Goal: Task Accomplishment & Management: Complete application form

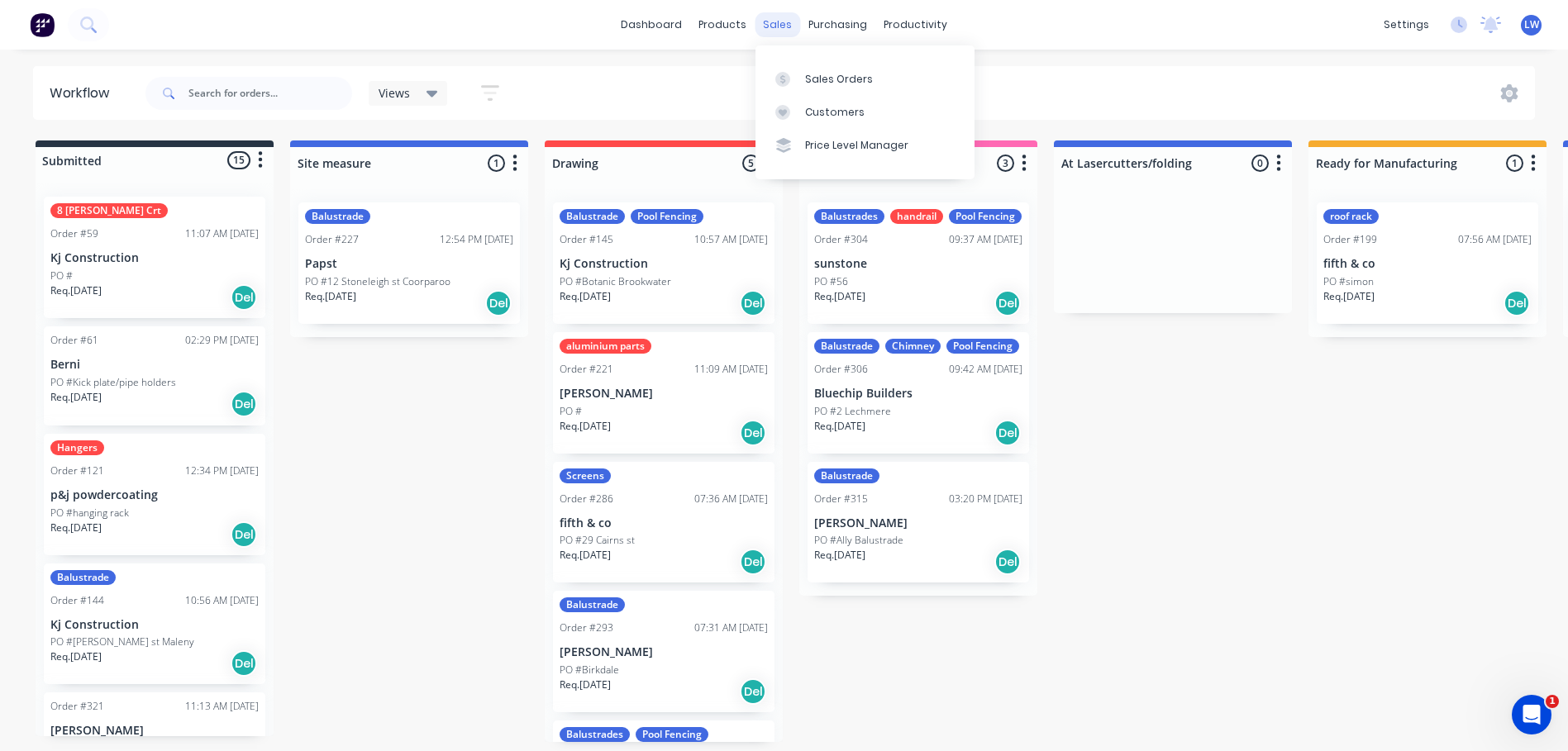
click at [783, 22] on div "sales" at bounding box center [777, 24] width 46 height 25
click at [810, 76] on div "Sales Orders" at bounding box center [838, 79] width 68 height 15
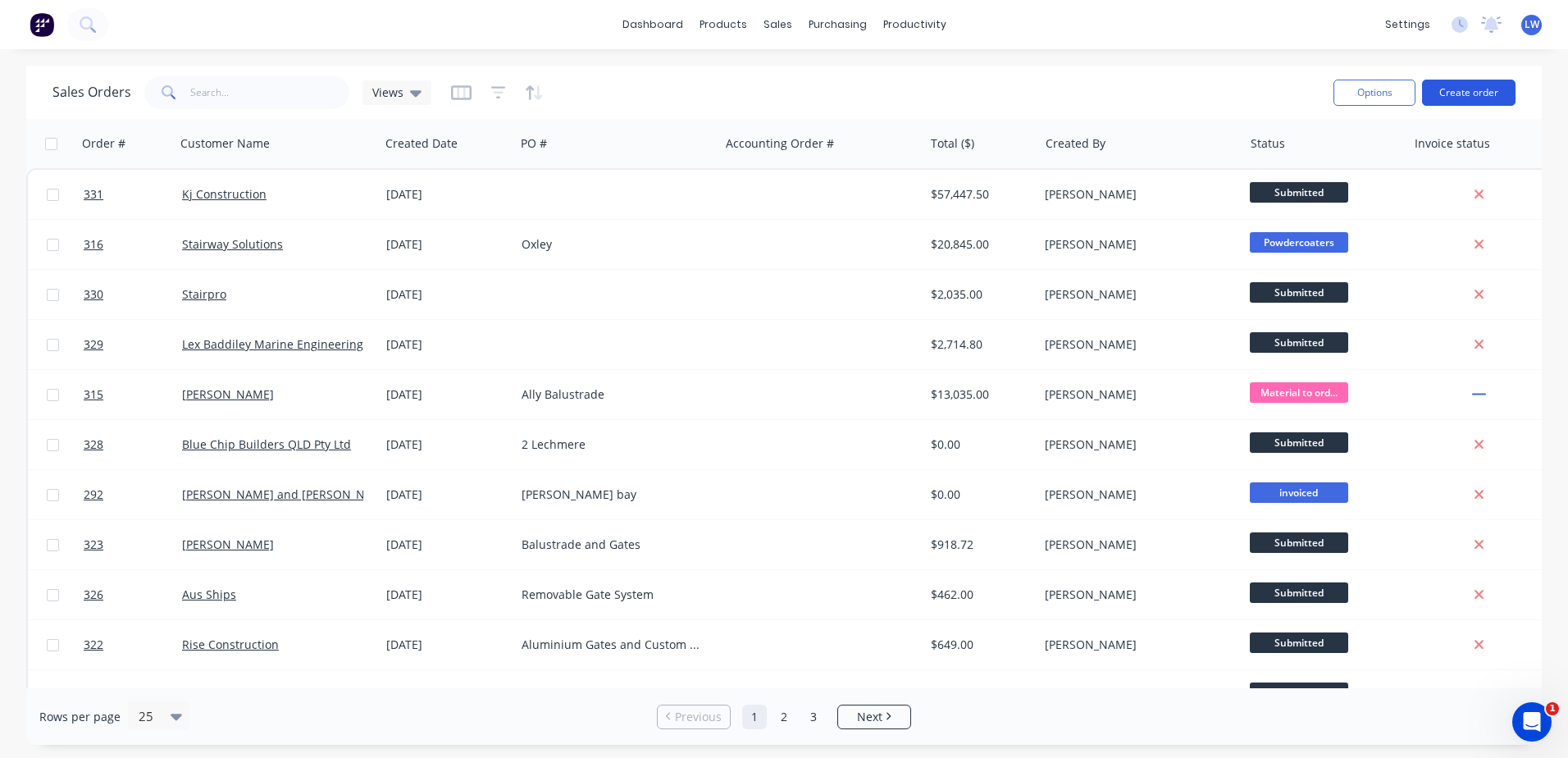
click at [1467, 91] on button "Create order" at bounding box center [1468, 92] width 93 height 26
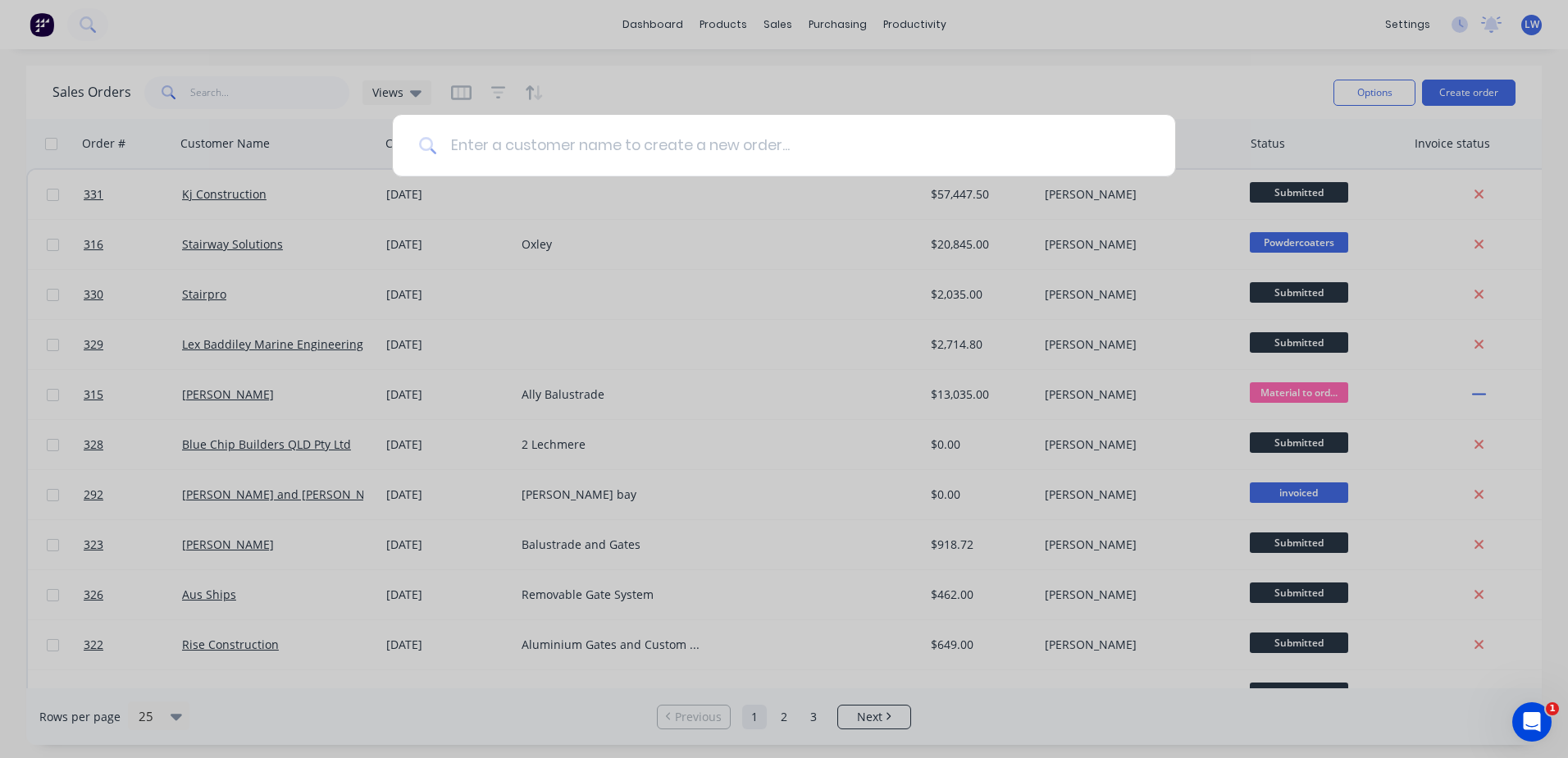
click at [585, 152] on input at bounding box center [792, 145] width 712 height 62
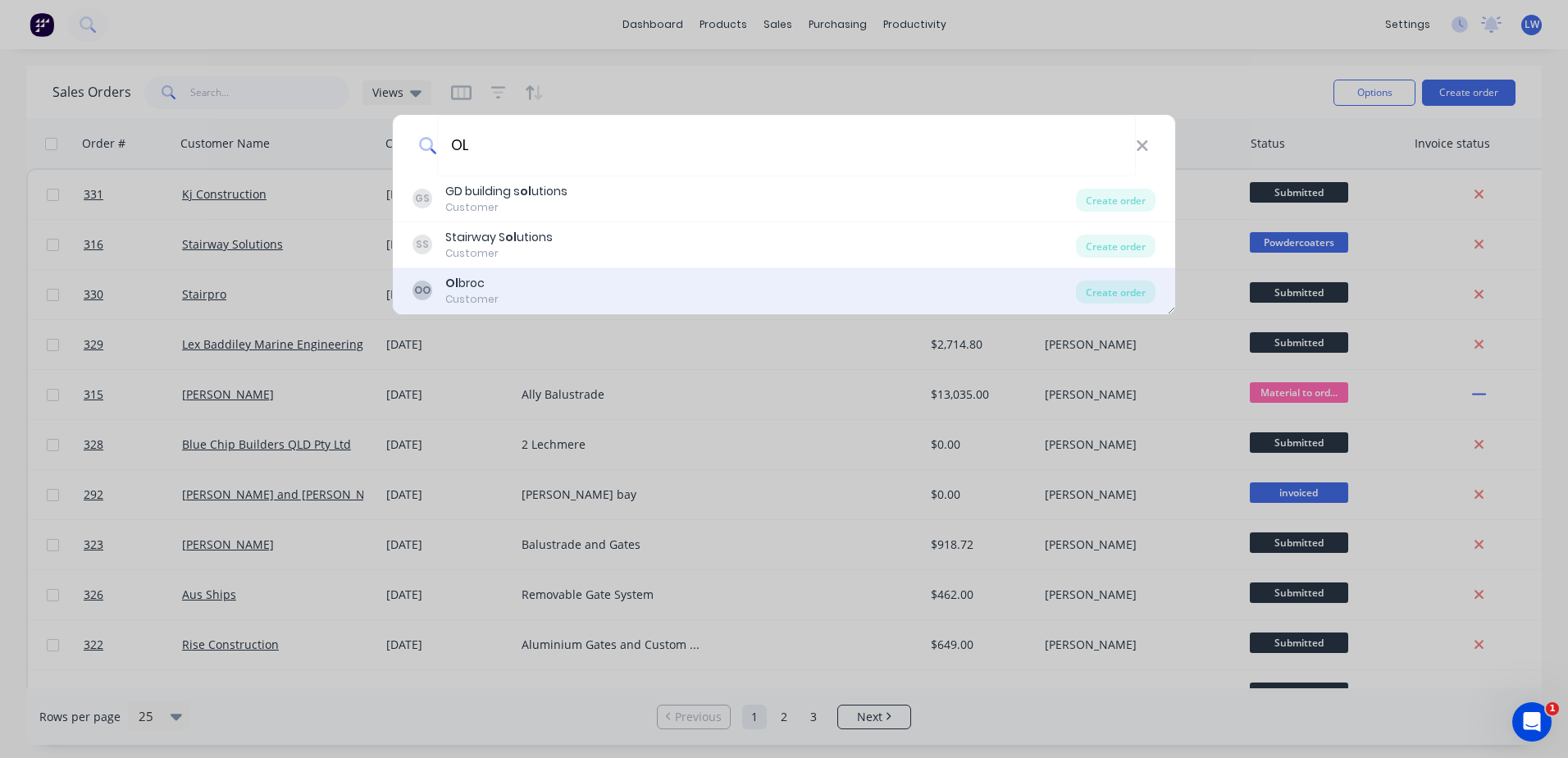
type input "OL"
click at [458, 290] on div "Ol broc" at bounding box center [472, 283] width 54 height 18
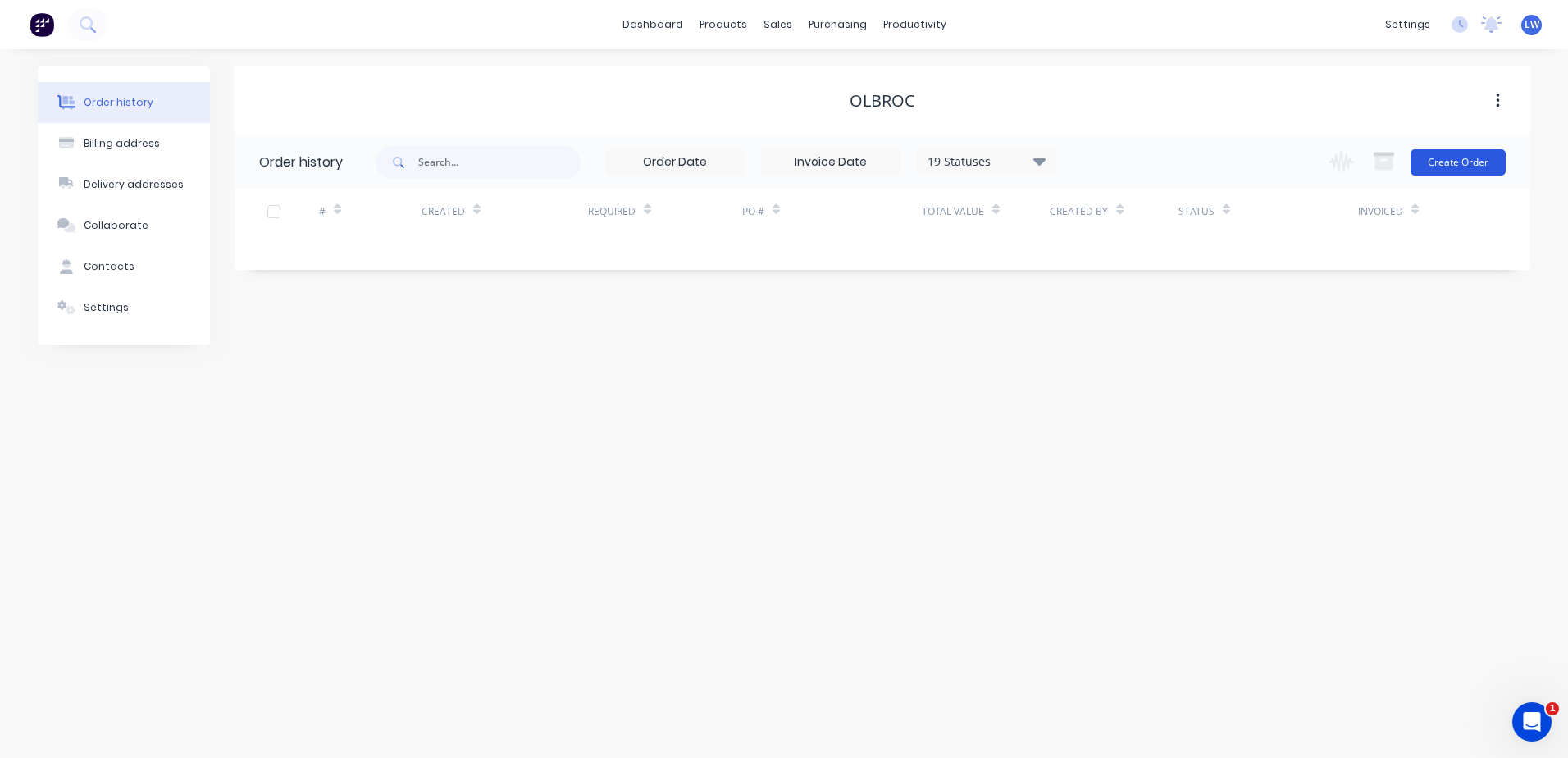
click at [1449, 161] on button "Create Order" at bounding box center [1457, 162] width 95 height 26
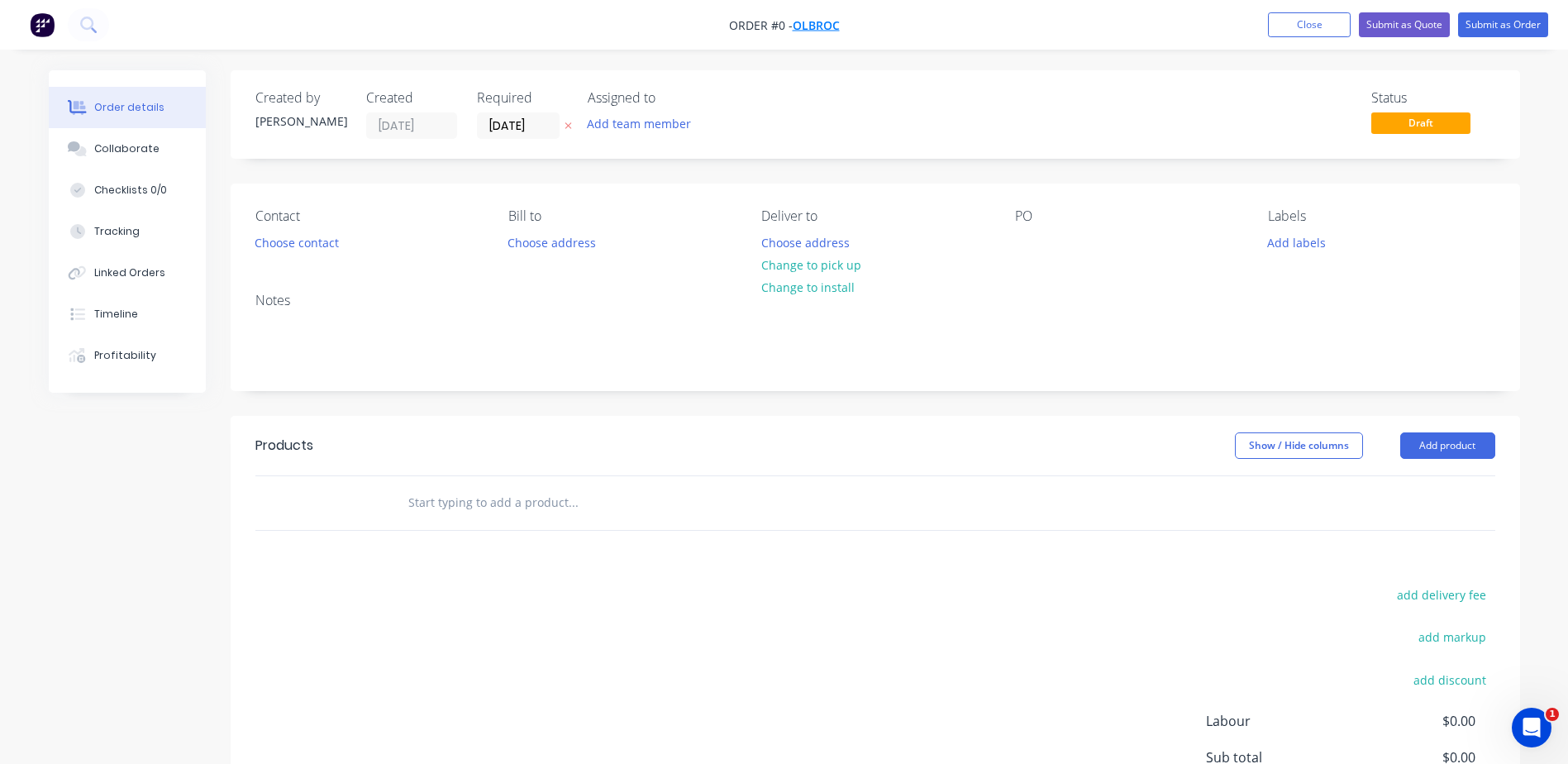
click at [827, 20] on span "Olbroc" at bounding box center [816, 25] width 47 height 16
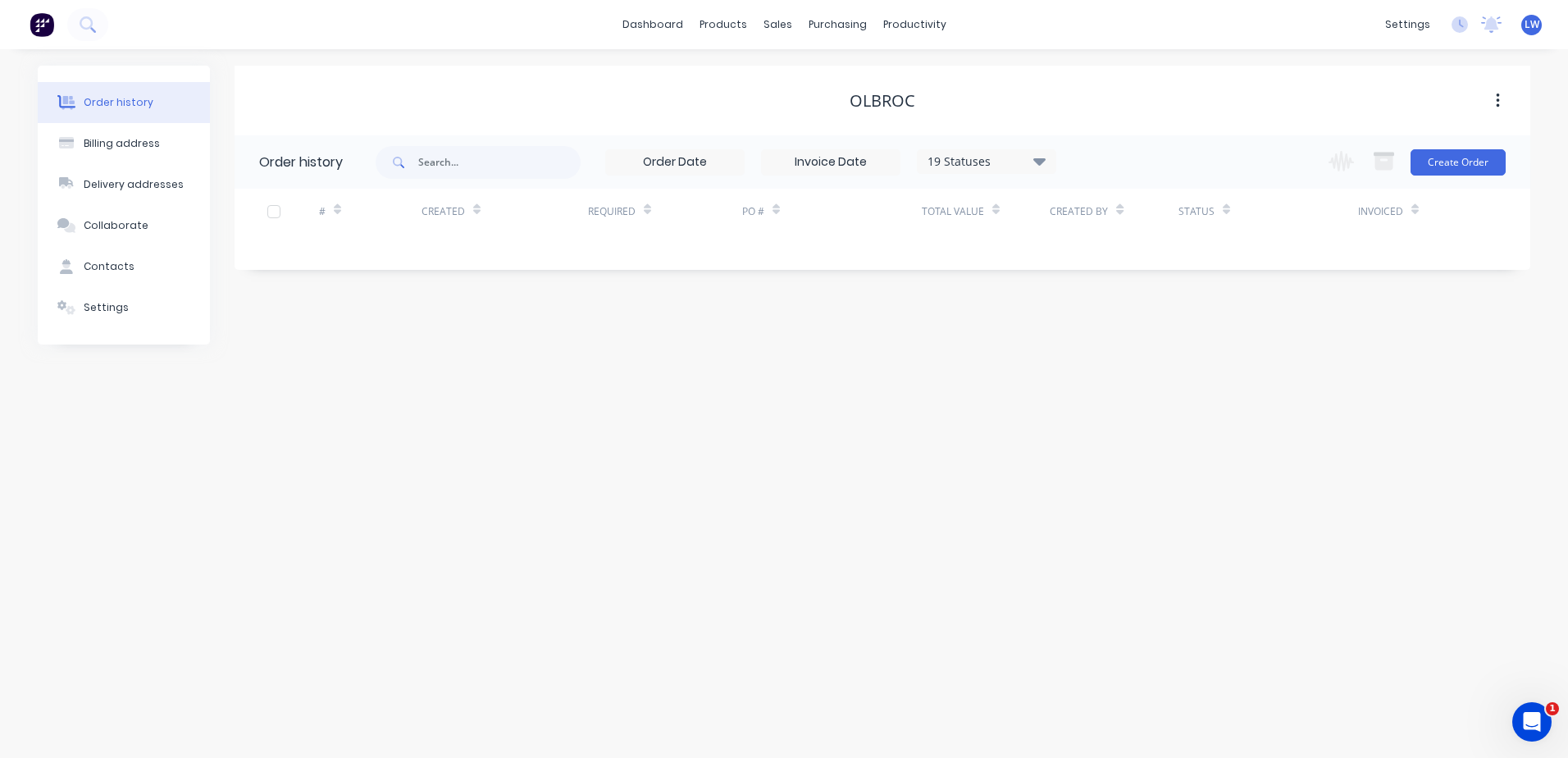
click at [882, 99] on div "Olbroc" at bounding box center [882, 101] width 66 height 19
click at [1502, 99] on button "button" at bounding box center [1498, 101] width 39 height 30
click at [921, 106] on div "Olbroc" at bounding box center [882, 101] width 1296 height 19
click at [77, 259] on div at bounding box center [66, 267] width 25 height 15
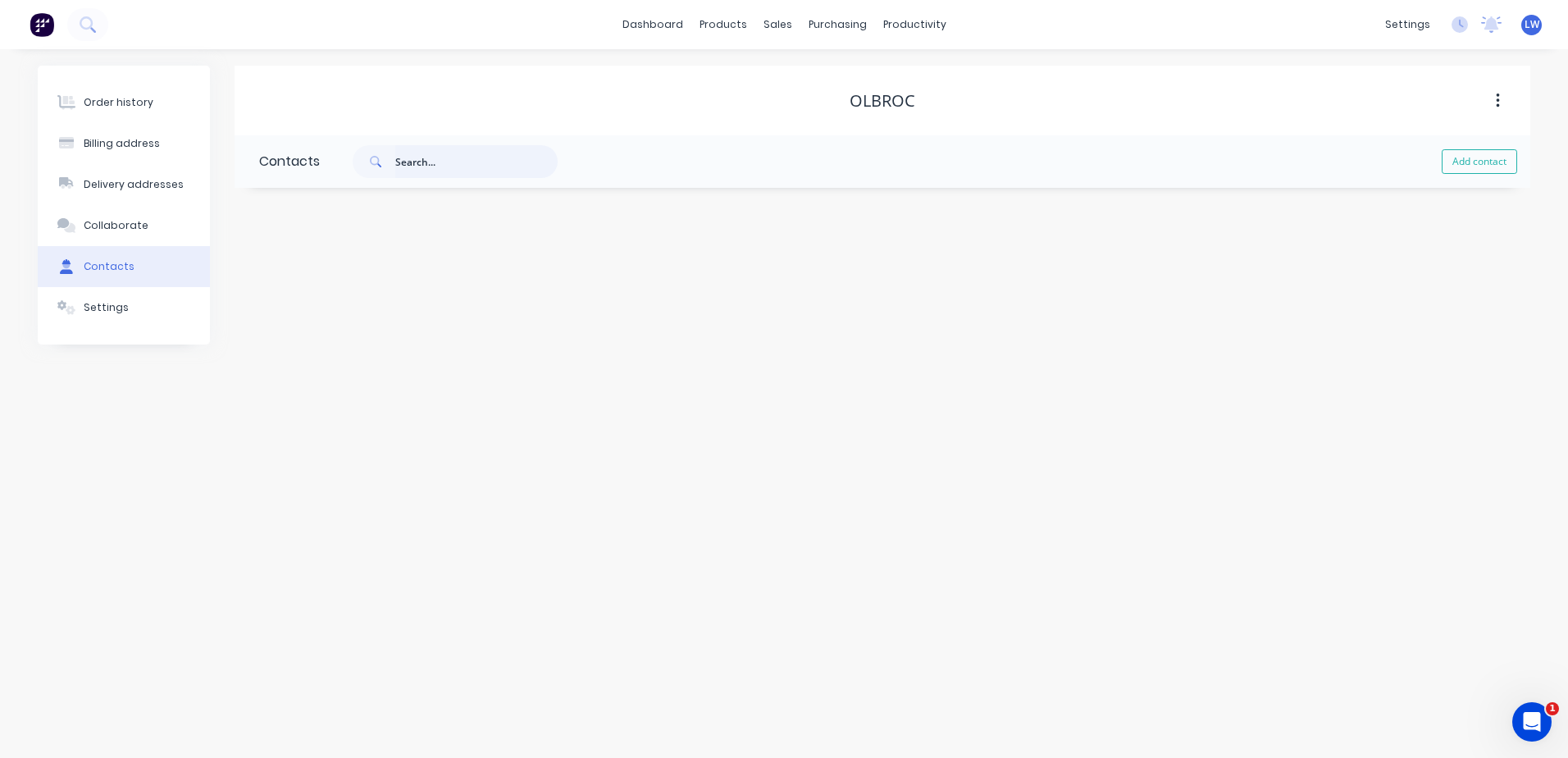
click at [465, 172] on input "text" at bounding box center [476, 162] width 163 height 33
click at [1452, 169] on button "Add contact" at bounding box center [1479, 162] width 76 height 25
select select "AU"
click at [291, 285] on input "text" at bounding box center [393, 282] width 268 height 25
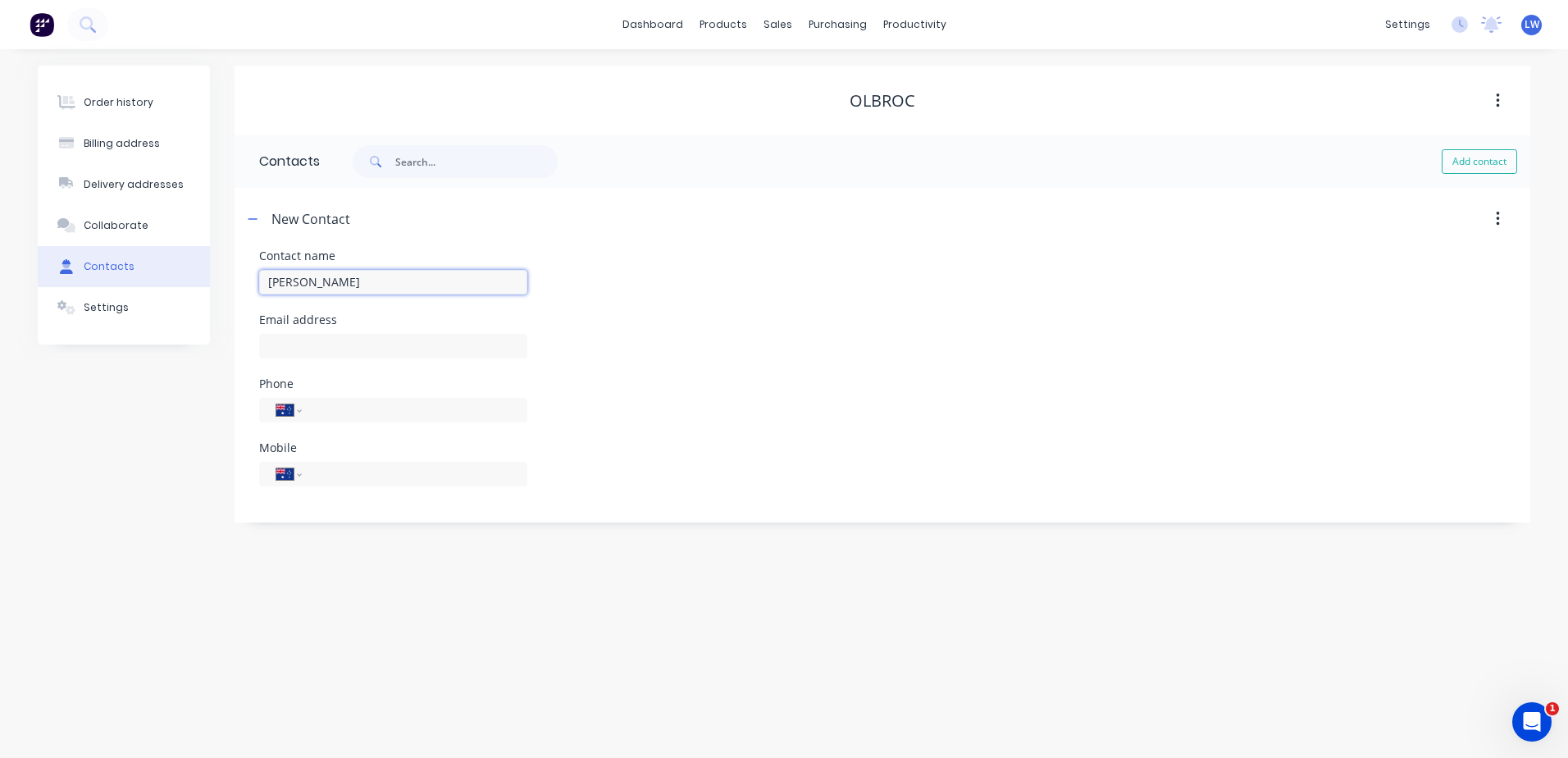
type input "[PERSON_NAME]"
select select "AU"
click at [304, 336] on input "text" at bounding box center [393, 345] width 268 height 25
paste input "[EMAIL_ADDRESS][DOMAIN_NAME]"
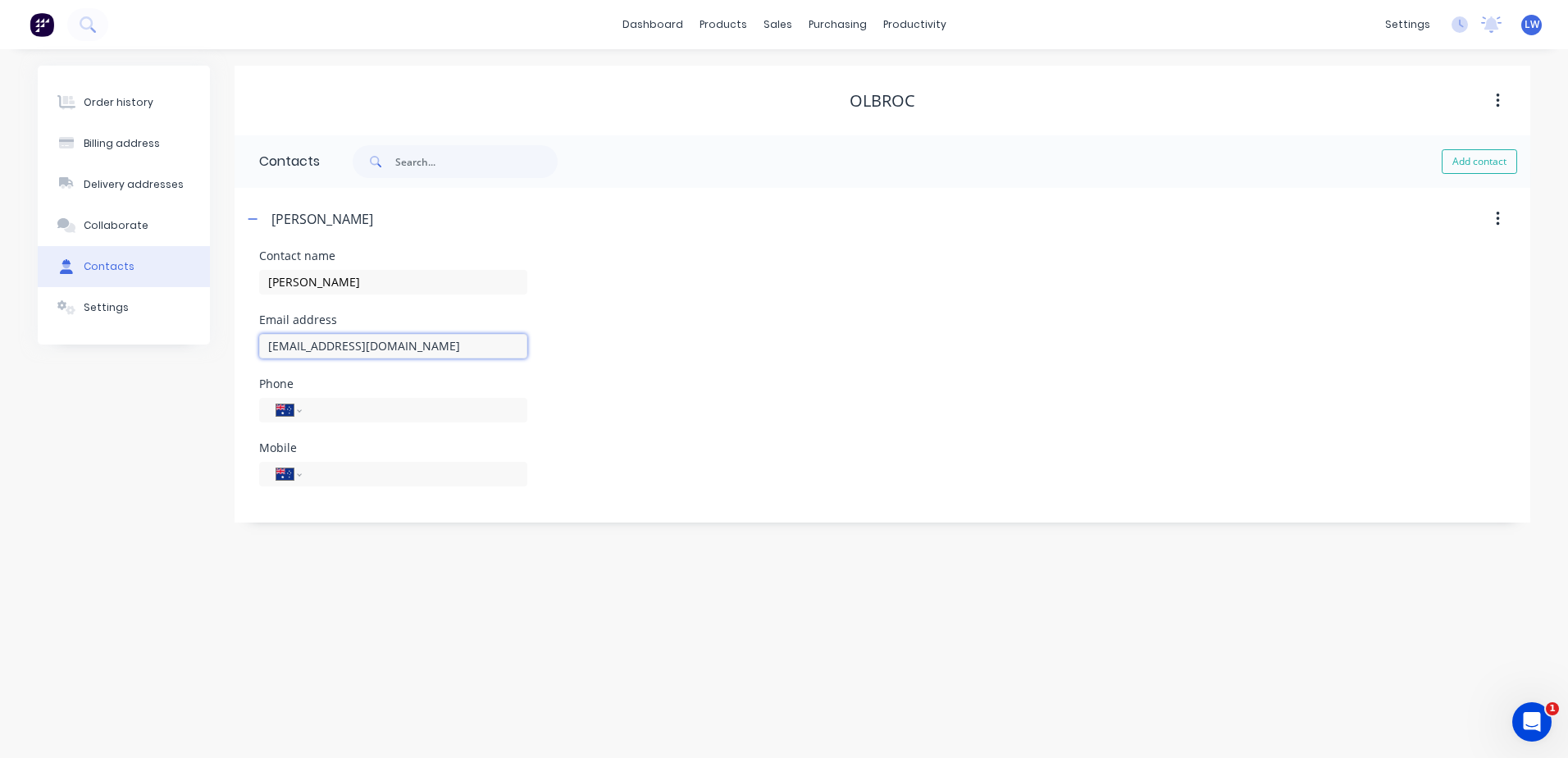
type input "[EMAIL_ADDRESS][DOMAIN_NAME]"
click at [327, 463] on div "International [GEOGRAPHIC_DATA] [GEOGRAPHIC_DATA] [GEOGRAPHIC_DATA] [GEOGRAPHIC…" at bounding box center [393, 474] width 268 height 25
click at [333, 482] on input "tel" at bounding box center [411, 474] width 197 height 18
paste input "0474 002 27"
click at [645, 403] on div "Phone International [GEOGRAPHIC_DATA] [GEOGRAPHIC_DATA] [GEOGRAPHIC_DATA] [GEOG…" at bounding box center [883, 409] width 1247 height 64
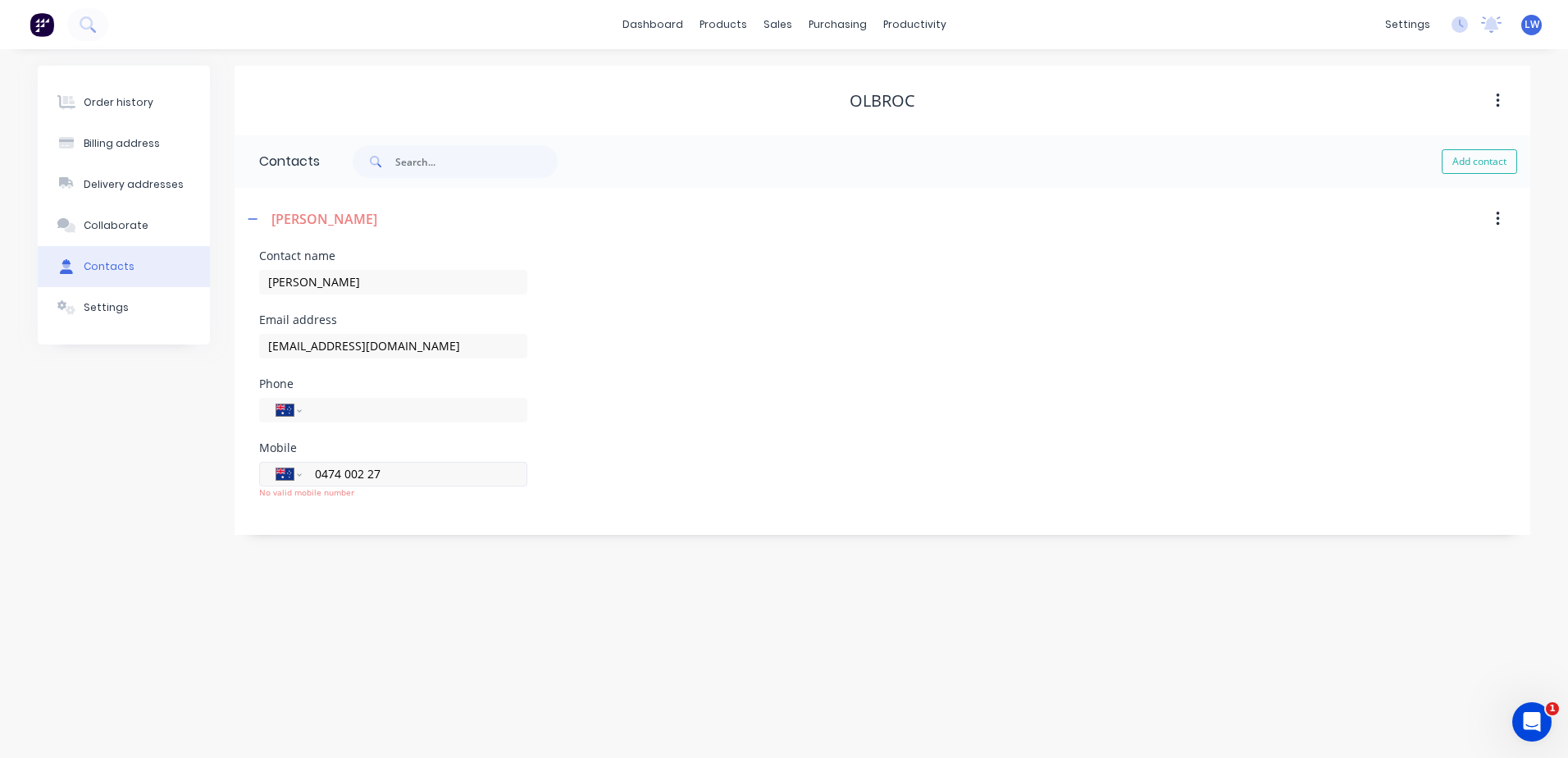
click at [385, 474] on input "0474 002 27" at bounding box center [411, 474] width 197 height 18
click at [455, 474] on input "0474 002 275" at bounding box center [411, 474] width 197 height 18
type input "0474 002 275"
click at [420, 548] on div "Order history Billing address Delivery addresses Collaborate Contacts Settings …" at bounding box center [784, 403] width 1568 height 708
click at [147, 178] on div "Delivery addresses" at bounding box center [134, 185] width 100 height 15
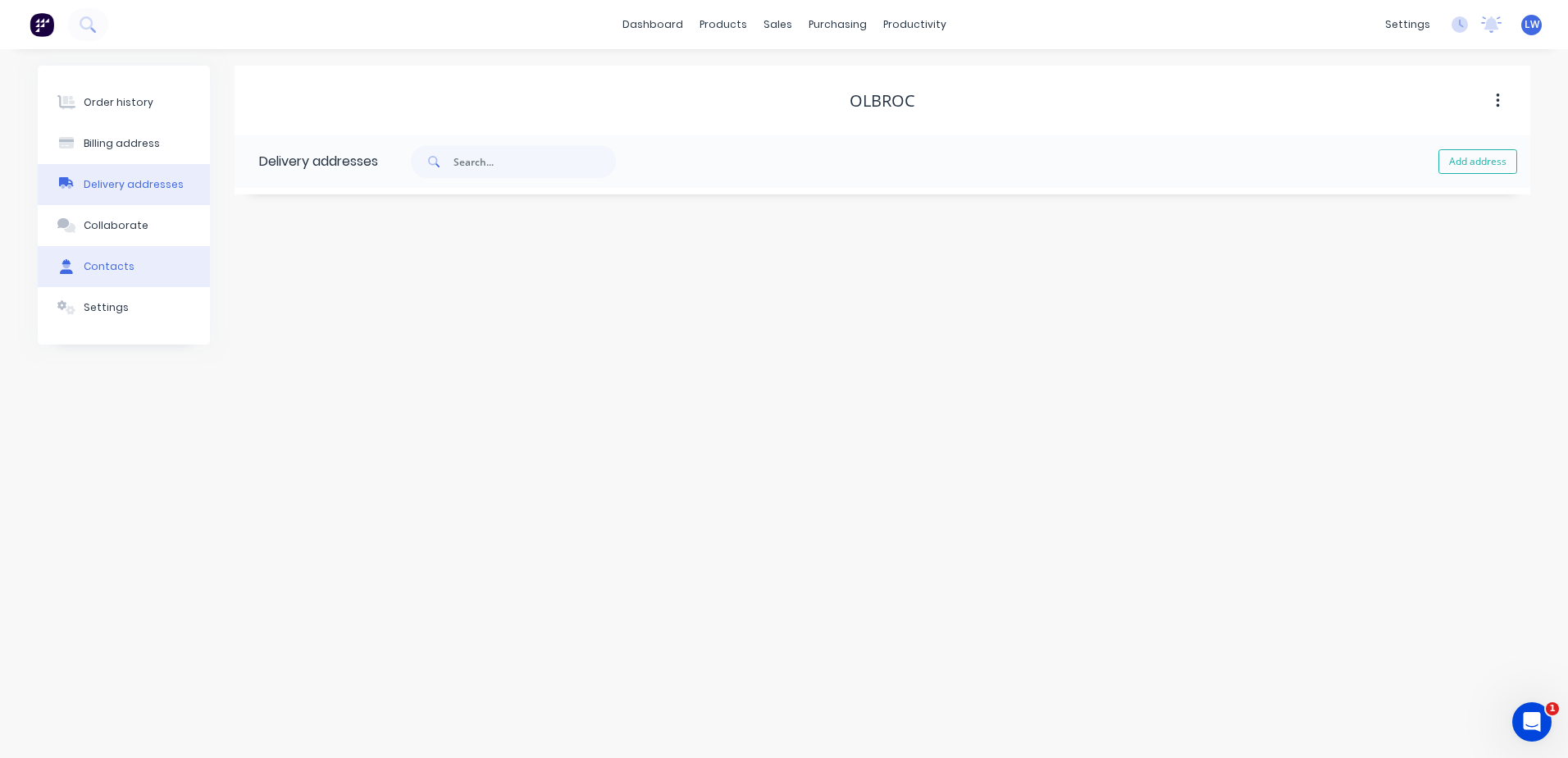
click at [103, 263] on div "Contacts" at bounding box center [109, 267] width 51 height 15
click at [128, 189] on div "Delivery addresses" at bounding box center [134, 185] width 100 height 15
click at [1466, 159] on button "Add address" at bounding box center [1478, 162] width 78 height 25
click at [362, 277] on input "text" at bounding box center [405, 282] width 268 height 25
click at [338, 283] on input "text" at bounding box center [405, 282] width 268 height 25
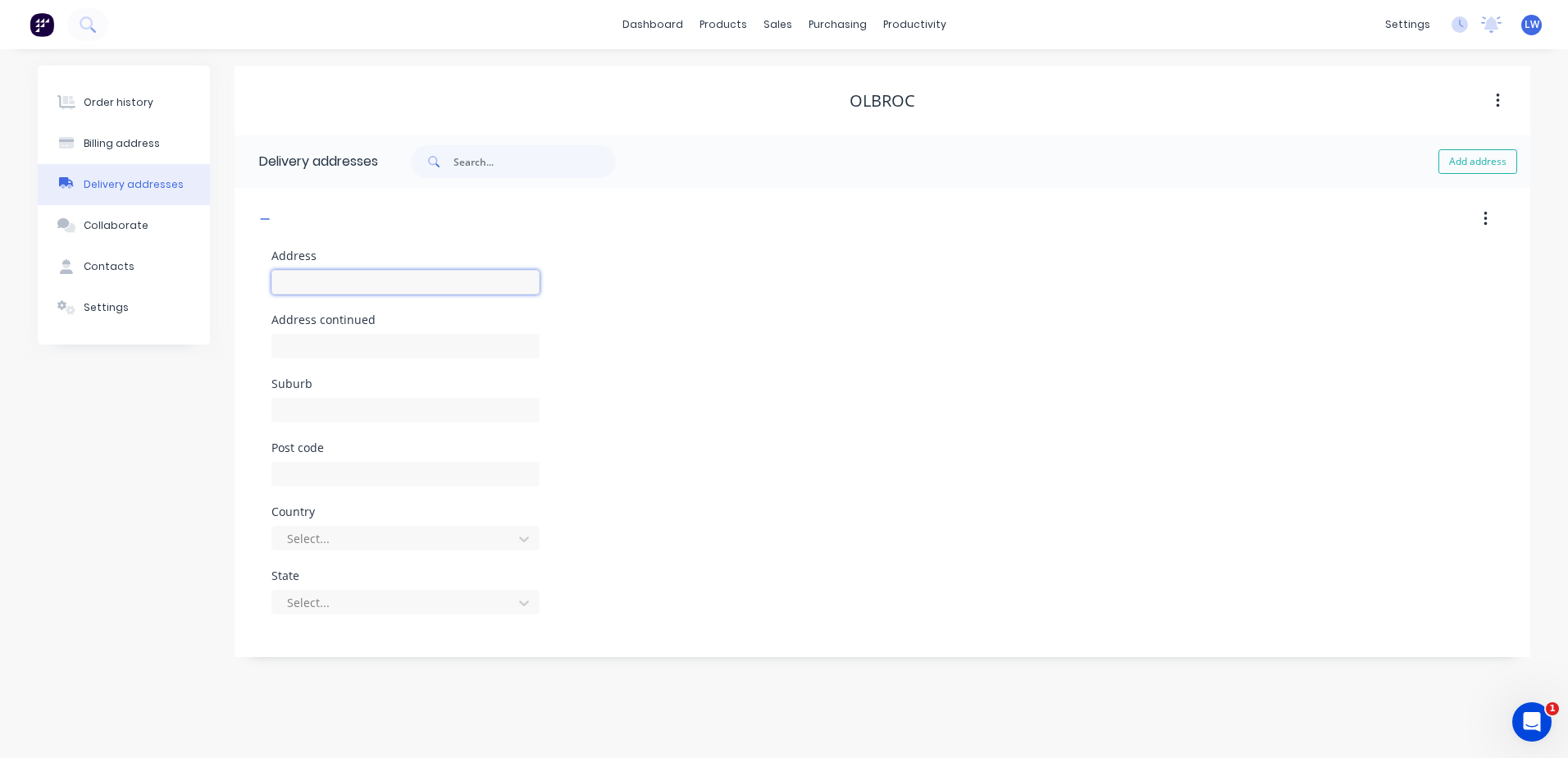
paste input "[STREET_ADDRESS]"
drag, startPoint x: 410, startPoint y: 281, endPoint x: 344, endPoint y: 281, distance: 66.0
click at [344, 281] on input "[STREET_ADDRESS]" at bounding box center [405, 282] width 268 height 25
type input "[STREET_ADDRESS]"
click at [319, 412] on input "text" at bounding box center [405, 410] width 268 height 25
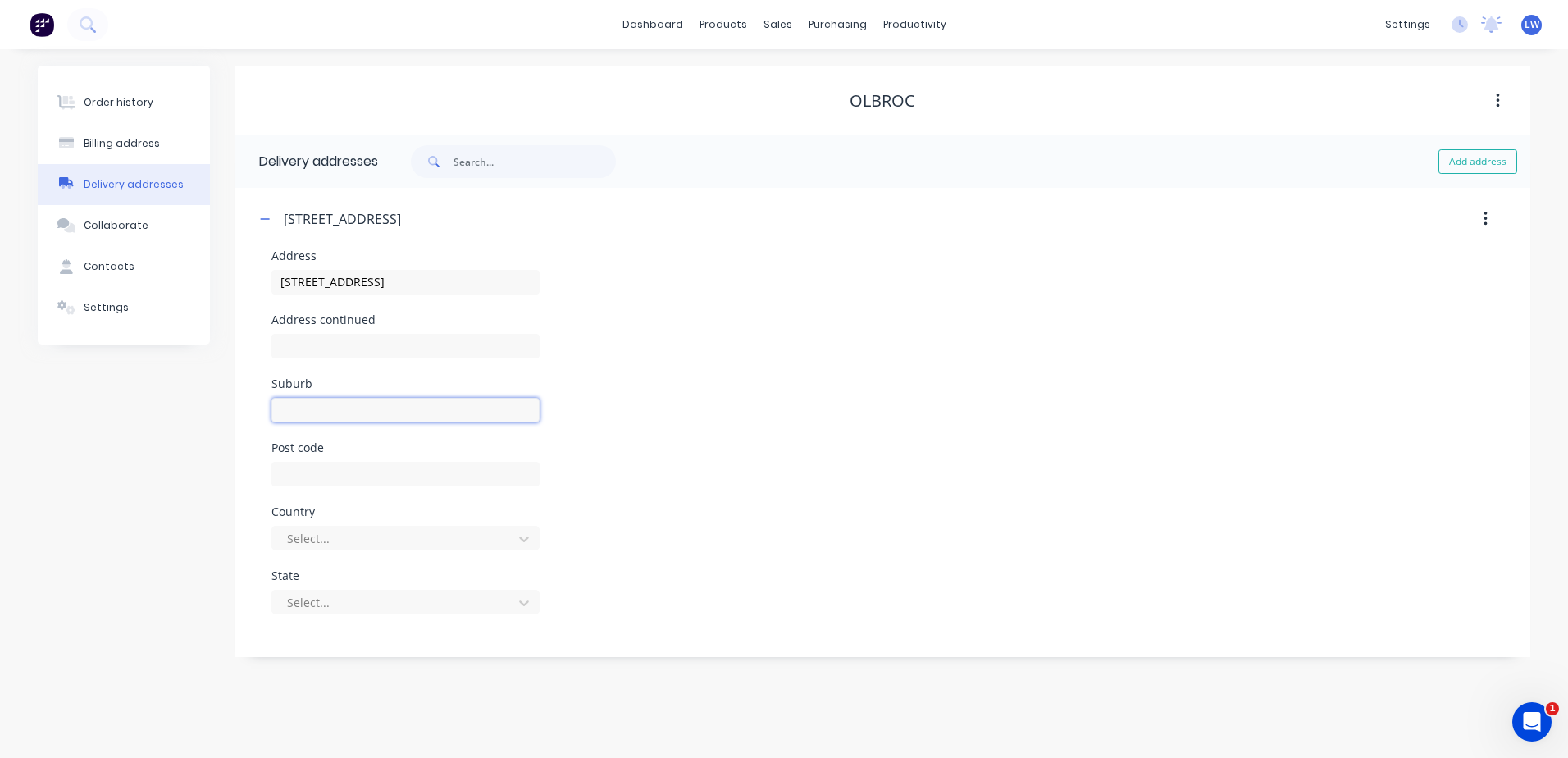
paste input ", [GEOGRAPHIC_DATA]"
drag, startPoint x: 286, startPoint y: 411, endPoint x: 211, endPoint y: 411, distance: 75.0
click at [211, 411] on div "Order history Billing address Delivery addresses Collaborate Contacts Settings …" at bounding box center [784, 361] width 1492 height 591
type input "MANSFIELD"
drag, startPoint x: 428, startPoint y: 283, endPoint x: 378, endPoint y: 282, distance: 50.0
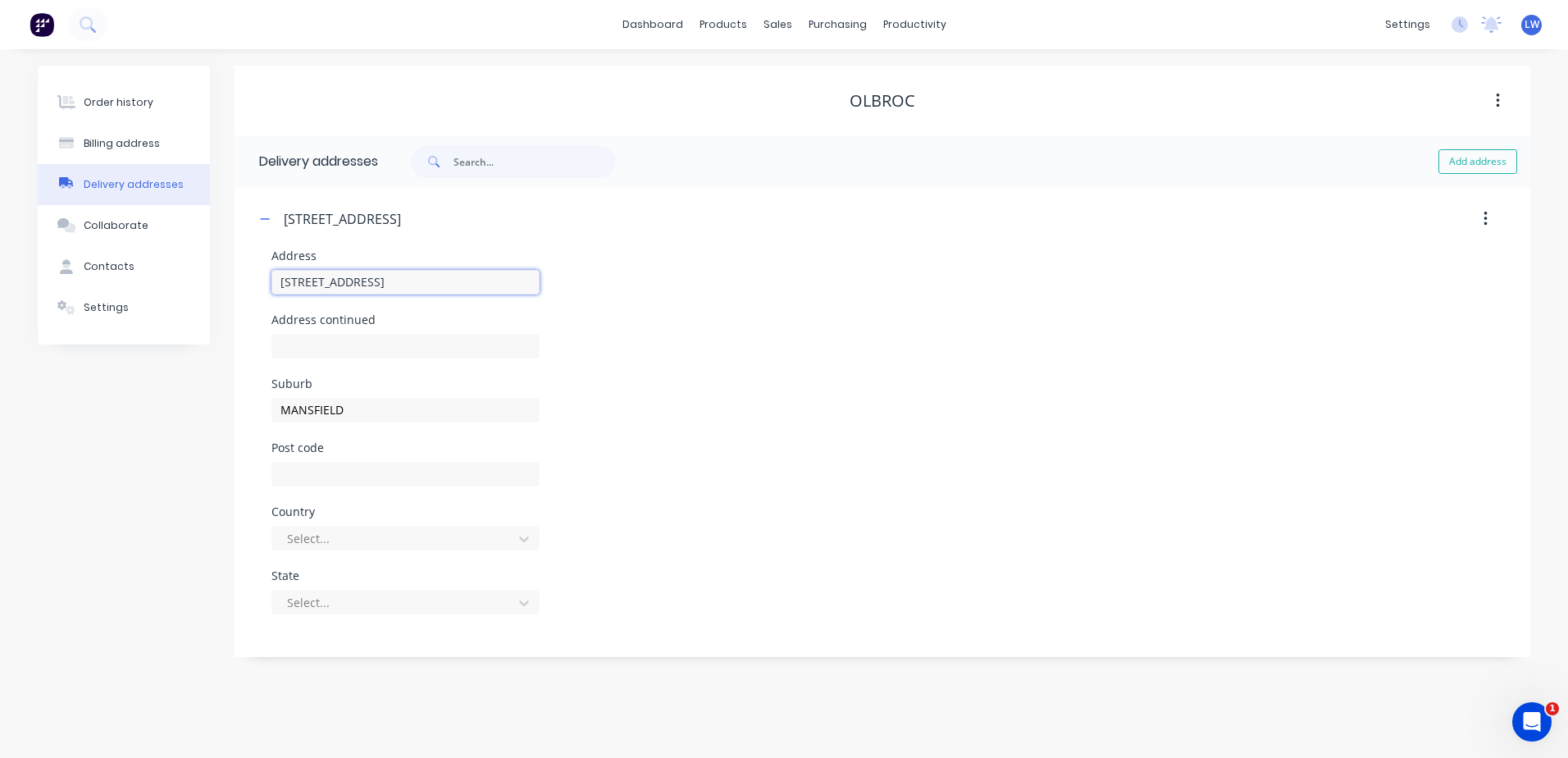
click at [378, 282] on input "[STREET_ADDRESS]" at bounding box center [405, 282] width 268 height 25
type input "[STREET_ADDRESS],"
click at [298, 462] on input "text" at bounding box center [405, 474] width 268 height 25
paste input "4122"
type input "4122"
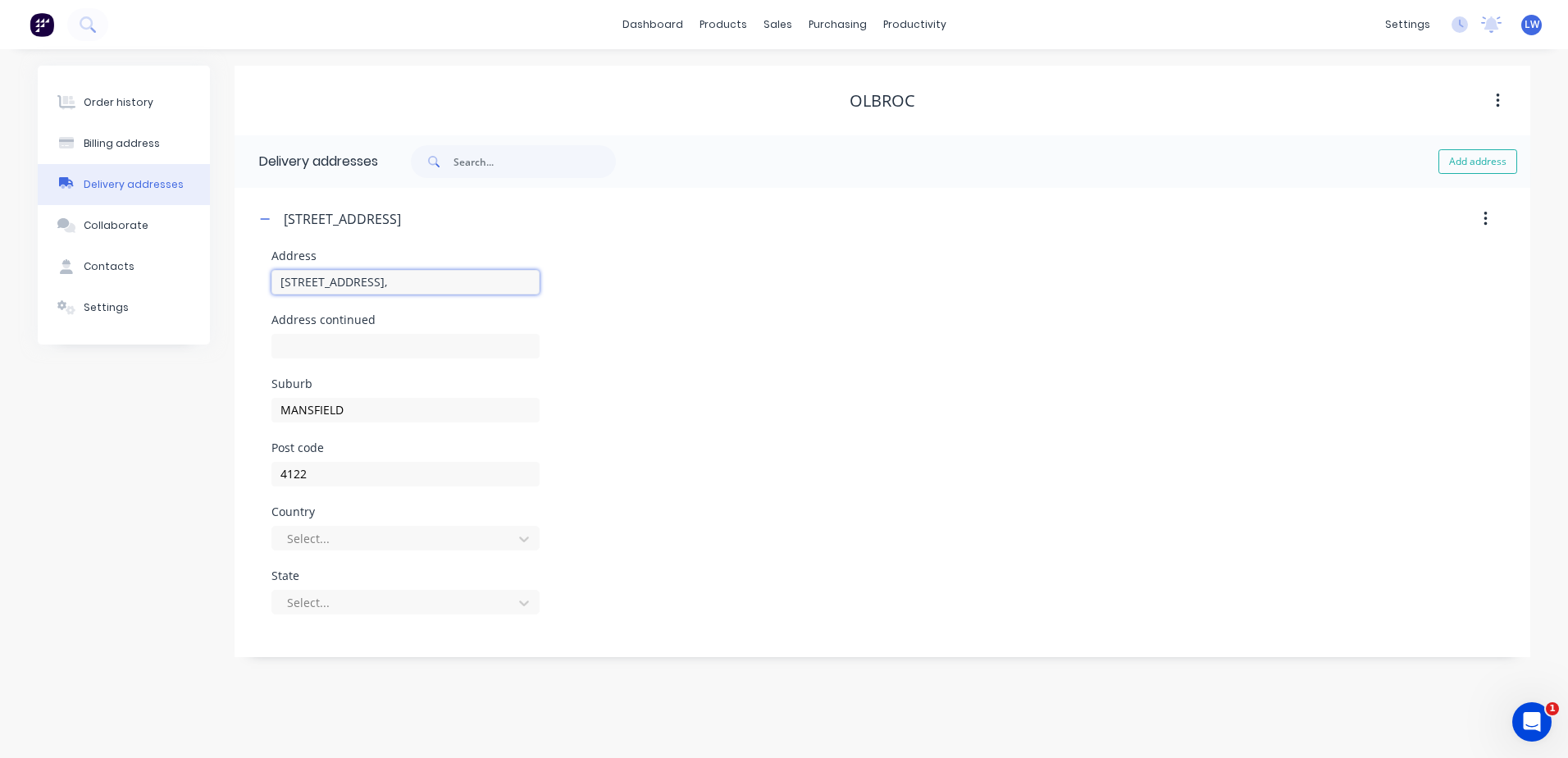
drag, startPoint x: 392, startPoint y: 287, endPoint x: 367, endPoint y: 285, distance: 25.1
click at [367, 285] on input "[STREET_ADDRESS]," at bounding box center [405, 282] width 268 height 25
type input "[STREET_ADDRESS]"
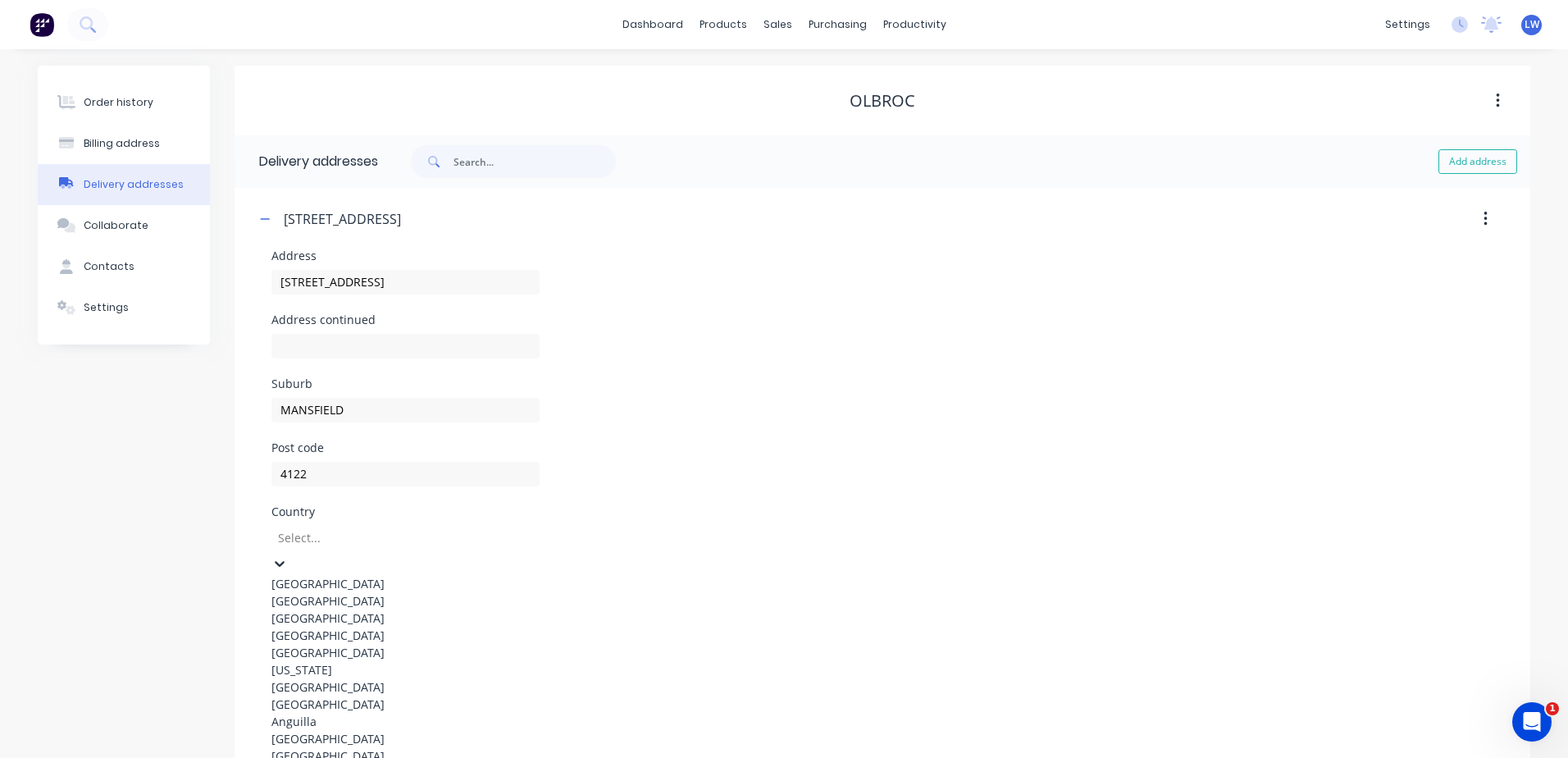
click at [344, 575] on div "[GEOGRAPHIC_DATA]" at bounding box center [405, 584] width 268 height 18
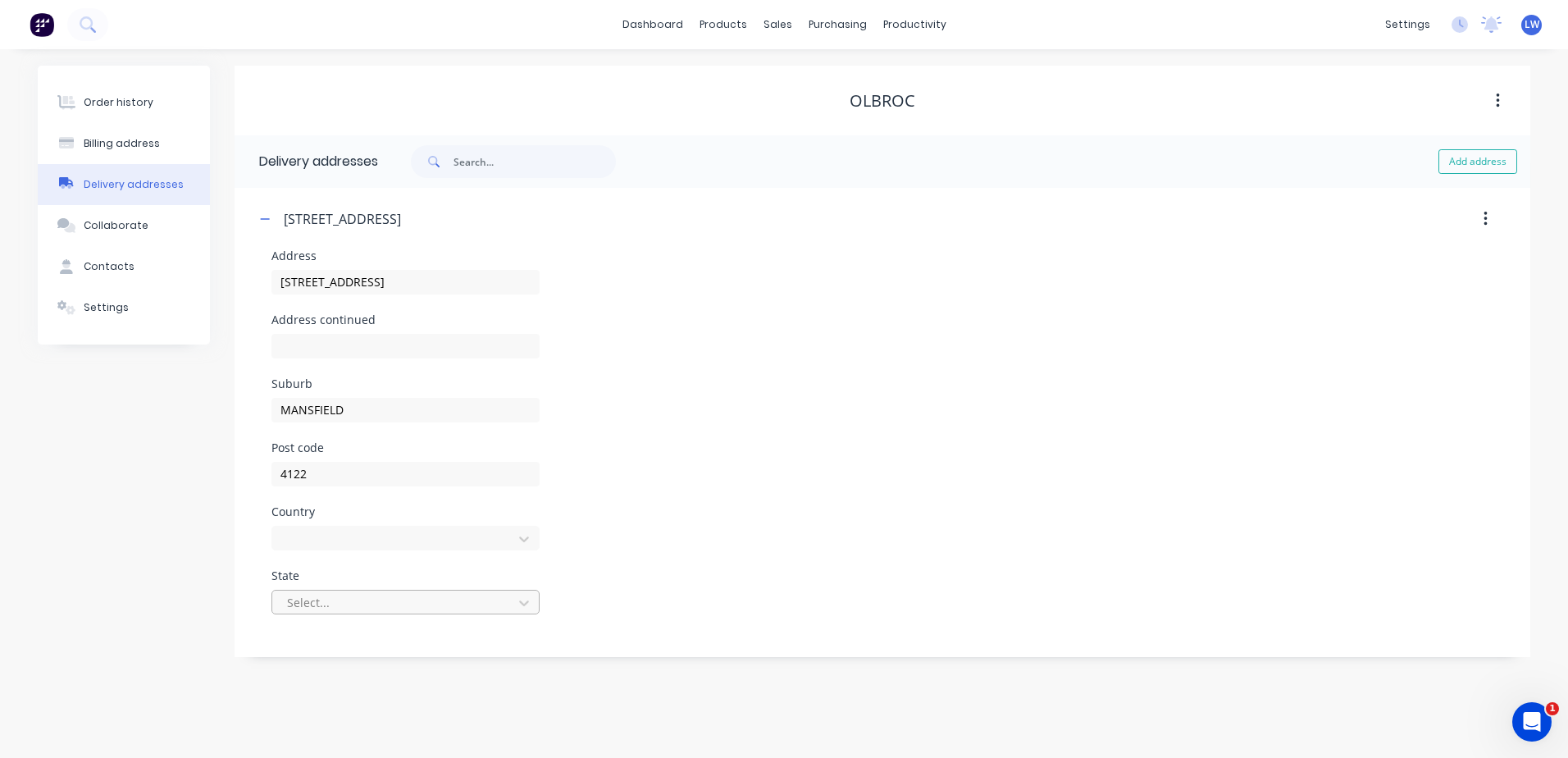
click at [525, 603] on icon at bounding box center [524, 603] width 10 height 6
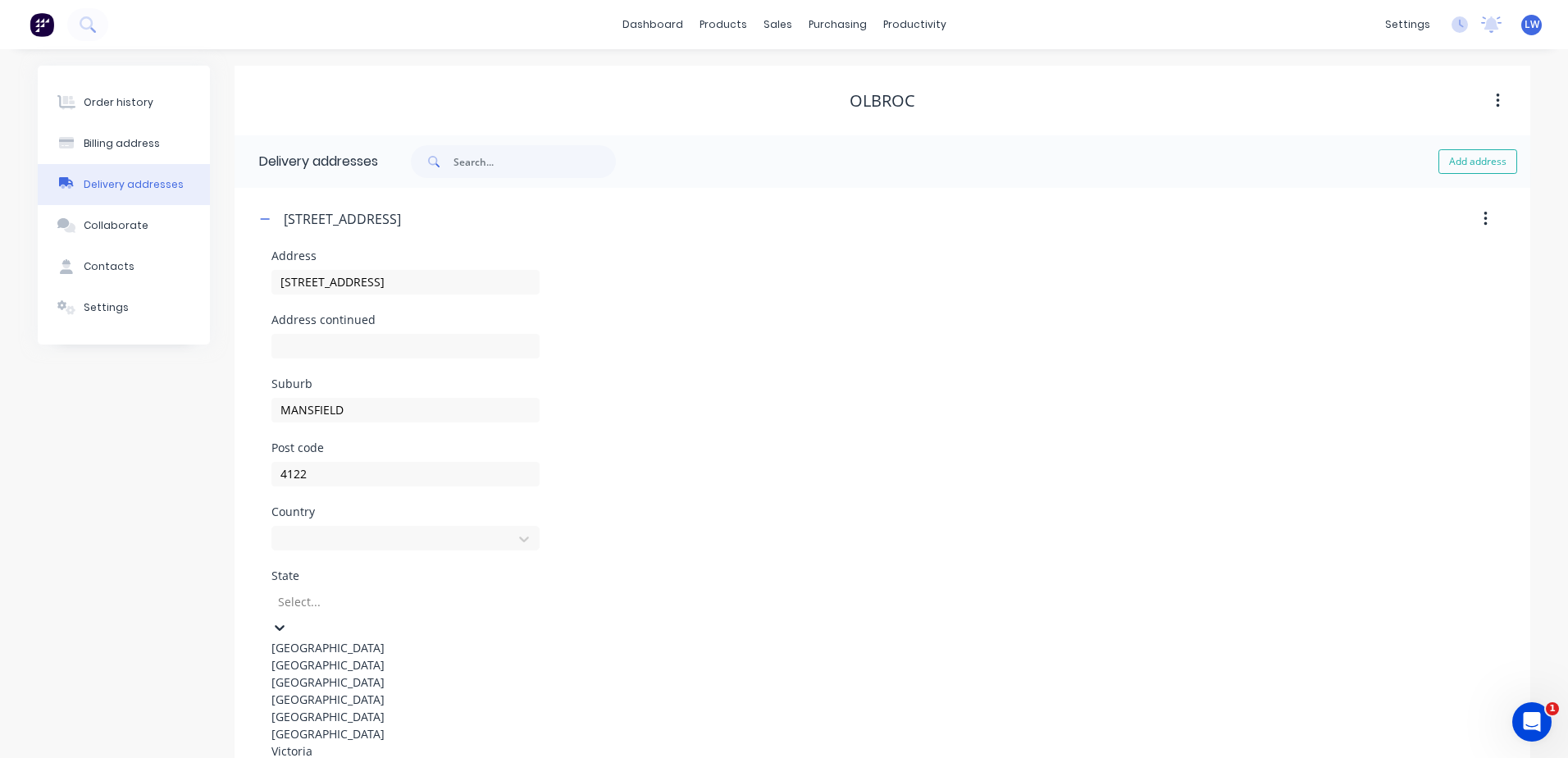
click at [333, 707] on div "[GEOGRAPHIC_DATA]" at bounding box center [405, 699] width 268 height 18
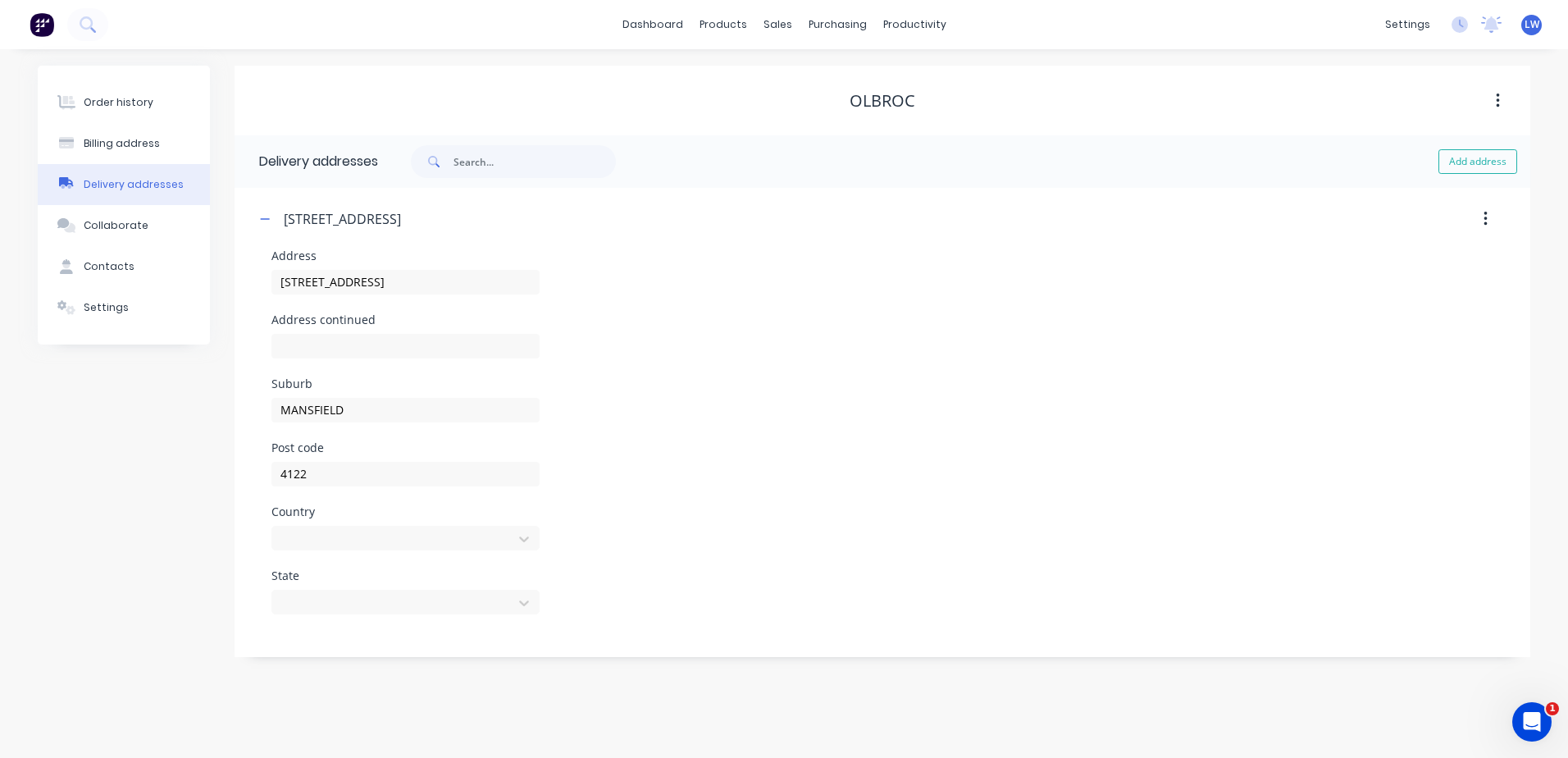
click at [121, 548] on div "Order history Billing address Delivery addresses Collaborate Contacts Settings" at bounding box center [124, 361] width 172 height 591
click at [126, 96] on div "Order history" at bounding box center [118, 102] width 69 height 15
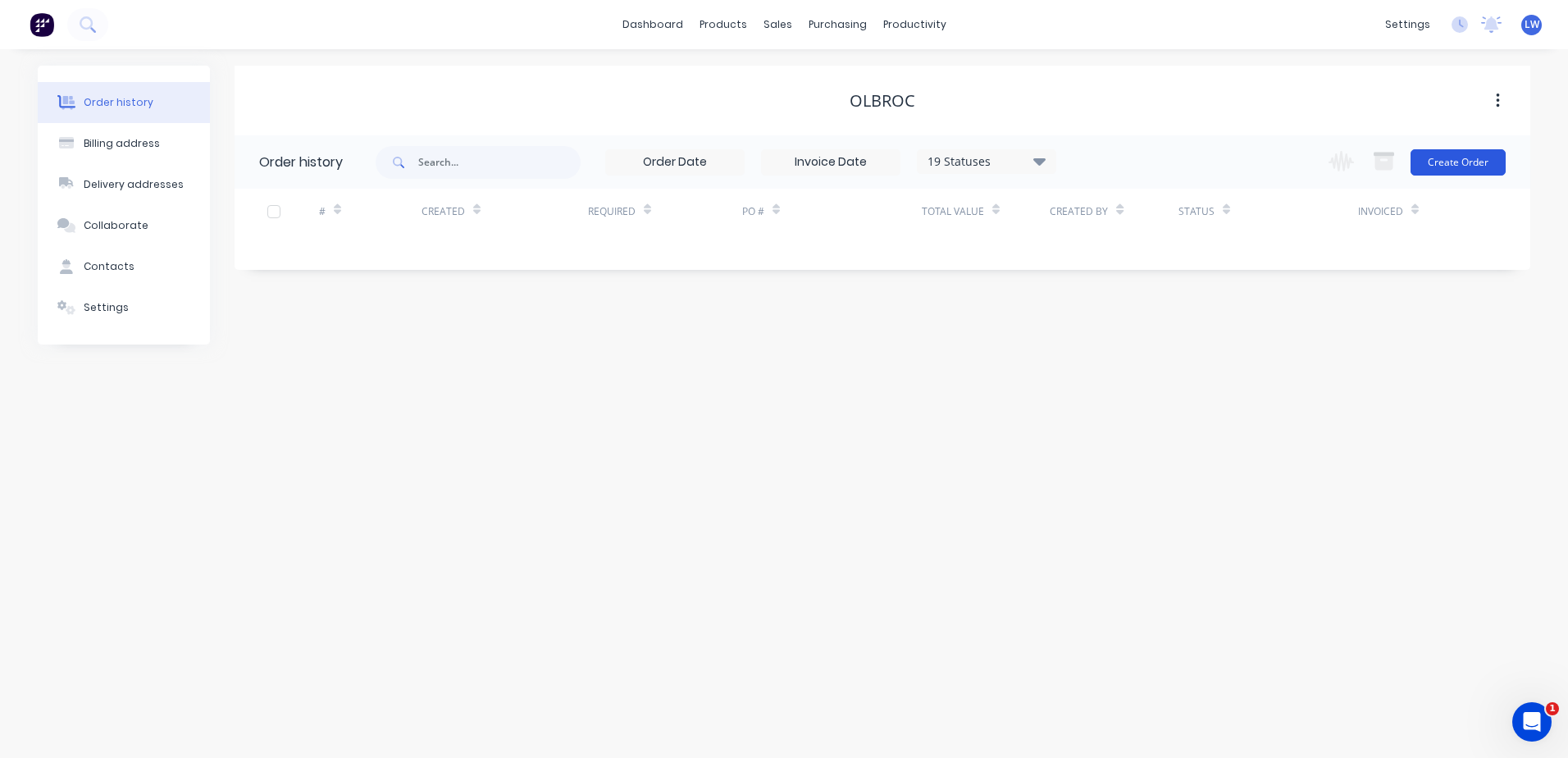
click at [1477, 163] on button "Create Order" at bounding box center [1457, 162] width 95 height 26
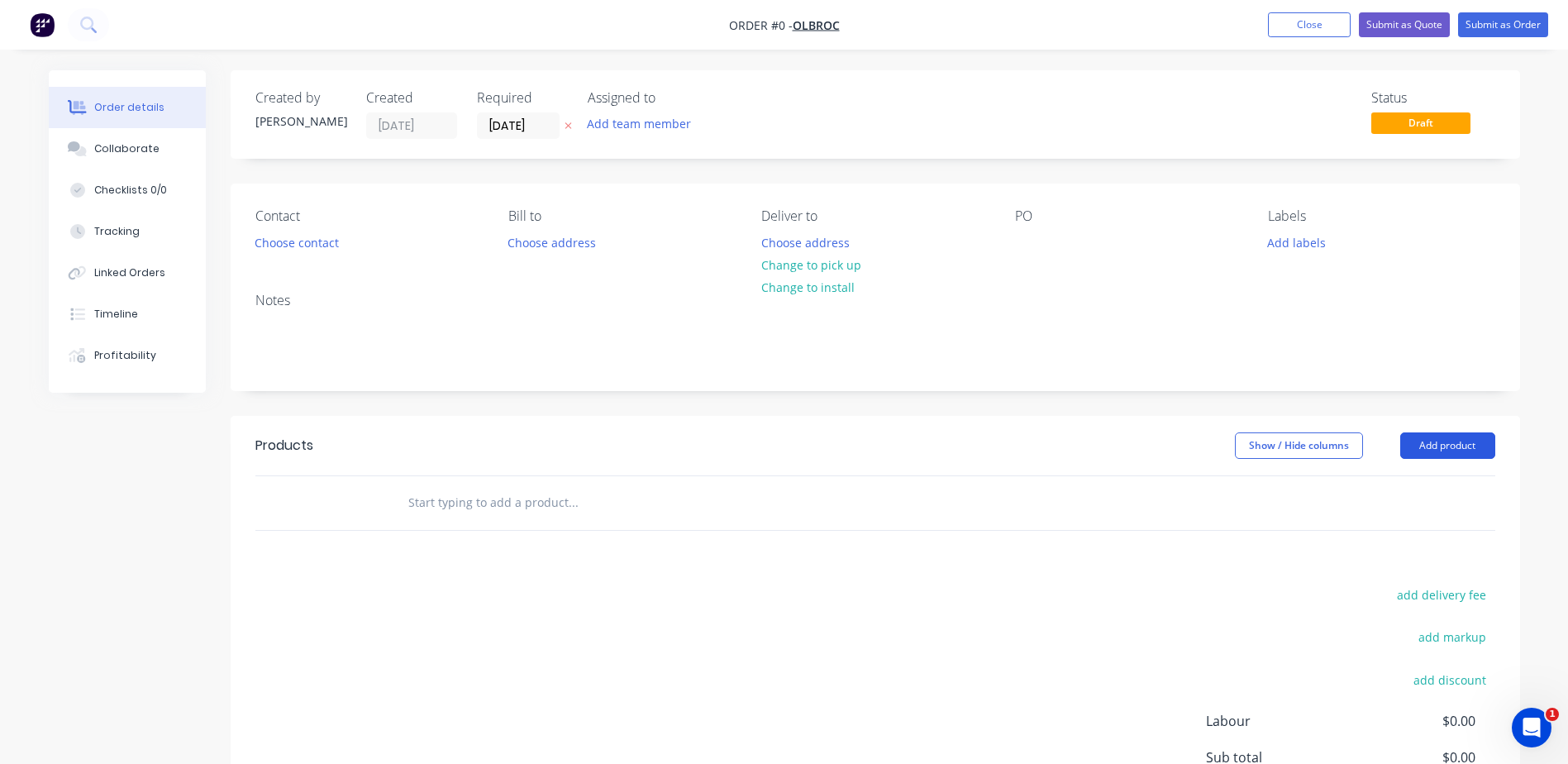
click at [1465, 449] on button "Add product" at bounding box center [1447, 445] width 95 height 26
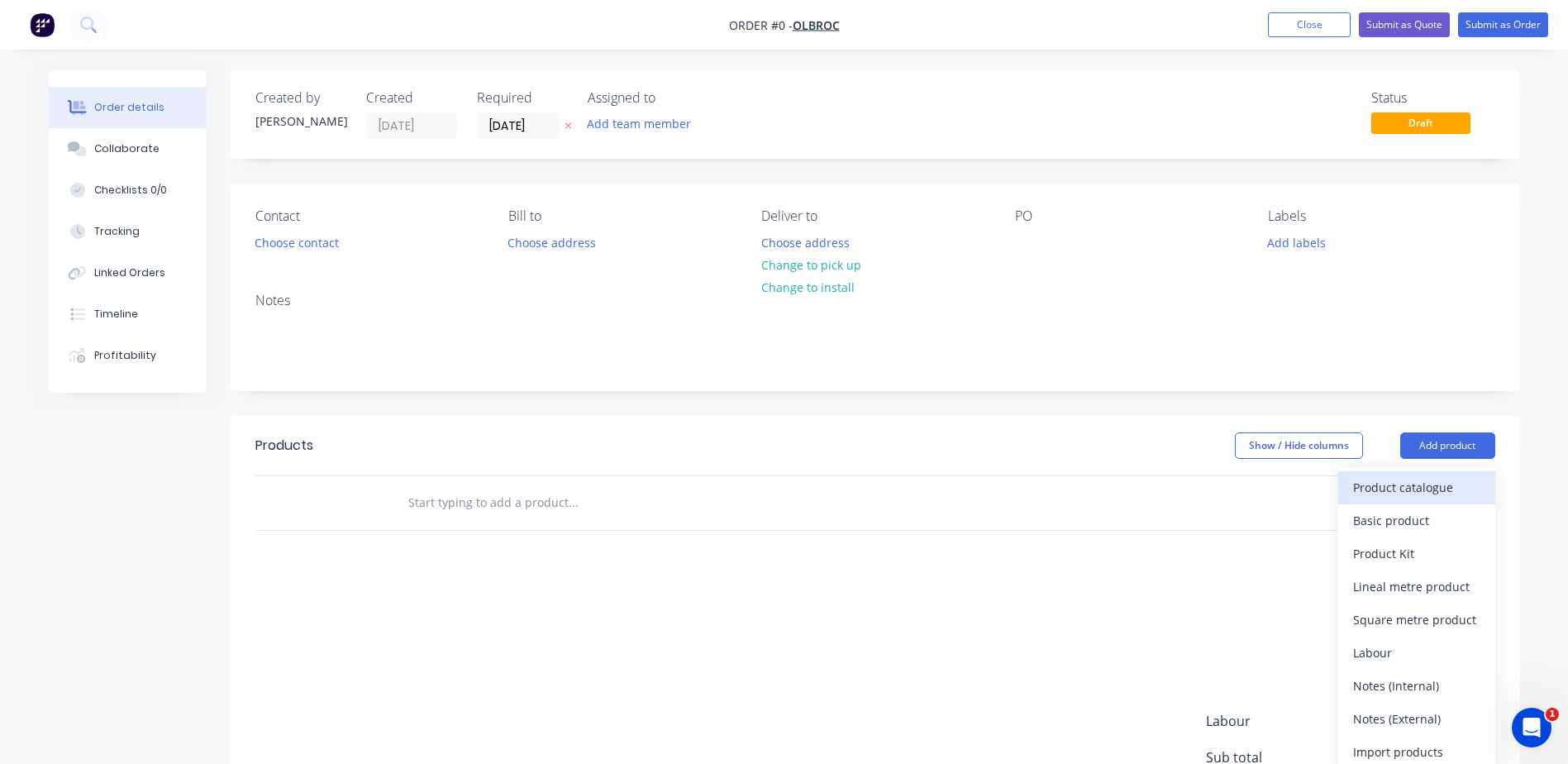
click at [1378, 501] on button "Product catalogue" at bounding box center [1416, 488] width 157 height 34
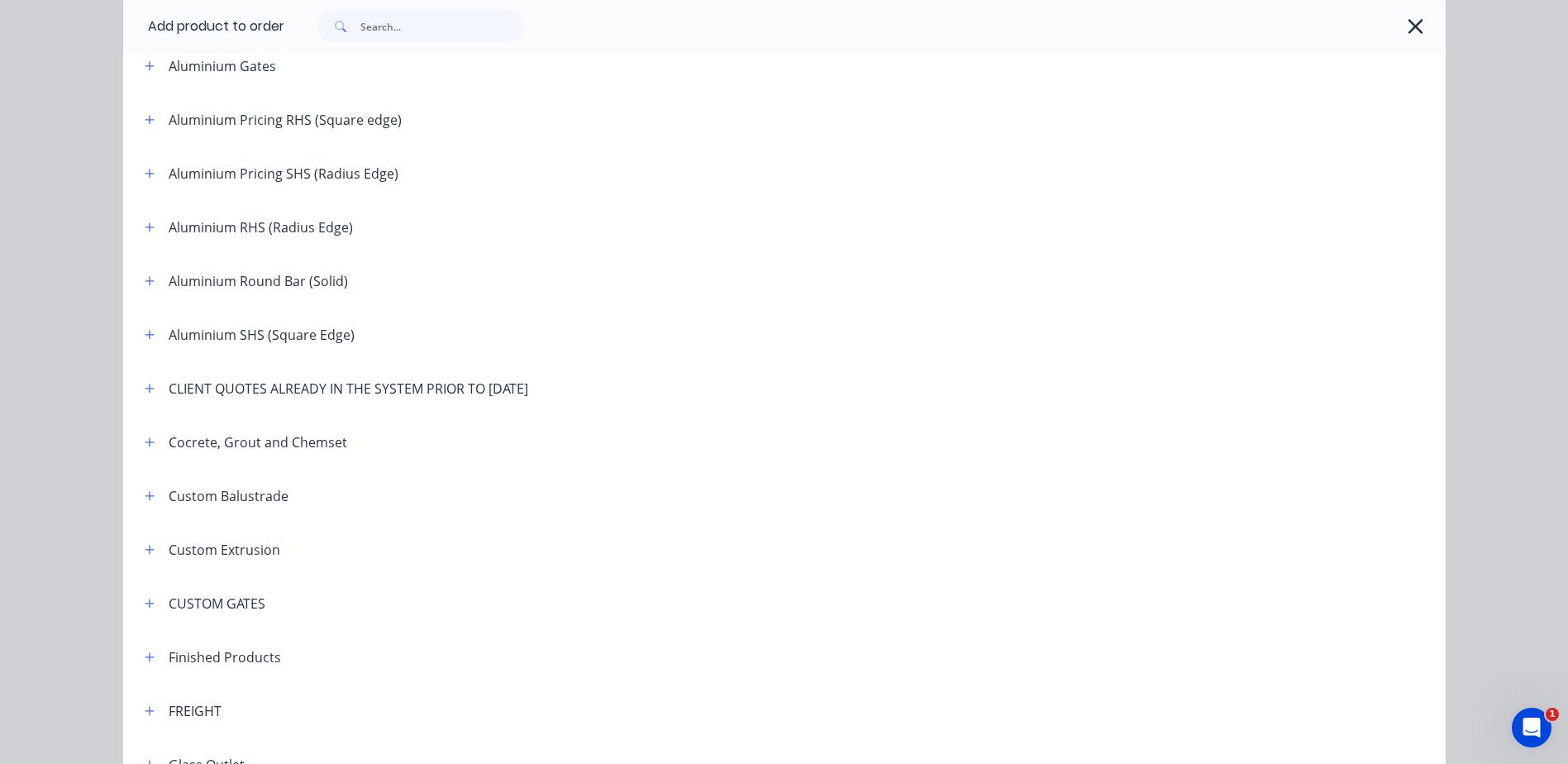
scroll to position [413, 0]
click at [145, 382] on icon "button" at bounding box center [149, 386] width 10 height 11
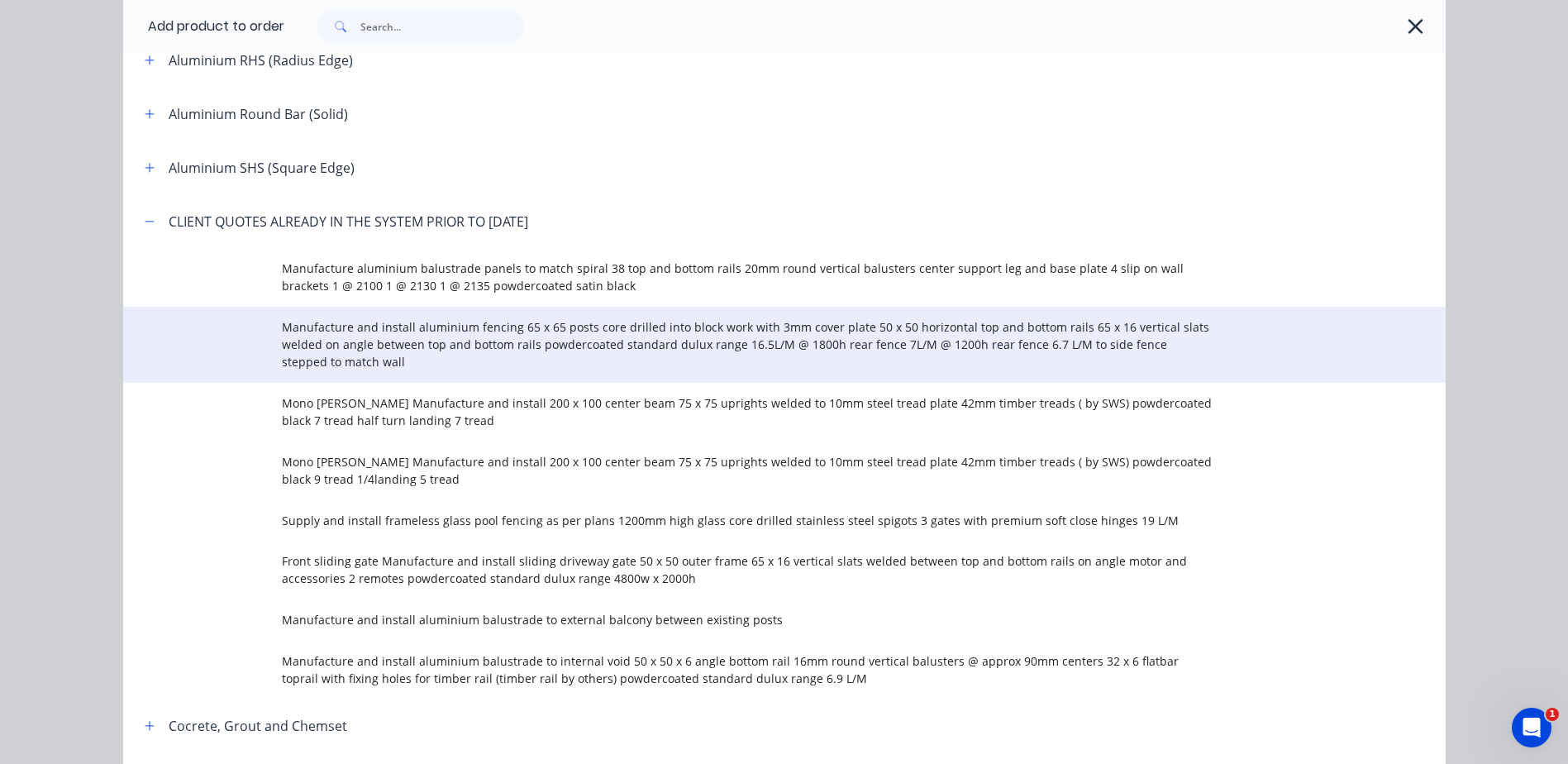
scroll to position [579, 0]
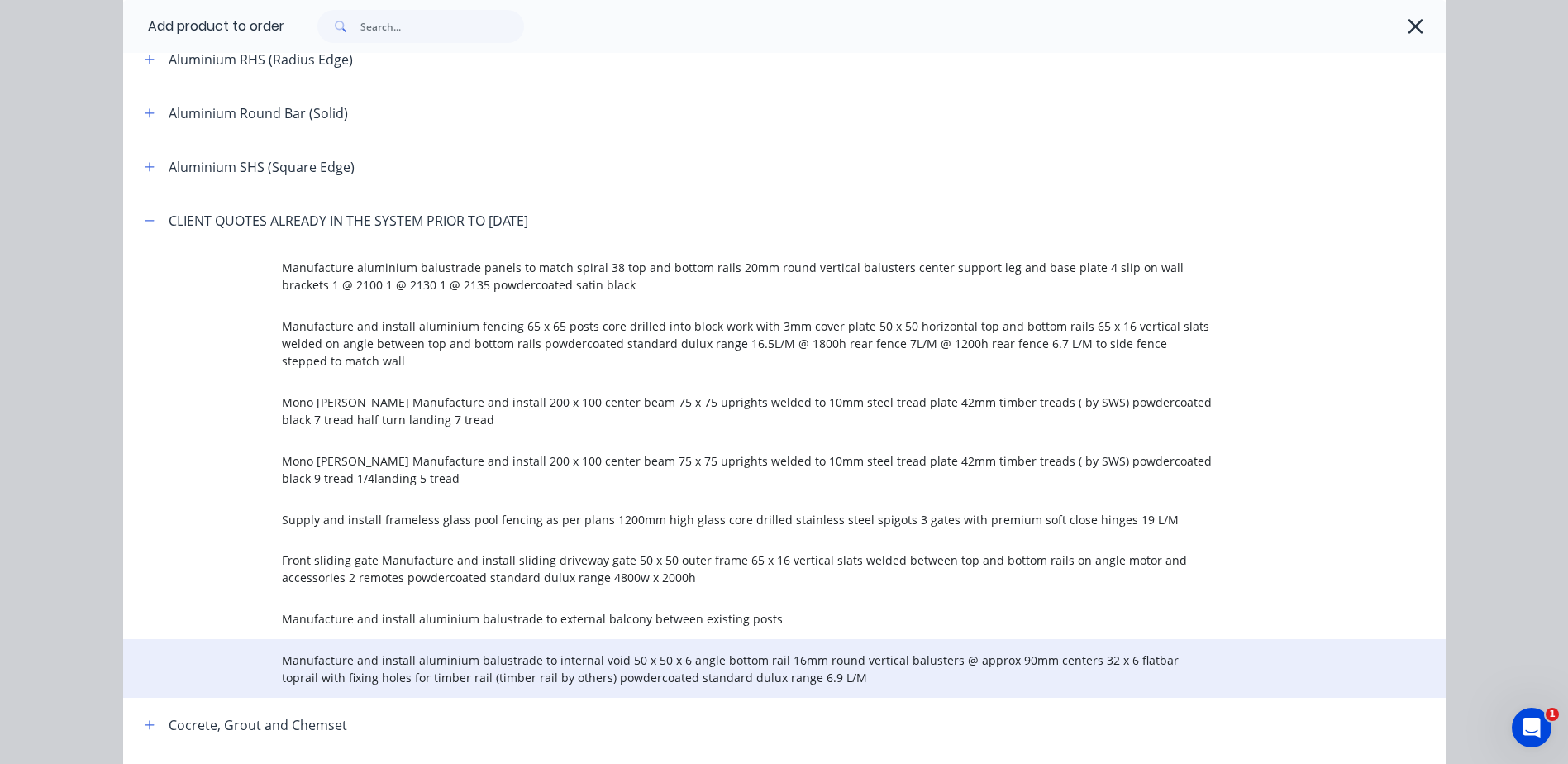
click at [489, 667] on span "Manufacture and install aluminium balustrade to internal void 50 x 50 x 6 angle…" at bounding box center [747, 668] width 931 height 34
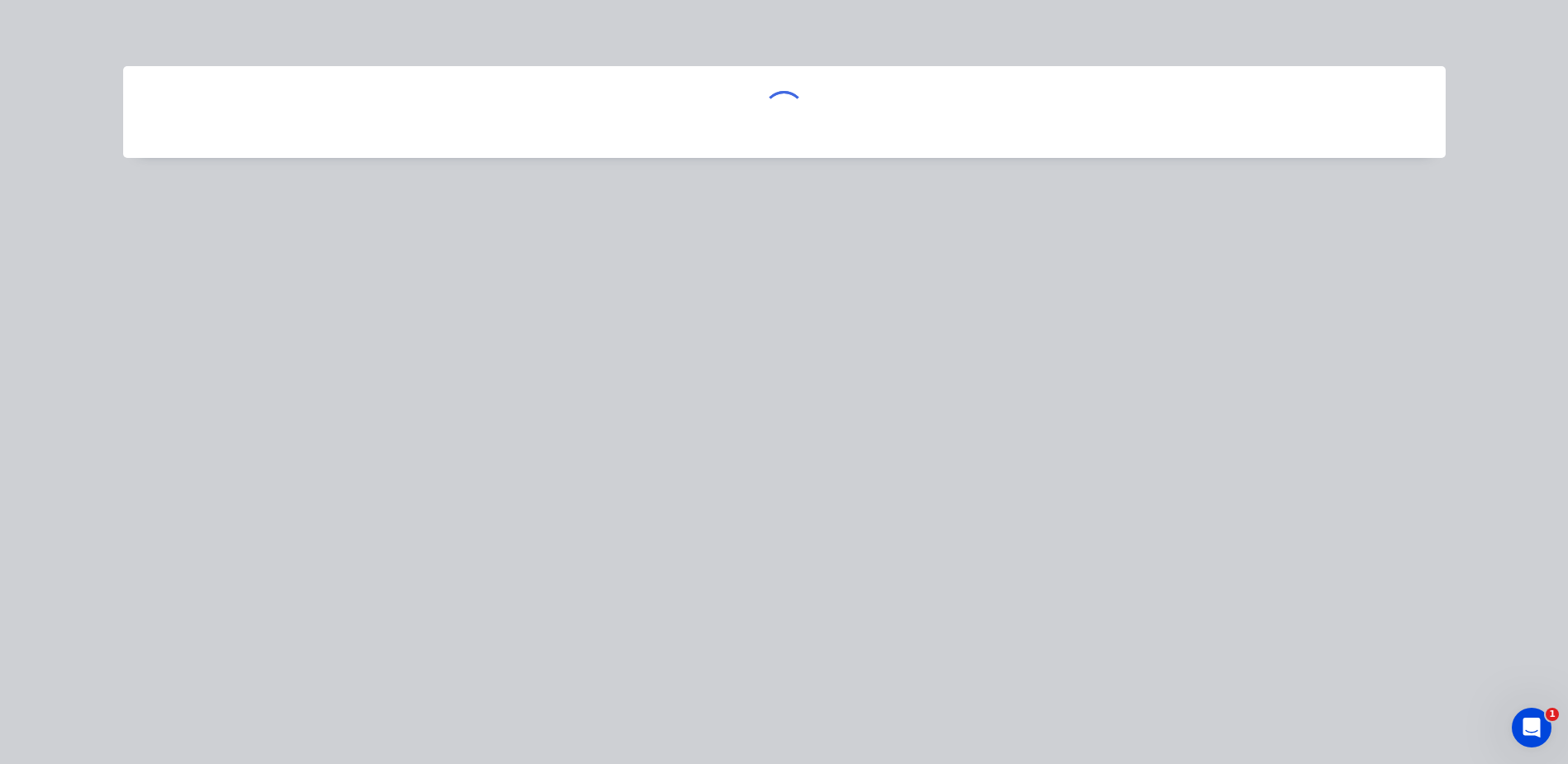
scroll to position [0, 0]
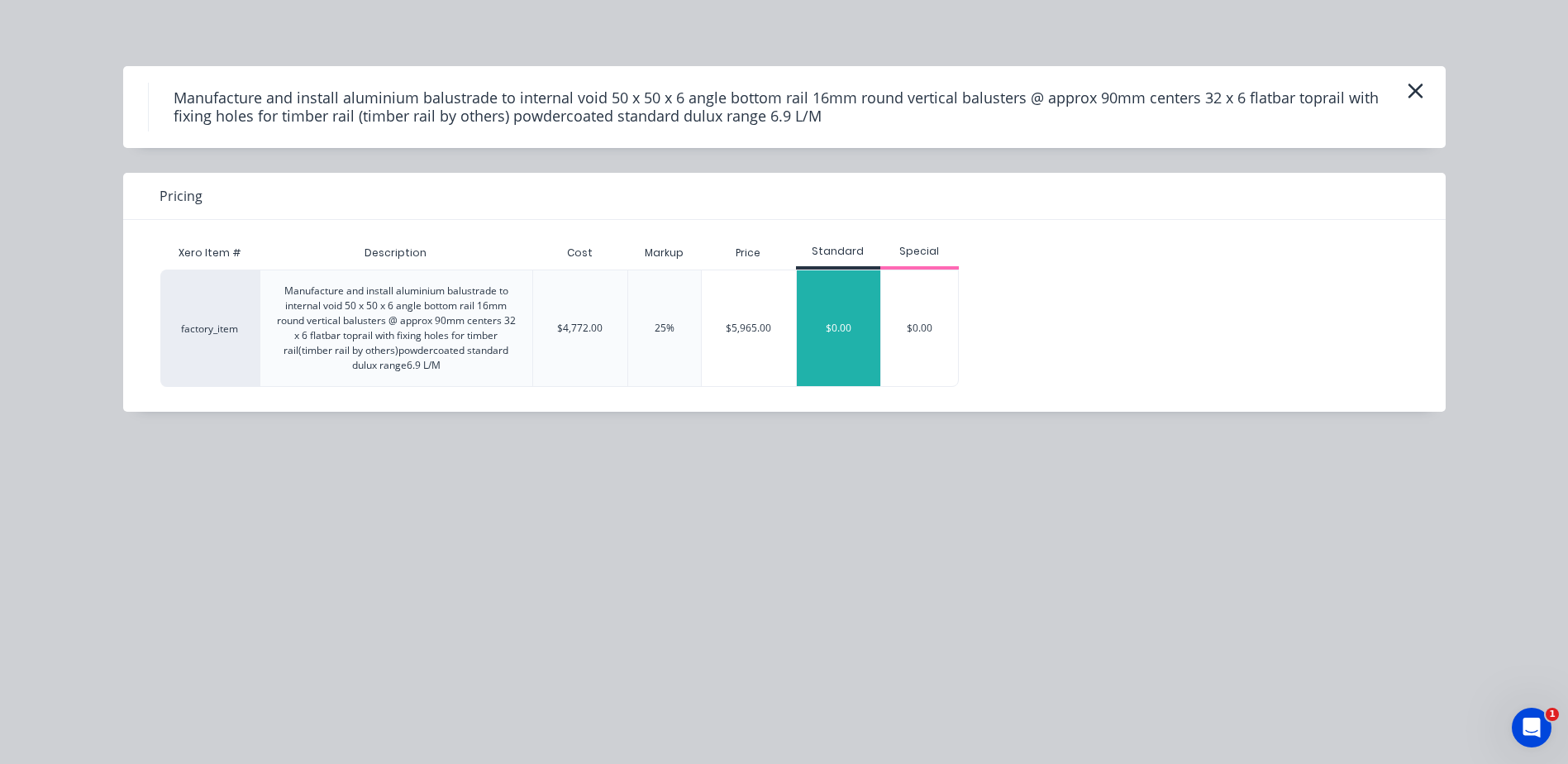
click at [835, 325] on div "$0.00" at bounding box center [838, 328] width 84 height 115
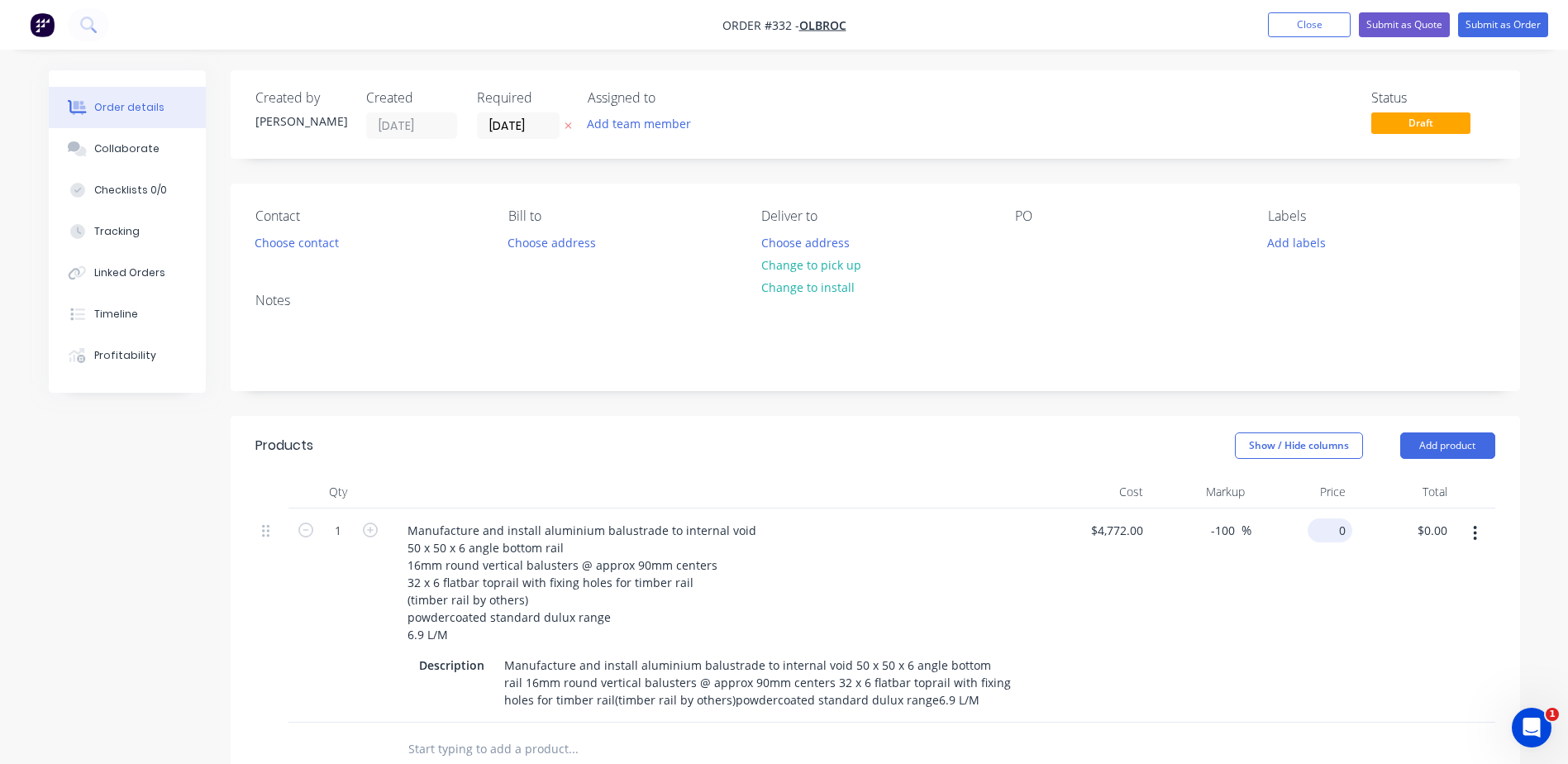
click at [1339, 534] on input "0" at bounding box center [1333, 530] width 38 height 24
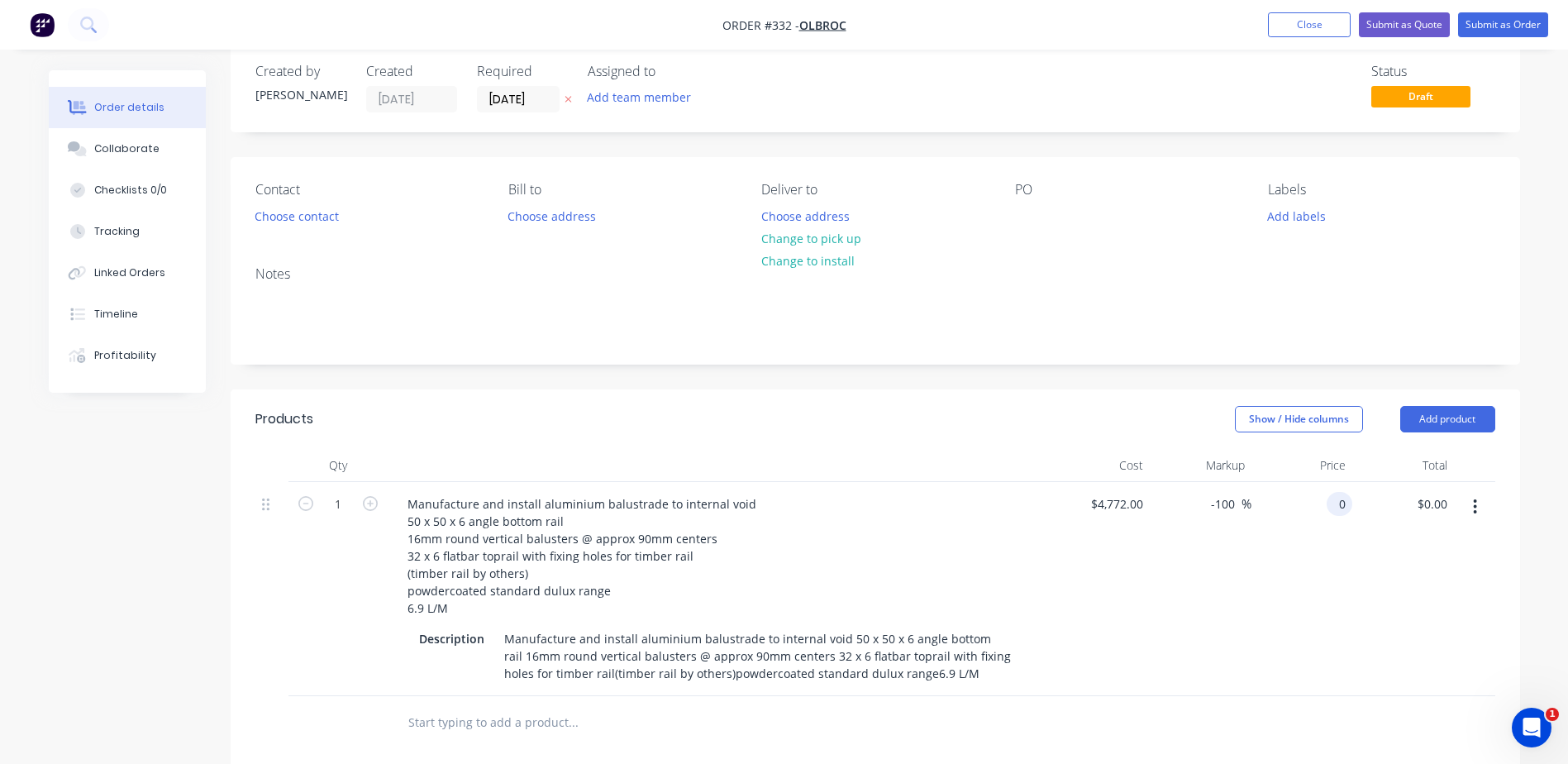
scroll to position [20, 0]
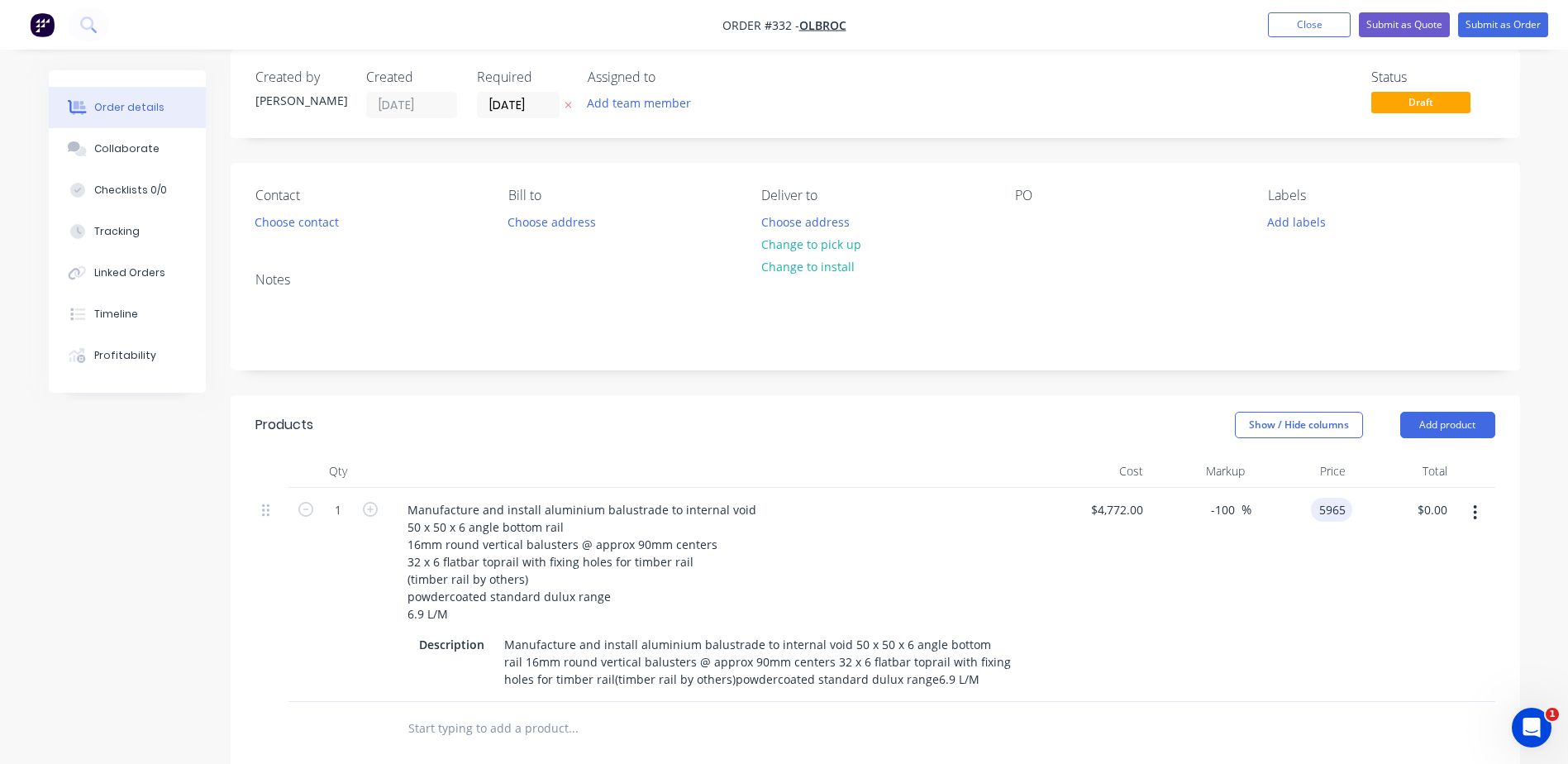
type input "5965"
type input "25"
type input "$5,965.00"
click at [1288, 639] on div "$5,965.00 $5,965.00" at bounding box center [1302, 595] width 101 height 214
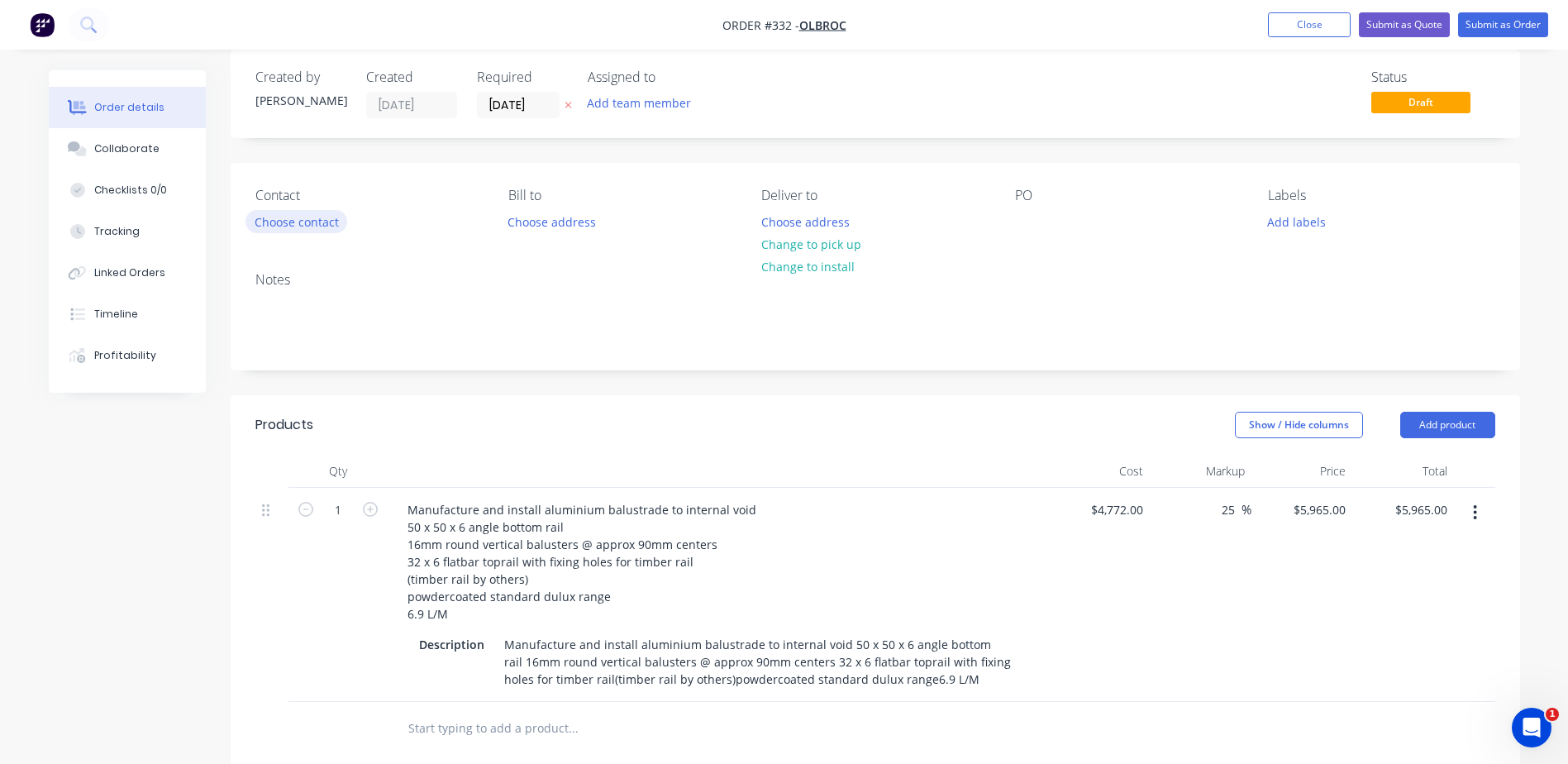
click at [284, 228] on button "Choose contact" at bounding box center [296, 221] width 101 height 22
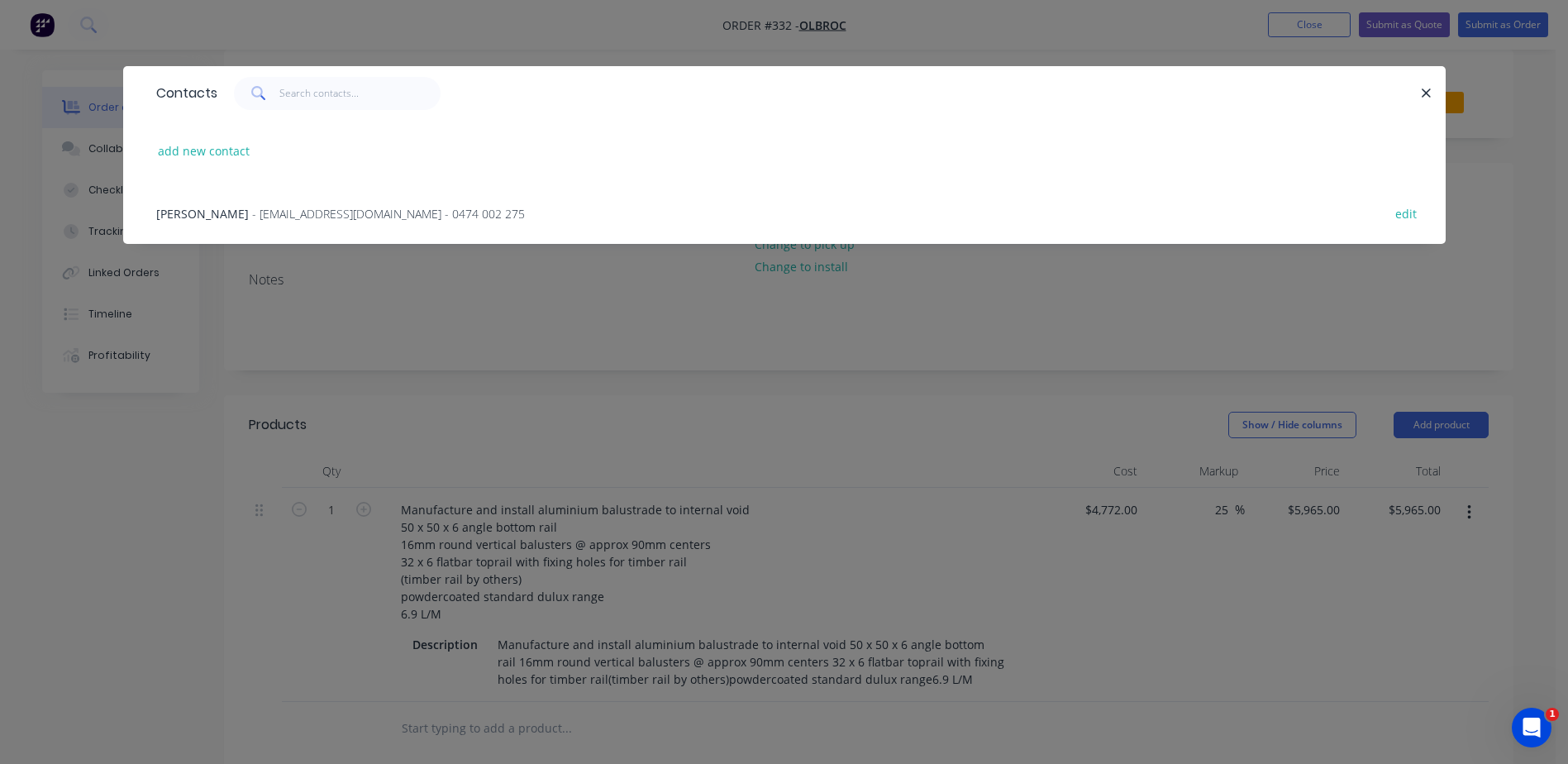
click at [235, 212] on span "[PERSON_NAME]" at bounding box center [202, 213] width 92 height 16
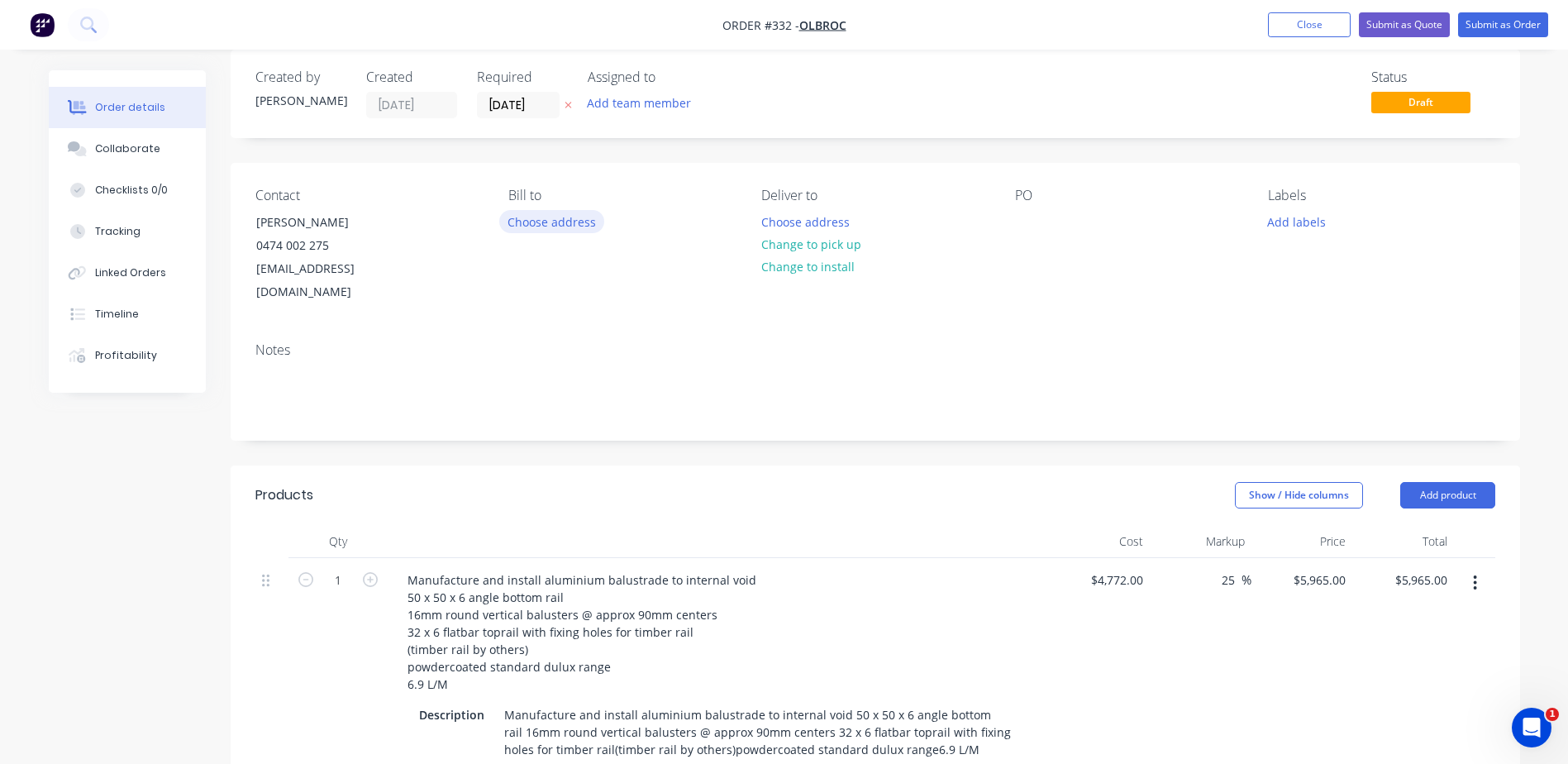
click at [549, 218] on button "Choose address" at bounding box center [552, 221] width 106 height 22
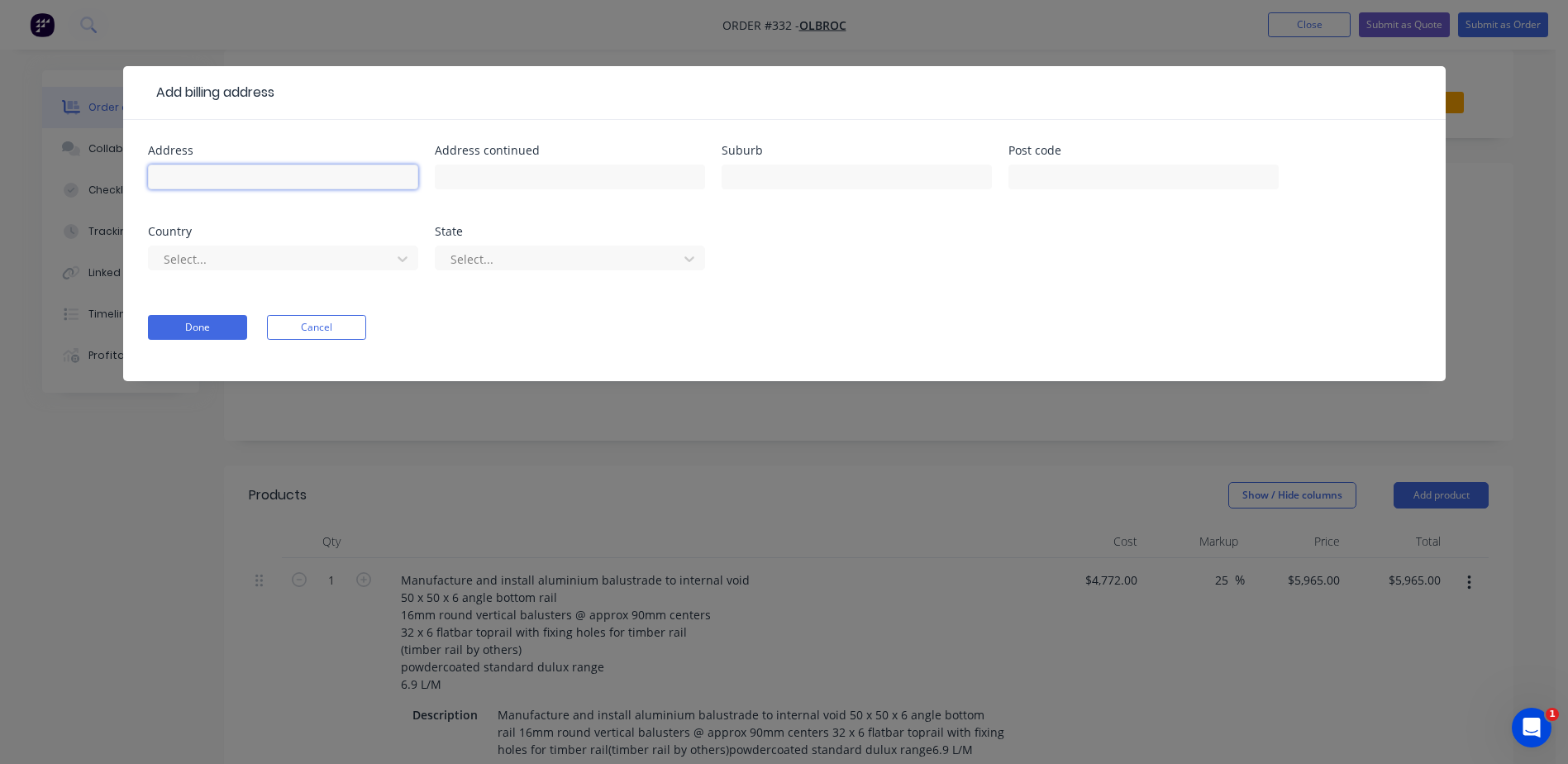
click at [275, 174] on input "text" at bounding box center [283, 177] width 270 height 25
click at [288, 325] on button "Cancel" at bounding box center [316, 327] width 100 height 25
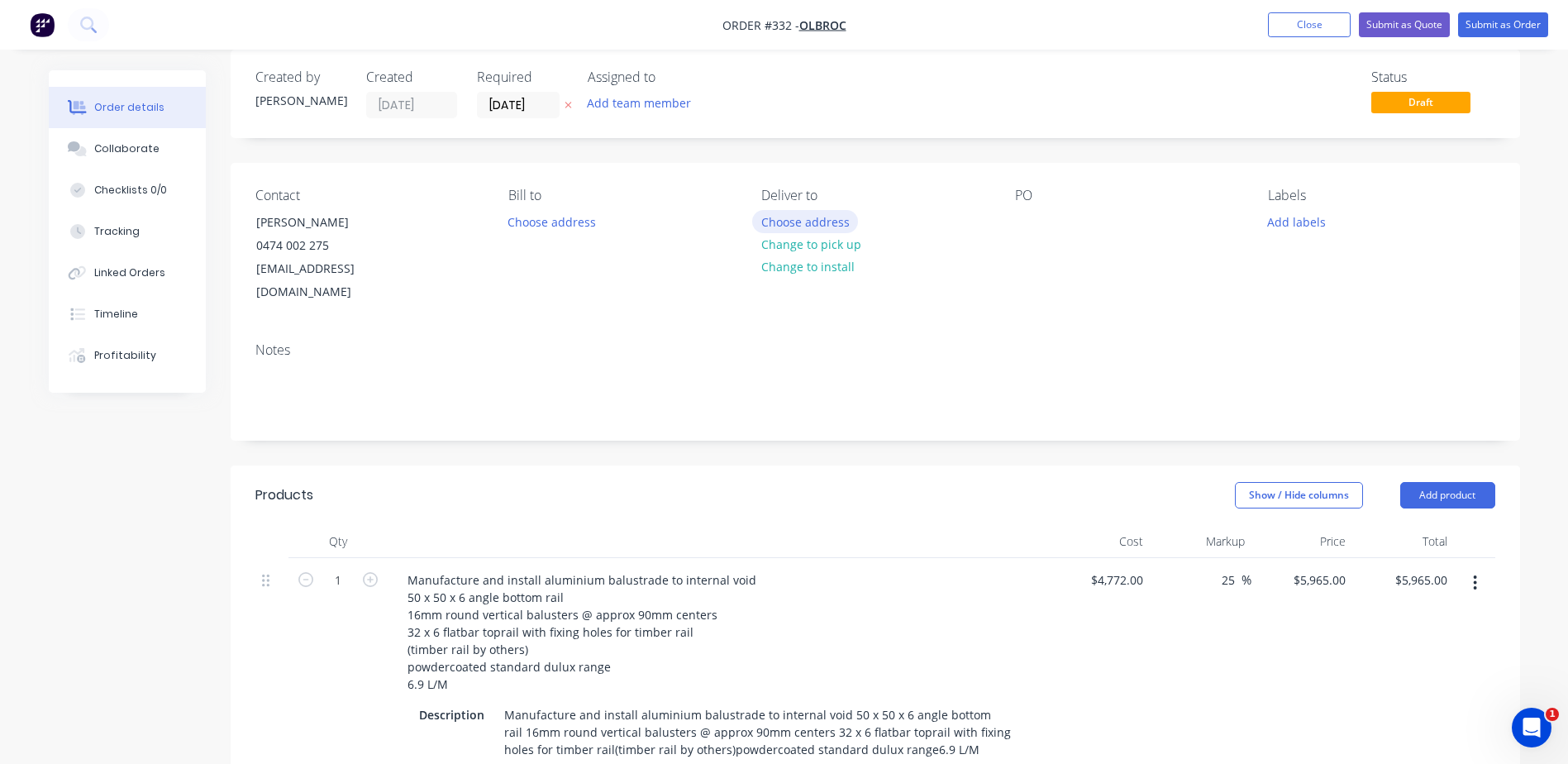
click at [788, 229] on button "Choose address" at bounding box center [805, 221] width 106 height 22
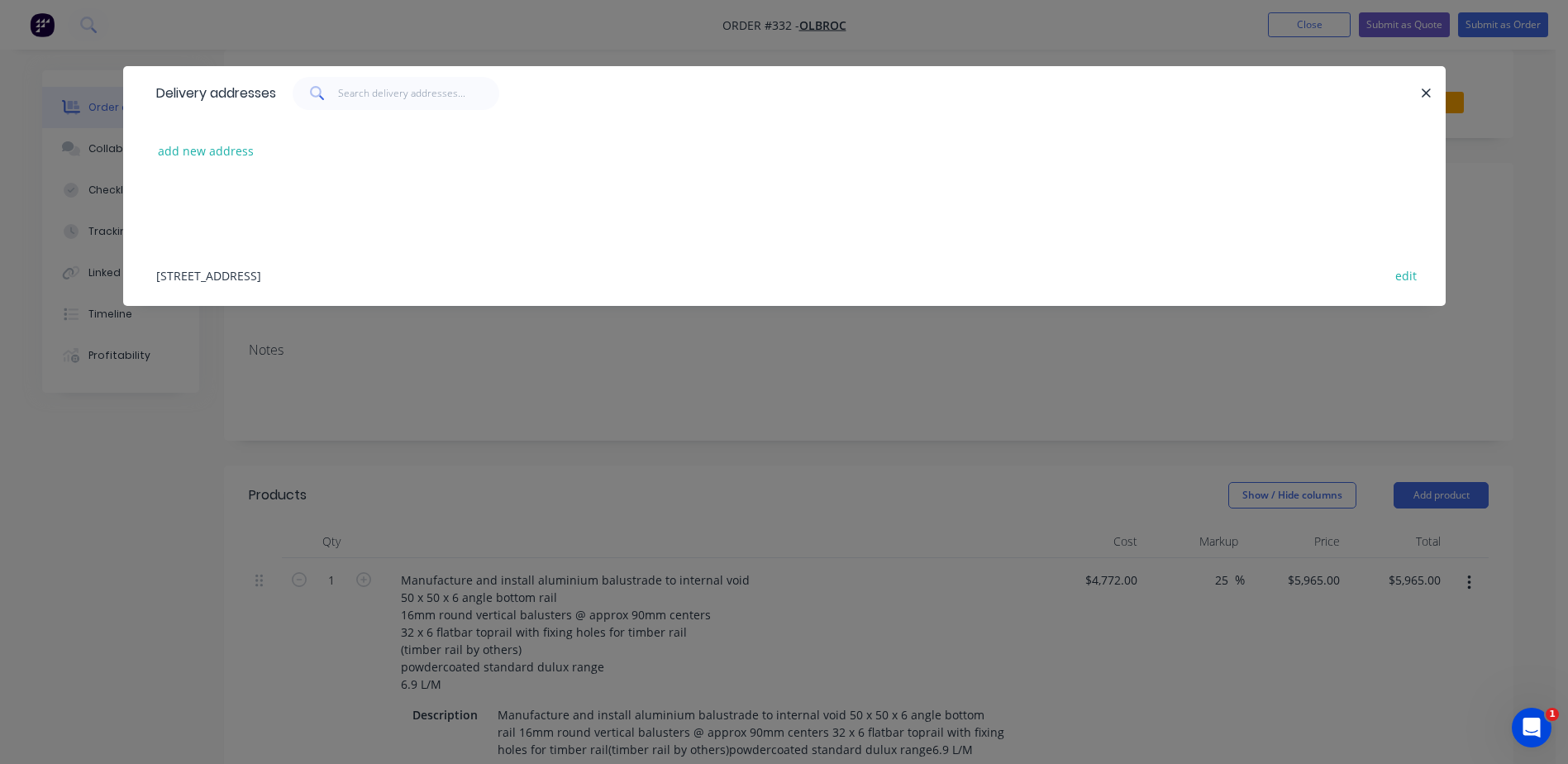
click at [239, 281] on div "[STREET_ADDRESS] edit" at bounding box center [784, 275] width 1273 height 62
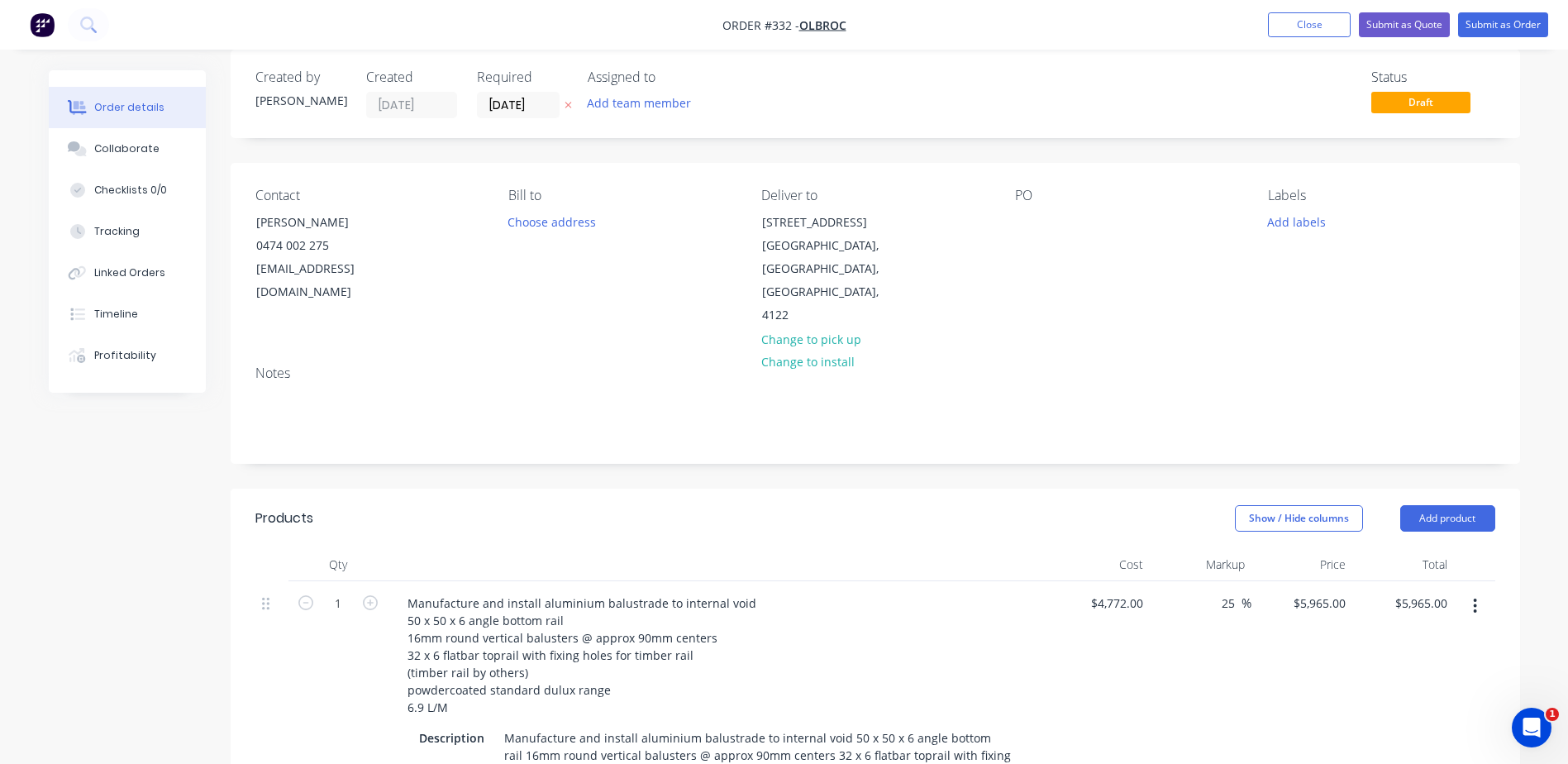
click at [146, 112] on div "Order details" at bounding box center [128, 107] width 70 height 15
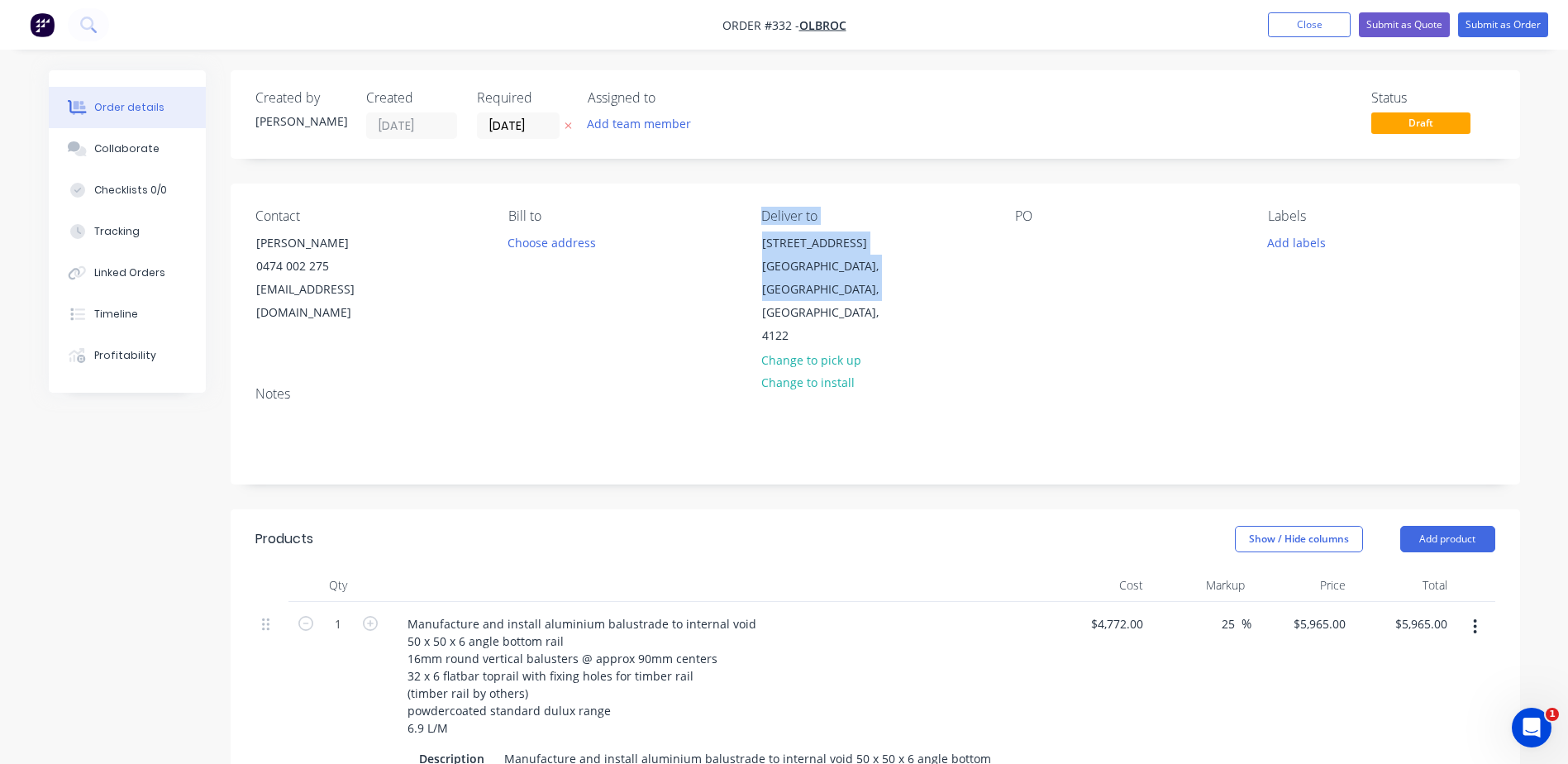
drag, startPoint x: 857, startPoint y: 283, endPoint x: 740, endPoint y: 244, distance: 123.3
click at [740, 244] on div "Contact [PERSON_NAME] 0474 002 275 [EMAIL_ADDRESS][DOMAIN_NAME] Bill to Choose …" at bounding box center [875, 277] width 1289 height 189
drag, startPoint x: 740, startPoint y: 244, endPoint x: 1021, endPoint y: 317, distance: 290.3
click at [1033, 373] on div "Notes" at bounding box center [875, 428] width 1289 height 111
drag, startPoint x: 854, startPoint y: 290, endPoint x: 712, endPoint y: 274, distance: 142.9
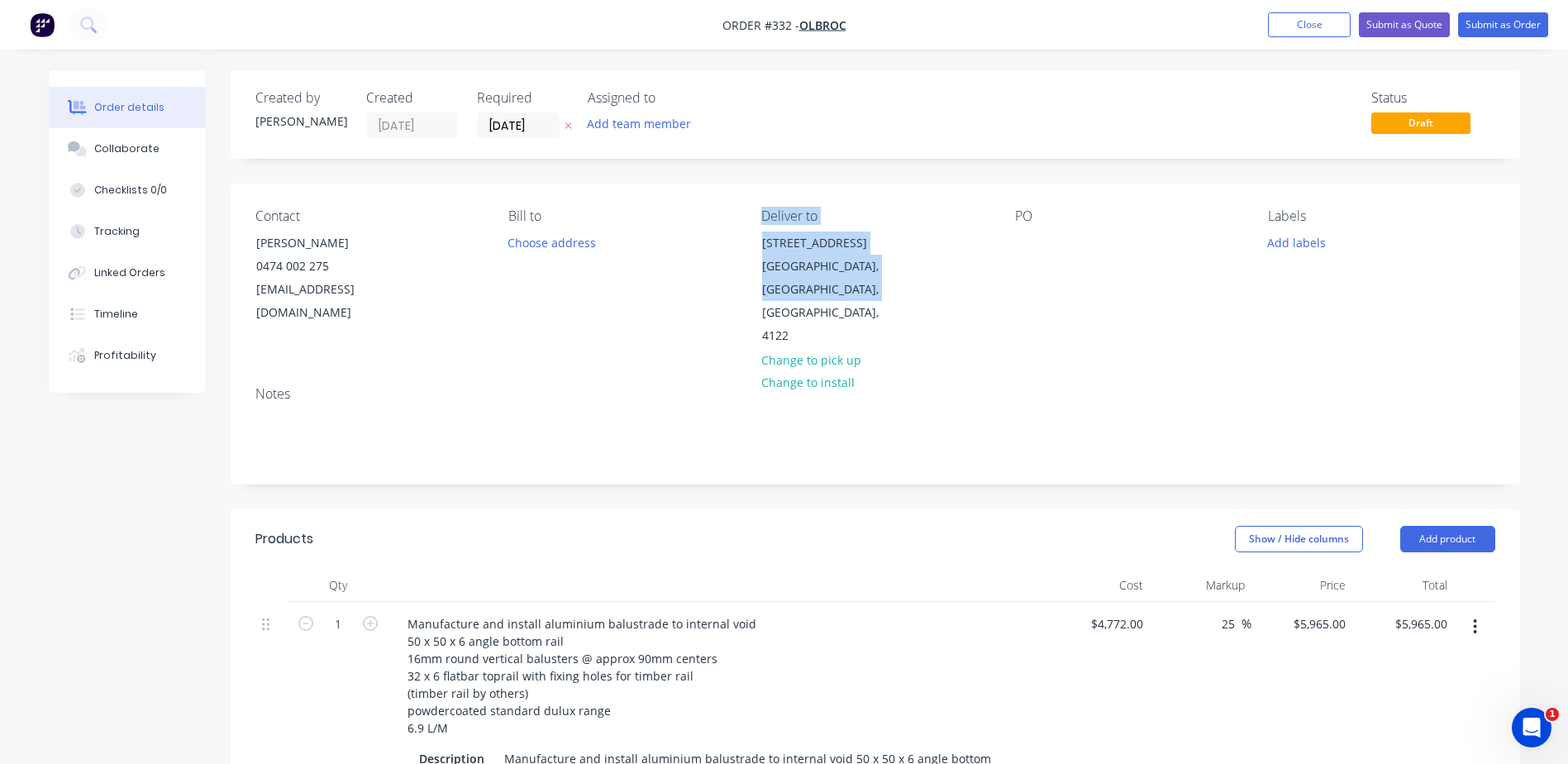
click at [712, 274] on div "Contact [PERSON_NAME] 0474 002 275 [EMAIL_ADDRESS][DOMAIN_NAME] Bill to Choose …" at bounding box center [875, 277] width 1289 height 189
drag, startPoint x: 712, startPoint y: 274, endPoint x: 565, endPoint y: 269, distance: 147.1
click at [565, 274] on div "Bill to Choose address" at bounding box center [621, 278] width 226 height 140
click at [565, 246] on button "Choose address" at bounding box center [552, 242] width 106 height 22
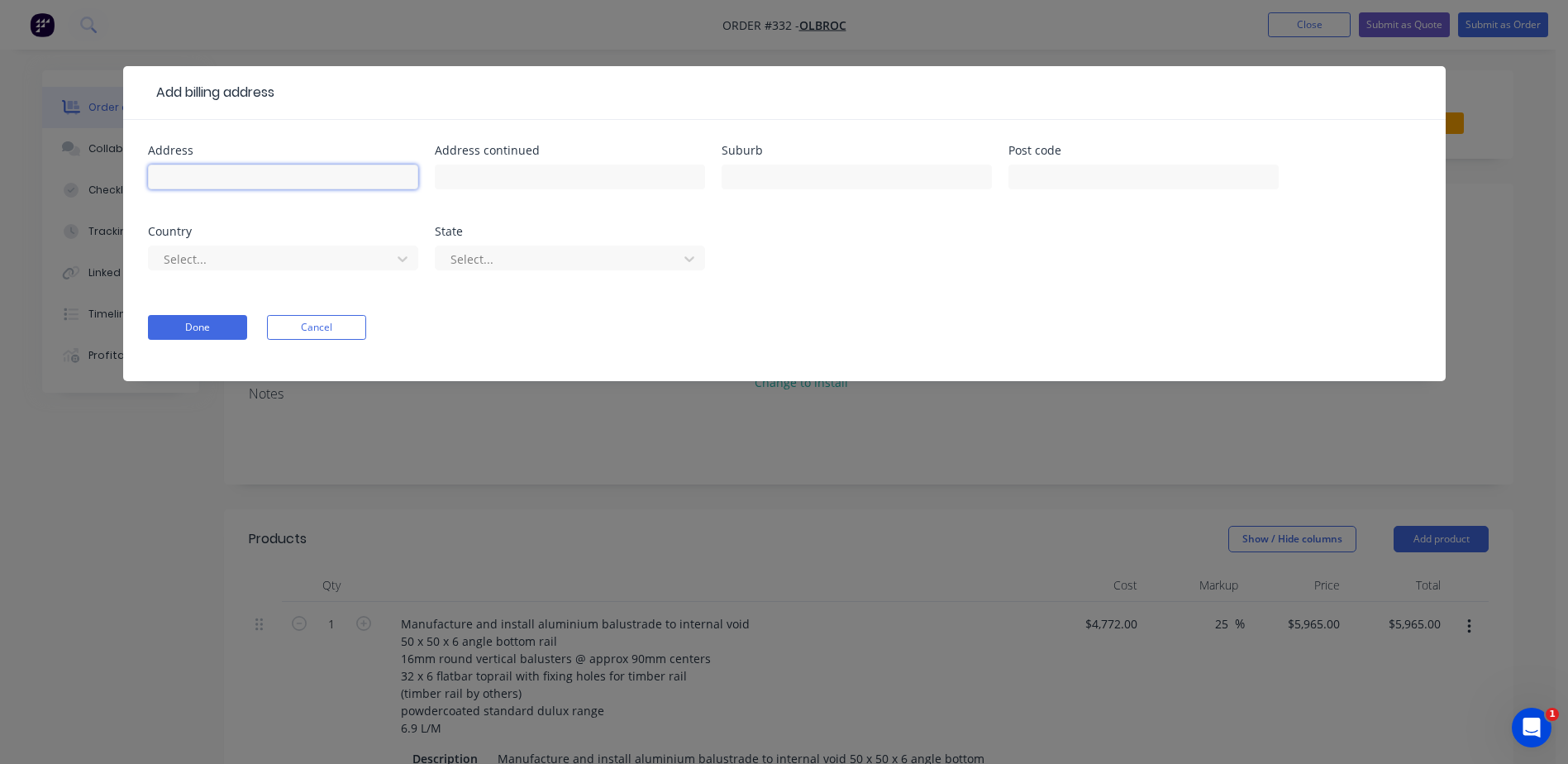
click at [285, 176] on input "text" at bounding box center [283, 177] width 270 height 25
type input "8"
click at [317, 335] on button "Cancel" at bounding box center [316, 327] width 100 height 25
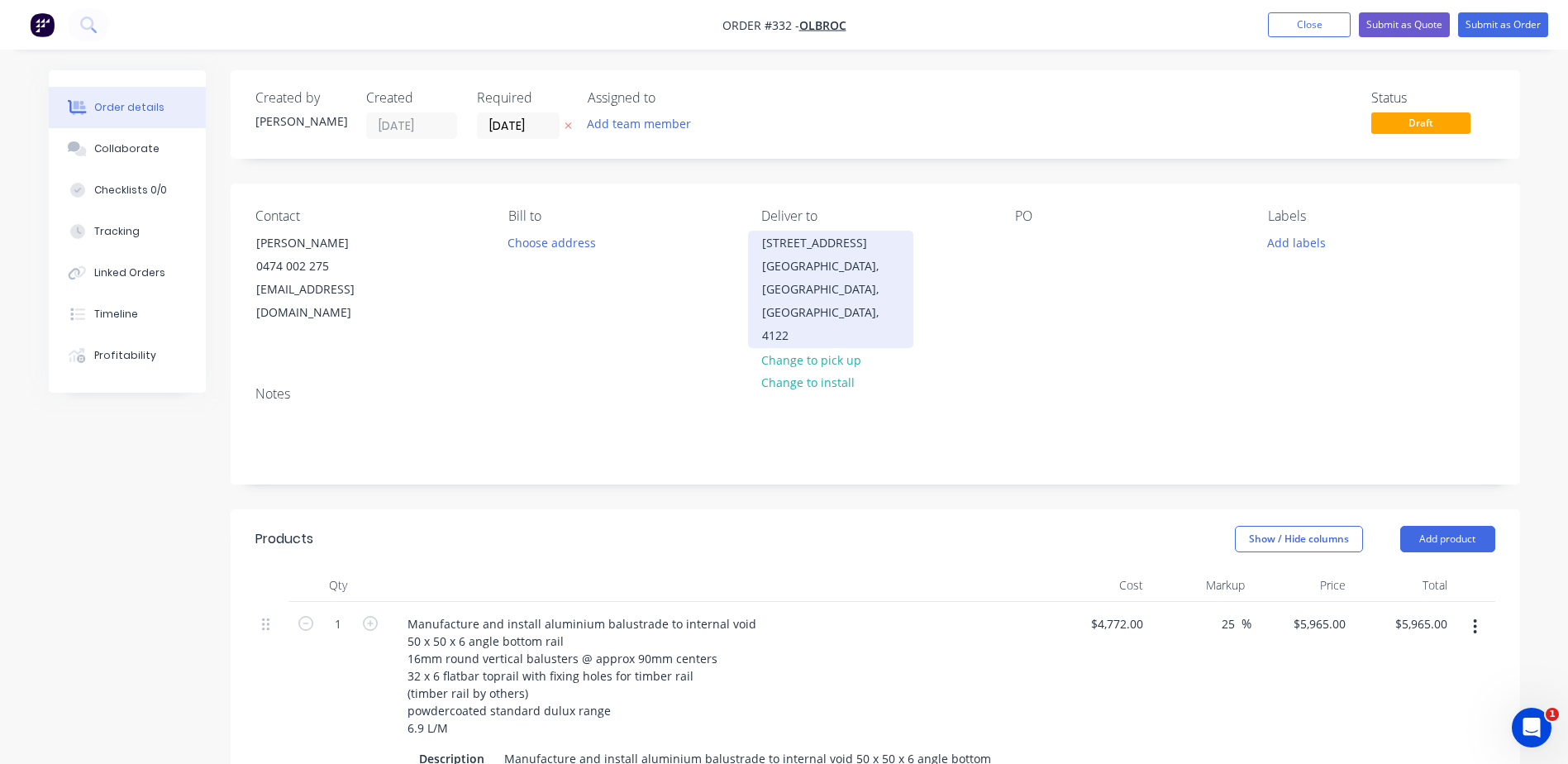
click at [846, 288] on div "[GEOGRAPHIC_DATA], [GEOGRAPHIC_DATA], [GEOGRAPHIC_DATA], 4122" at bounding box center [830, 301] width 137 height 92
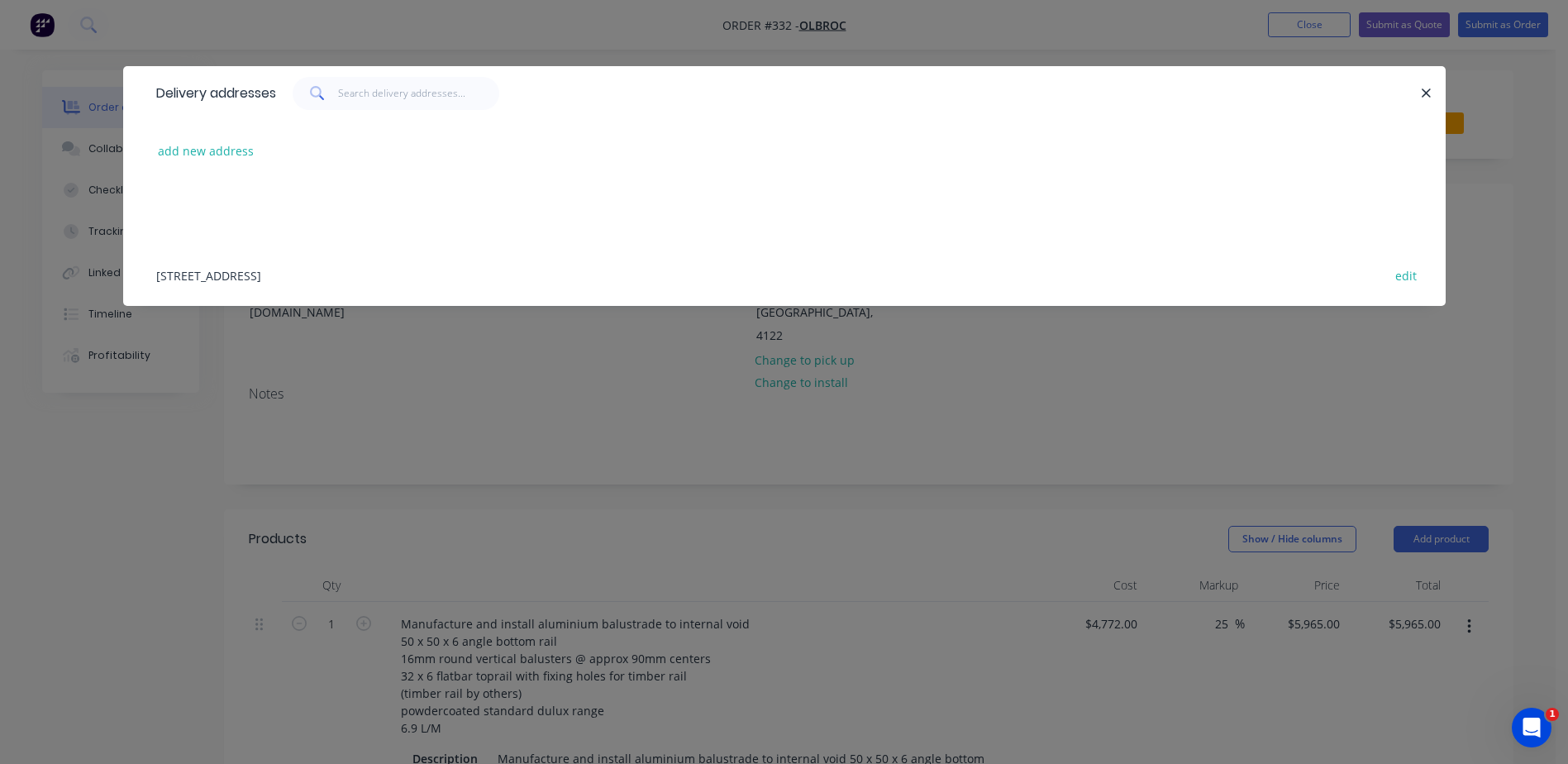
drag, startPoint x: 463, startPoint y: 270, endPoint x: 146, endPoint y: 255, distance: 317.4
click at [146, 255] on div "[STREET_ADDRESS] edit" at bounding box center [784, 275] width 1322 height 62
copy div "[STREET_ADDRESS]"
click at [1423, 94] on icon "button" at bounding box center [1427, 93] width 11 height 15
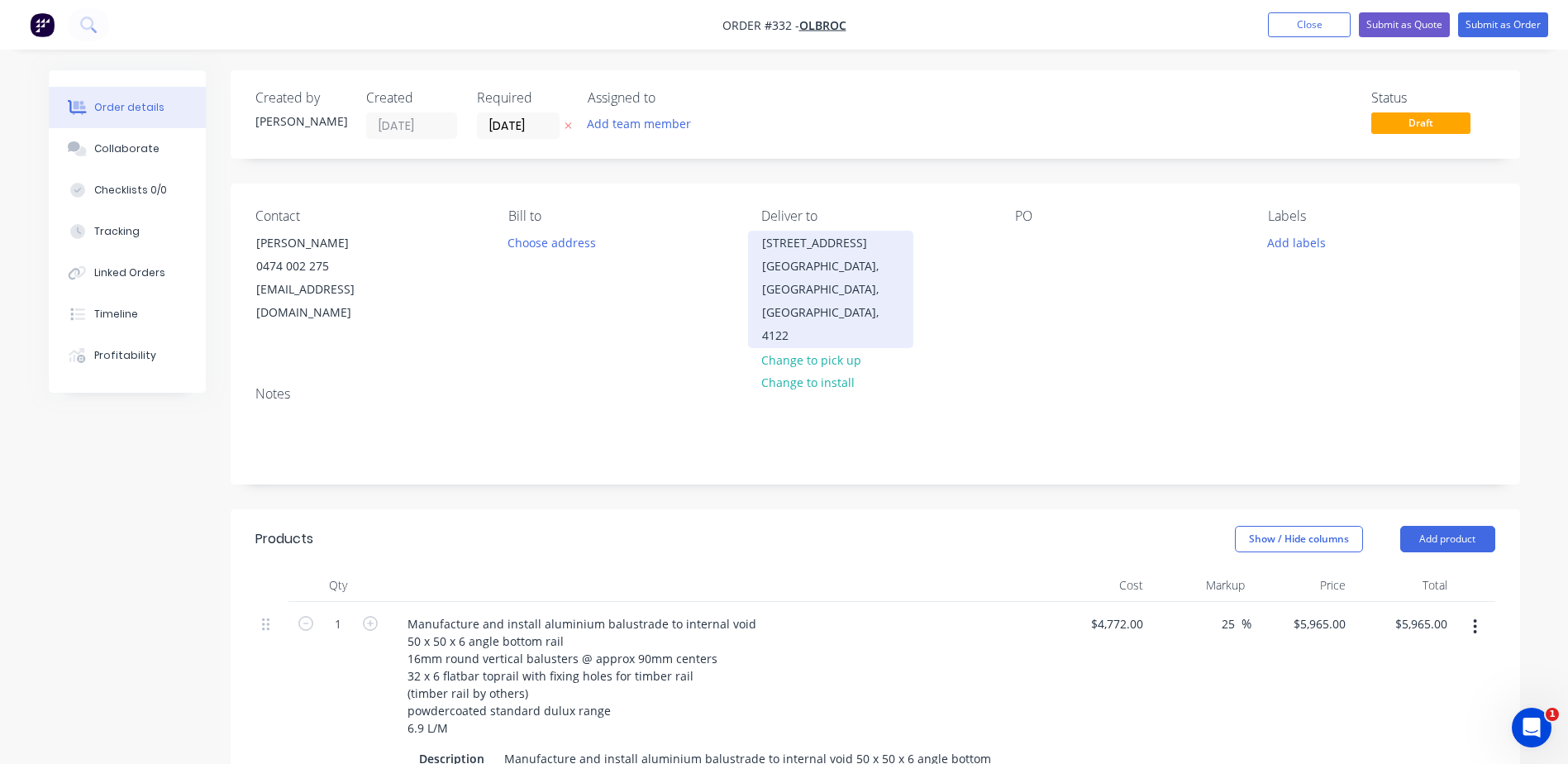
click at [831, 271] on div "[GEOGRAPHIC_DATA], [GEOGRAPHIC_DATA], [GEOGRAPHIC_DATA], 4122" at bounding box center [830, 301] width 137 height 92
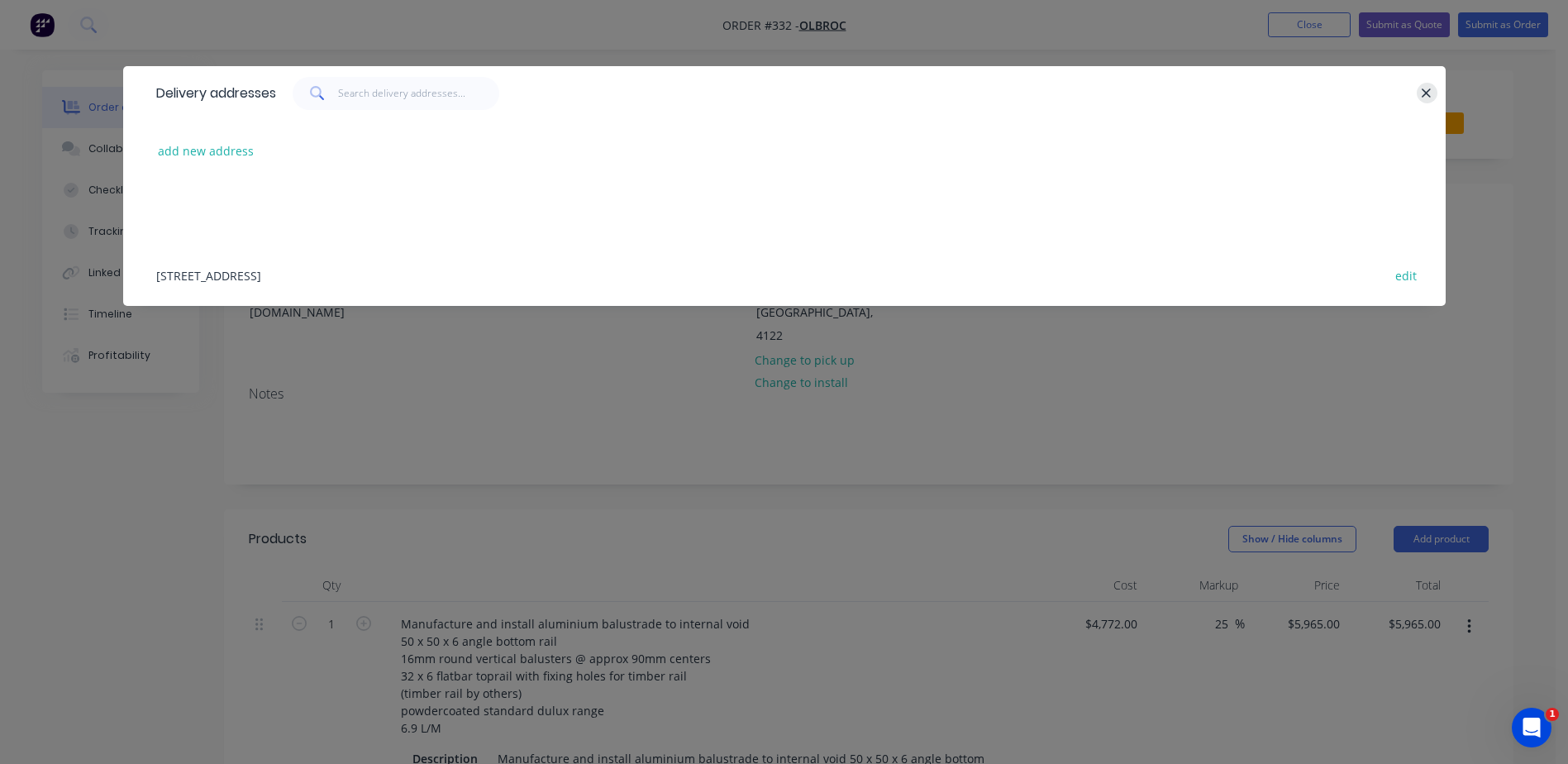
click at [1426, 92] on icon "button" at bounding box center [1427, 93] width 9 height 9
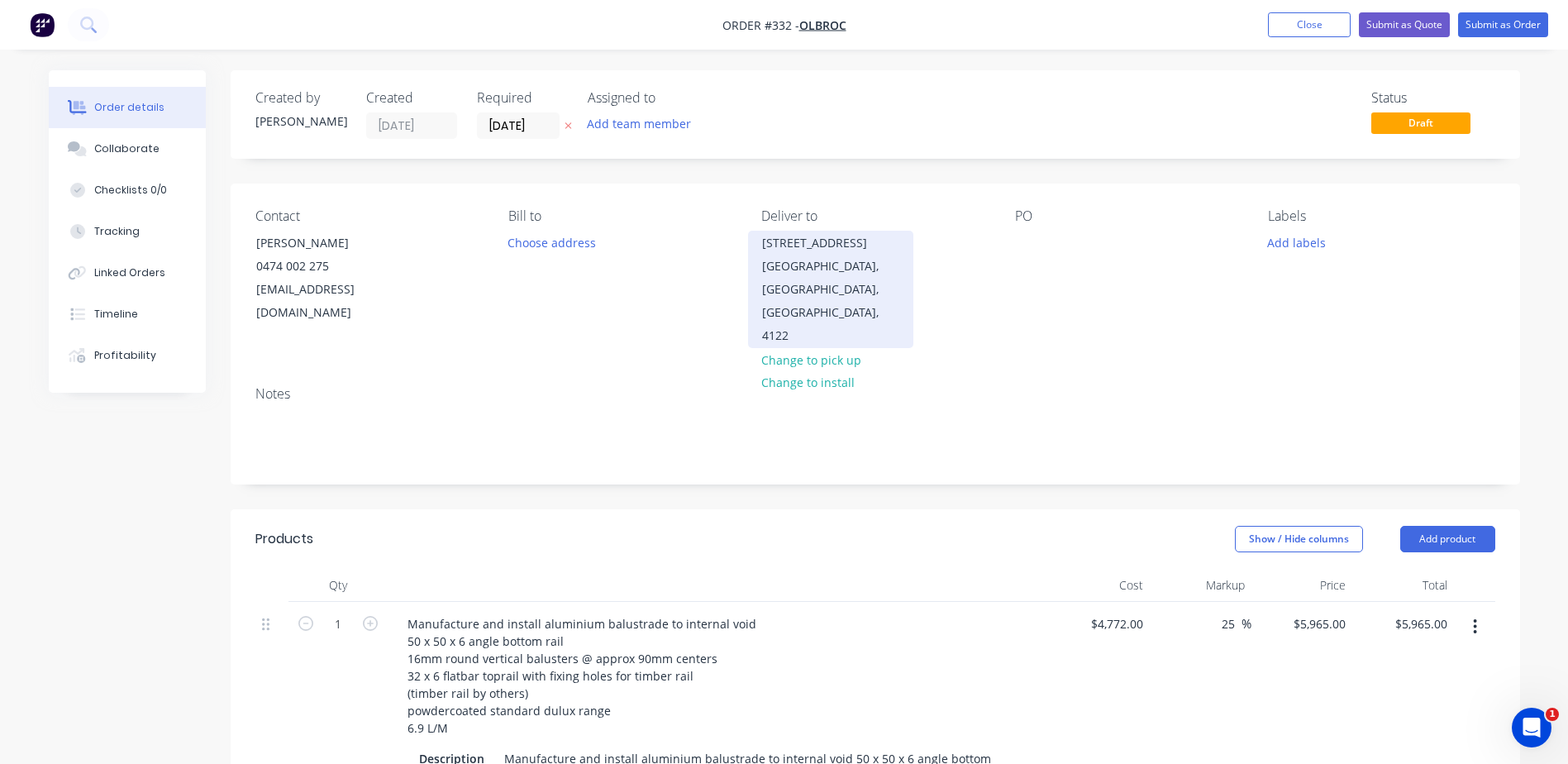
click at [791, 271] on div "[GEOGRAPHIC_DATA], [GEOGRAPHIC_DATA], [GEOGRAPHIC_DATA], 4122" at bounding box center [830, 301] width 137 height 92
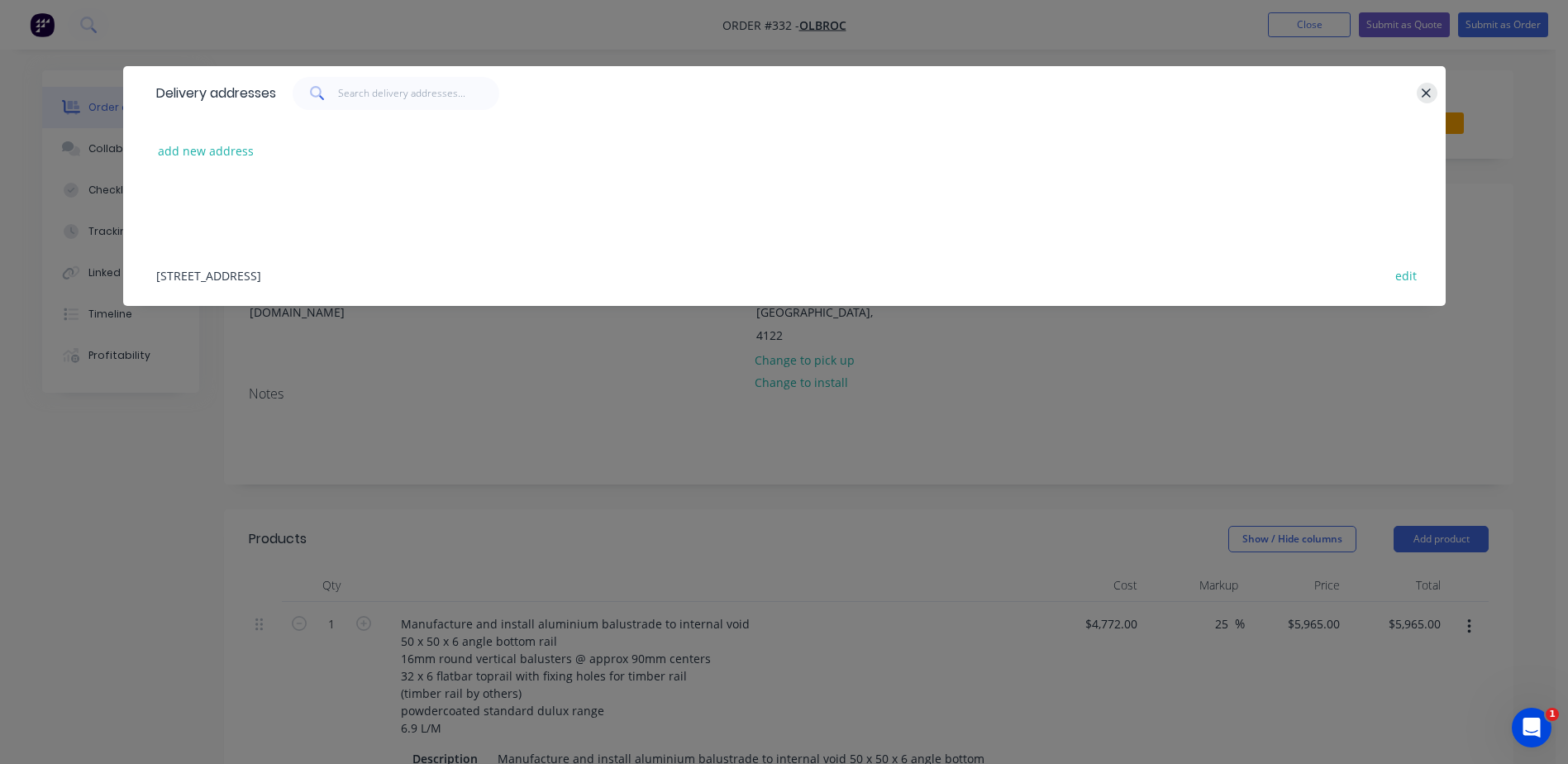
click at [1427, 97] on icon "button" at bounding box center [1427, 93] width 11 height 15
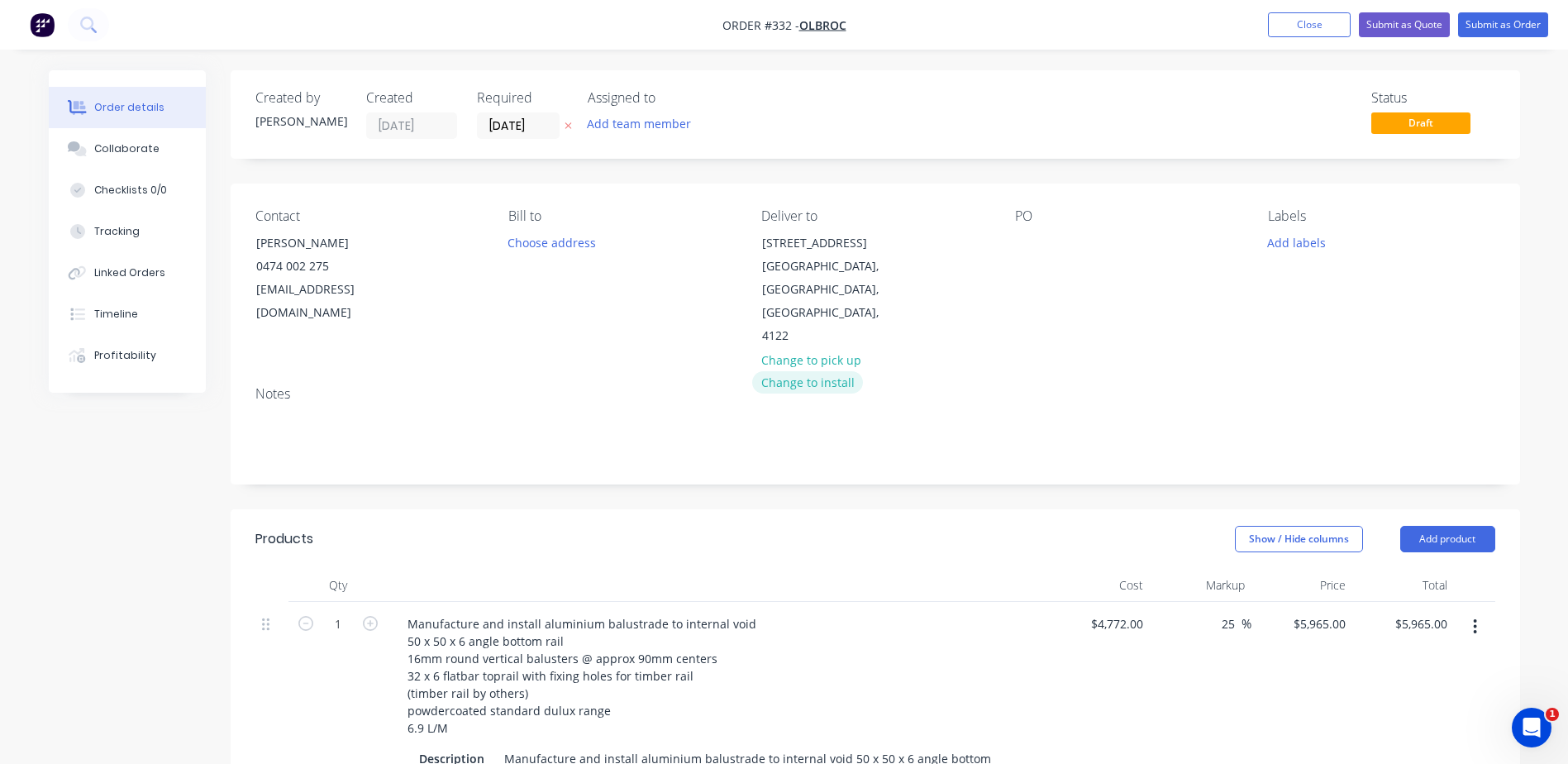
click at [837, 371] on button "Change to install" at bounding box center [807, 382] width 111 height 22
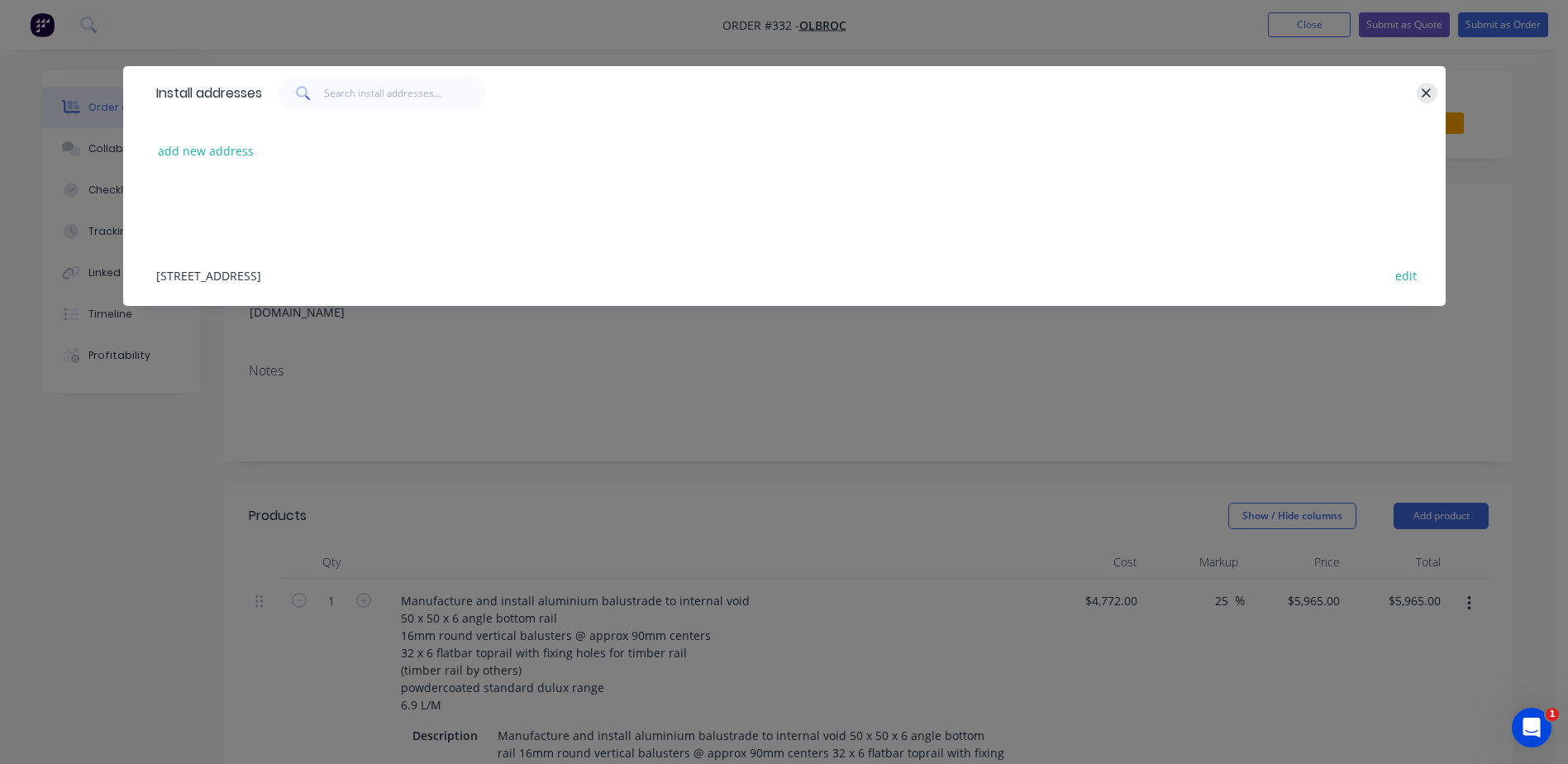
click at [1428, 96] on icon "button" at bounding box center [1427, 93] width 9 height 9
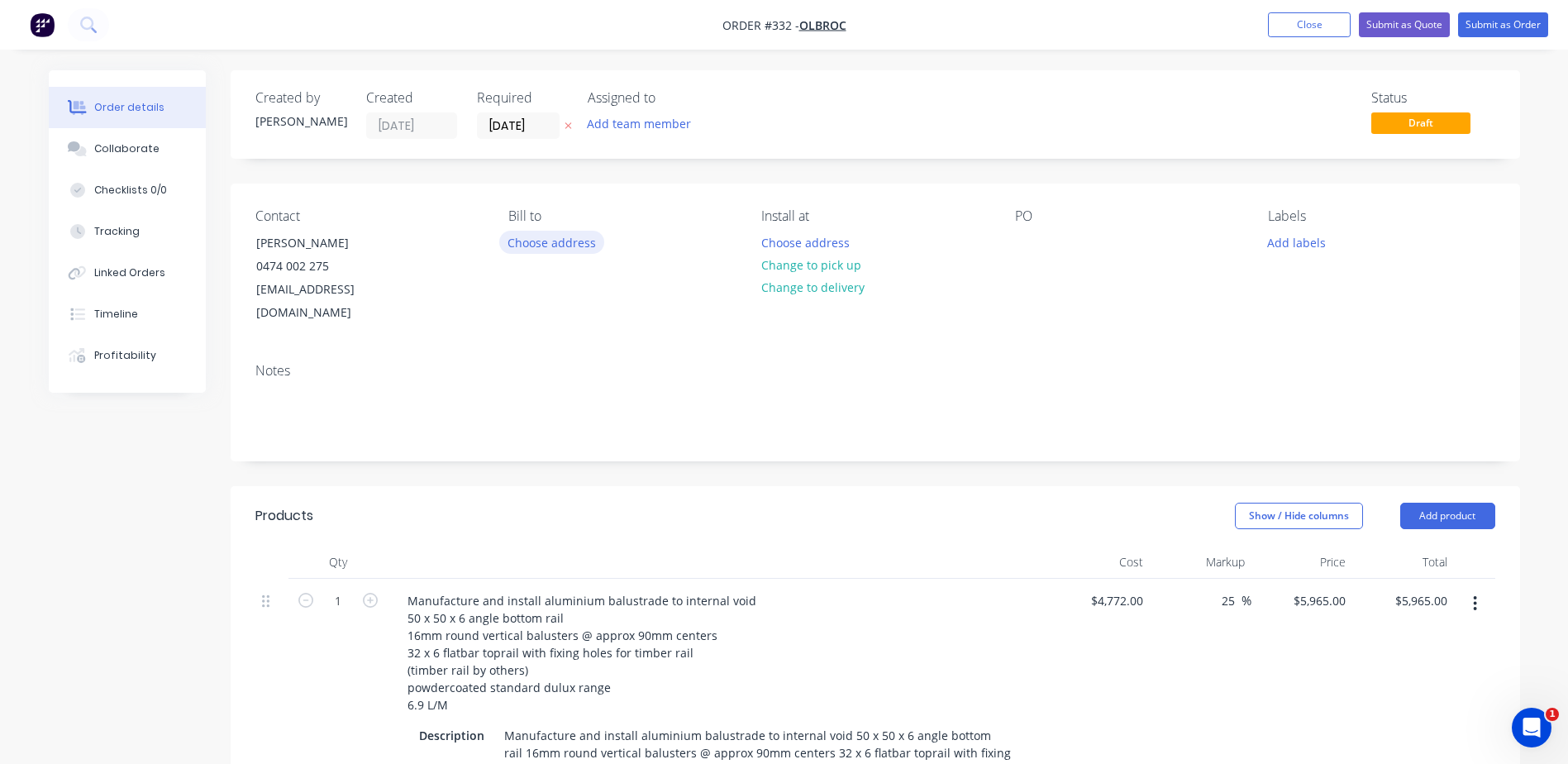
click at [565, 247] on button "Choose address" at bounding box center [552, 242] width 106 height 22
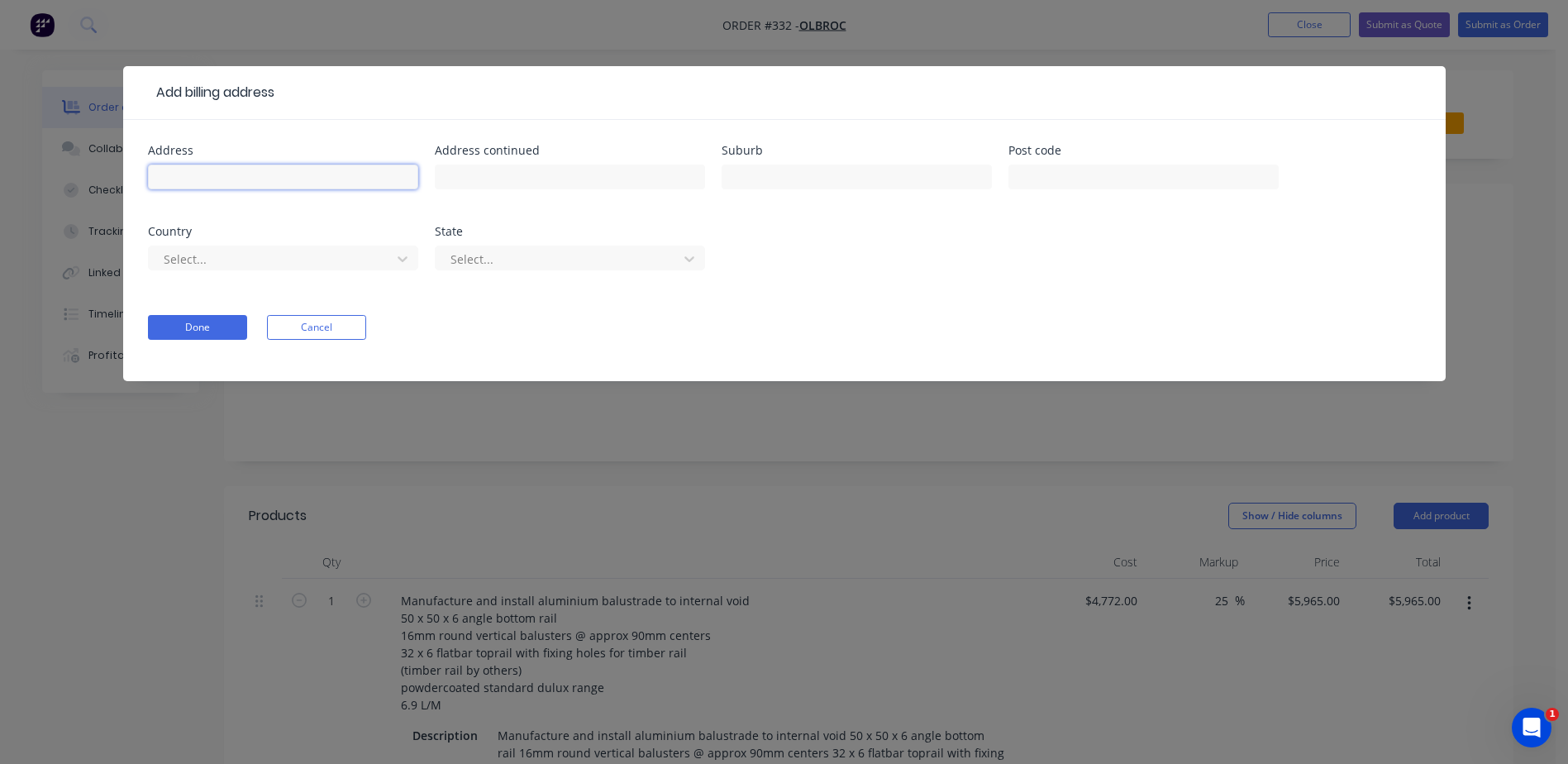
click at [248, 182] on input "text" at bounding box center [283, 177] width 270 height 25
paste input "[STREET_ADDRESS]"
type input "[STREET_ADDRESS]"
click at [753, 187] on input "text" at bounding box center [856, 177] width 270 height 25
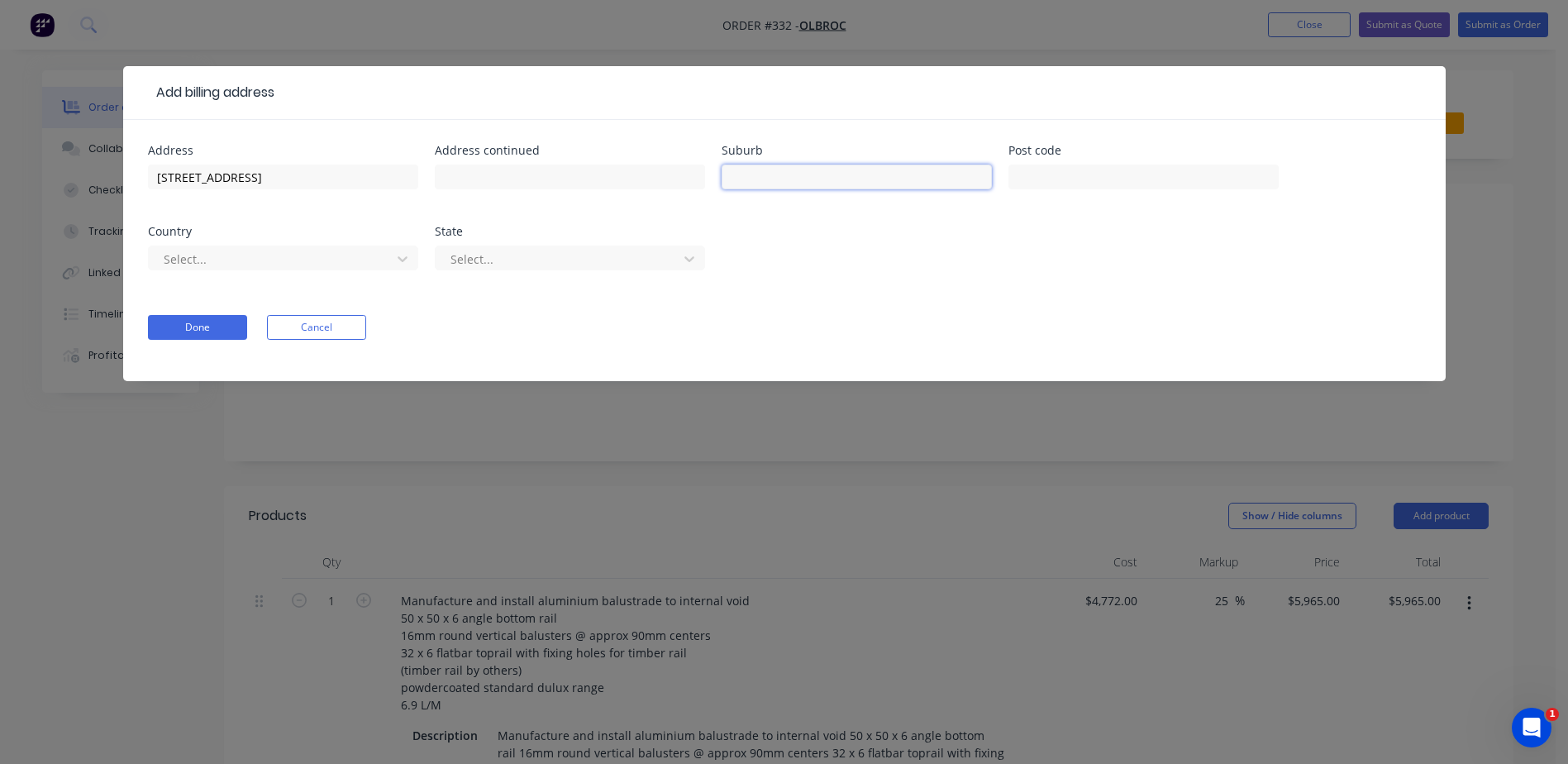
scroll to position [0, 0]
type input "MANSFIELD"
click at [343, 177] on input "[STREET_ADDRESS]" at bounding box center [283, 177] width 270 height 25
click at [1155, 178] on input "text" at bounding box center [1143, 177] width 270 height 25
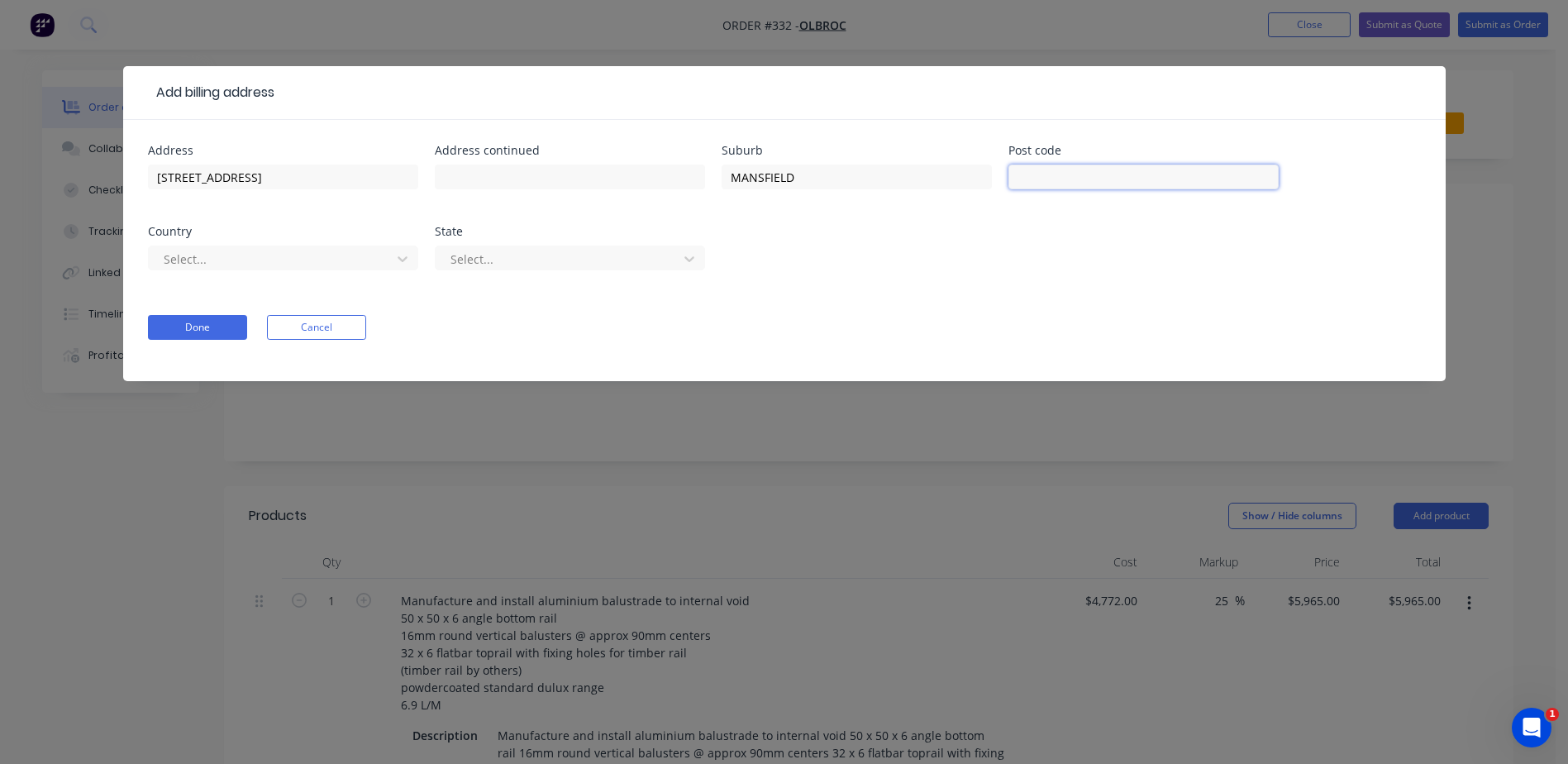
scroll to position [0, 0]
type input "4122"
click at [878, 295] on form "Address [STREET_ADDRESS] Address continued Suburb [GEOGRAPHIC_DATA] Post code 4…" at bounding box center [784, 262] width 1273 height 236
click at [401, 263] on icon at bounding box center [403, 259] width 17 height 17
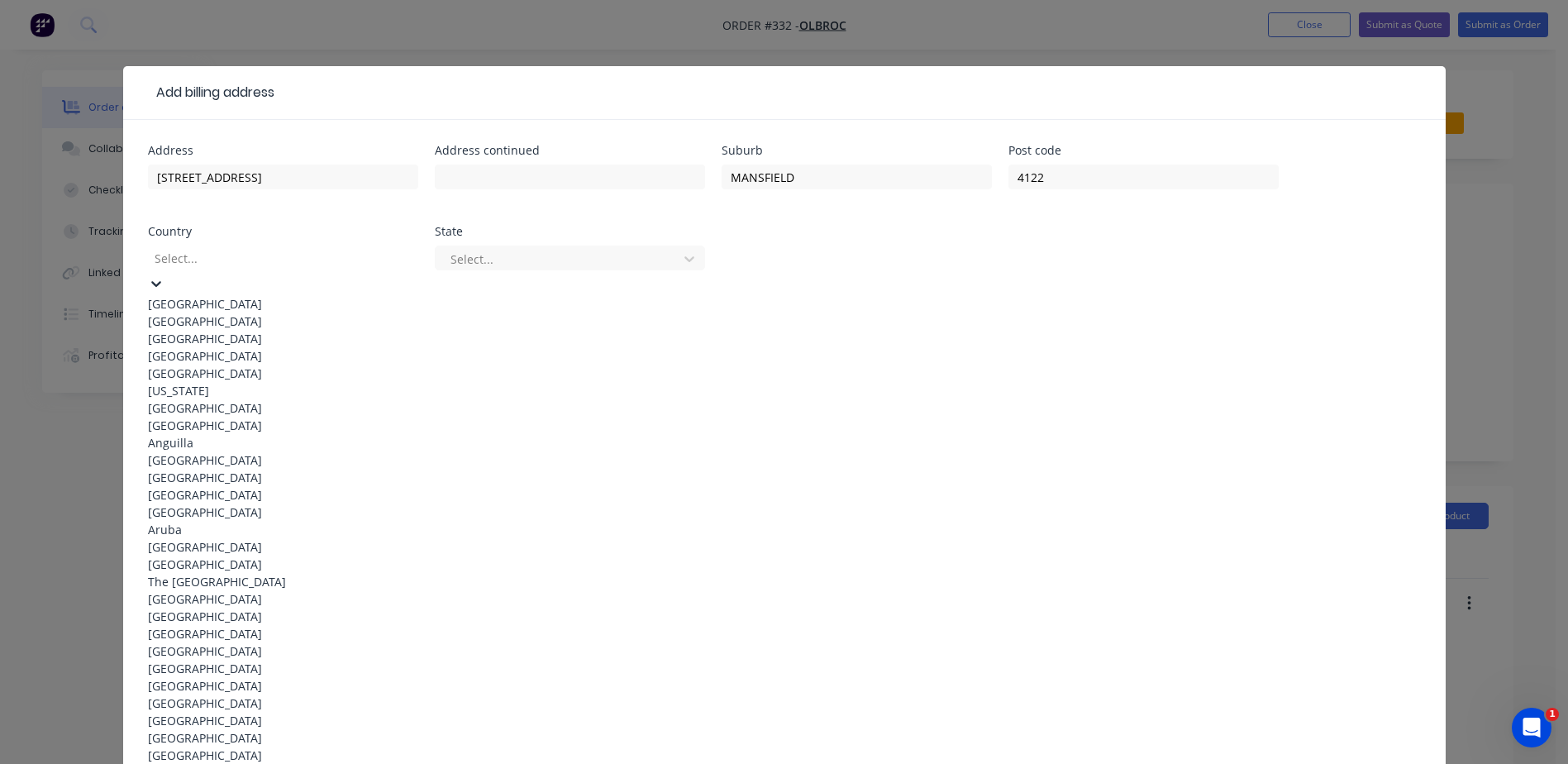
click at [227, 304] on div "[GEOGRAPHIC_DATA]" at bounding box center [283, 303] width 270 height 18
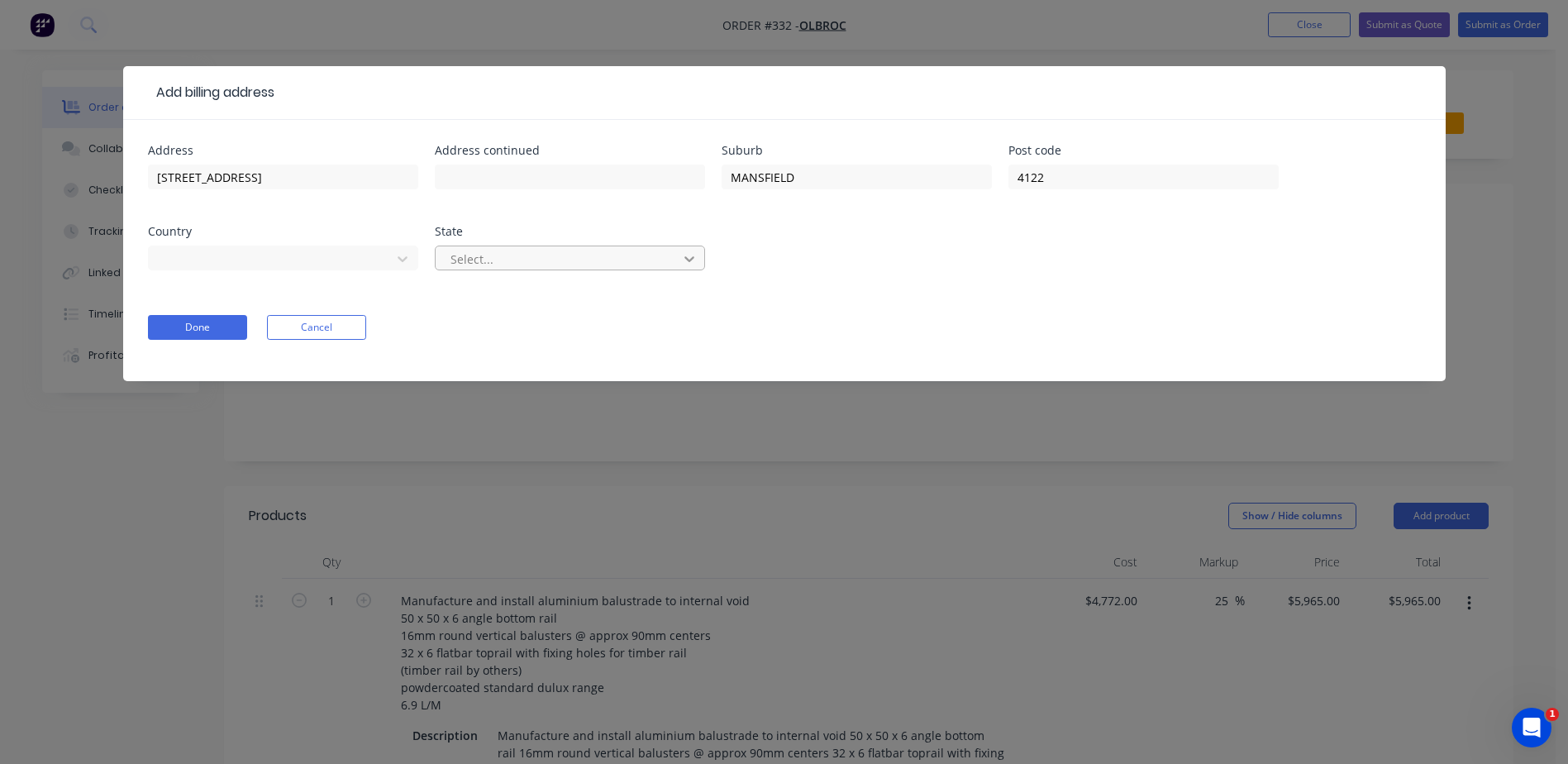
click at [704, 262] on div at bounding box center [690, 259] width 30 height 26
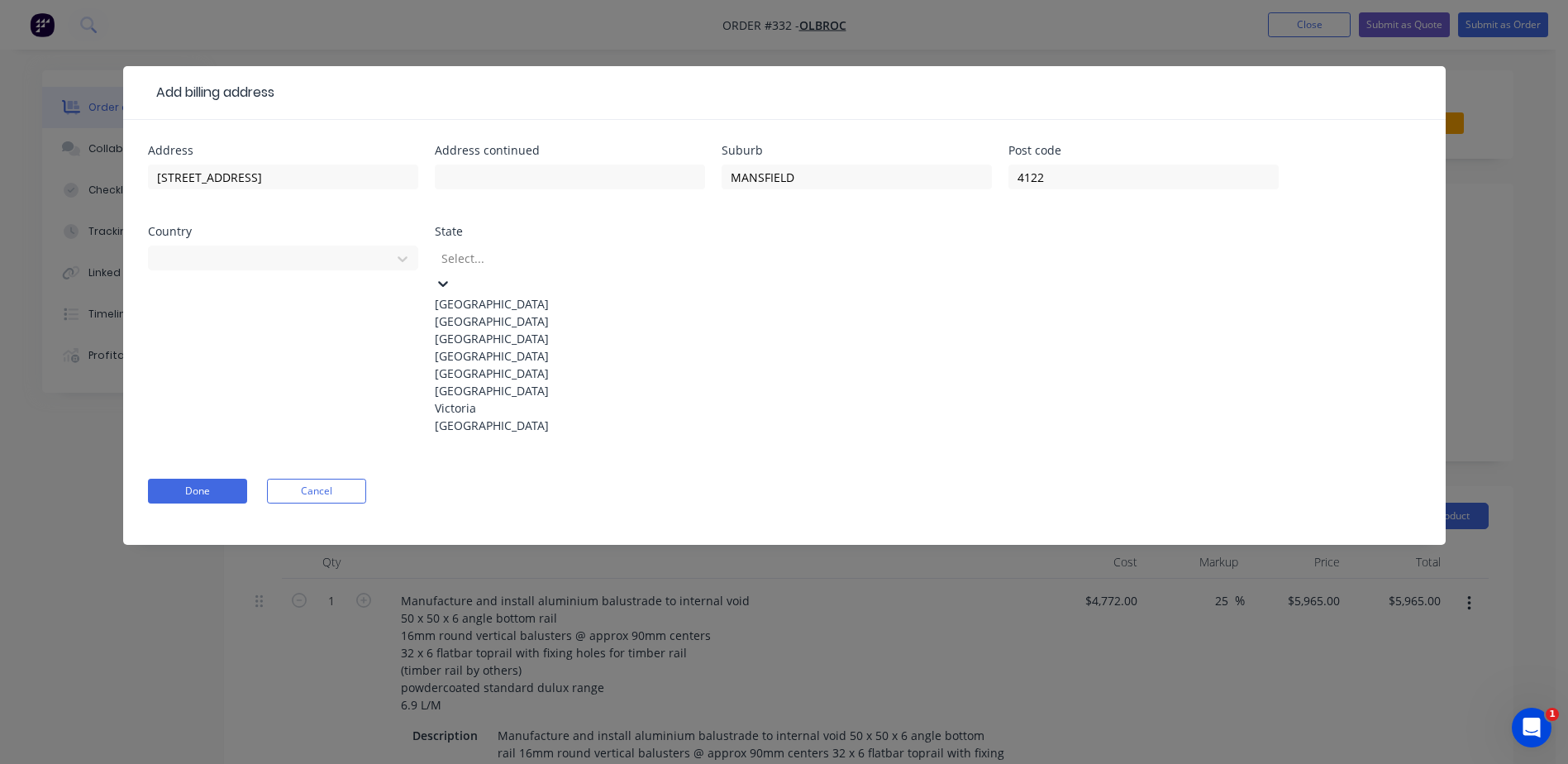
click at [466, 365] on div "[GEOGRAPHIC_DATA]" at bounding box center [570, 355] width 270 height 18
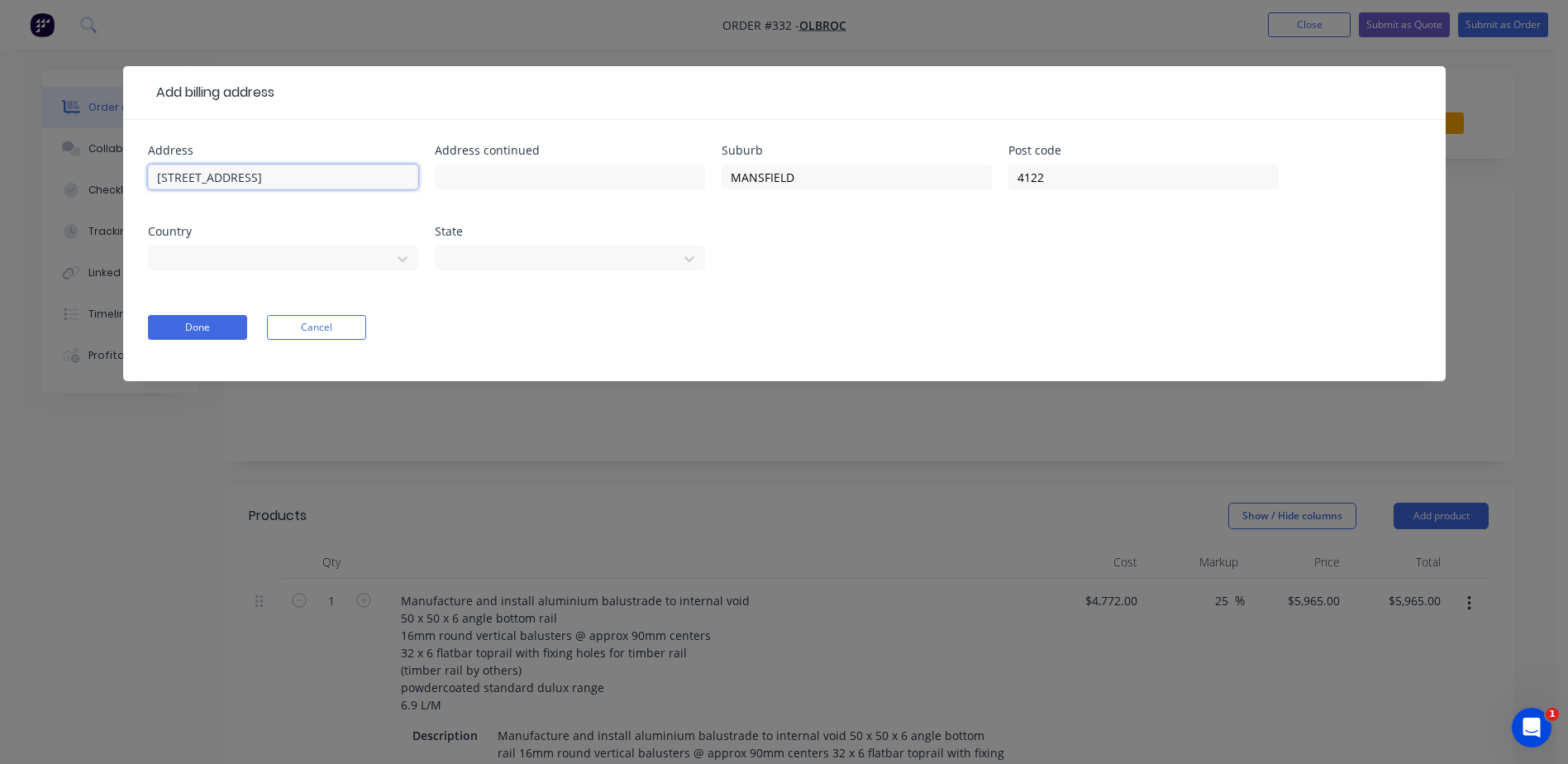
click at [396, 176] on input "[STREET_ADDRESS]" at bounding box center [283, 177] width 270 height 25
drag, startPoint x: 396, startPoint y: 176, endPoint x: 234, endPoint y: 181, distance: 162.1
click at [234, 181] on input "[STREET_ADDRESS]" at bounding box center [283, 177] width 270 height 25
drag, startPoint x: 309, startPoint y: 180, endPoint x: 220, endPoint y: 186, distance: 89.2
click at [220, 186] on input "[STREET_ADDRESS]" at bounding box center [283, 177] width 270 height 25
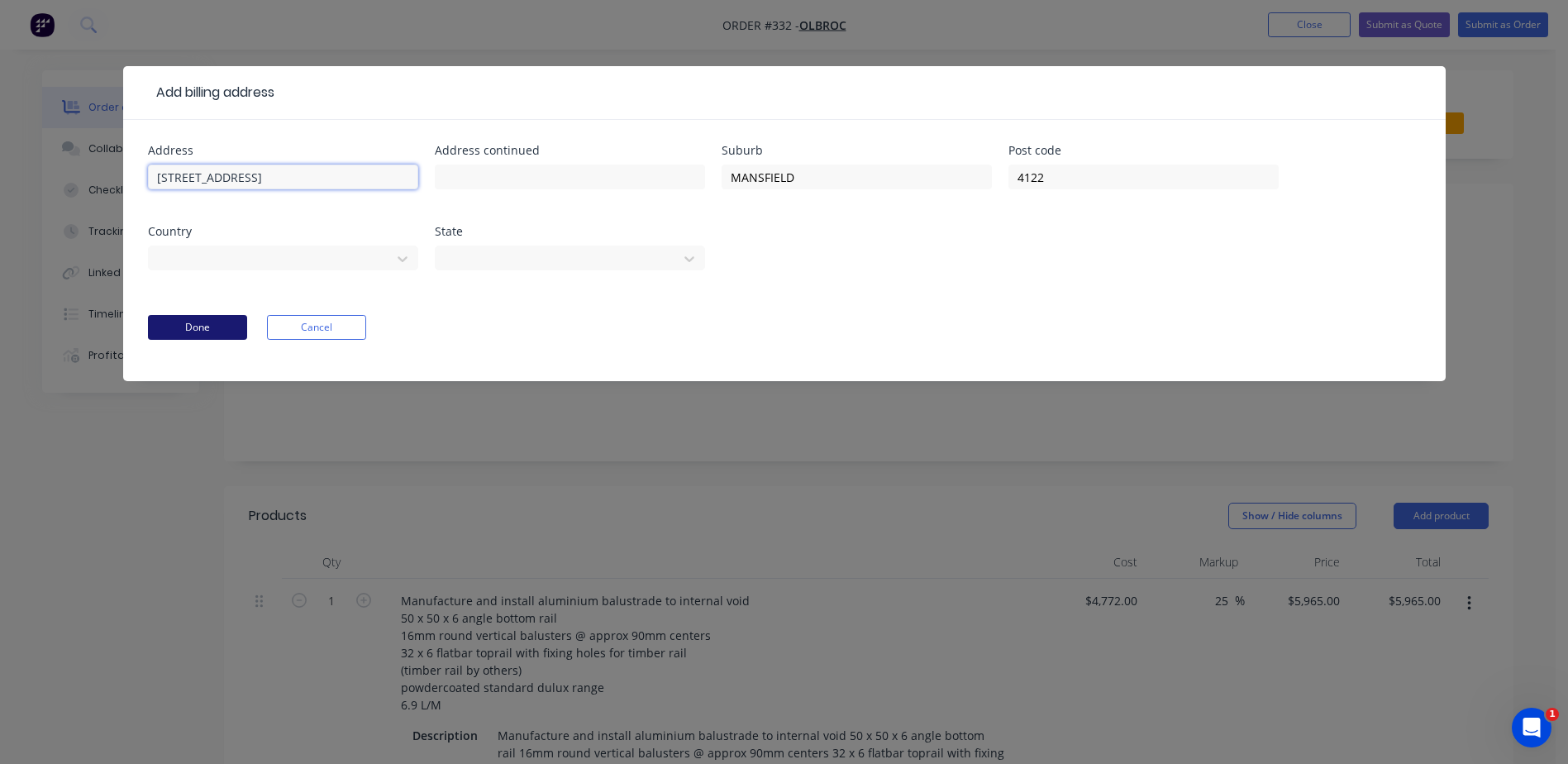
type input "[STREET_ADDRESS]"
click at [215, 328] on button "Done" at bounding box center [197, 327] width 100 height 25
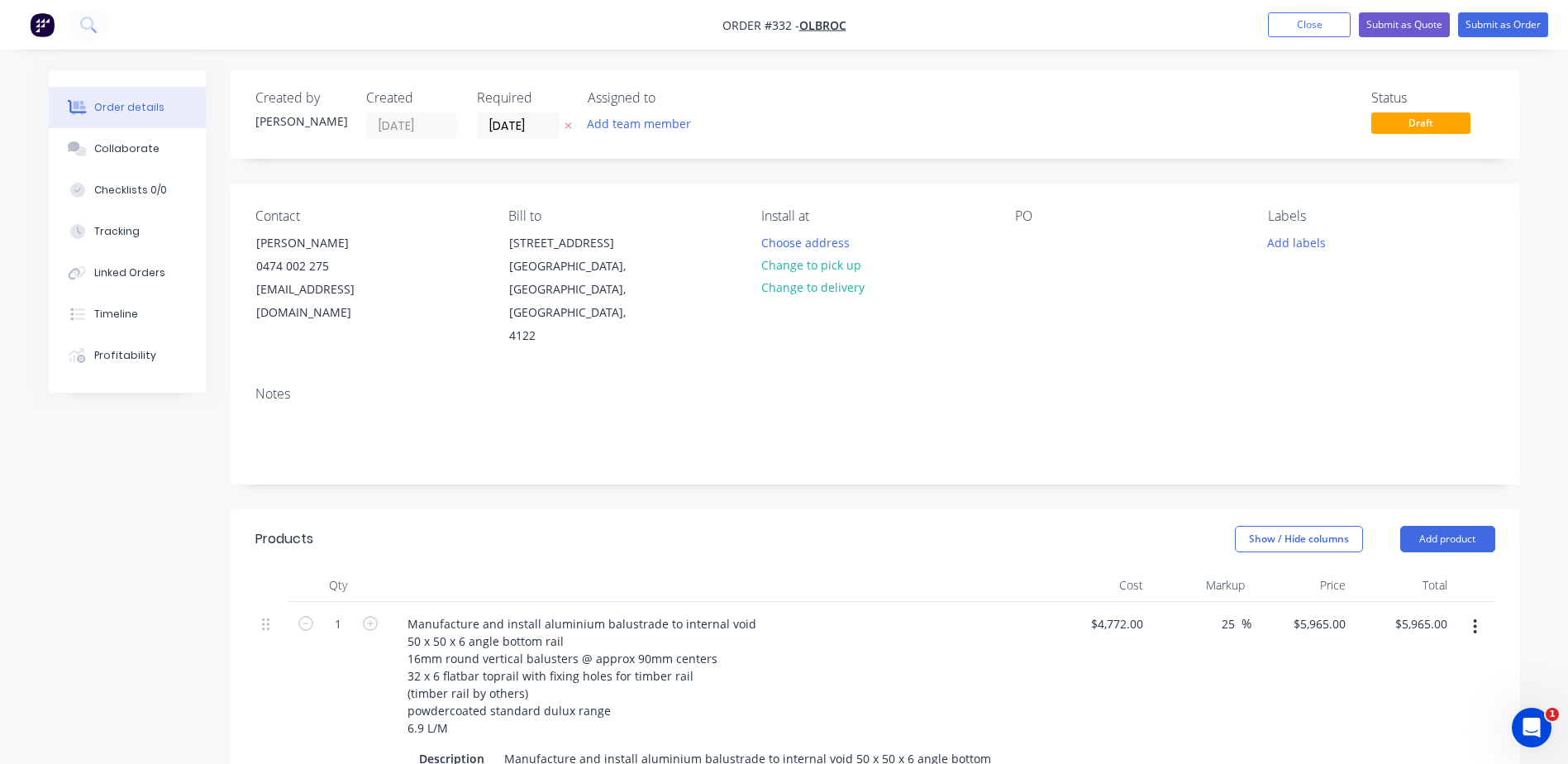
click at [1051, 225] on div "PO" at bounding box center [1128, 278] width 226 height 140
click at [1045, 237] on div "PO" at bounding box center [1128, 278] width 226 height 140
click at [1061, 218] on div "PO" at bounding box center [1128, 216] width 226 height 16
click at [1025, 240] on div at bounding box center [1028, 243] width 26 height 24
click at [1296, 251] on button "Add labels" at bounding box center [1297, 242] width 76 height 22
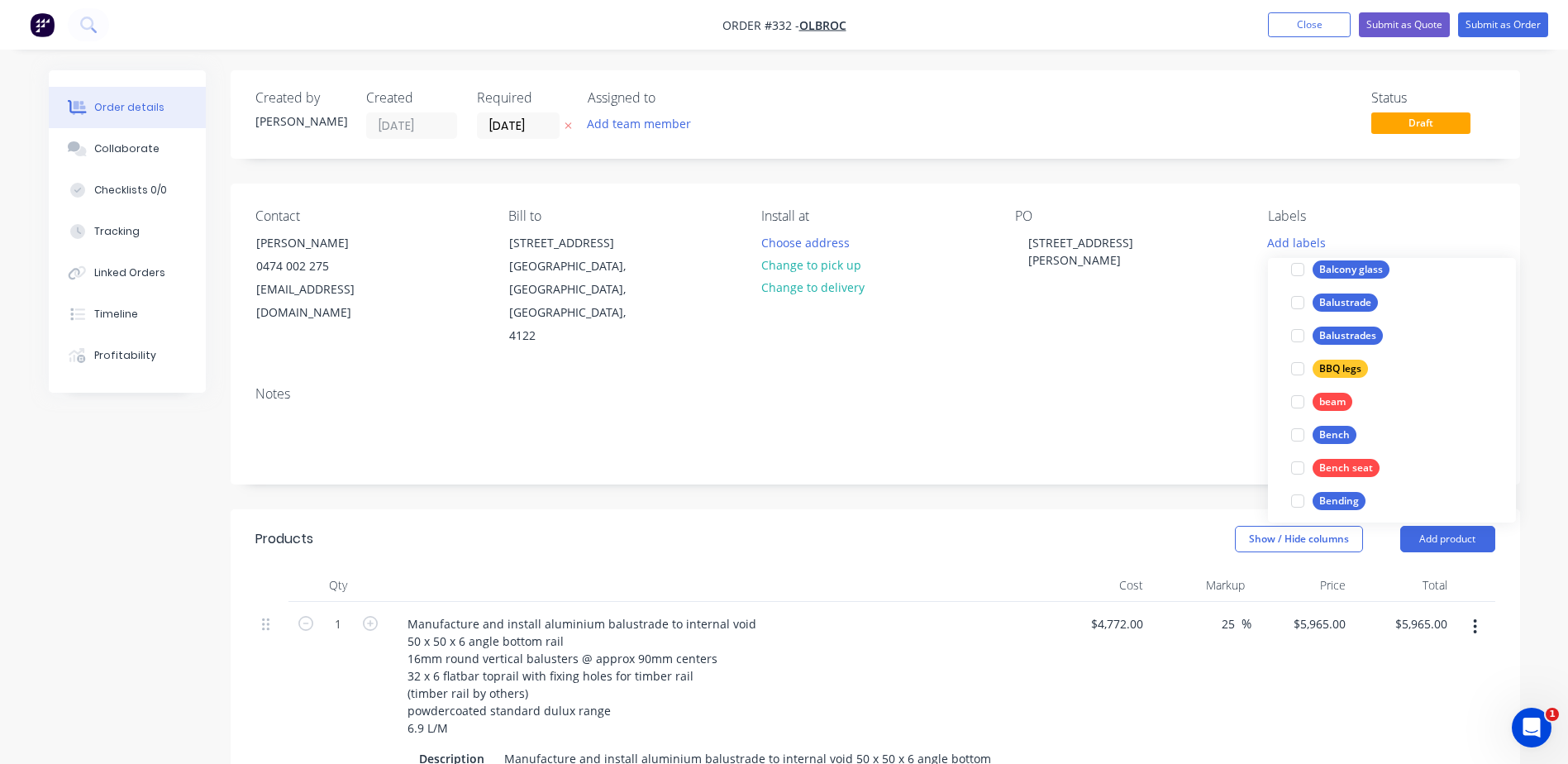
scroll to position [661, 0]
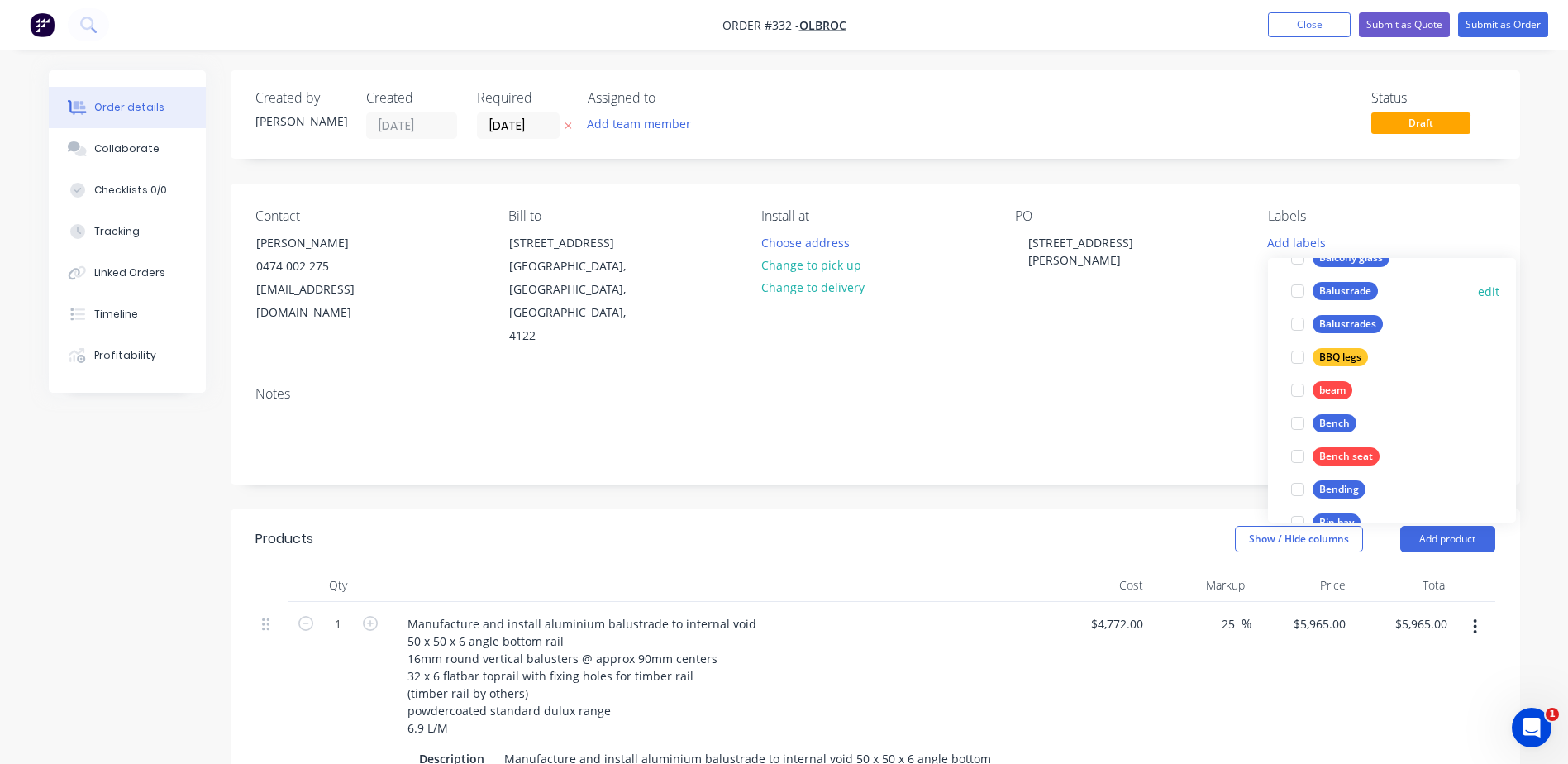
click at [1335, 293] on div "Balustrade" at bounding box center [1345, 291] width 65 height 19
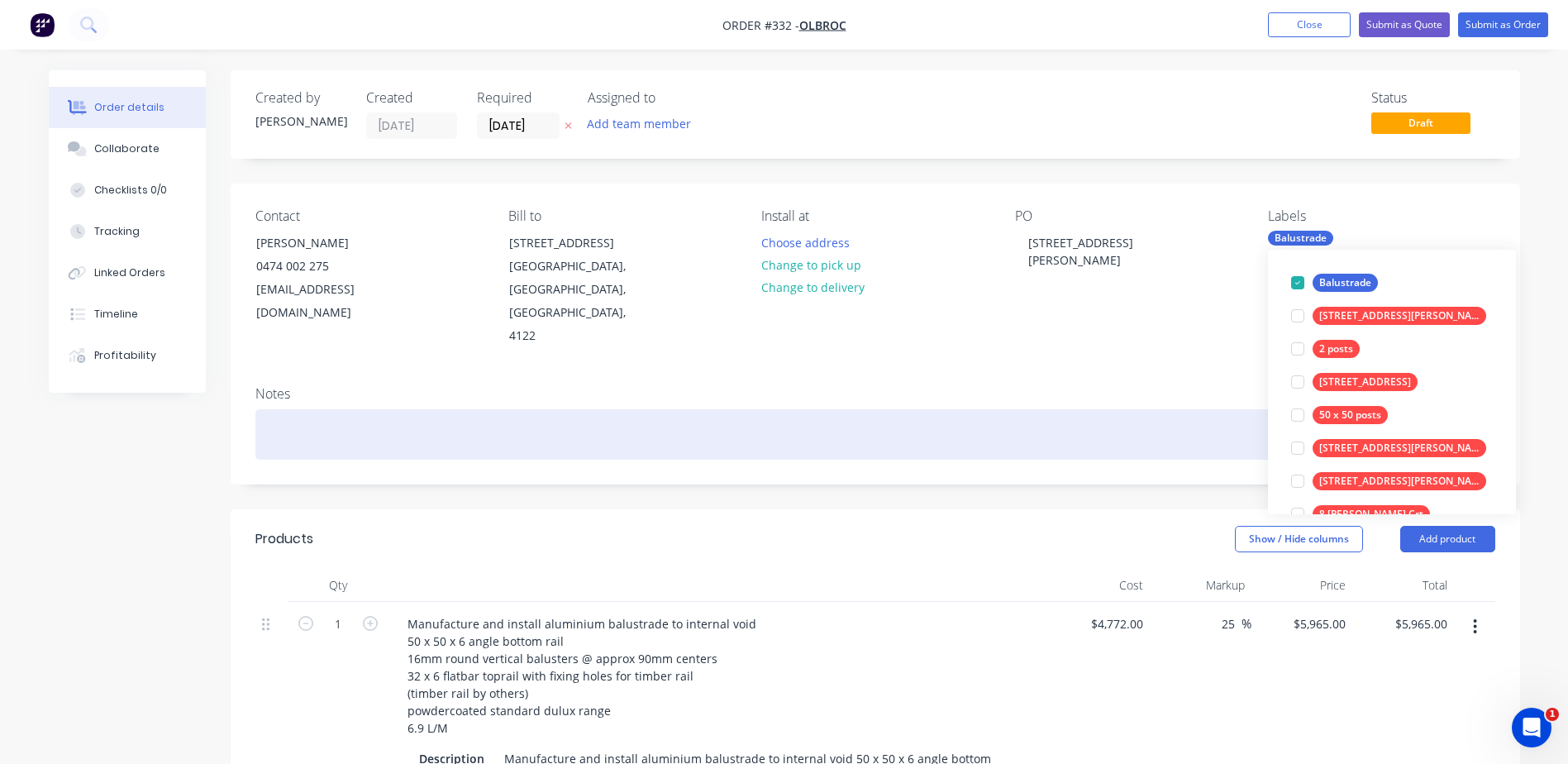
click at [1216, 409] on div at bounding box center [875, 435] width 1240 height 50
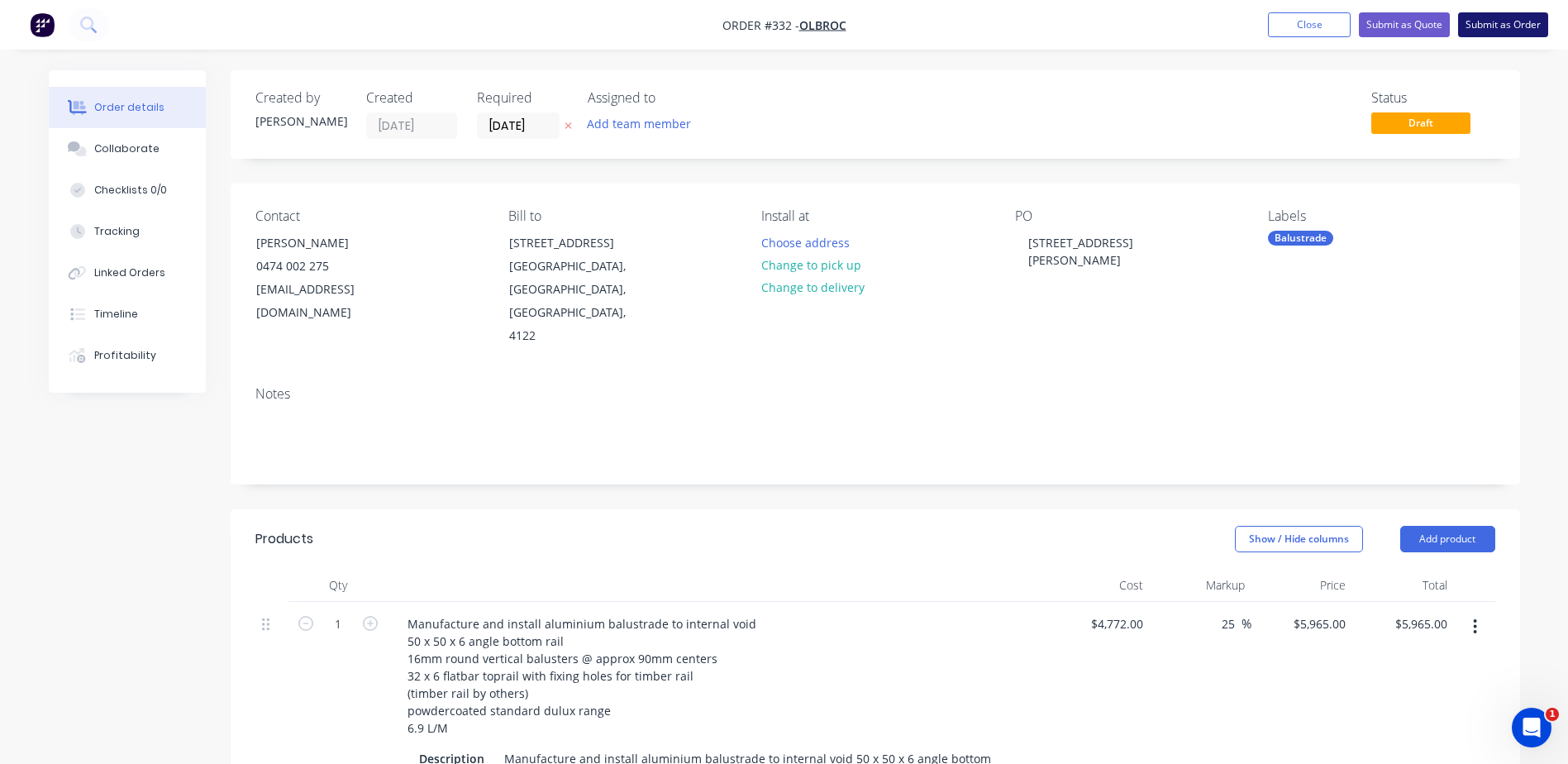
click at [1497, 28] on button "Submit as Order" at bounding box center [1503, 24] width 90 height 25
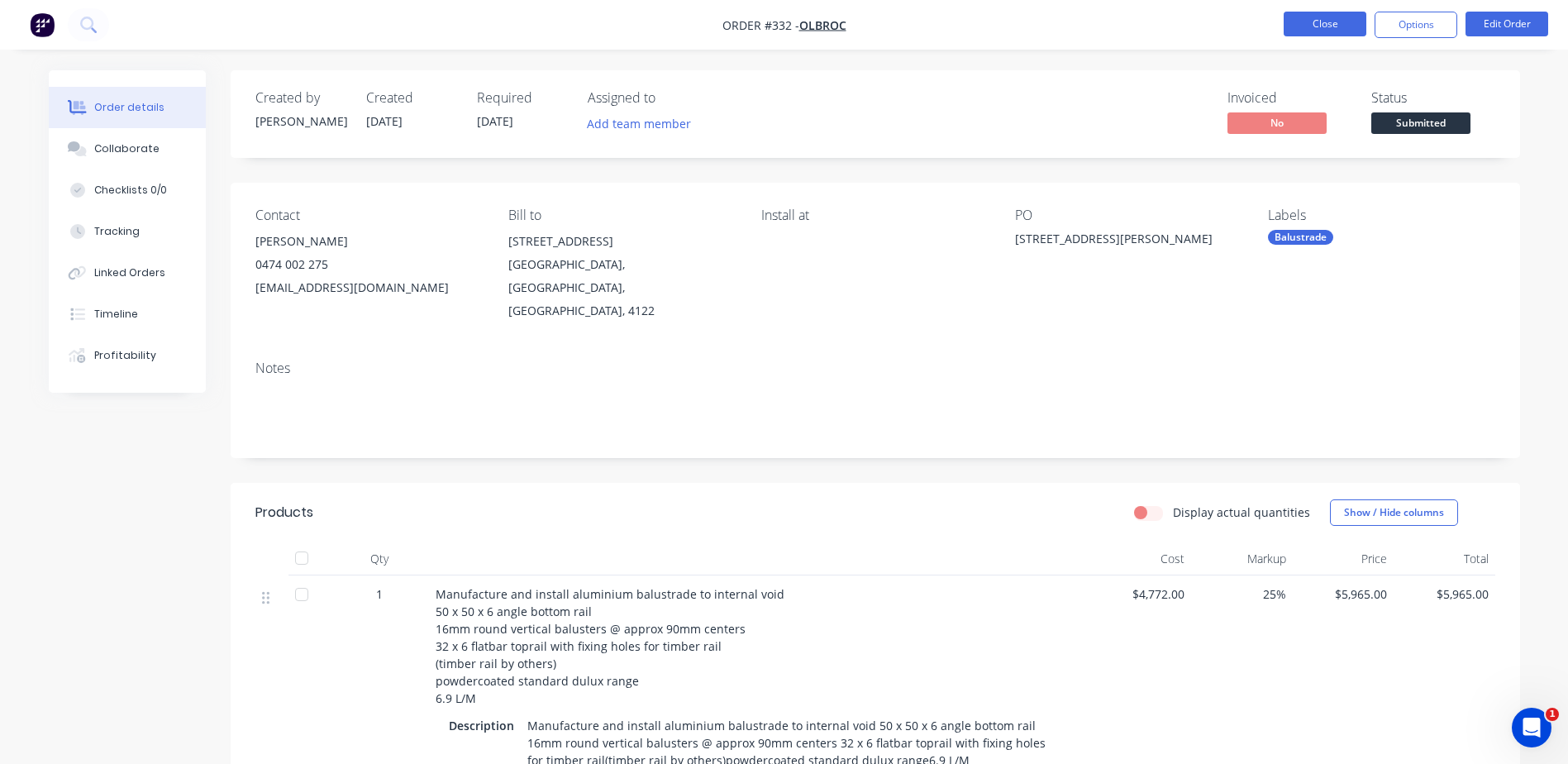
click at [1319, 27] on button "Close" at bounding box center [1324, 23] width 83 height 25
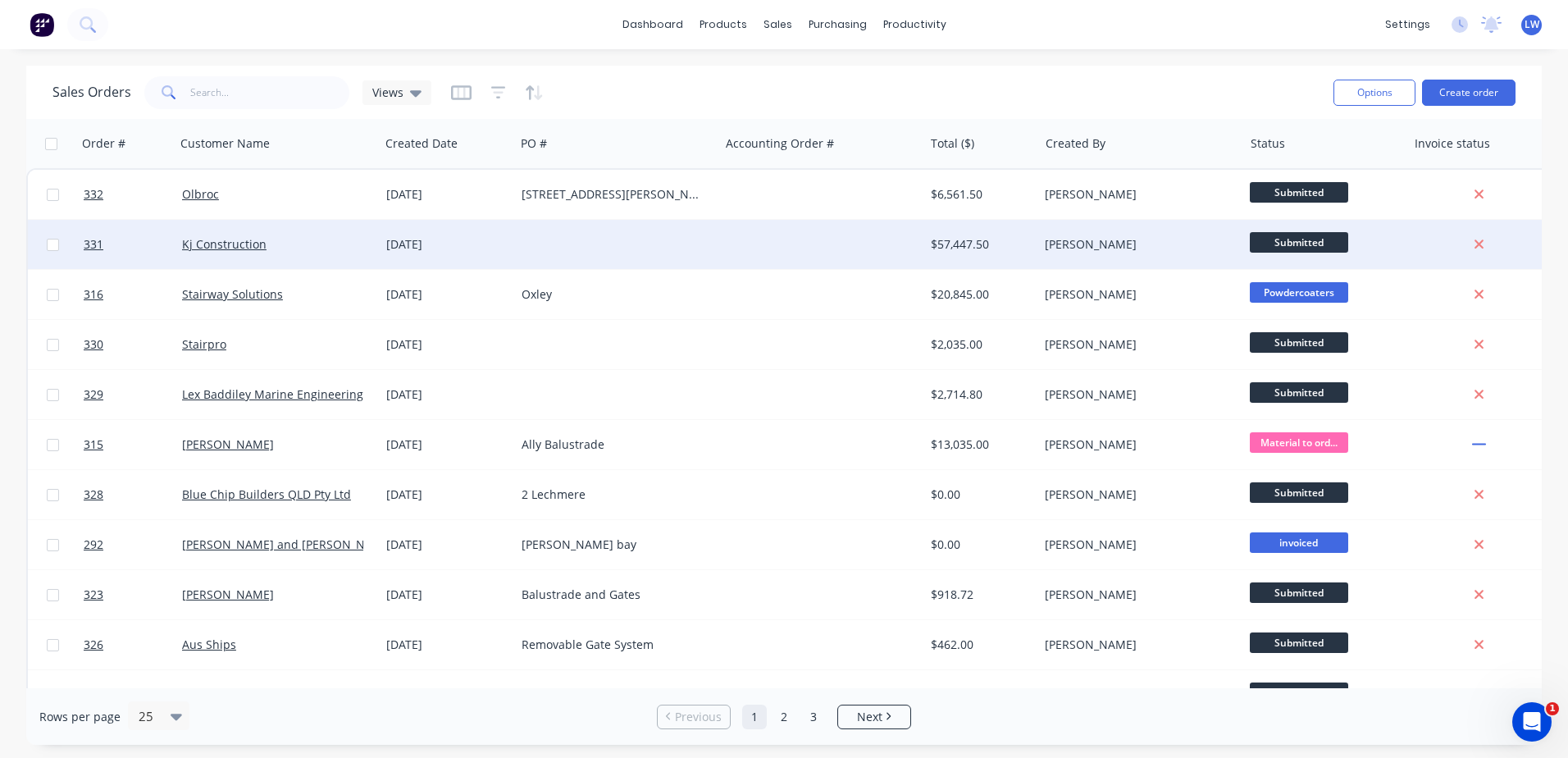
click at [585, 245] on div at bounding box center [617, 244] width 204 height 49
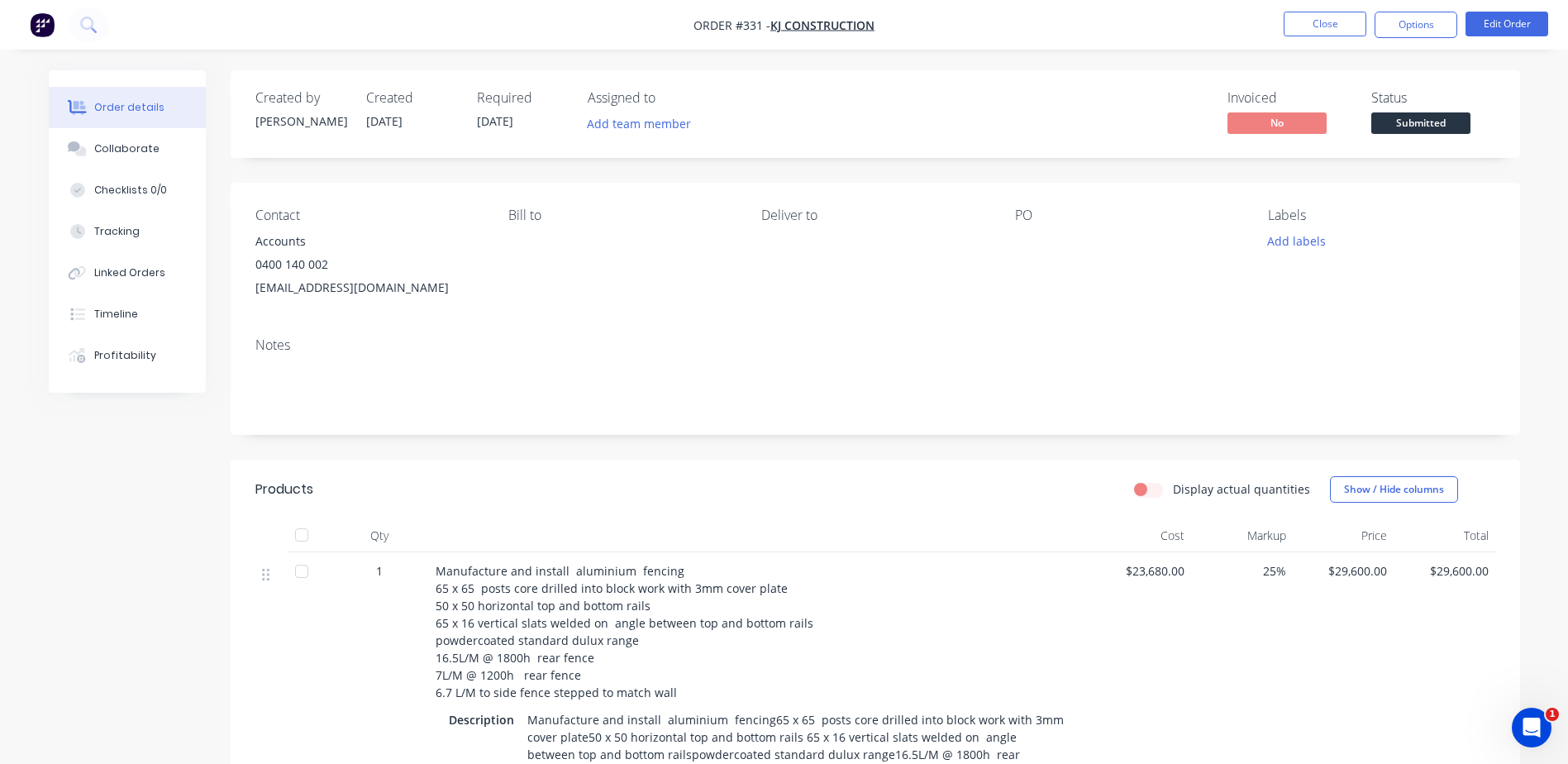
click at [1079, 231] on div at bounding box center [1119, 241] width 207 height 23
click at [1081, 228] on div "PO" at bounding box center [1128, 253] width 226 height 92
click at [1030, 238] on div at bounding box center [1119, 241] width 207 height 23
click at [1505, 29] on button "Edit Order" at bounding box center [1507, 23] width 83 height 25
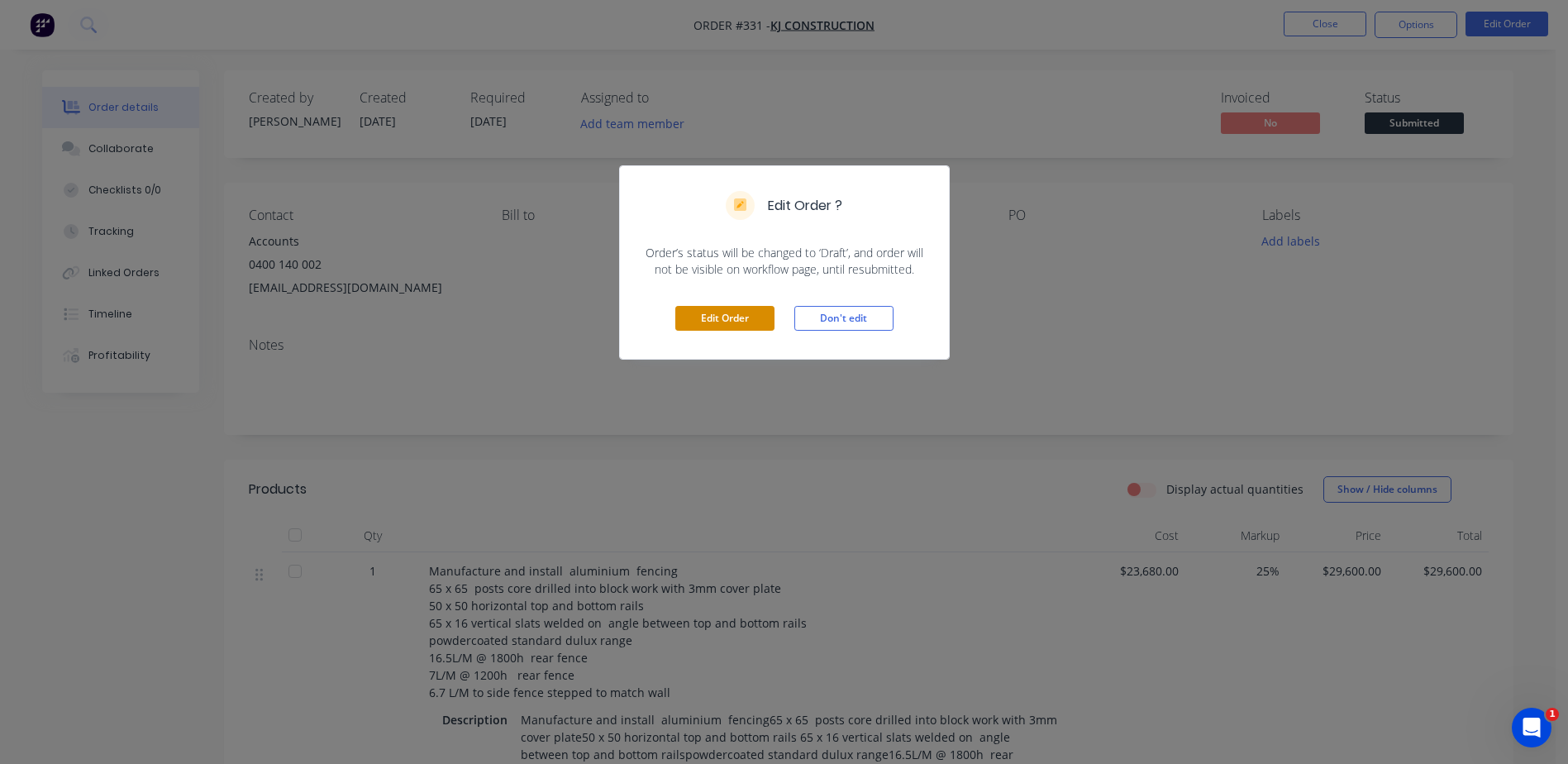
click at [727, 321] on button "Edit Order" at bounding box center [725, 318] width 100 height 25
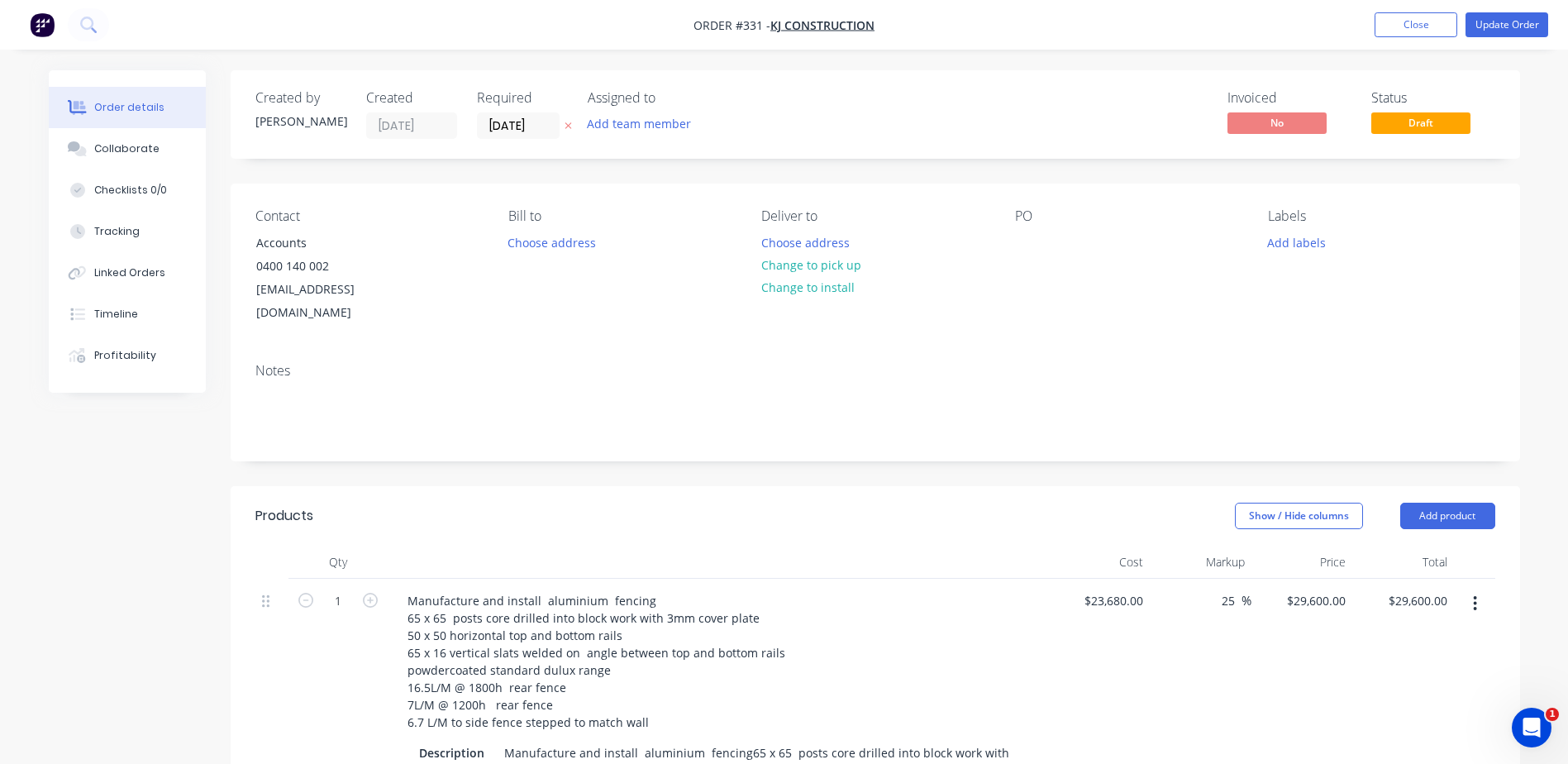
click at [1052, 240] on div "PO" at bounding box center [1128, 266] width 226 height 116
click at [1029, 243] on div at bounding box center [1028, 243] width 26 height 24
click at [1293, 242] on button "Add labels" at bounding box center [1297, 242] width 76 height 22
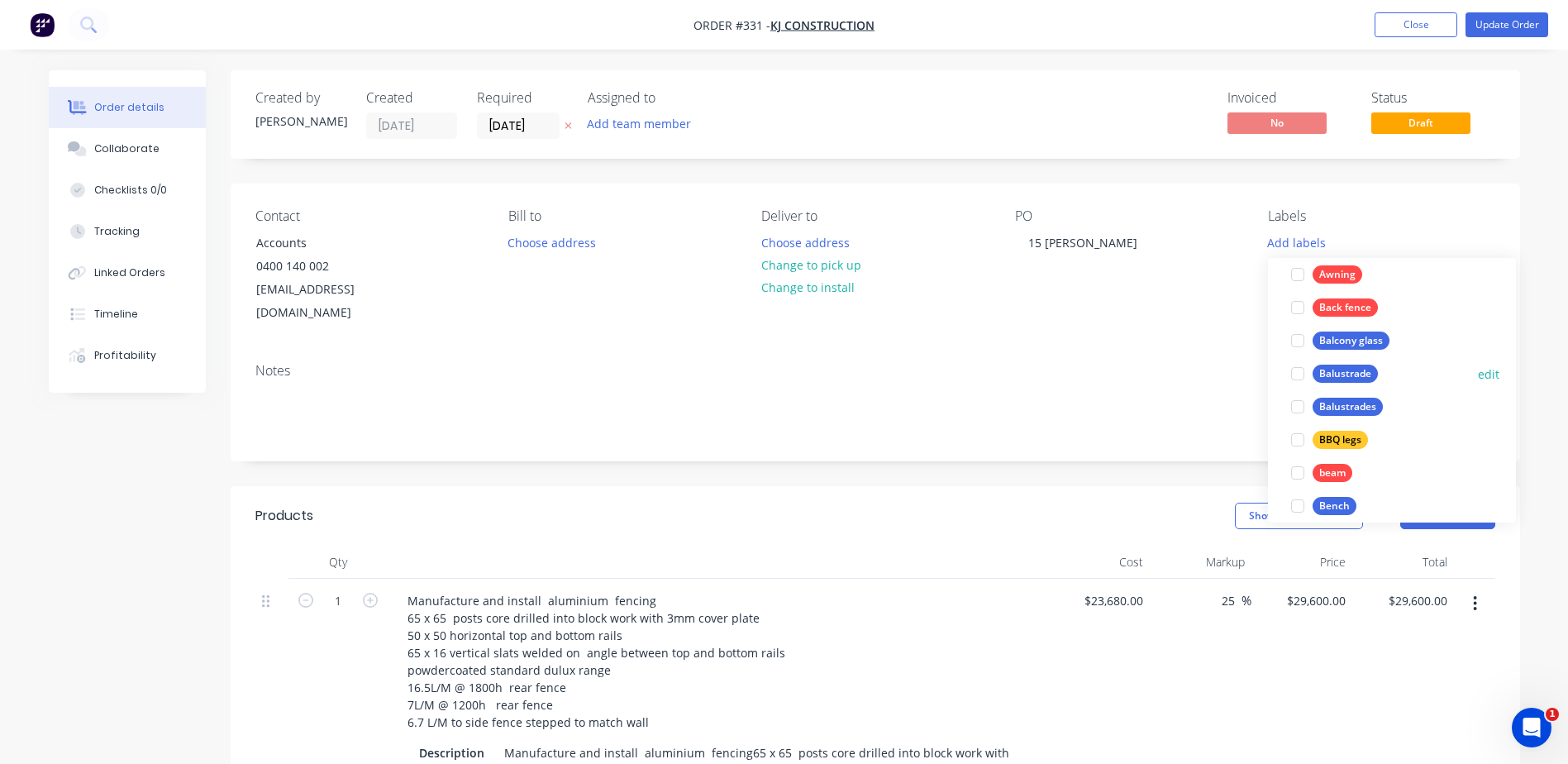
click at [1325, 373] on div "Balustrade" at bounding box center [1345, 374] width 65 height 19
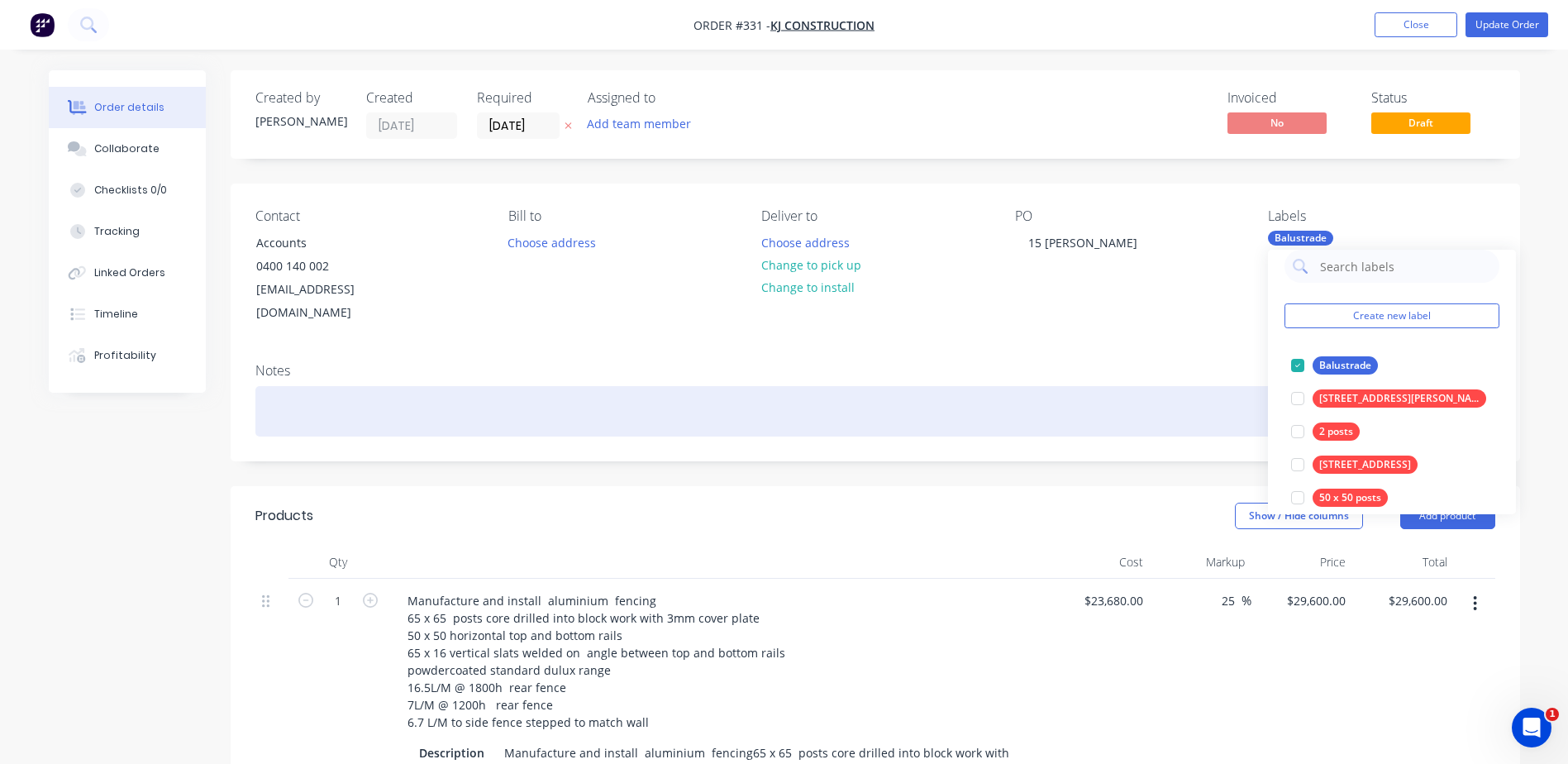
click at [1077, 386] on div at bounding box center [875, 411] width 1240 height 50
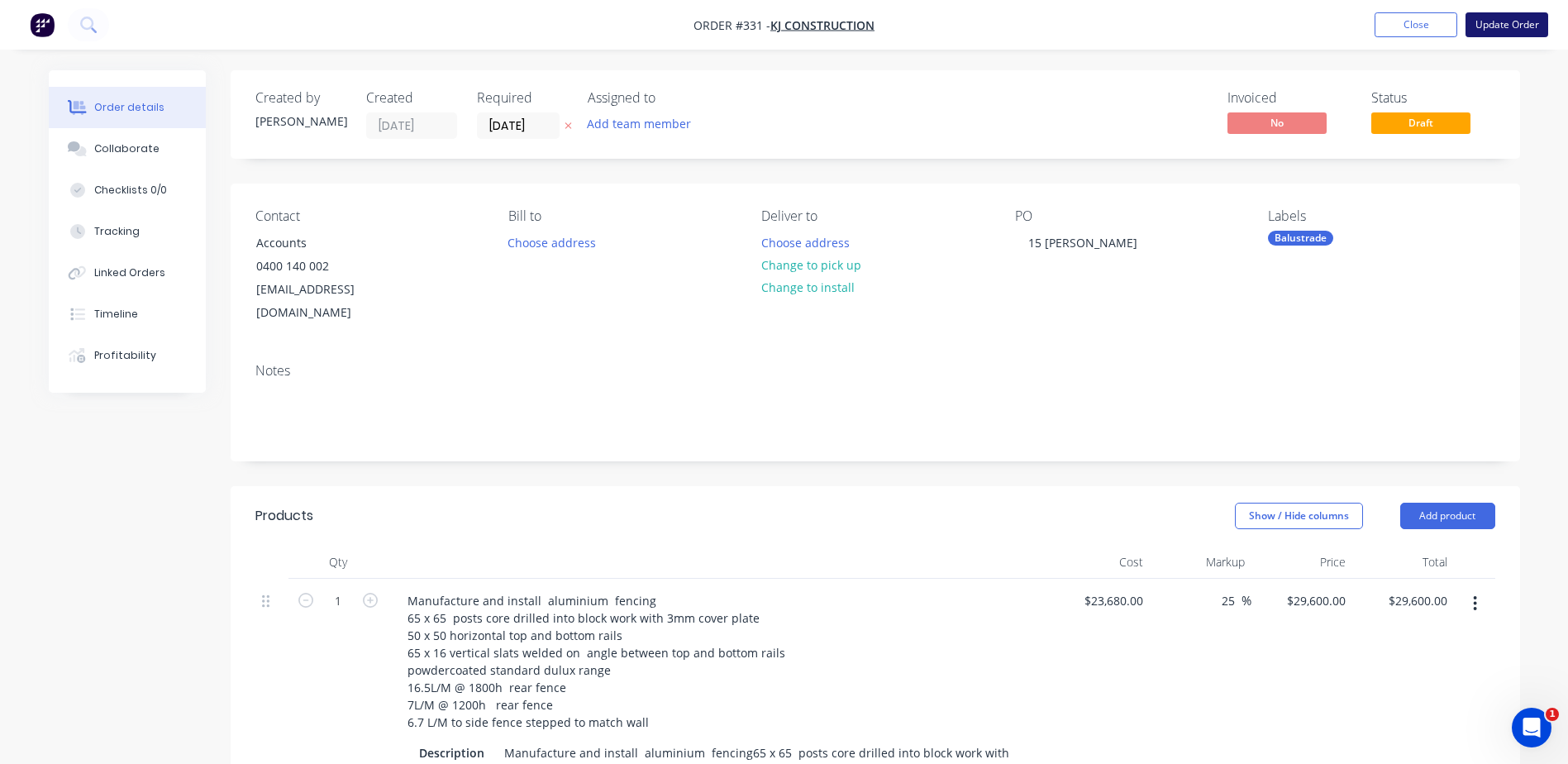
click at [1488, 30] on button "Update Order" at bounding box center [1507, 24] width 83 height 25
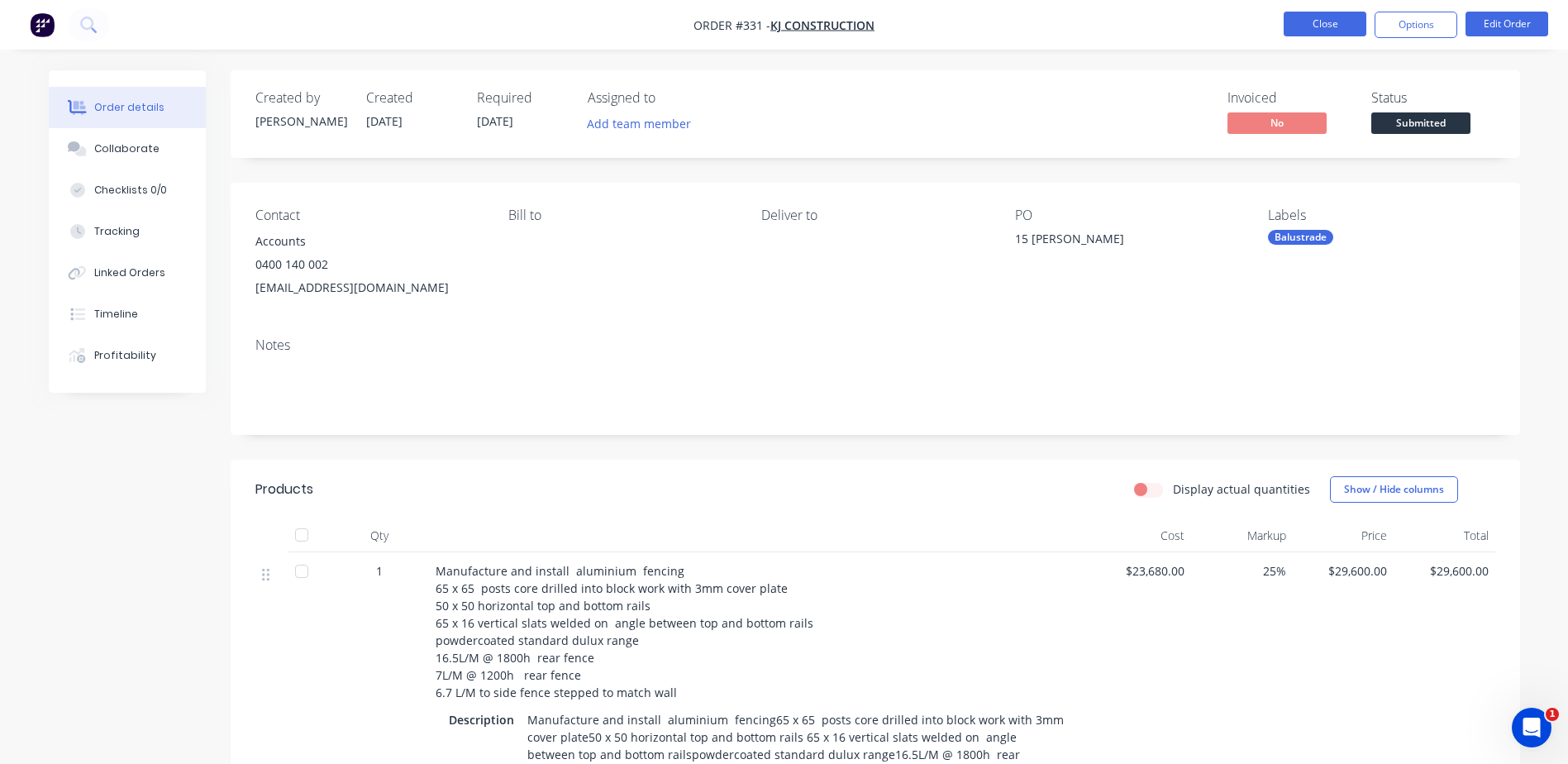
click at [1308, 27] on button "Close" at bounding box center [1324, 23] width 83 height 25
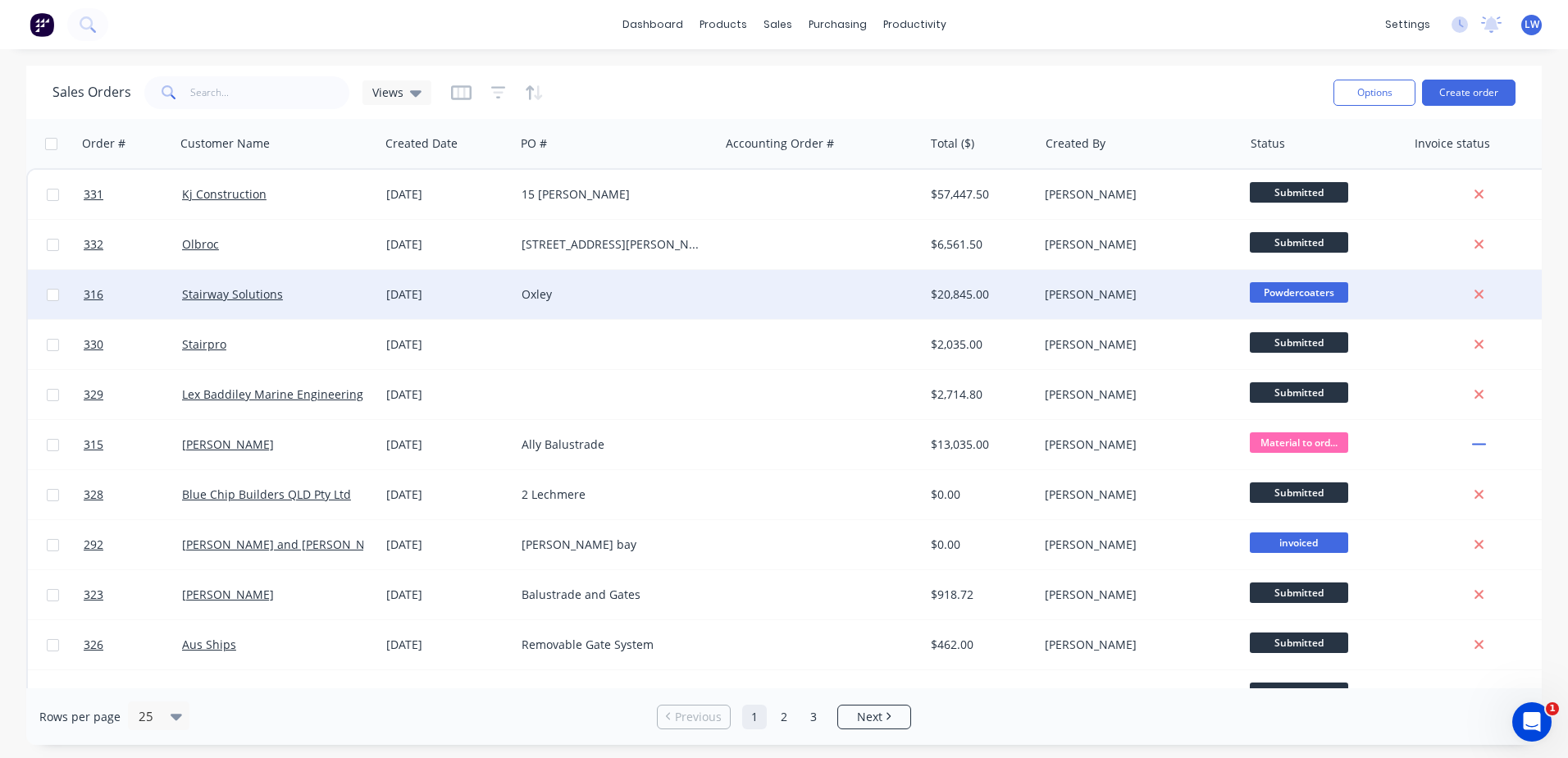
click at [558, 299] on div "Oxley" at bounding box center [612, 295] width 182 height 17
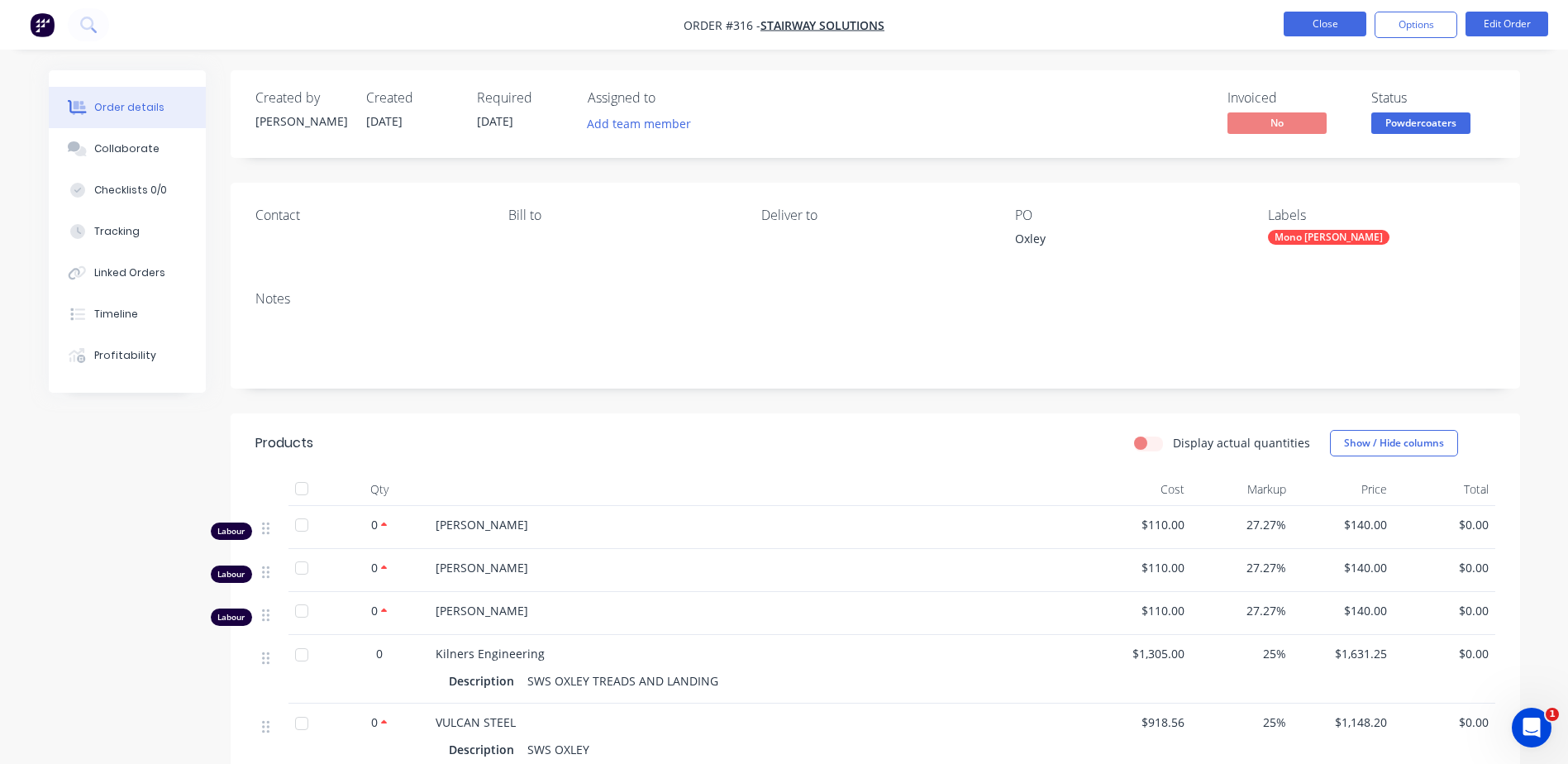
click at [1325, 26] on button "Close" at bounding box center [1324, 23] width 83 height 25
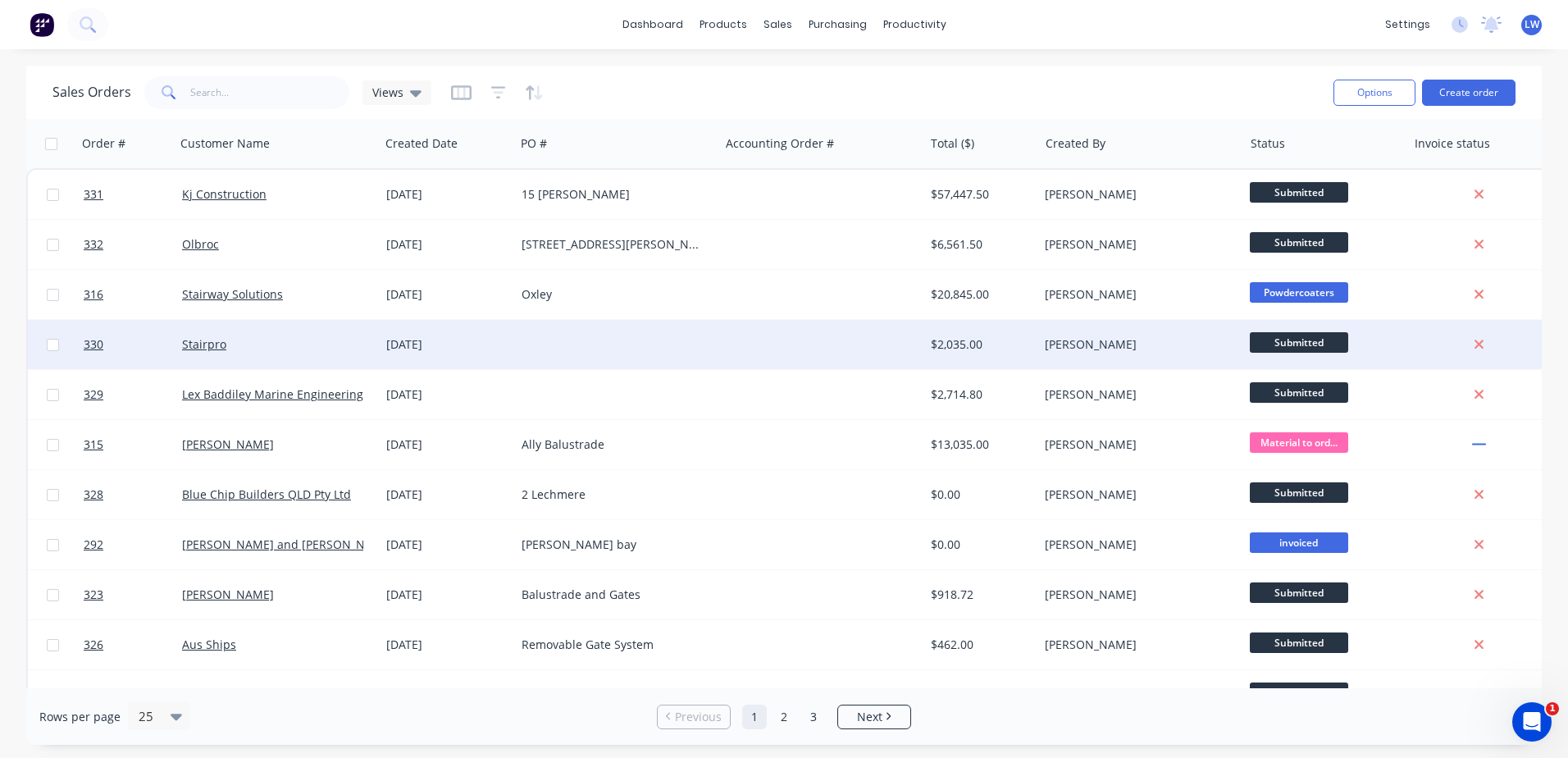
click at [535, 335] on div at bounding box center [617, 343] width 204 height 49
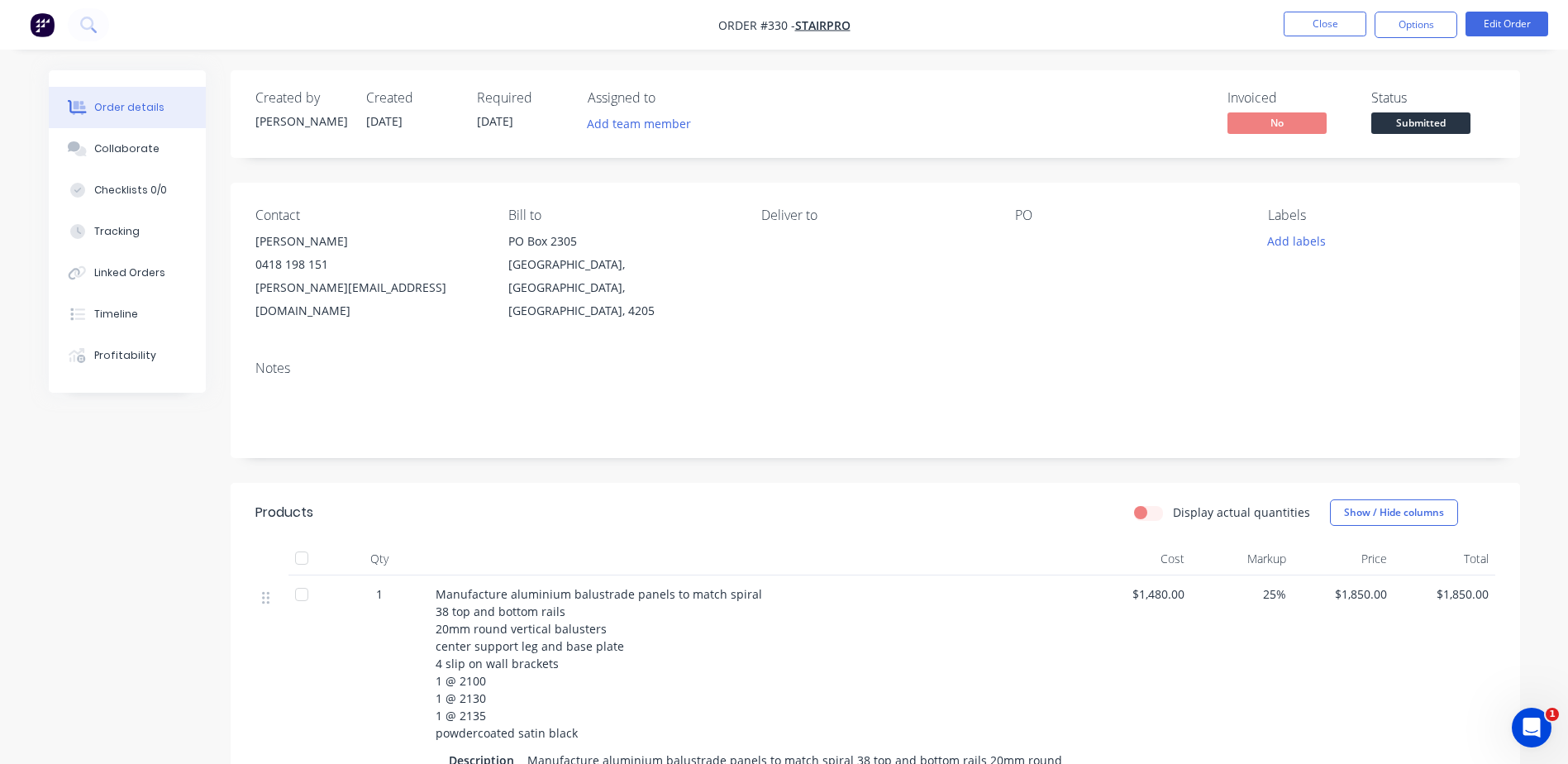
click at [1030, 257] on div "PO" at bounding box center [1128, 264] width 226 height 114
click at [1488, 24] on button "Edit Order" at bounding box center [1507, 23] width 83 height 25
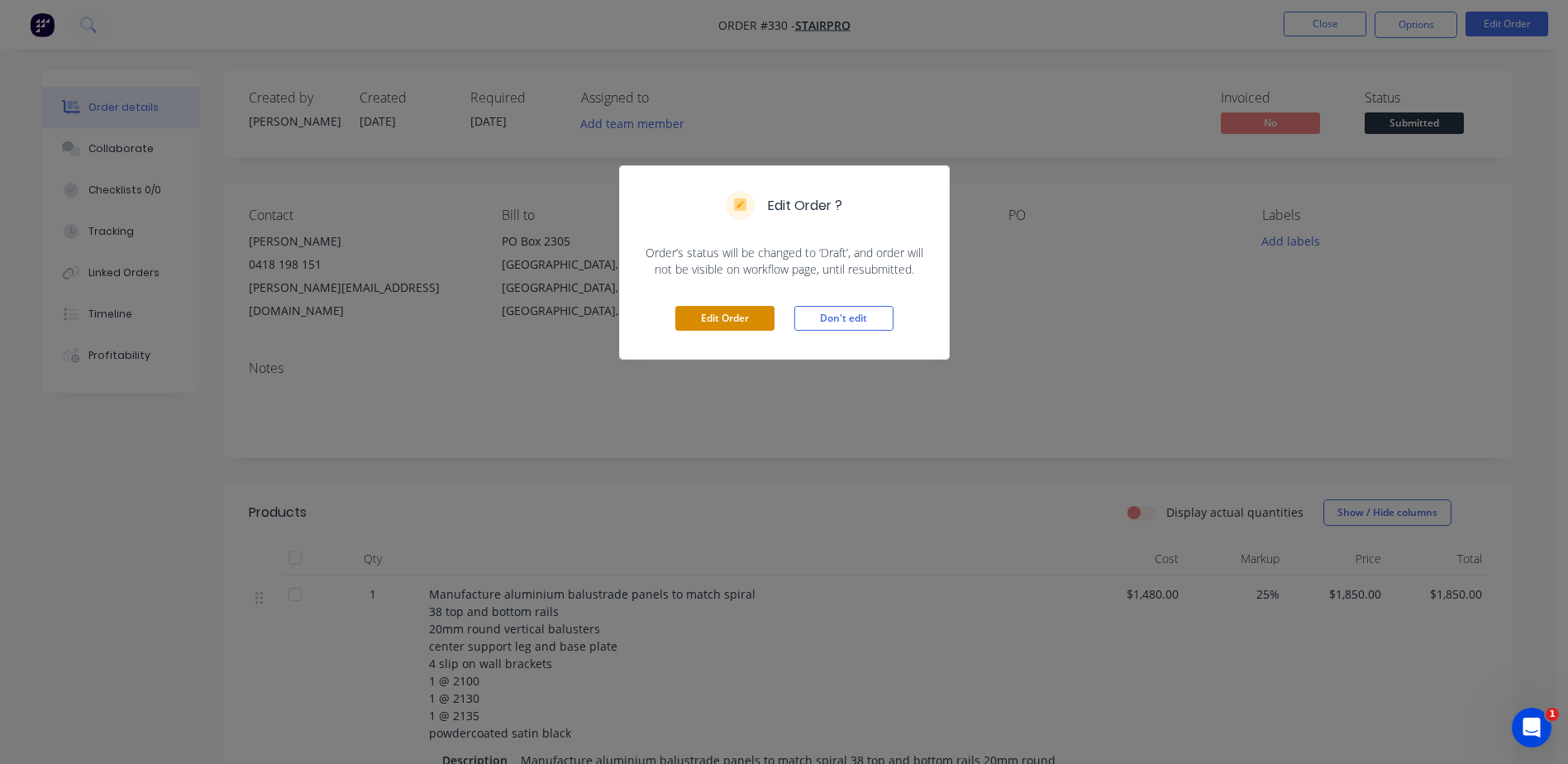
click at [739, 314] on button "Edit Order" at bounding box center [725, 318] width 100 height 25
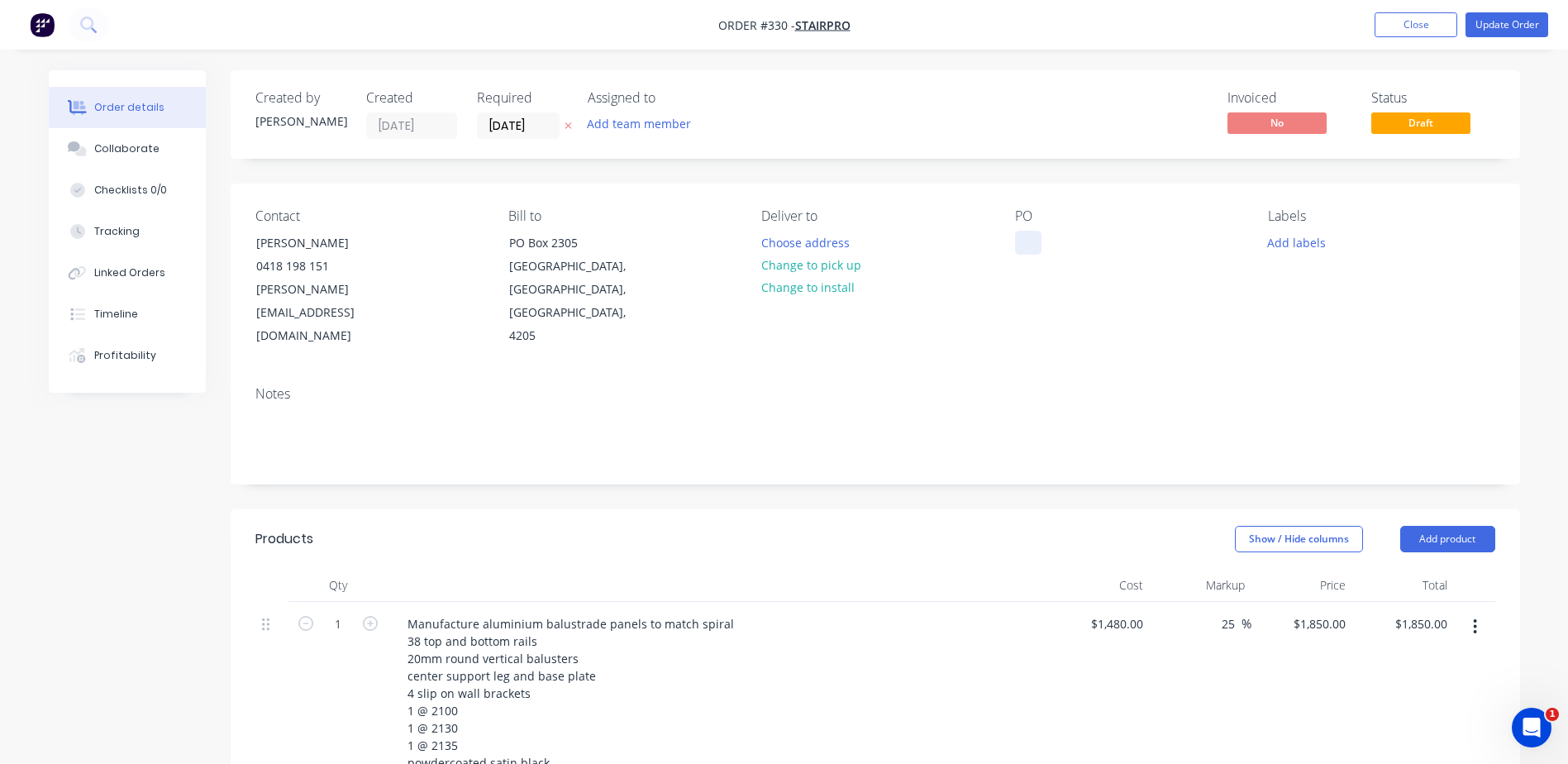
click at [1023, 249] on div at bounding box center [1028, 243] width 26 height 24
click at [1025, 241] on div at bounding box center [1028, 243] width 26 height 24
click at [1317, 240] on button "Add labels" at bounding box center [1297, 242] width 76 height 22
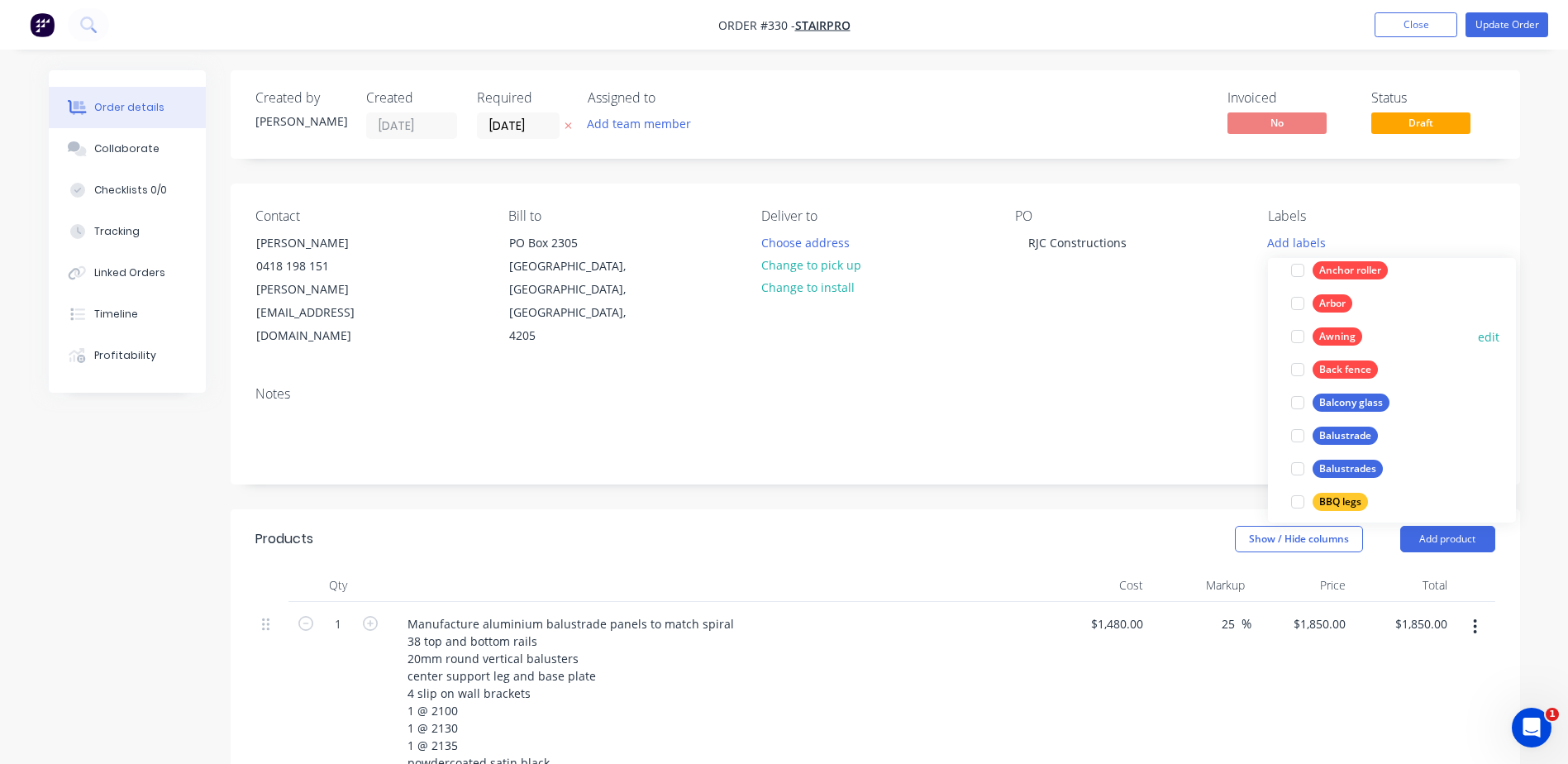
scroll to position [496, 0]
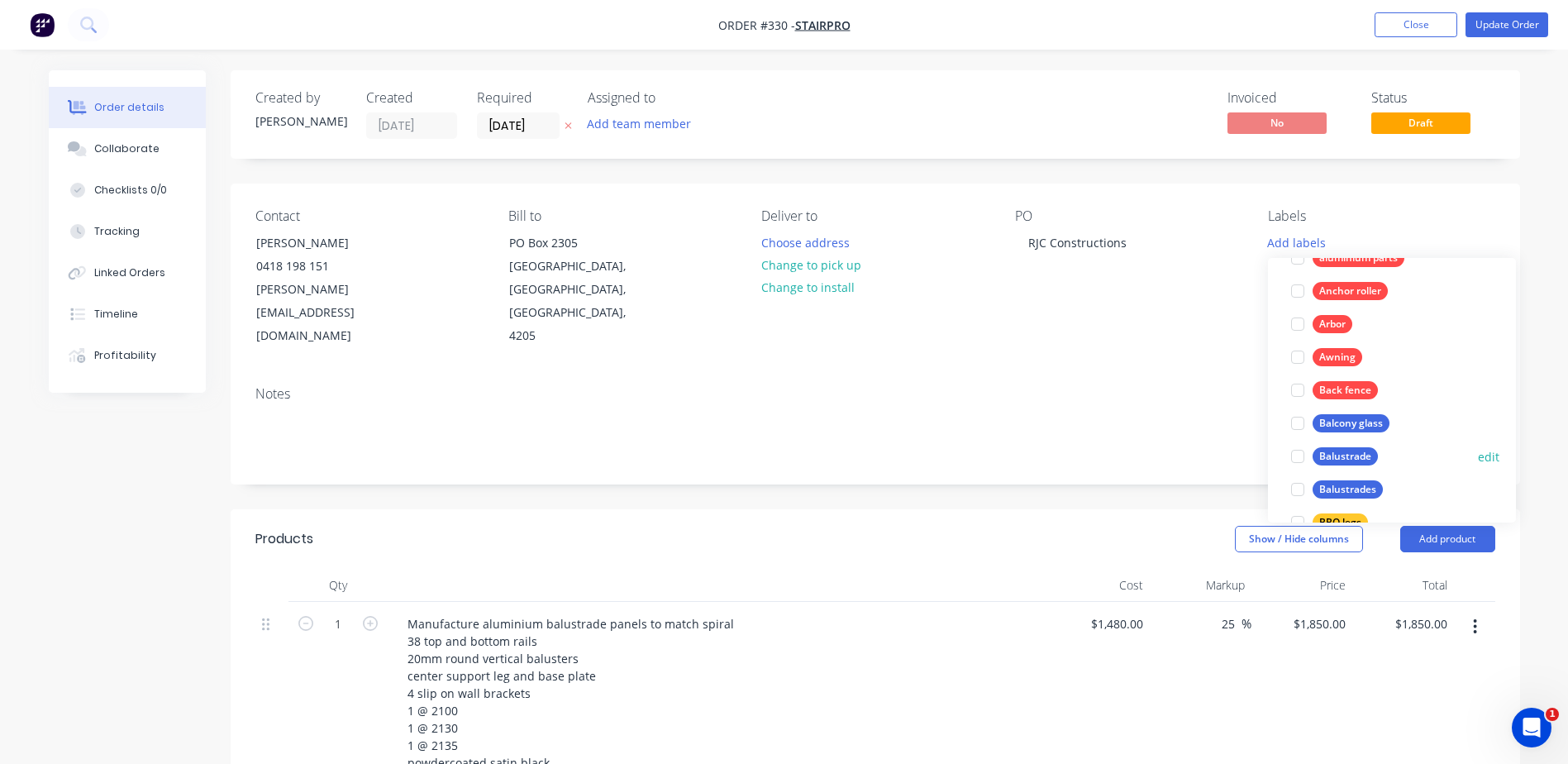
click at [1302, 462] on div at bounding box center [1298, 456] width 34 height 34
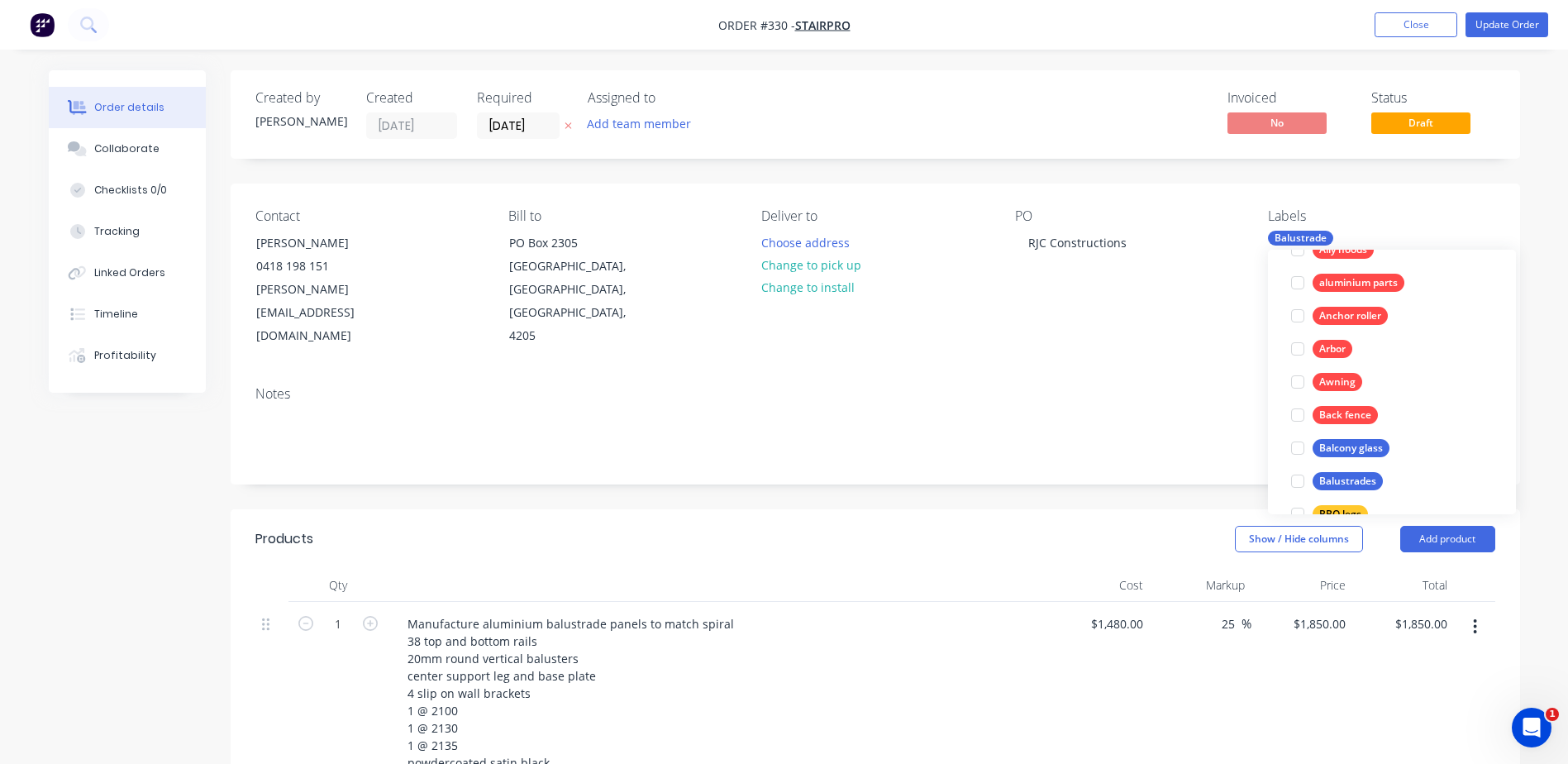
scroll to position [0, 0]
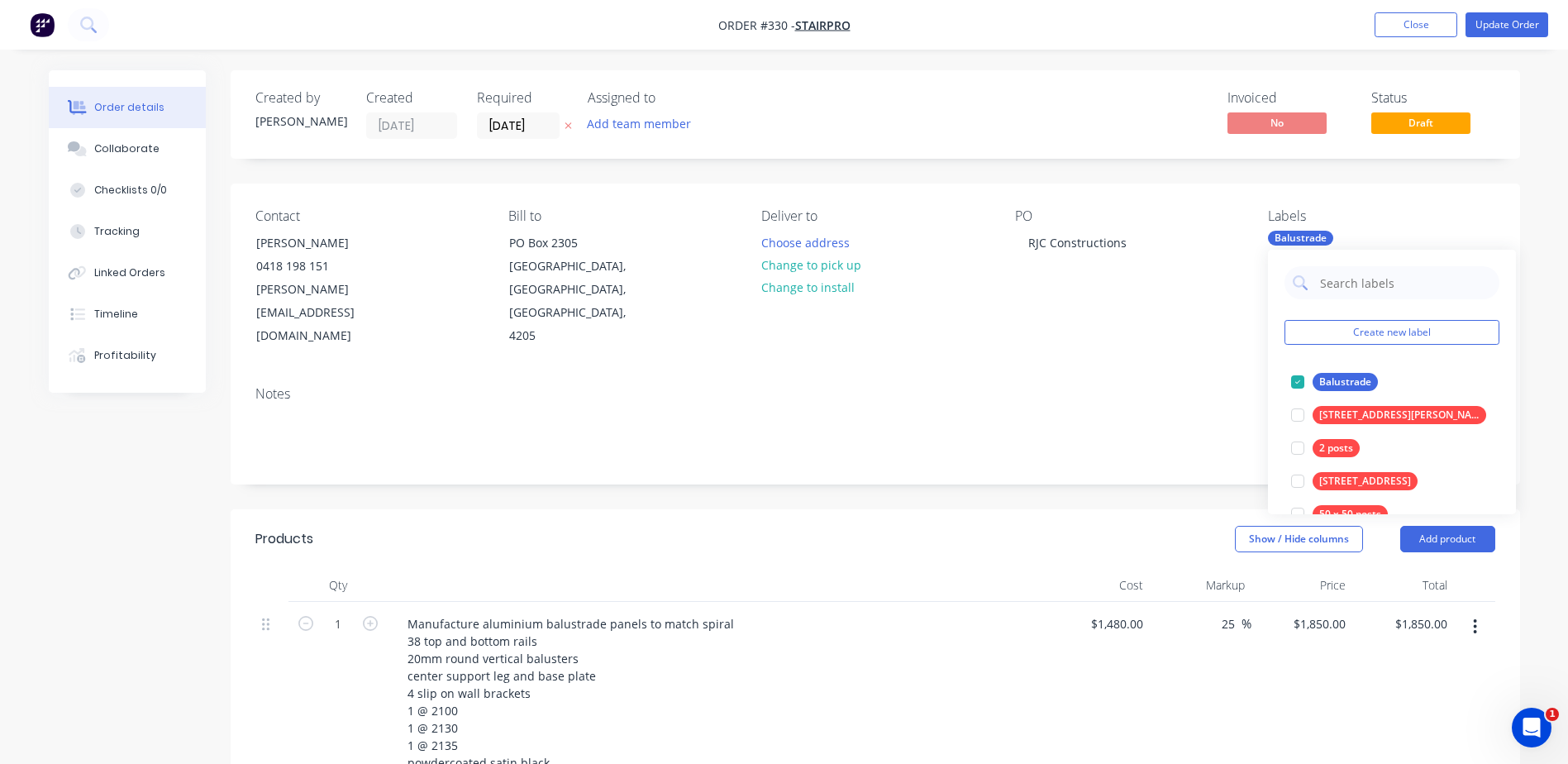
click at [974, 622] on div "Manufacture aluminium balustrade panels to match spiral 38 top and bottom rails…" at bounding box center [718, 692] width 648 height 163
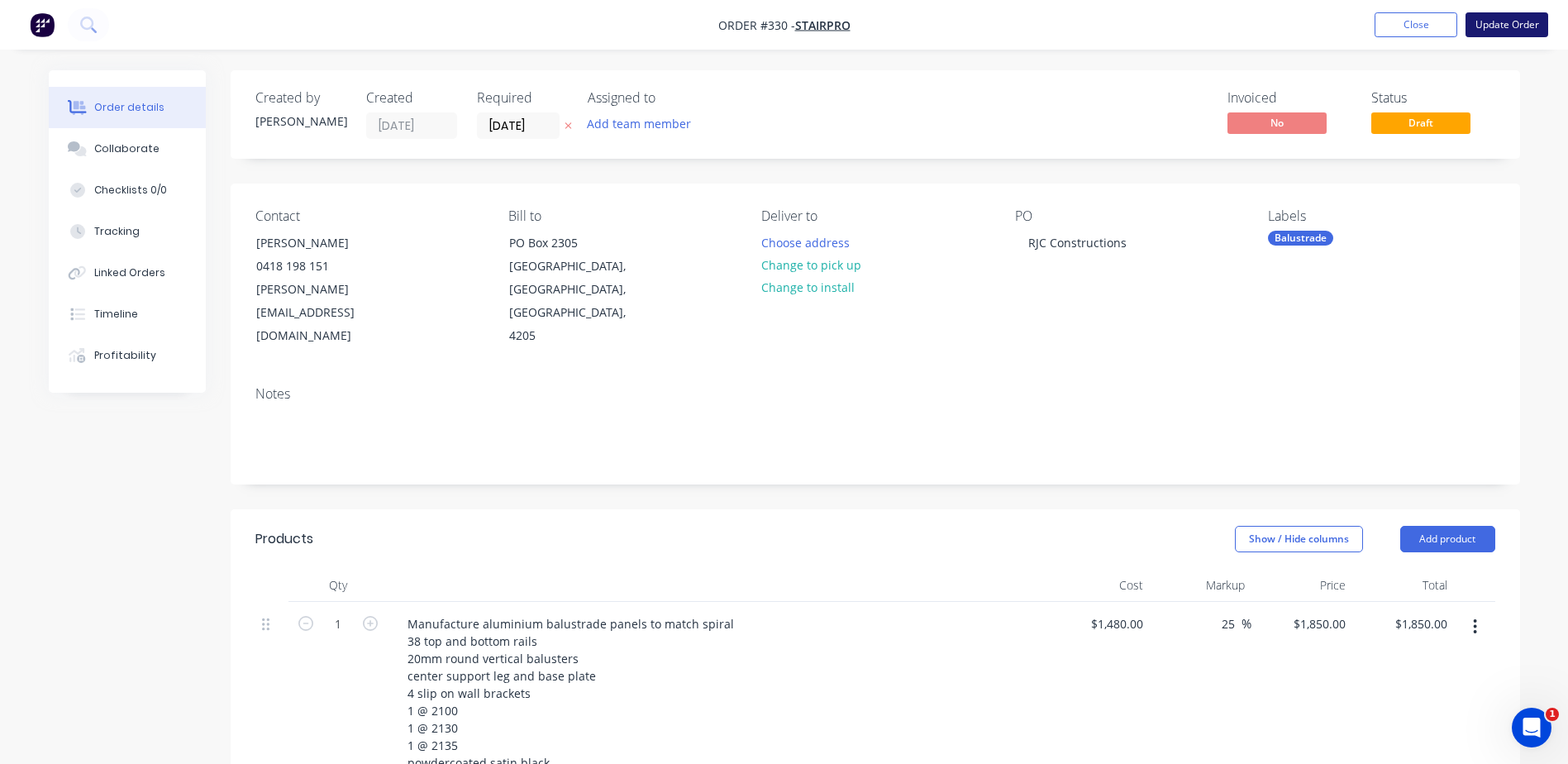
click at [1483, 27] on button "Update Order" at bounding box center [1507, 24] width 83 height 25
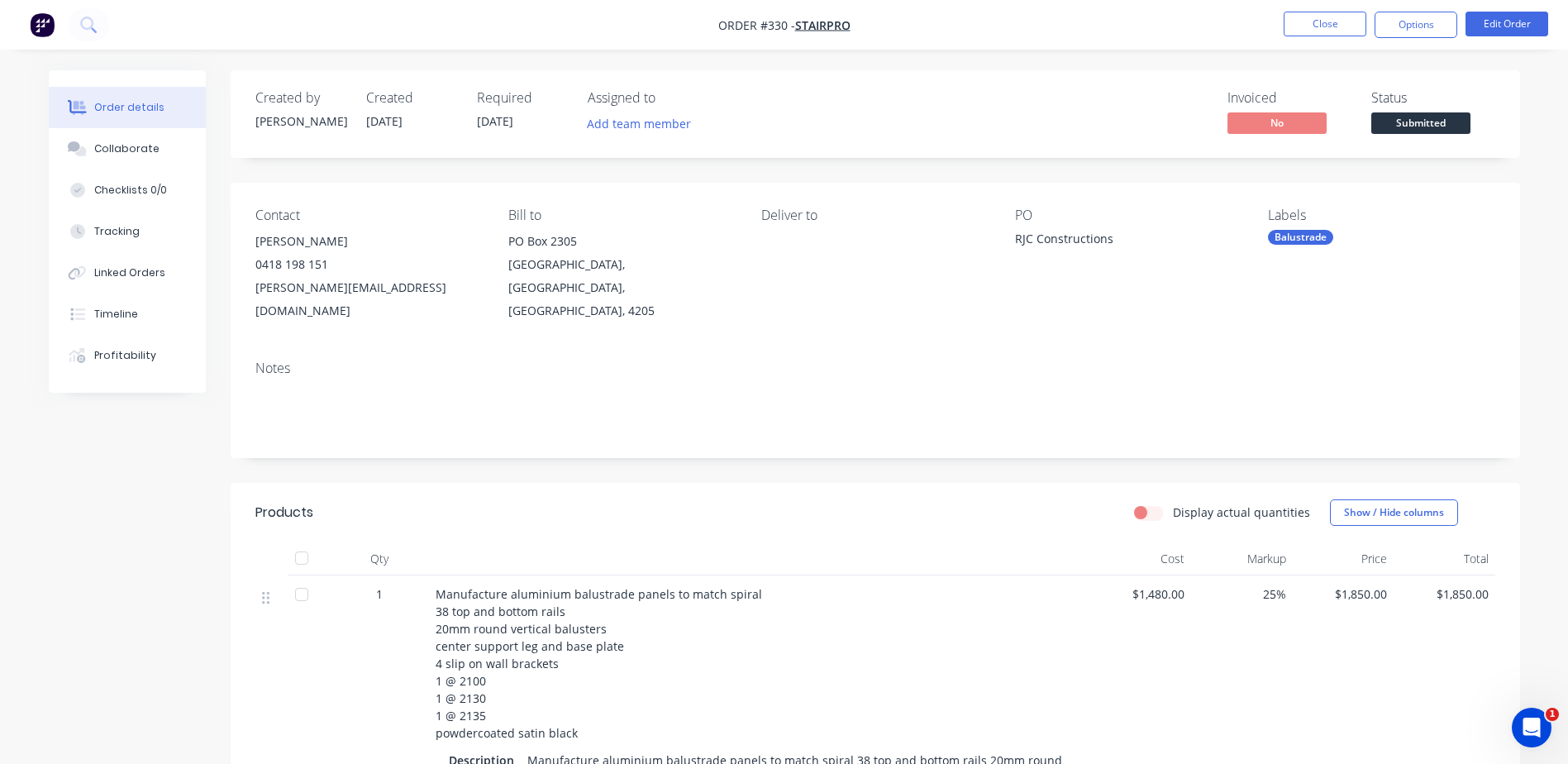
click at [1321, 37] on li "Close" at bounding box center [1324, 24] width 83 height 26
click at [1320, 28] on button "Close" at bounding box center [1324, 23] width 83 height 25
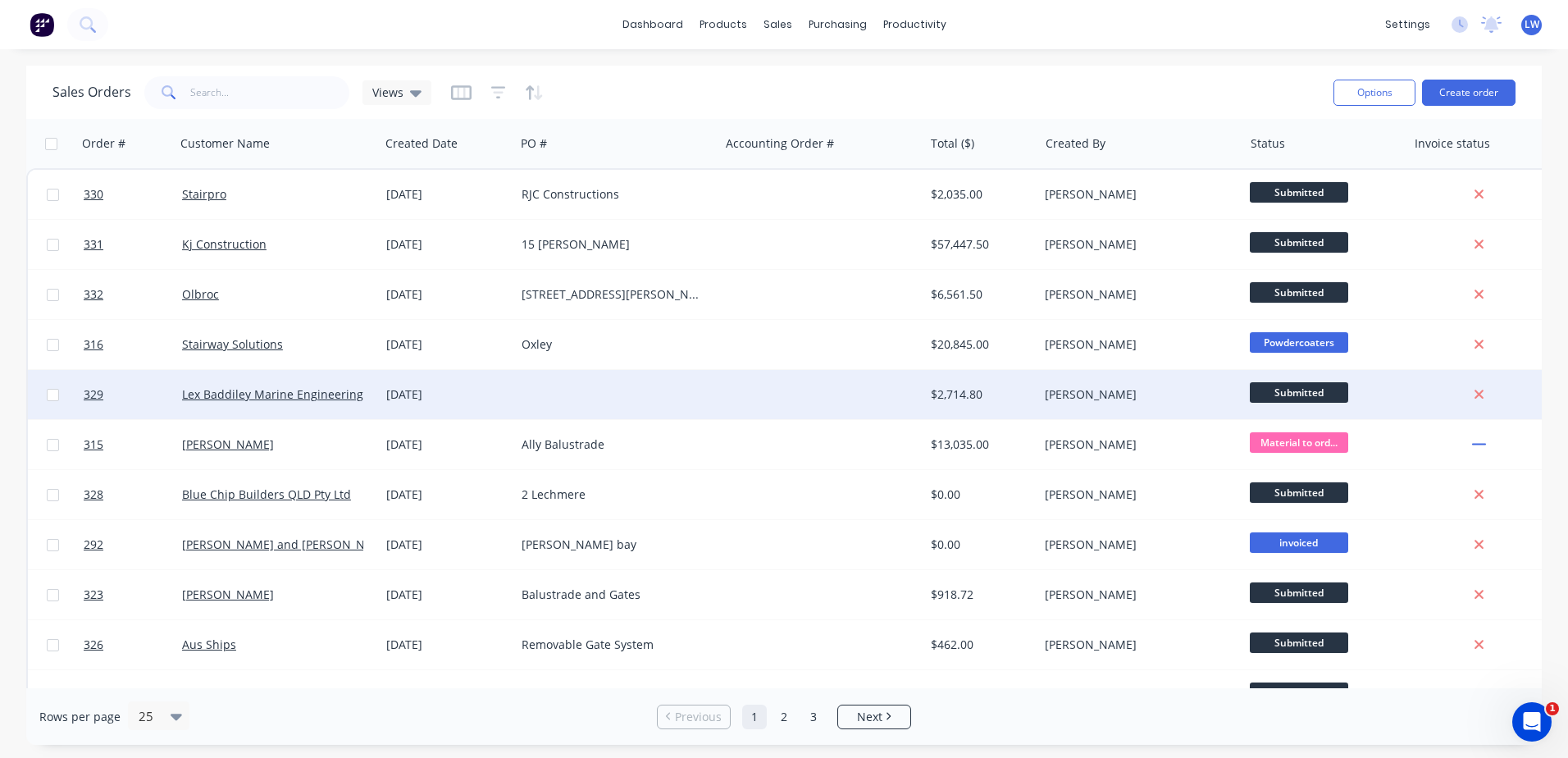
click at [565, 393] on div at bounding box center [617, 394] width 204 height 49
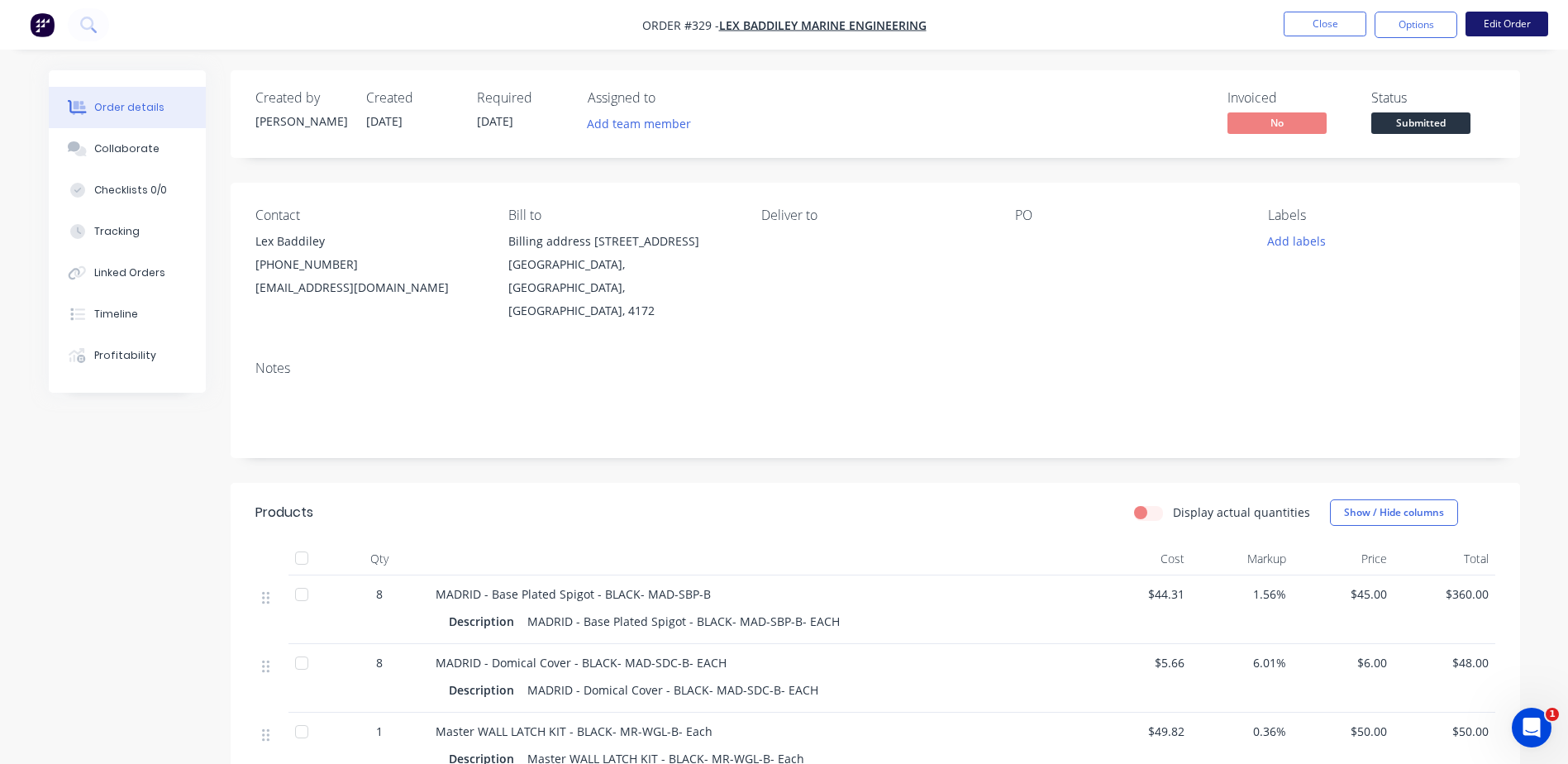
click at [1500, 27] on button "Edit Order" at bounding box center [1507, 23] width 83 height 25
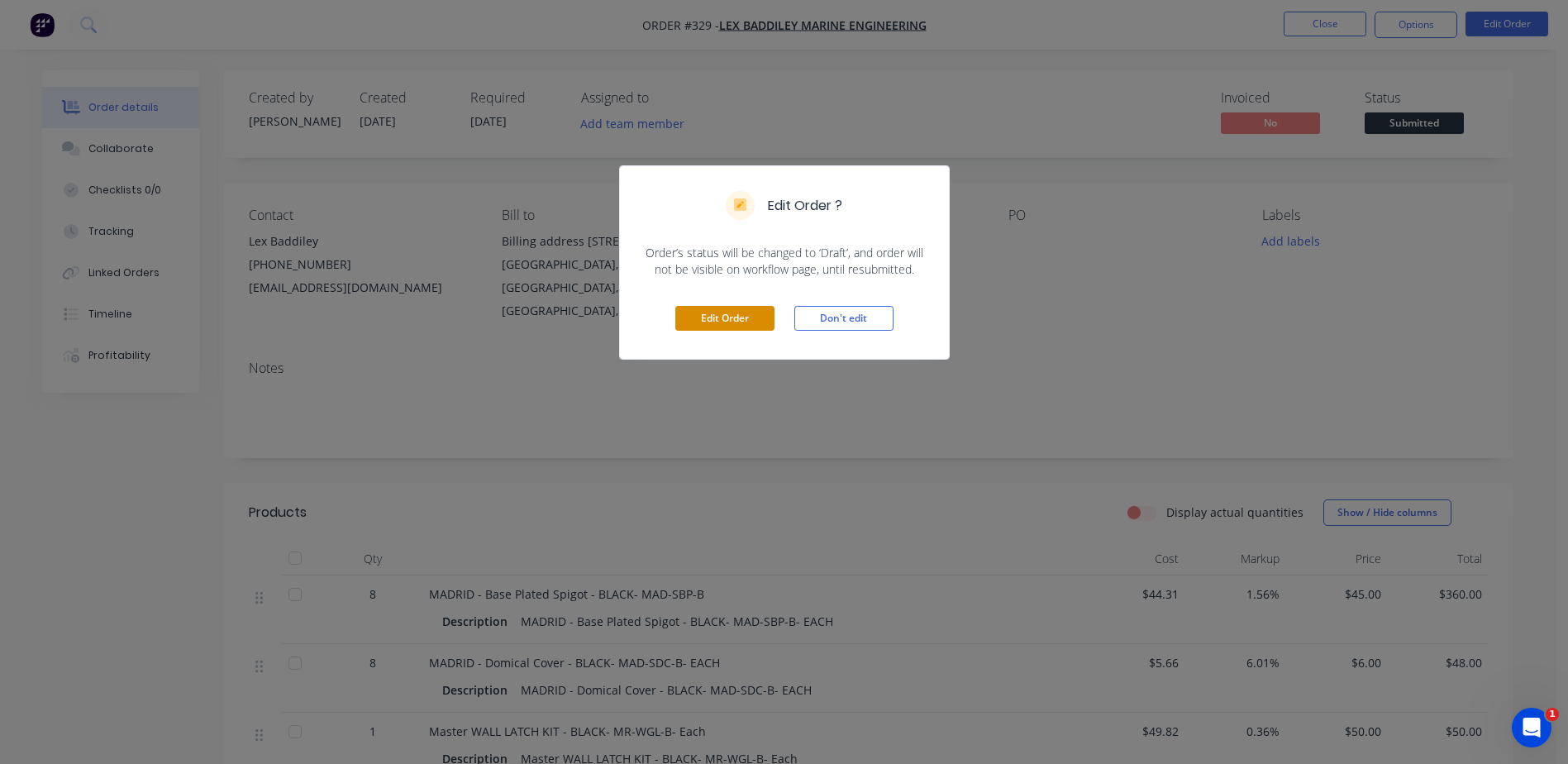
click at [744, 316] on button "Edit Order" at bounding box center [725, 318] width 100 height 25
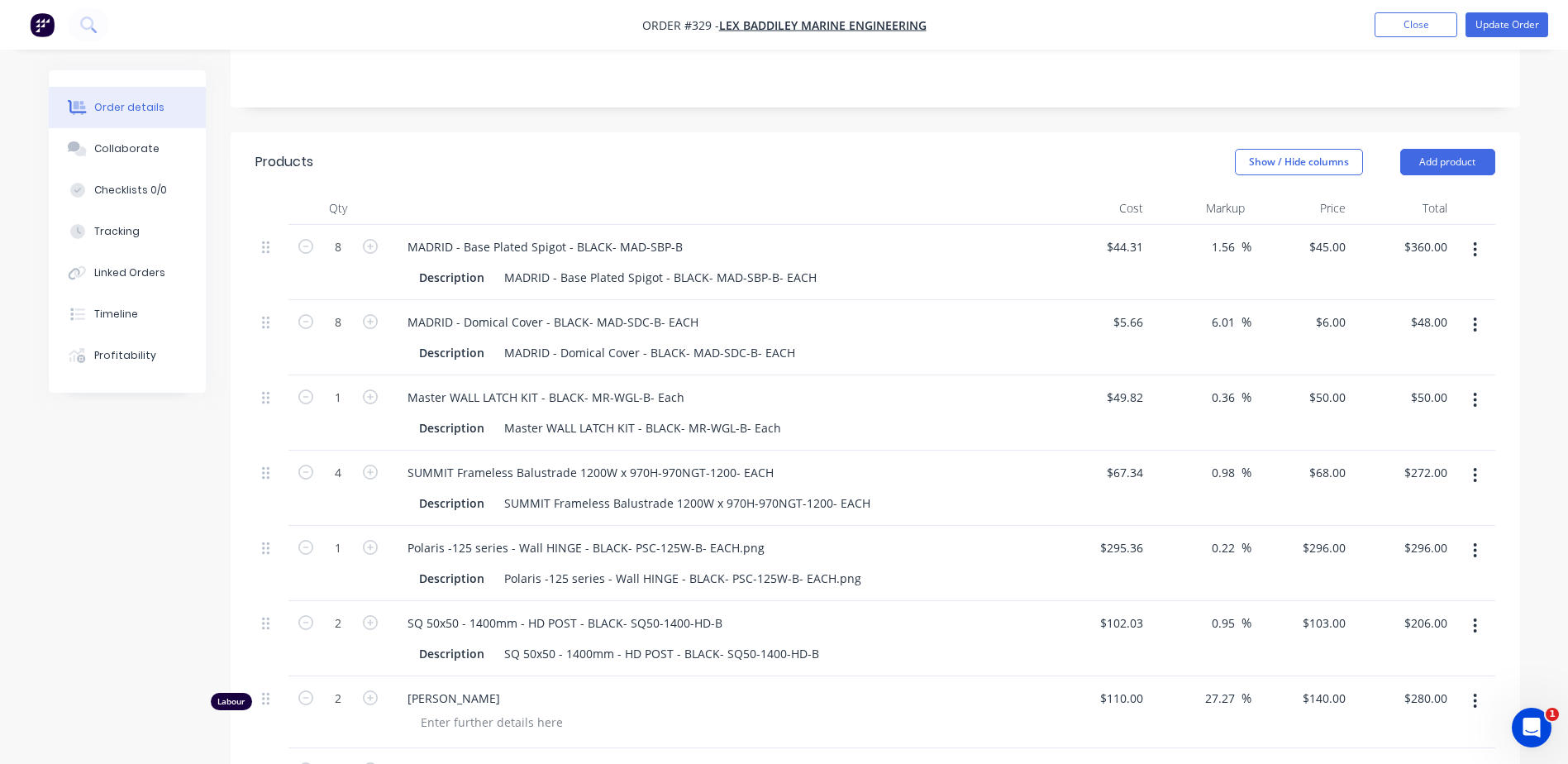
scroll to position [83, 0]
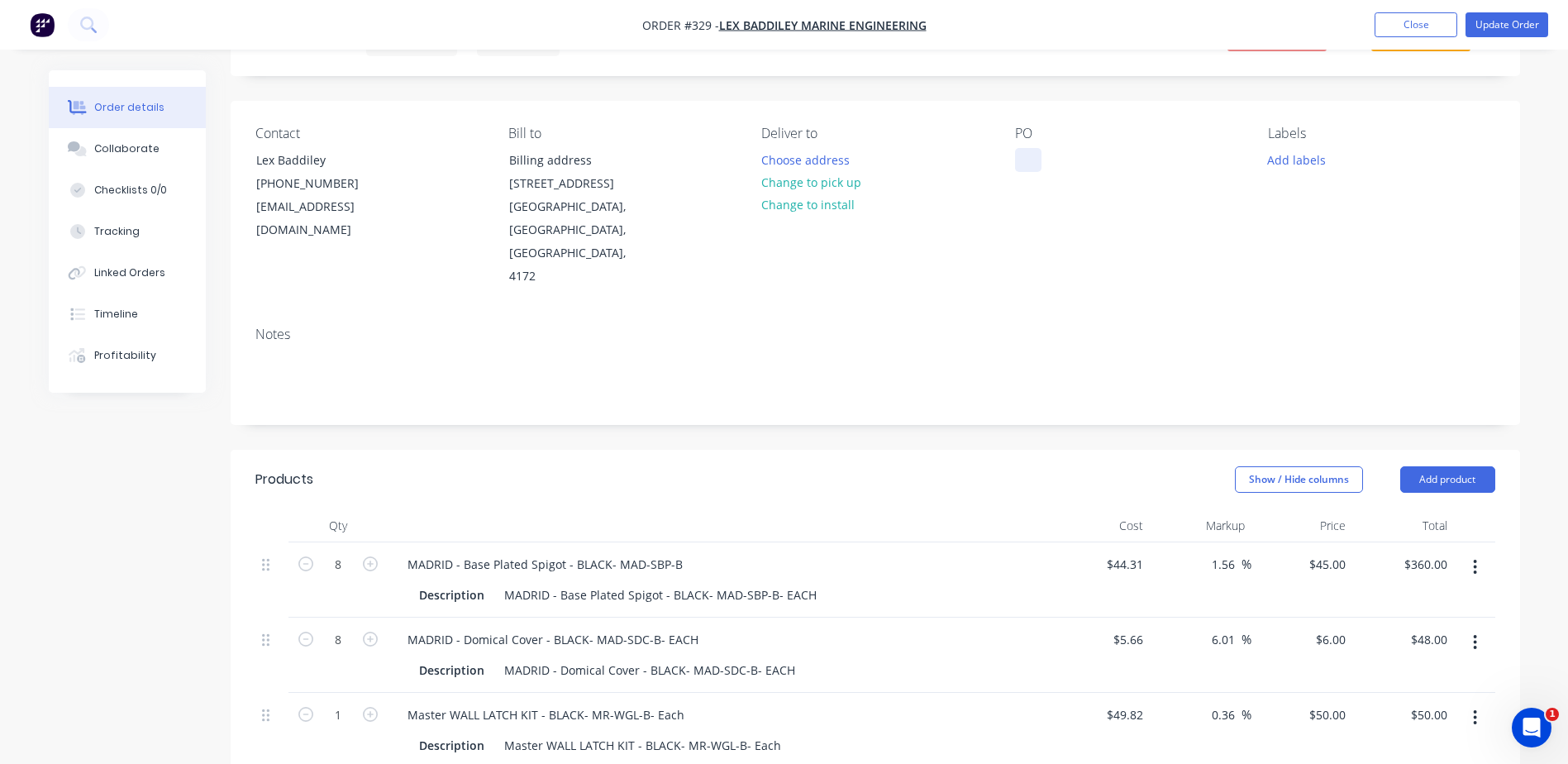
click at [1028, 167] on div at bounding box center [1028, 160] width 26 height 24
click at [1313, 168] on button "Add labels" at bounding box center [1297, 159] width 76 height 22
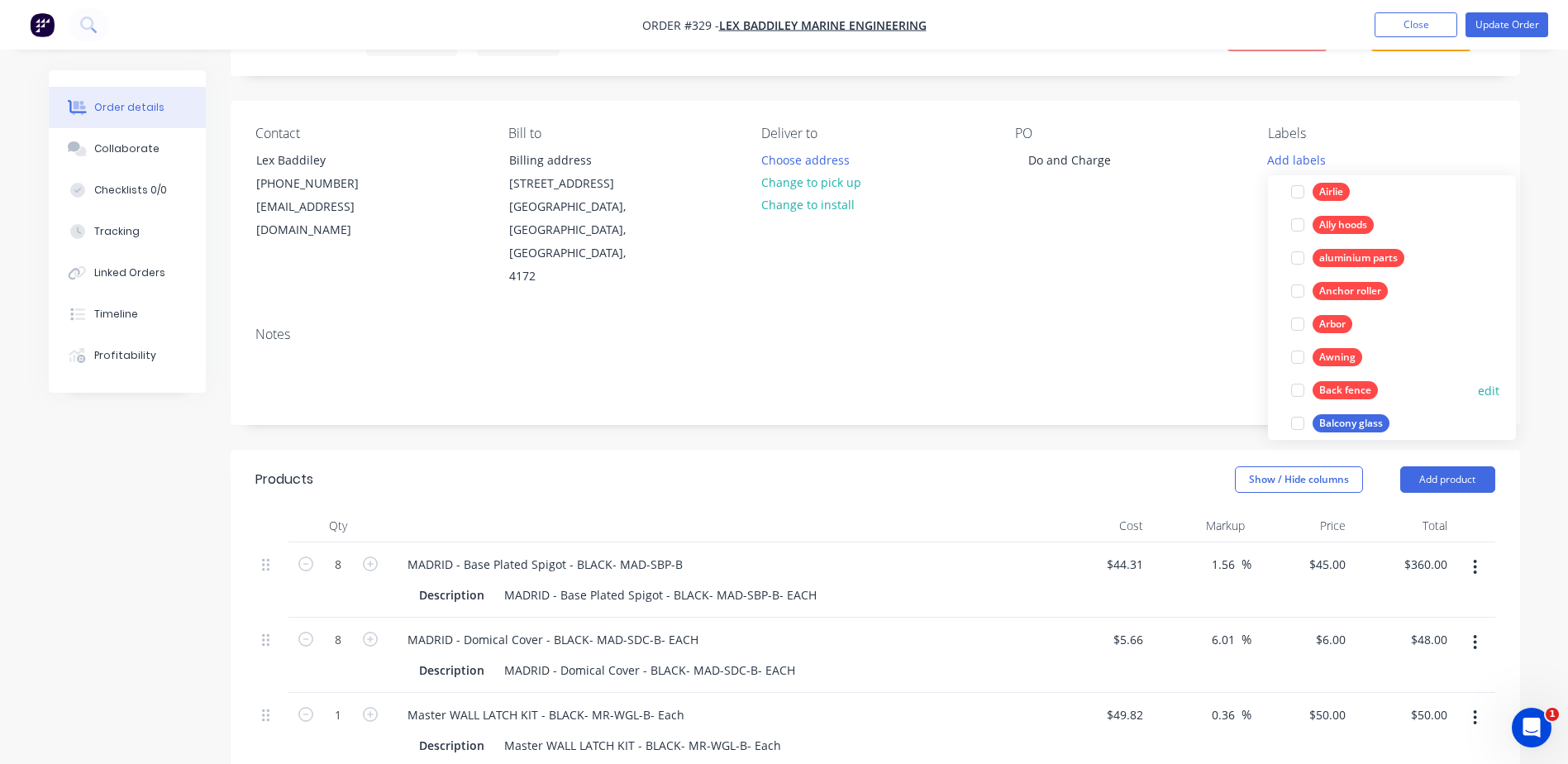
scroll to position [496, 0]
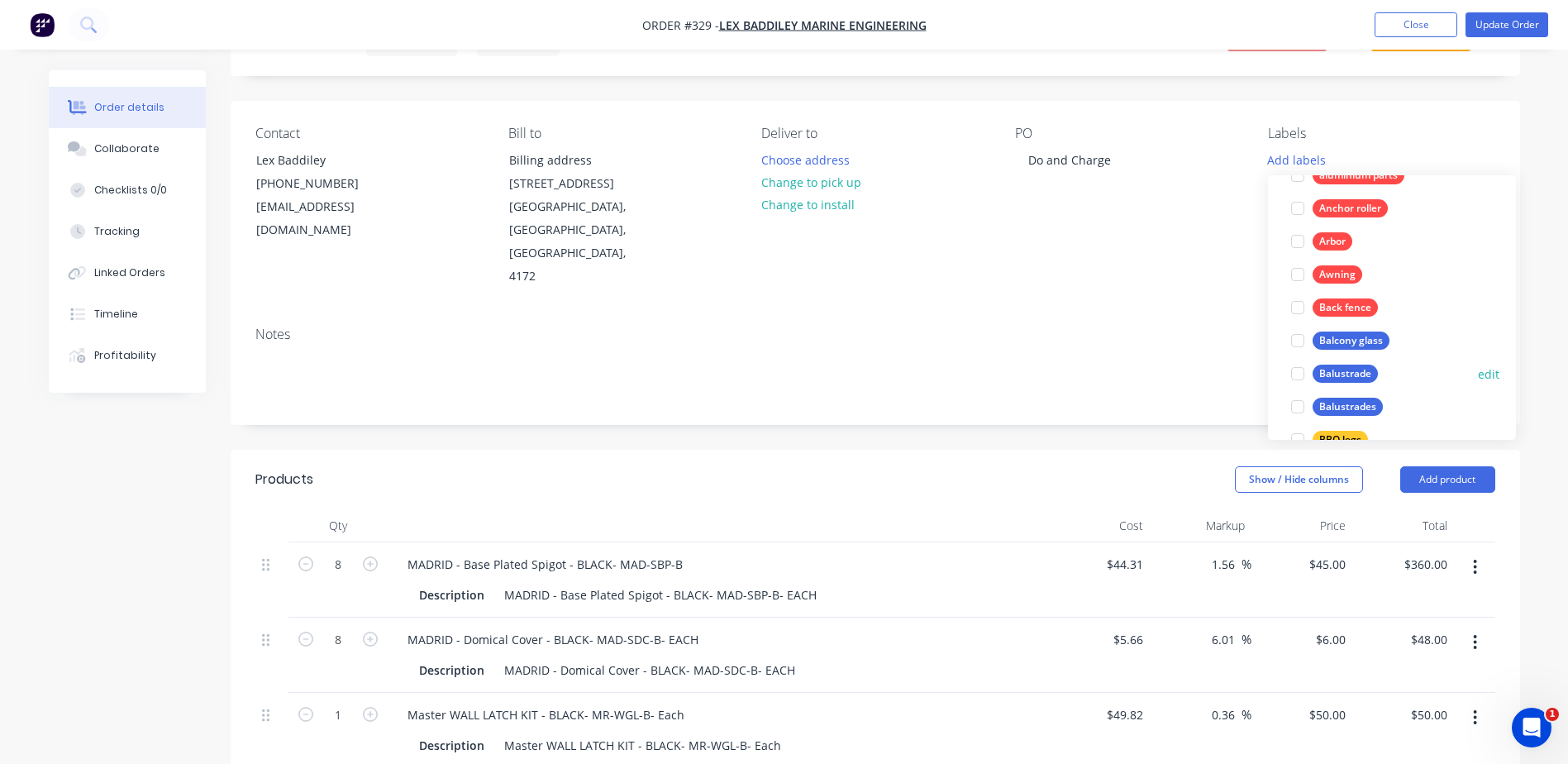
click at [1300, 376] on div at bounding box center [1298, 374] width 34 height 34
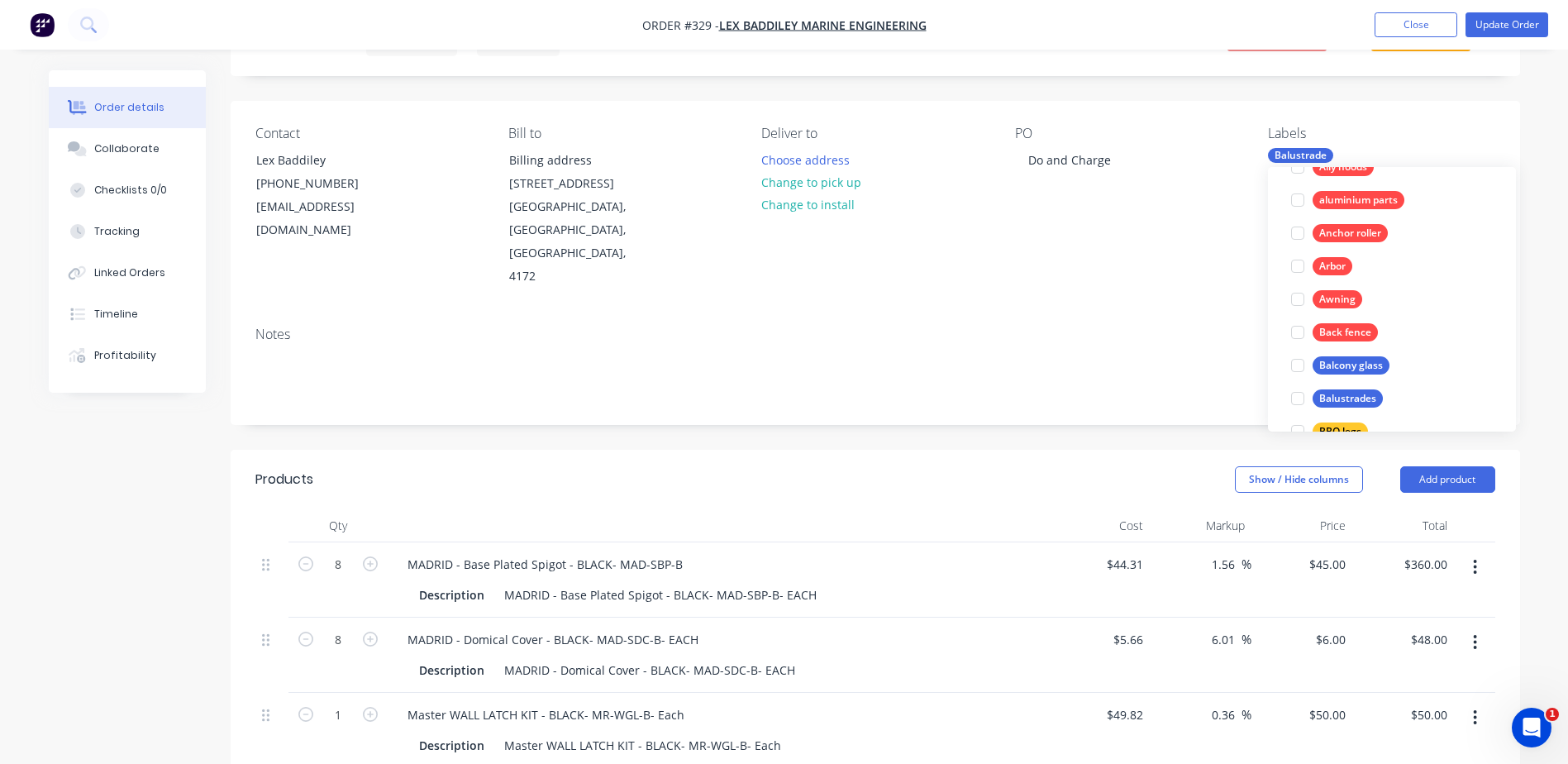
scroll to position [0, 0]
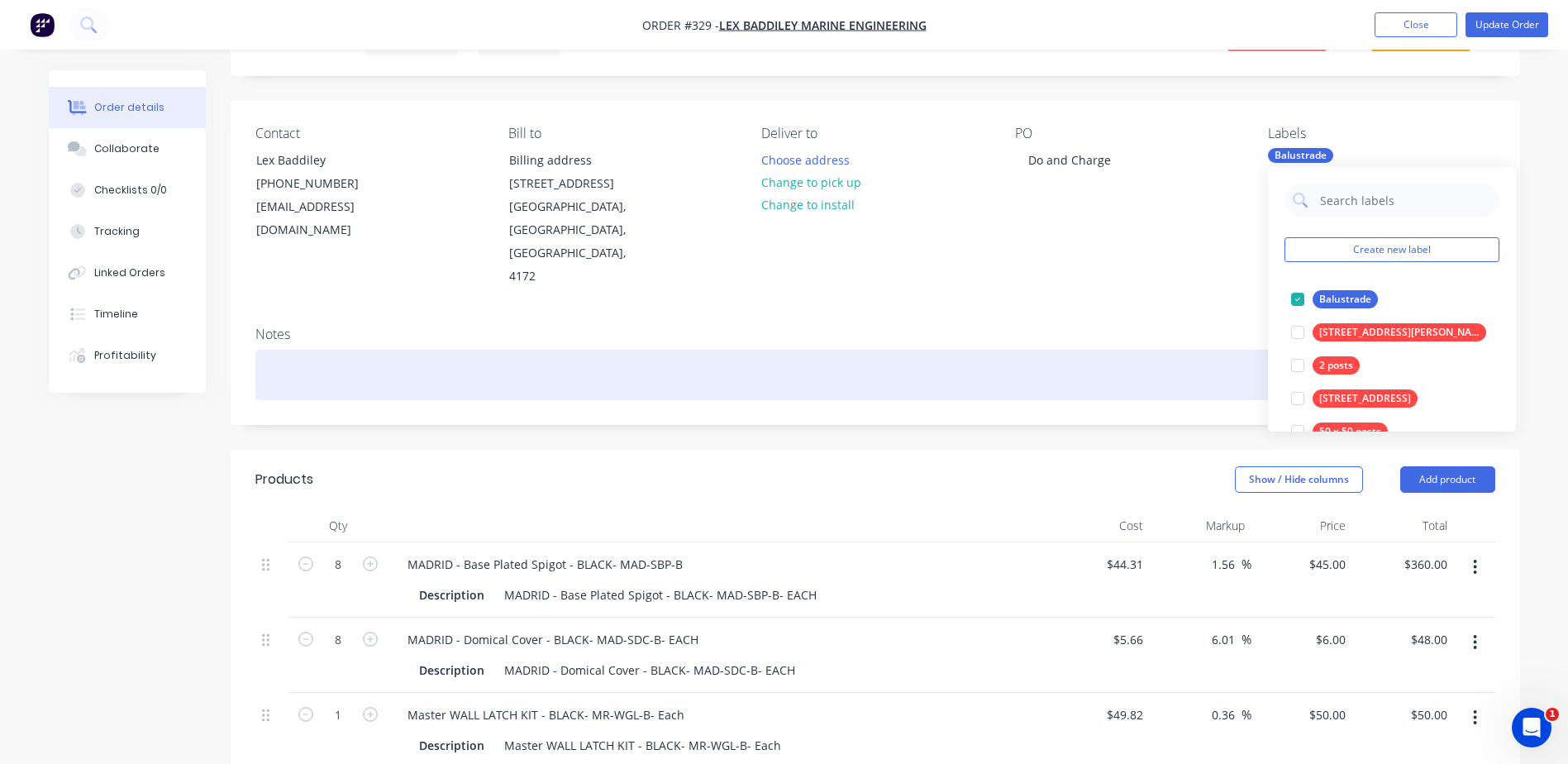
click at [1108, 350] on div at bounding box center [875, 375] width 1240 height 50
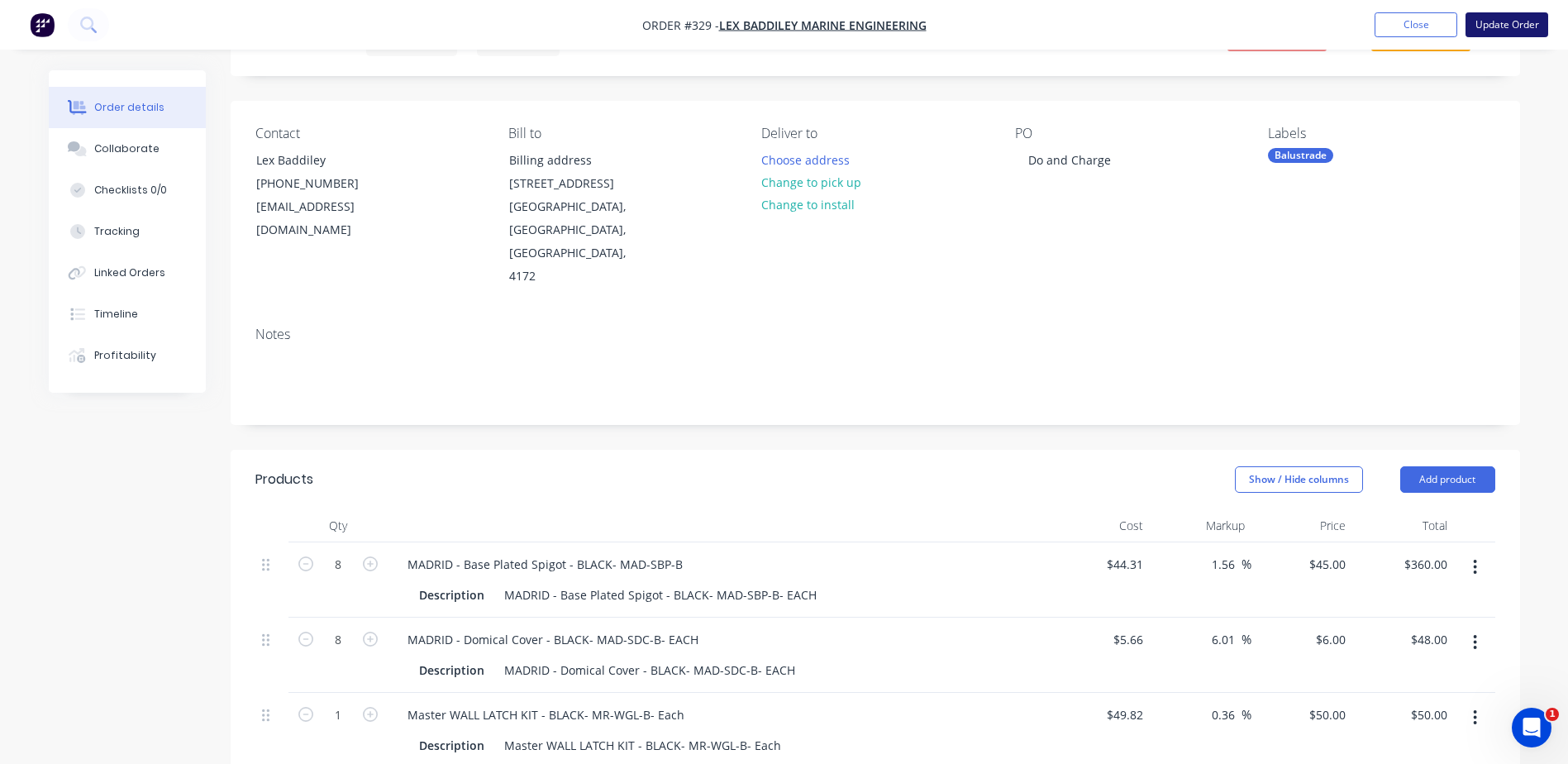
click at [1498, 26] on button "Update Order" at bounding box center [1507, 24] width 83 height 25
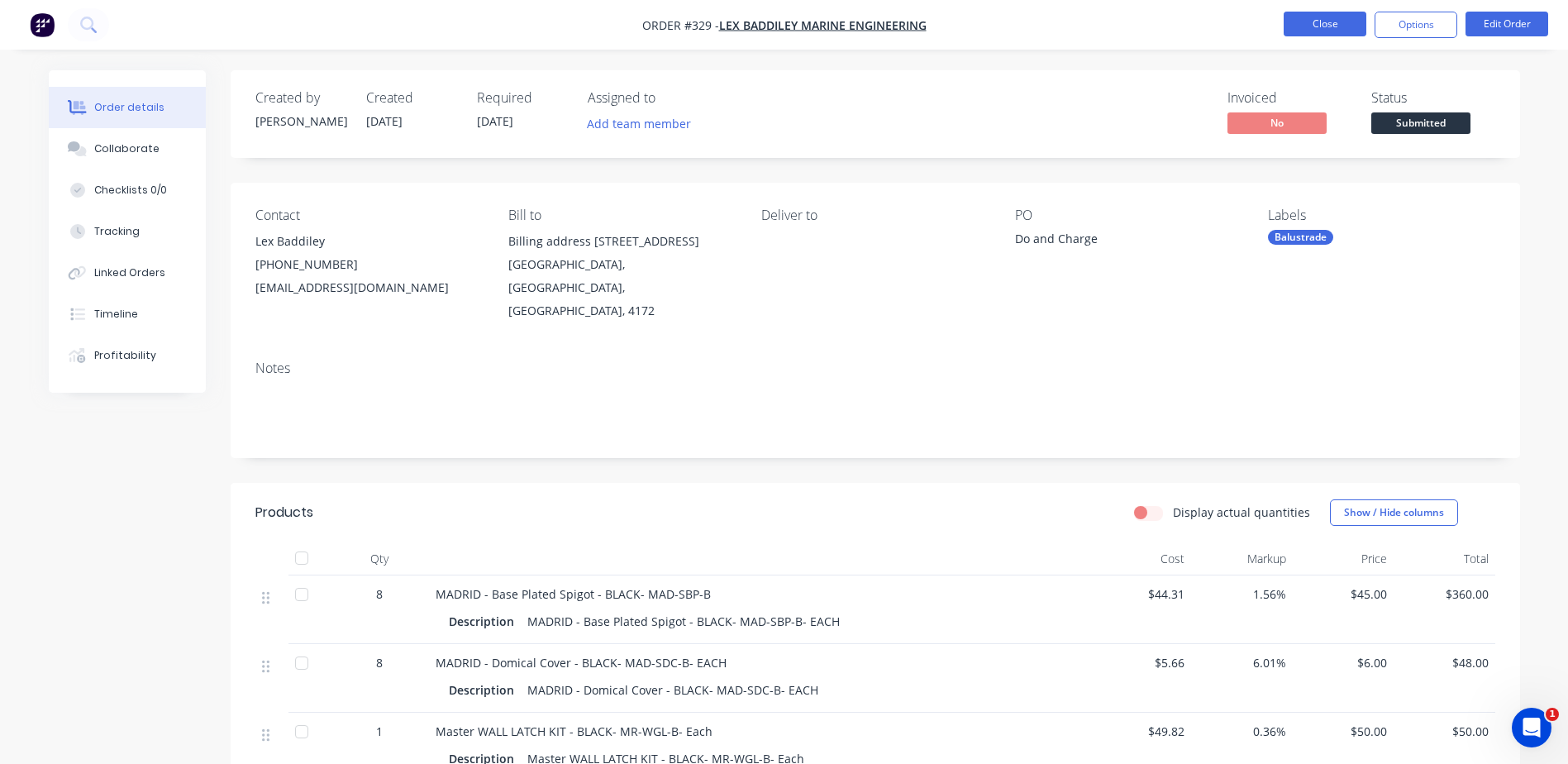
click at [1326, 16] on button "Close" at bounding box center [1324, 23] width 83 height 25
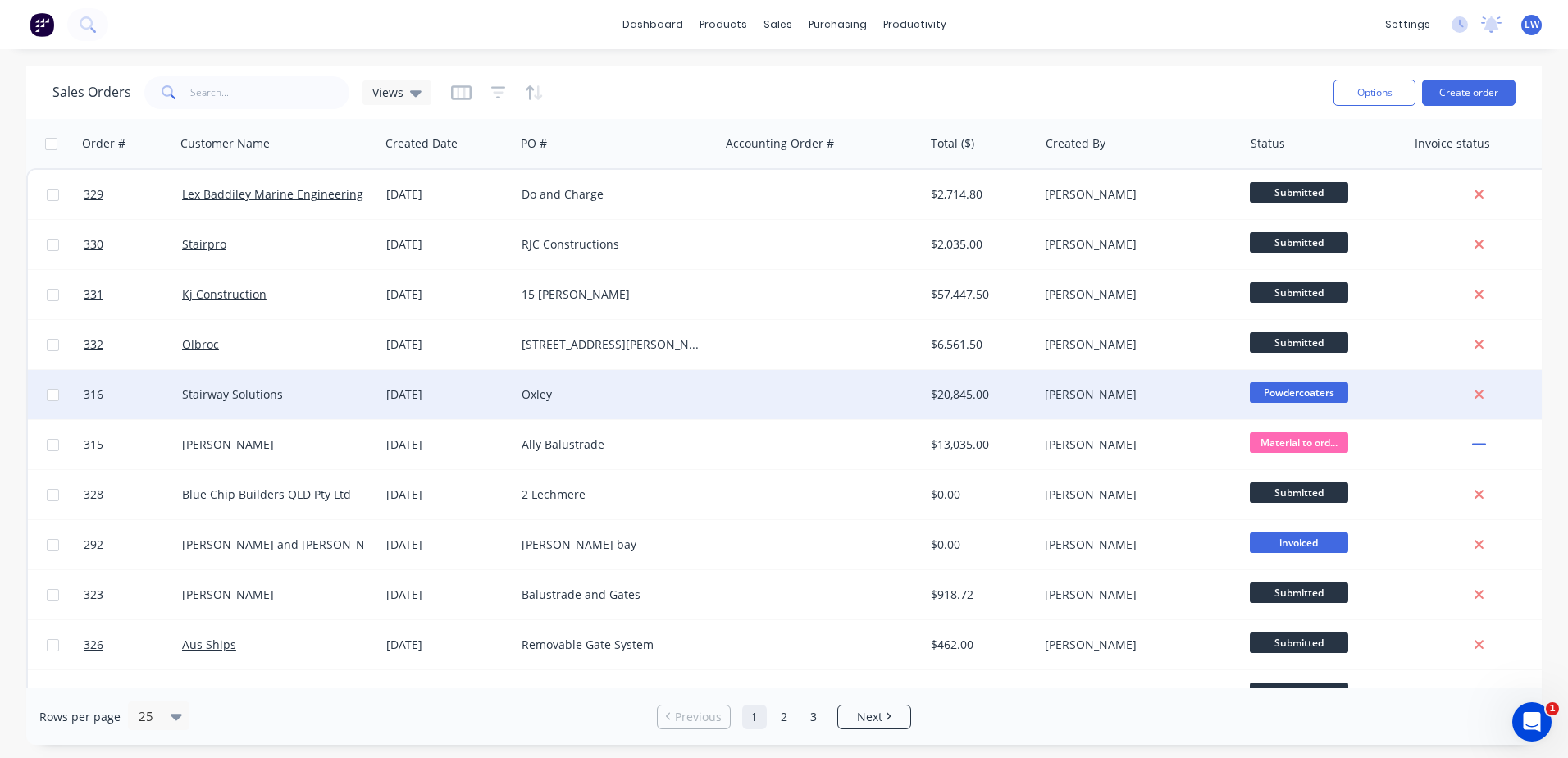
click at [565, 393] on div "Oxley" at bounding box center [612, 394] width 182 height 17
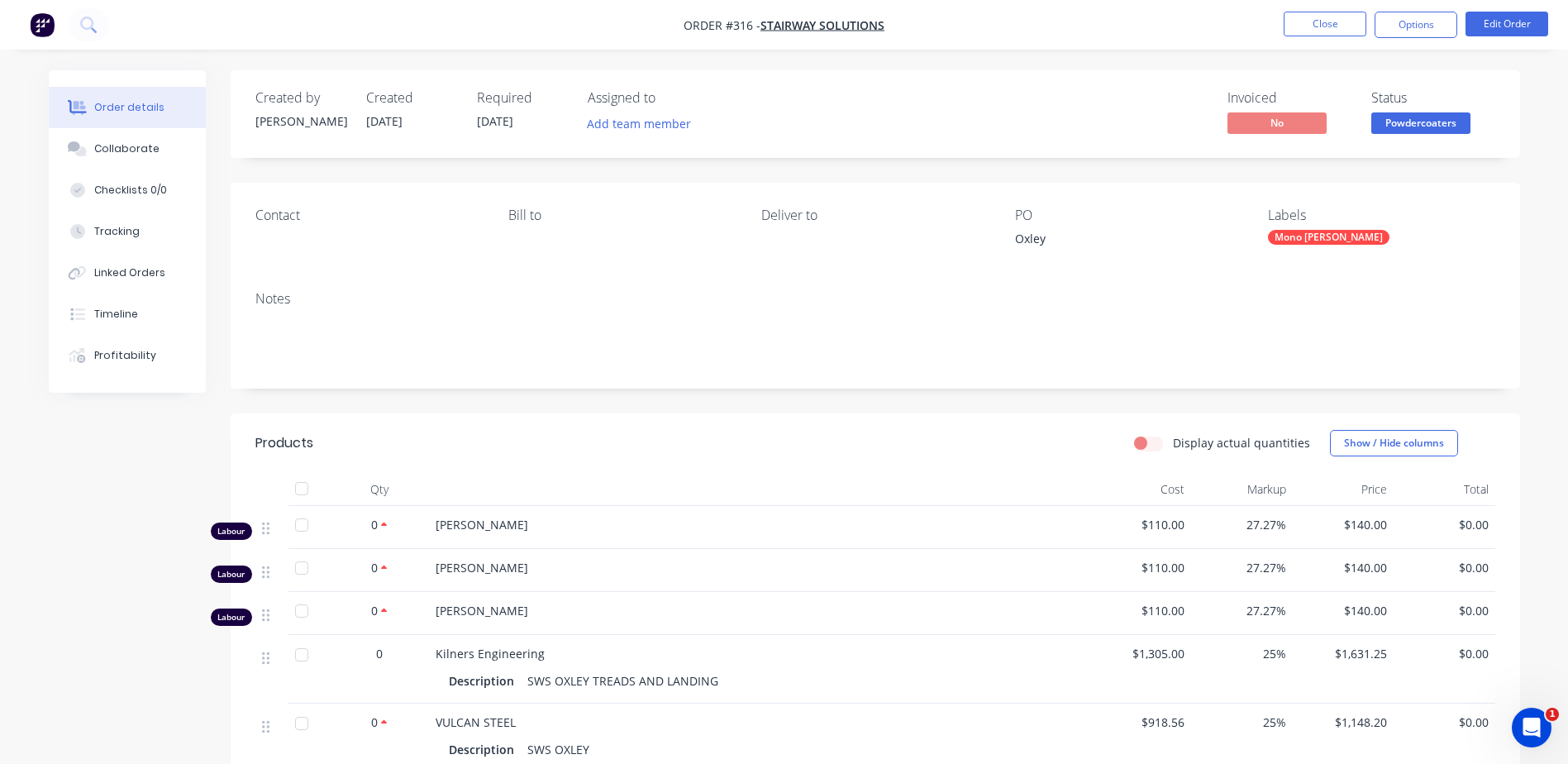
drag, startPoint x: 285, startPoint y: 225, endPoint x: 311, endPoint y: 218, distance: 26.9
click at [285, 225] on div "Contact" at bounding box center [368, 230] width 226 height 46
click at [1335, 29] on button "Close" at bounding box center [1324, 23] width 83 height 25
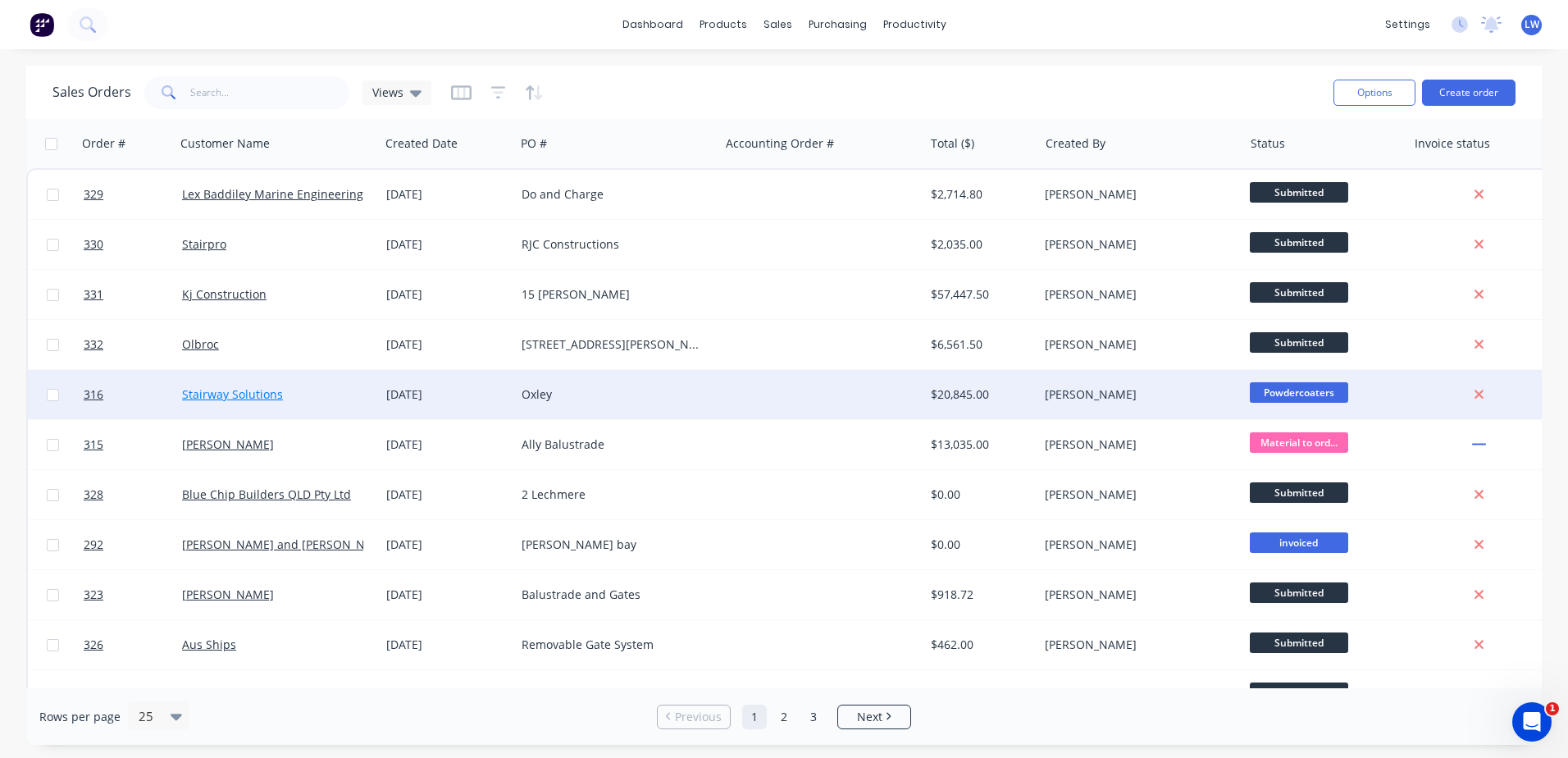
click at [193, 398] on link "Stairway Solutions" at bounding box center [232, 393] width 101 height 16
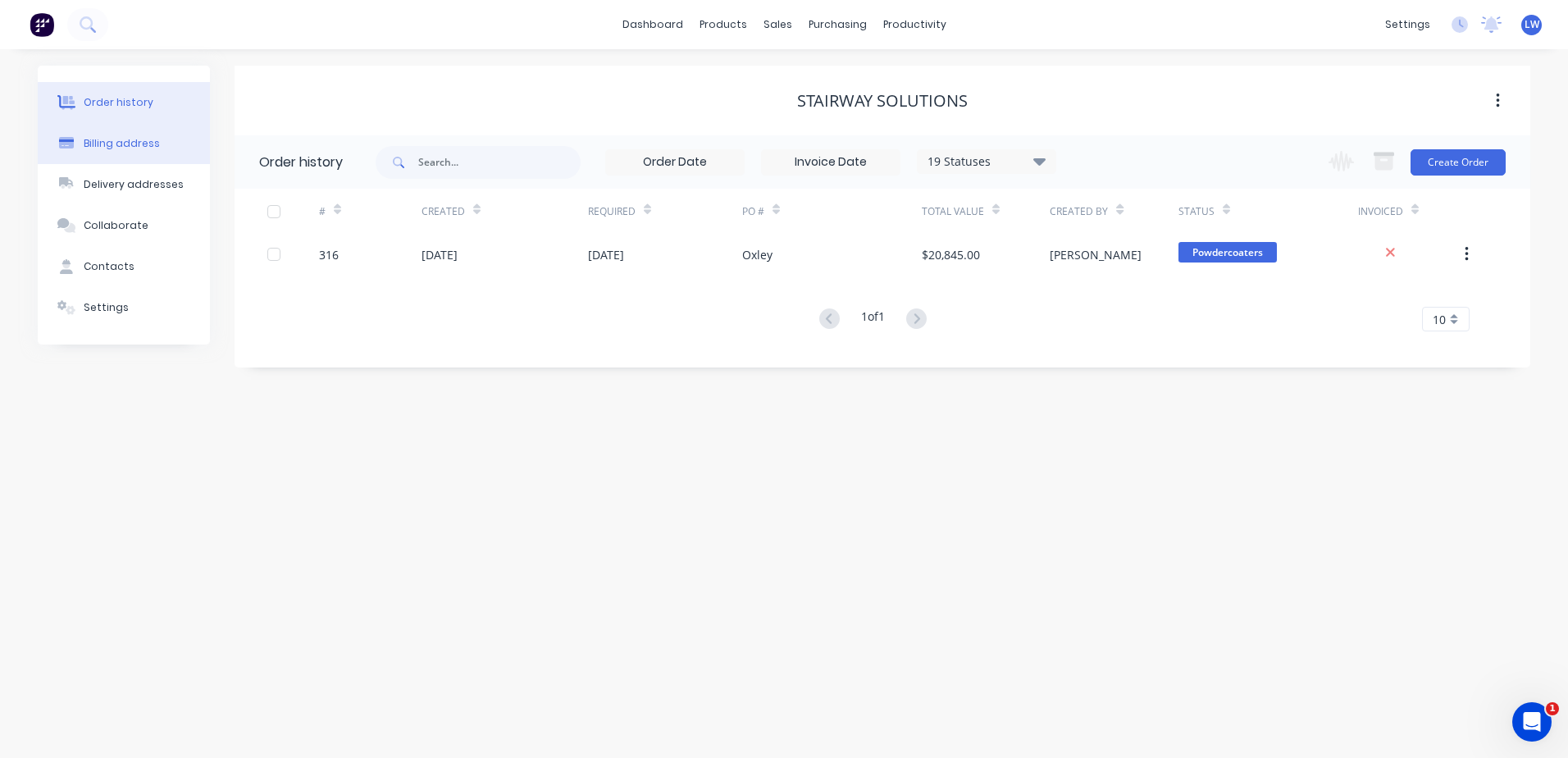
click at [114, 143] on div "Billing address" at bounding box center [122, 143] width 77 height 15
select select "AU"
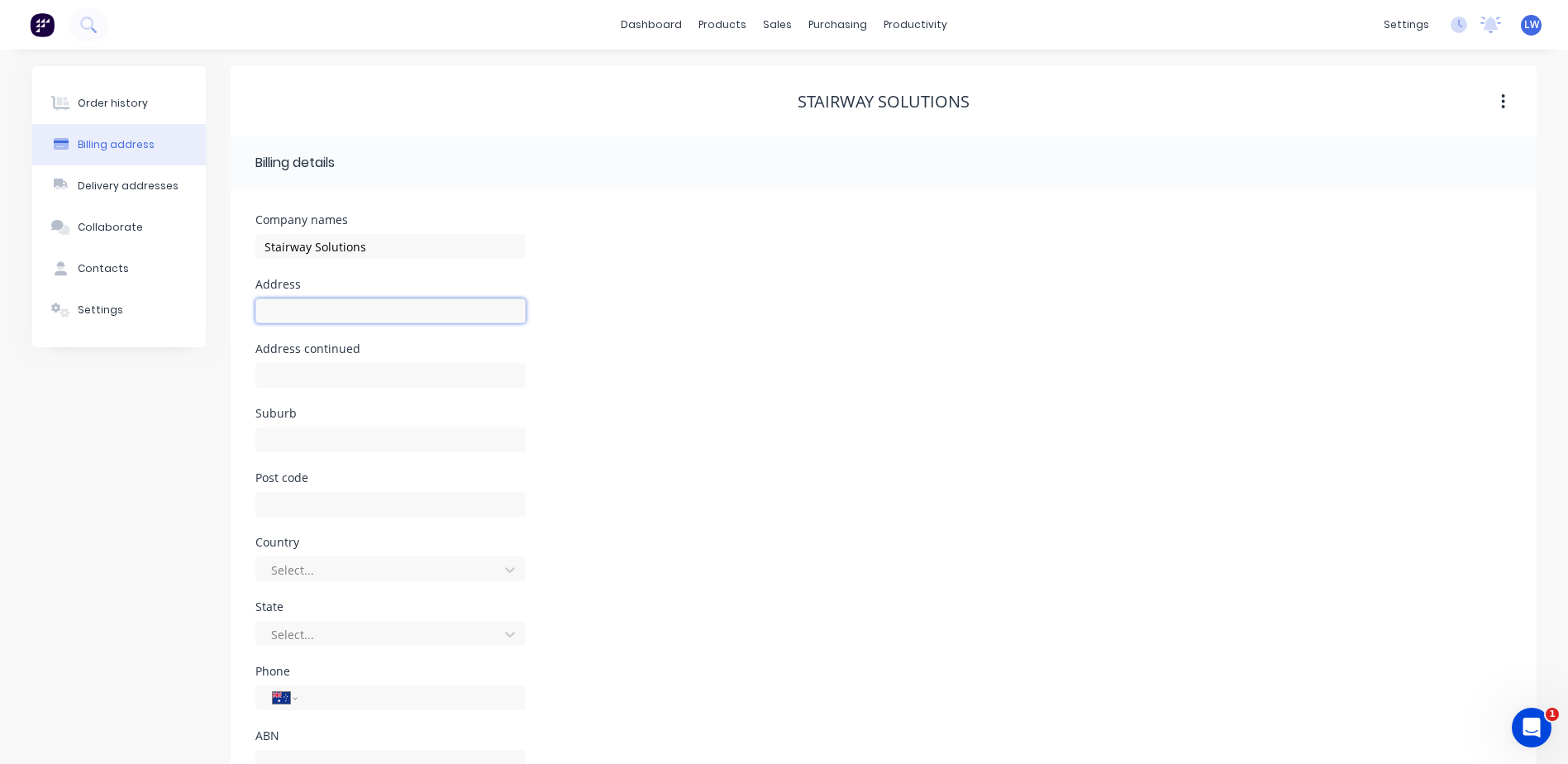
click at [272, 312] on input "text" at bounding box center [390, 311] width 270 height 25
paste input "[STREET_ADDRESS][PERSON_NAME]"
drag, startPoint x: 403, startPoint y: 313, endPoint x: 355, endPoint y: 310, distance: 48.1
click at [355, 310] on input "[STREET_ADDRESS][PERSON_NAME]" at bounding box center [390, 311] width 270 height 25
type input "[STREET_ADDRESS][PERSON_NAME]"
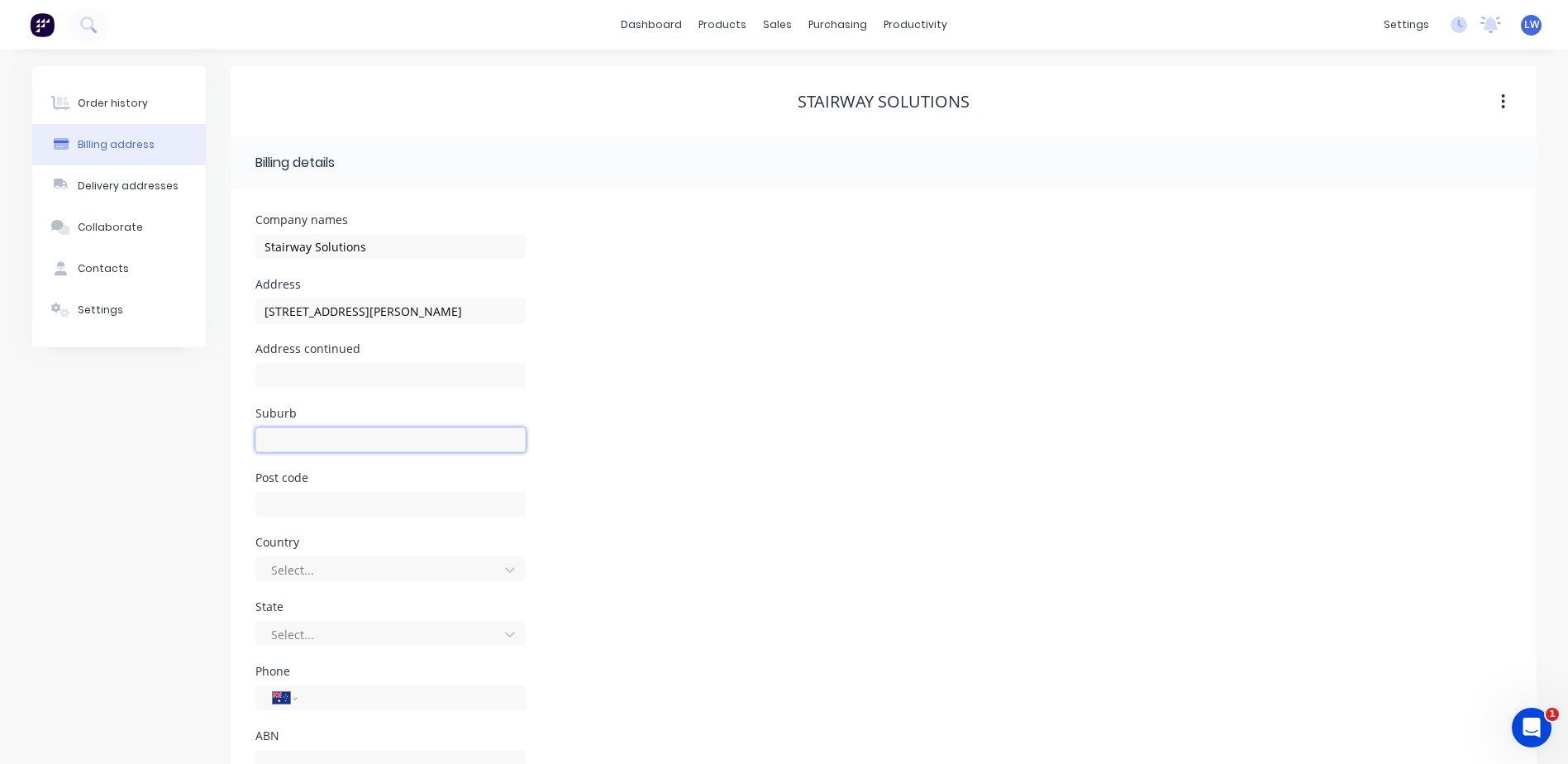
click at [318, 433] on input "text" at bounding box center [390, 439] width 270 height 25
paste input "Capalaba"
type input "Capalaba"
drag, startPoint x: 481, startPoint y: 307, endPoint x: 438, endPoint y: 306, distance: 43.0
click at [438, 306] on input "[STREET_ADDRESS][PERSON_NAME]" at bounding box center [390, 311] width 270 height 25
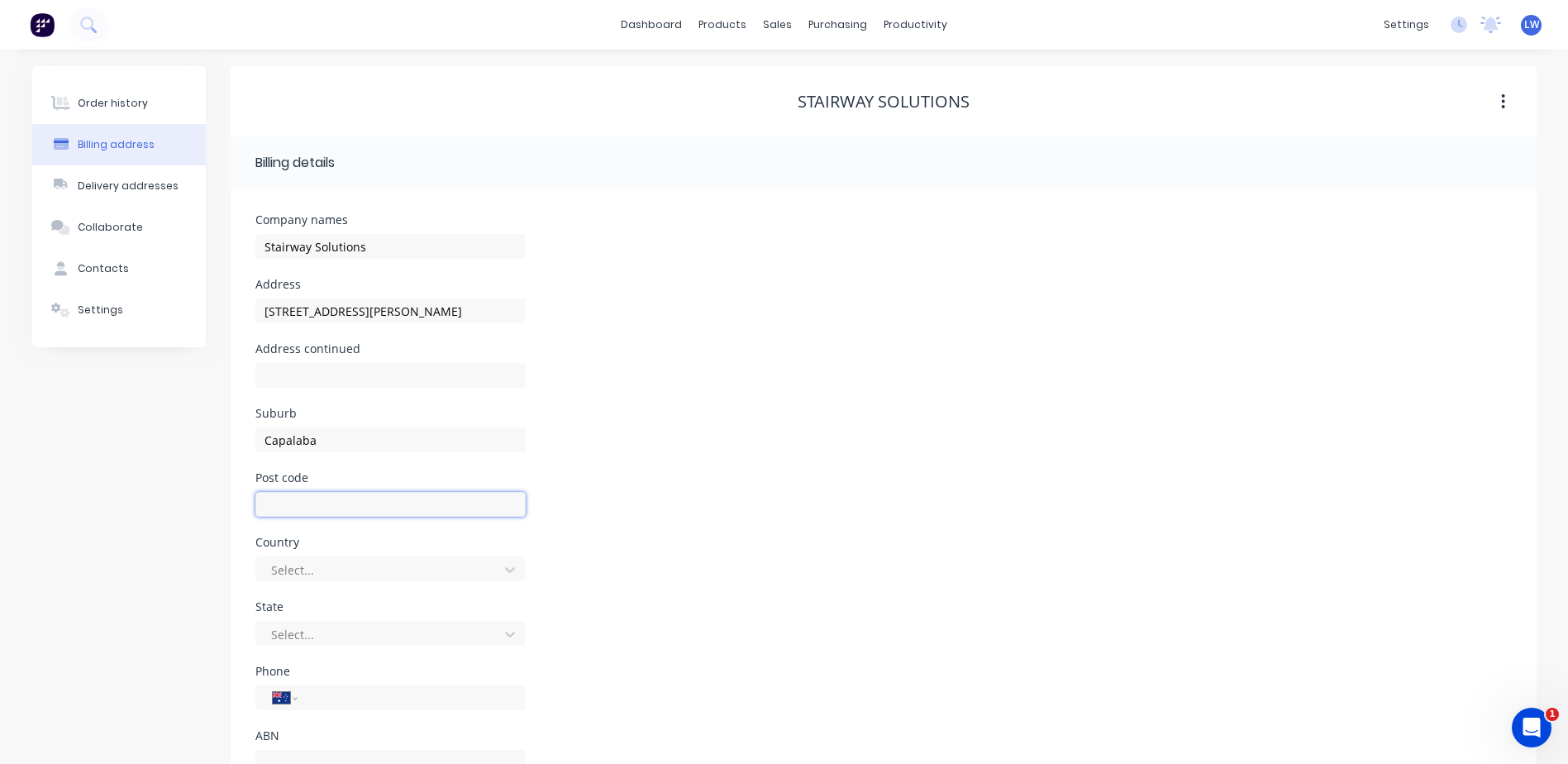
click at [315, 513] on input "text" at bounding box center [390, 503] width 270 height 25
paste input "4157"
type input "4157"
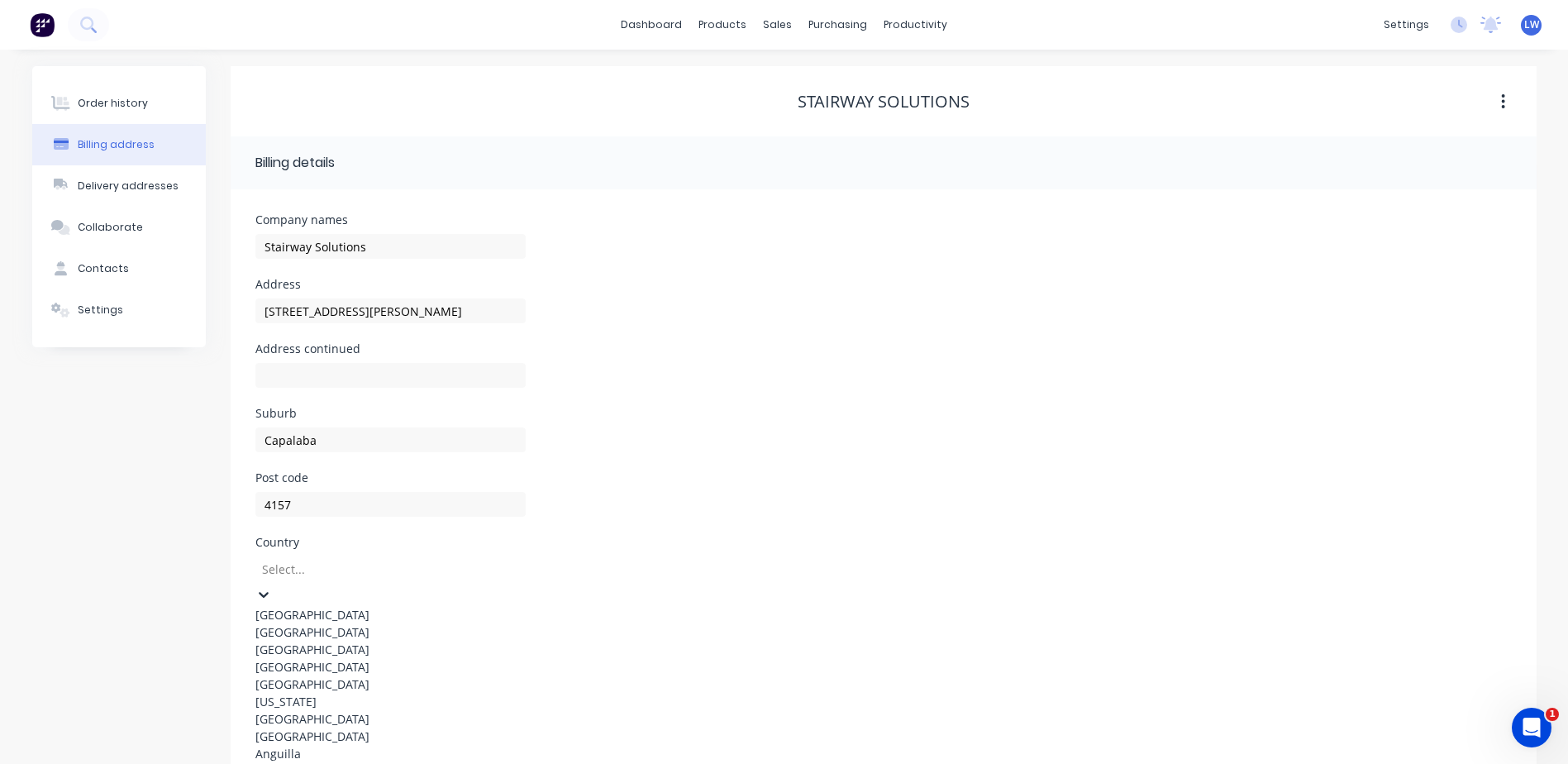
scroll to position [63, 0]
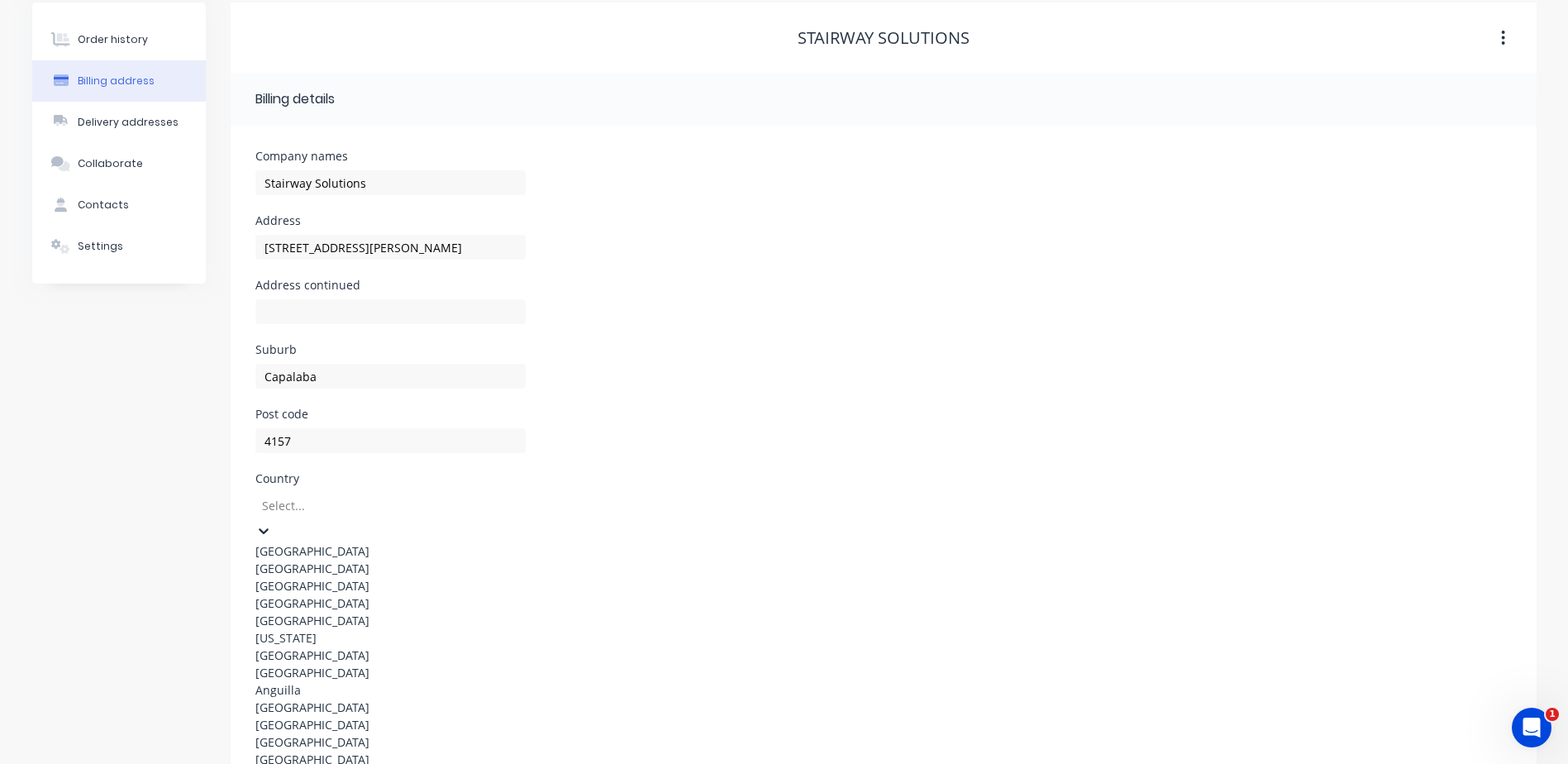
click at [328, 543] on div "[GEOGRAPHIC_DATA]" at bounding box center [390, 551] width 270 height 18
drag, startPoint x: 492, startPoint y: 582, endPoint x: 513, endPoint y: 576, distance: 21.8
click at [272, 587] on icon at bounding box center [263, 596] width 17 height 17
click at [330, 676] on div "[GEOGRAPHIC_DATA]" at bounding box center [390, 667] width 270 height 18
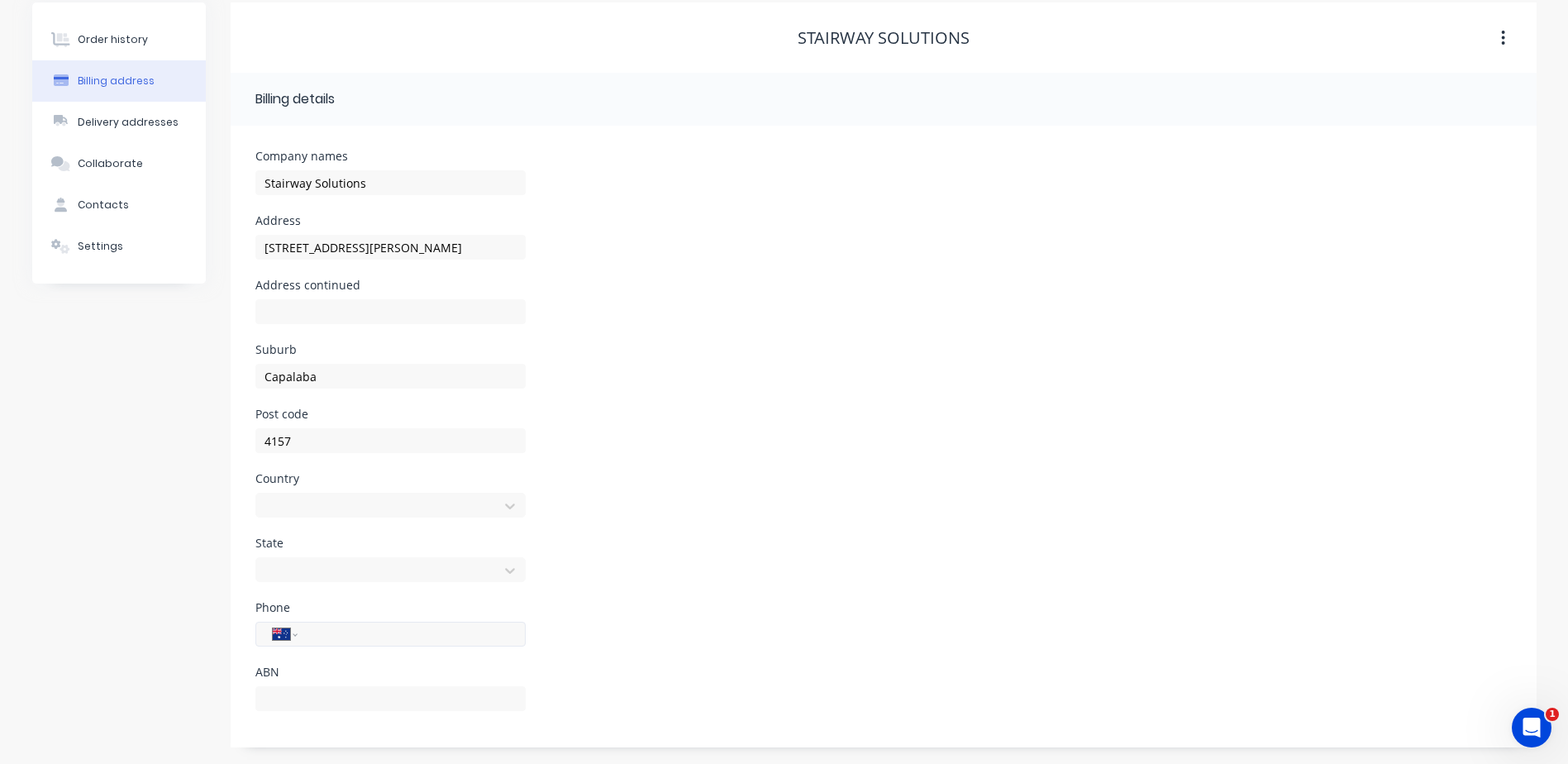
click at [384, 626] on input "tel" at bounding box center [408, 634] width 198 height 19
paste input "33902946"
click at [1096, 587] on div "State [GEOGRAPHIC_DATA]" at bounding box center [883, 569] width 1256 height 64
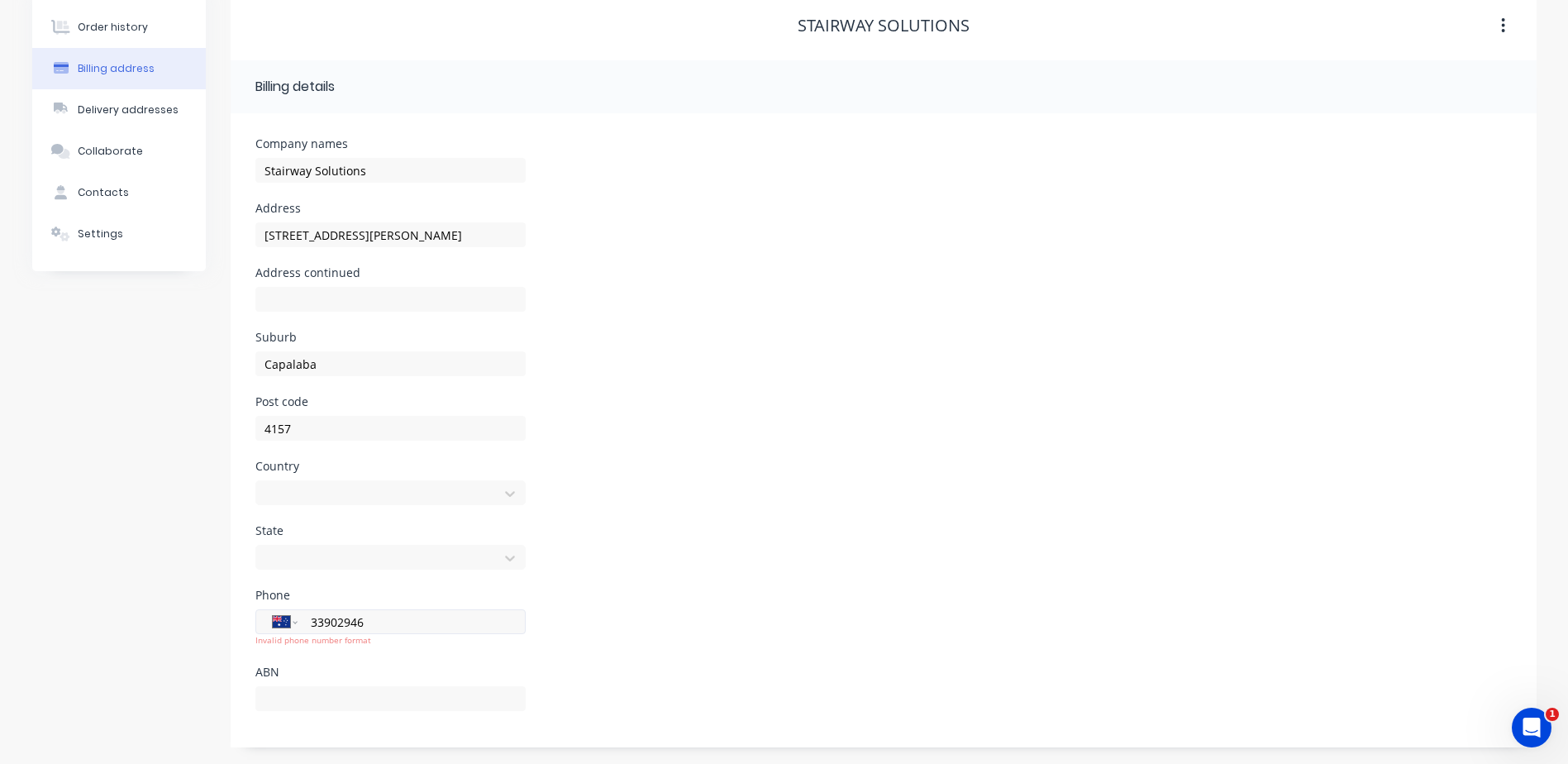
click at [310, 622] on input "33902946" at bounding box center [408, 622] width 198 height 19
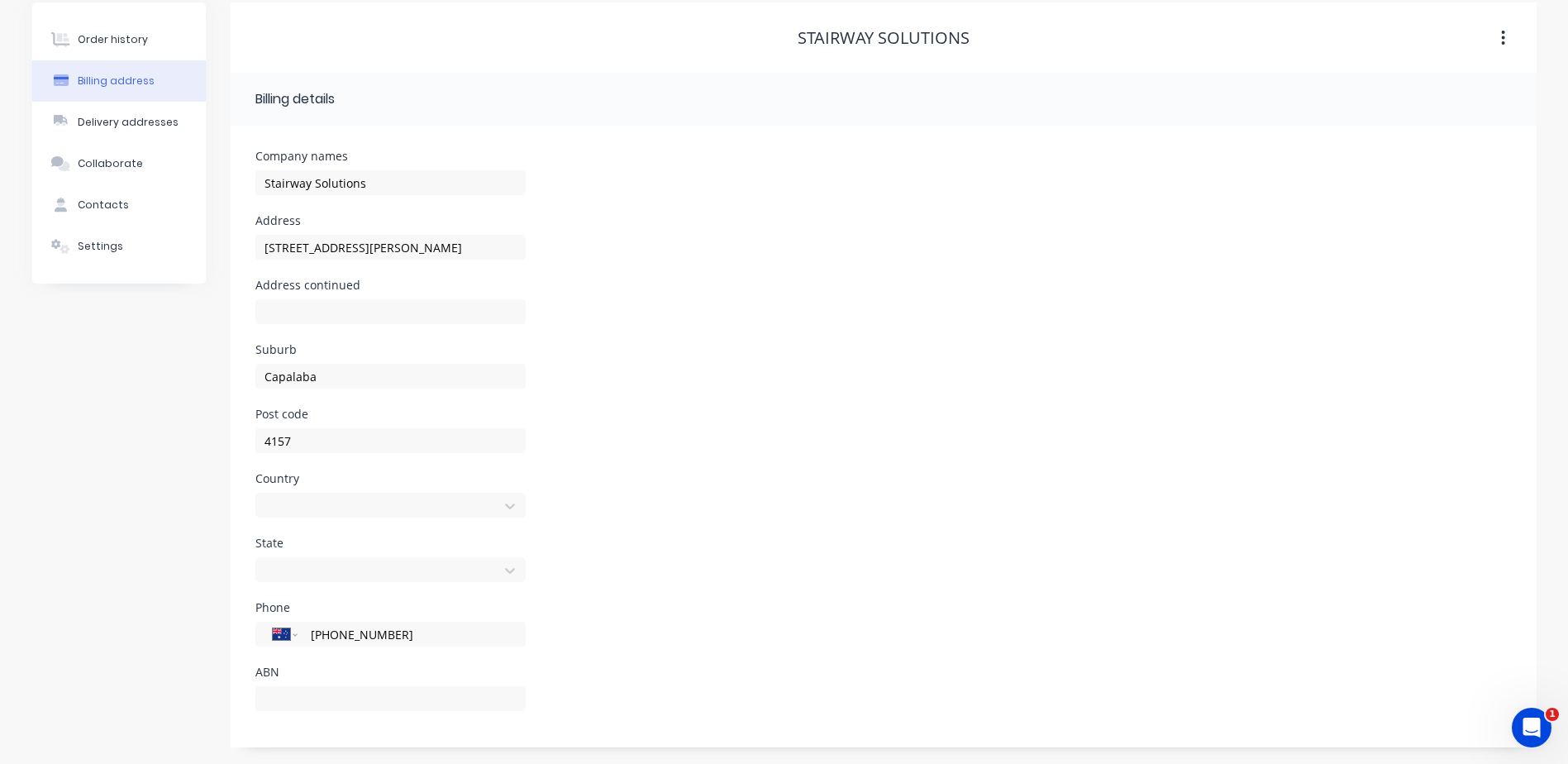
type input "[PHONE_NUMBER]"
click at [774, 600] on div "State [GEOGRAPHIC_DATA]" at bounding box center [883, 569] width 1256 height 64
drag, startPoint x: 453, startPoint y: 245, endPoint x: 351, endPoint y: 240, distance: 102.1
click at [351, 240] on input "[STREET_ADDRESS][PERSON_NAME]" at bounding box center [390, 247] width 270 height 25
type input "[STREET_ADDRESS][PERSON_NAME]"
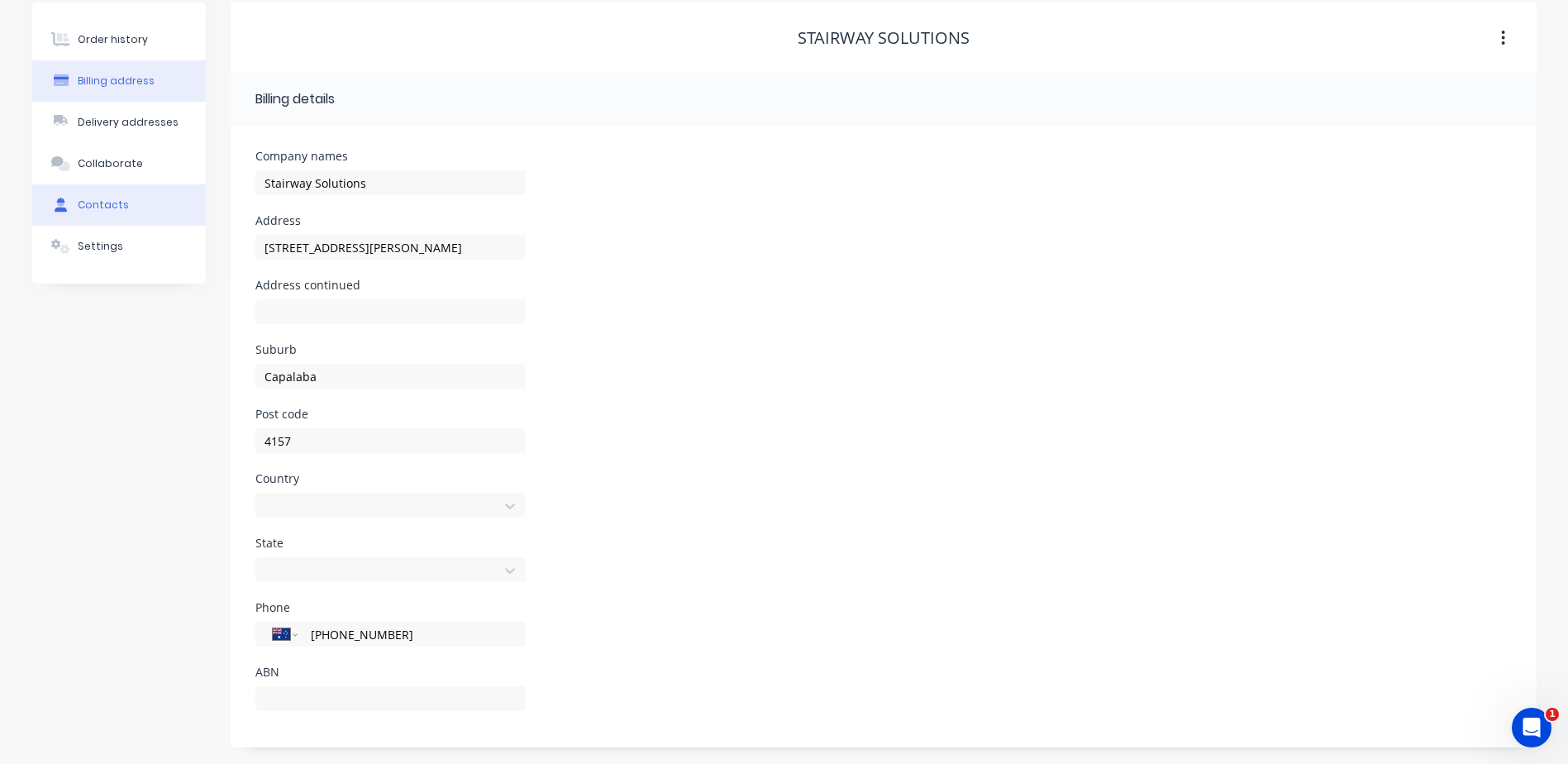
click at [89, 197] on div "Contacts" at bounding box center [102, 205] width 51 height 15
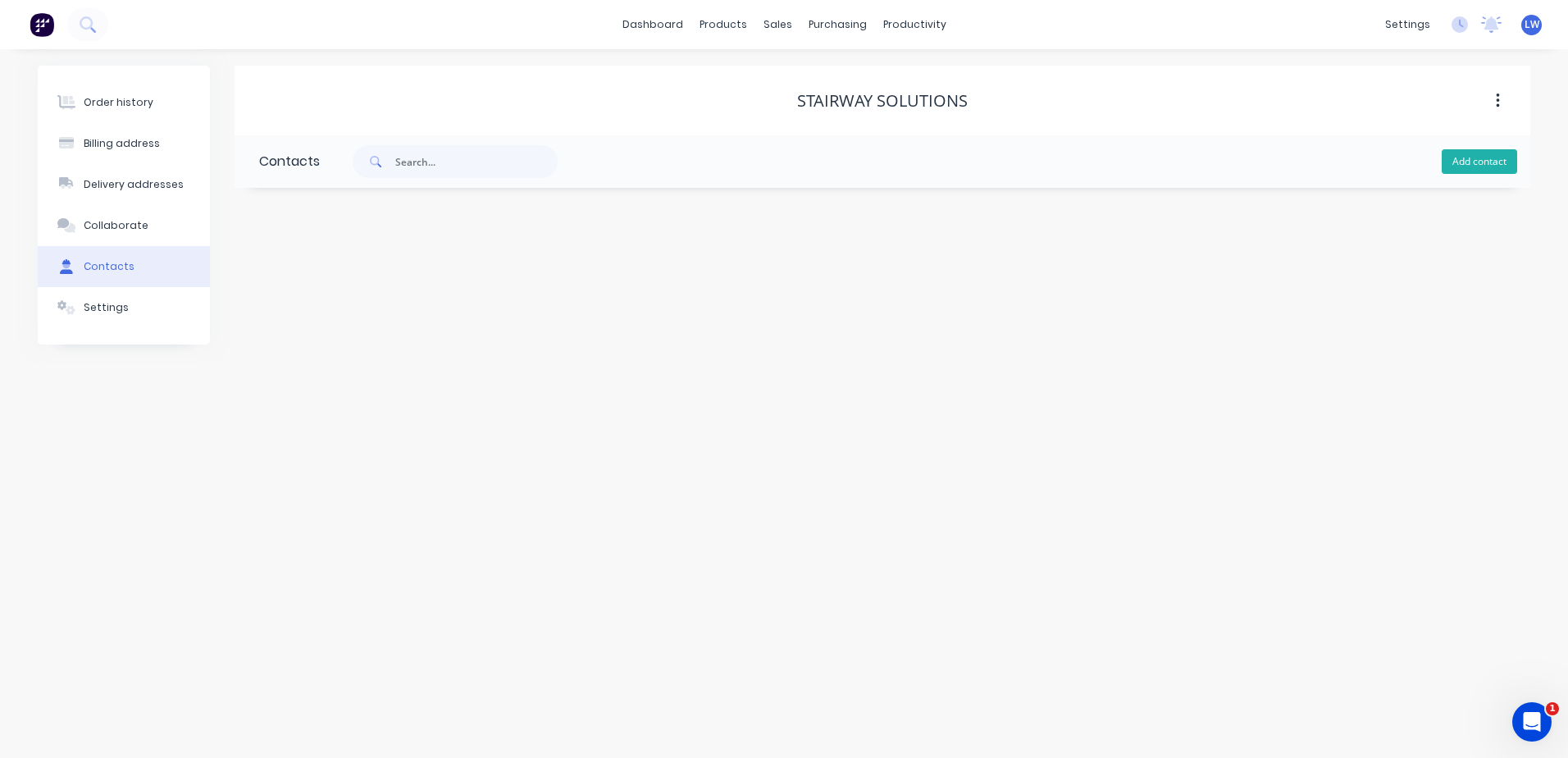
click at [1499, 165] on button "Add contact" at bounding box center [1479, 162] width 76 height 25
select select "AU"
click at [340, 349] on input "text" at bounding box center [393, 345] width 268 height 25
paste input "[EMAIL_ADDRESS][DOMAIN_NAME]"
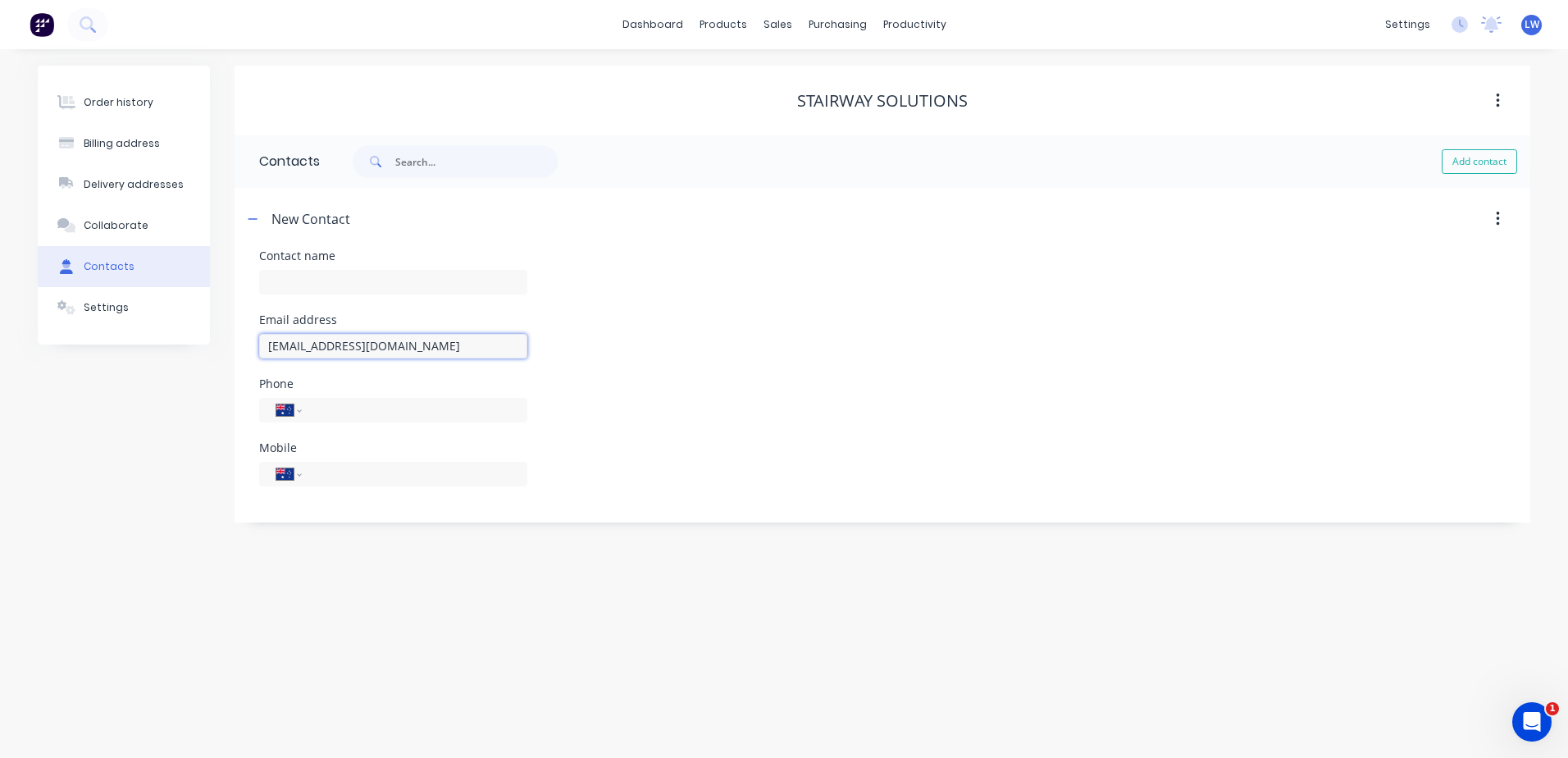
type input "[EMAIL_ADDRESS][DOMAIN_NAME]"
click at [433, 424] on input "tel" at bounding box center [411, 422] width 197 height 18
paste input "33902946"
click at [315, 416] on input "33902946" at bounding box center [411, 422] width 197 height 18
click at [451, 417] on input "33902946" at bounding box center [411, 422] width 197 height 18
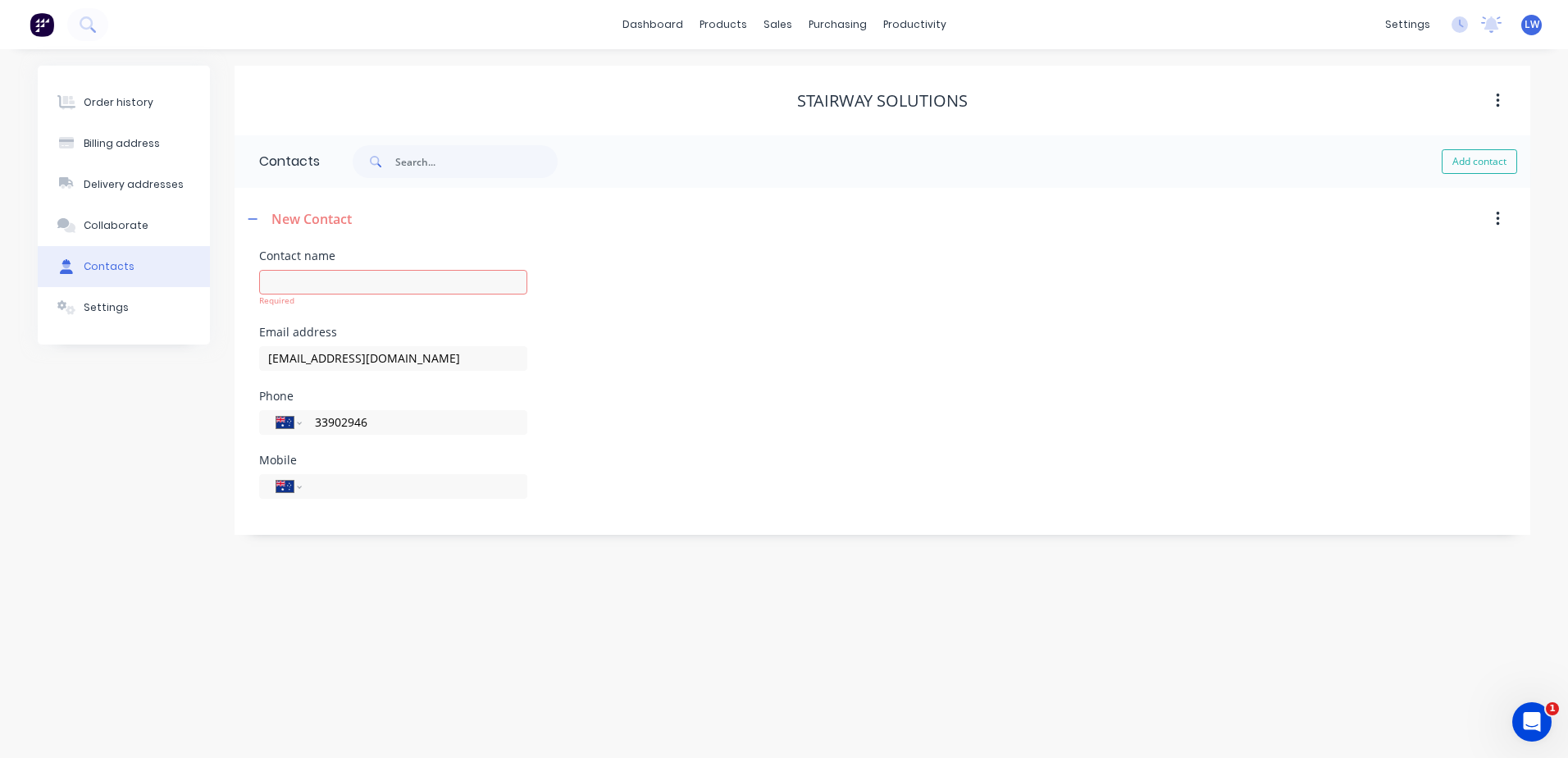
click at [822, 399] on div "Phone International [GEOGRAPHIC_DATA] [GEOGRAPHIC_DATA] [GEOGRAPHIC_DATA] [GEOG…" at bounding box center [883, 422] width 1247 height 64
click at [313, 425] on input "33902946" at bounding box center [411, 422] width 197 height 18
type input "[PHONE_NUMBER]"
click at [339, 273] on input "text" at bounding box center [393, 282] width 268 height 25
type input "Admin"
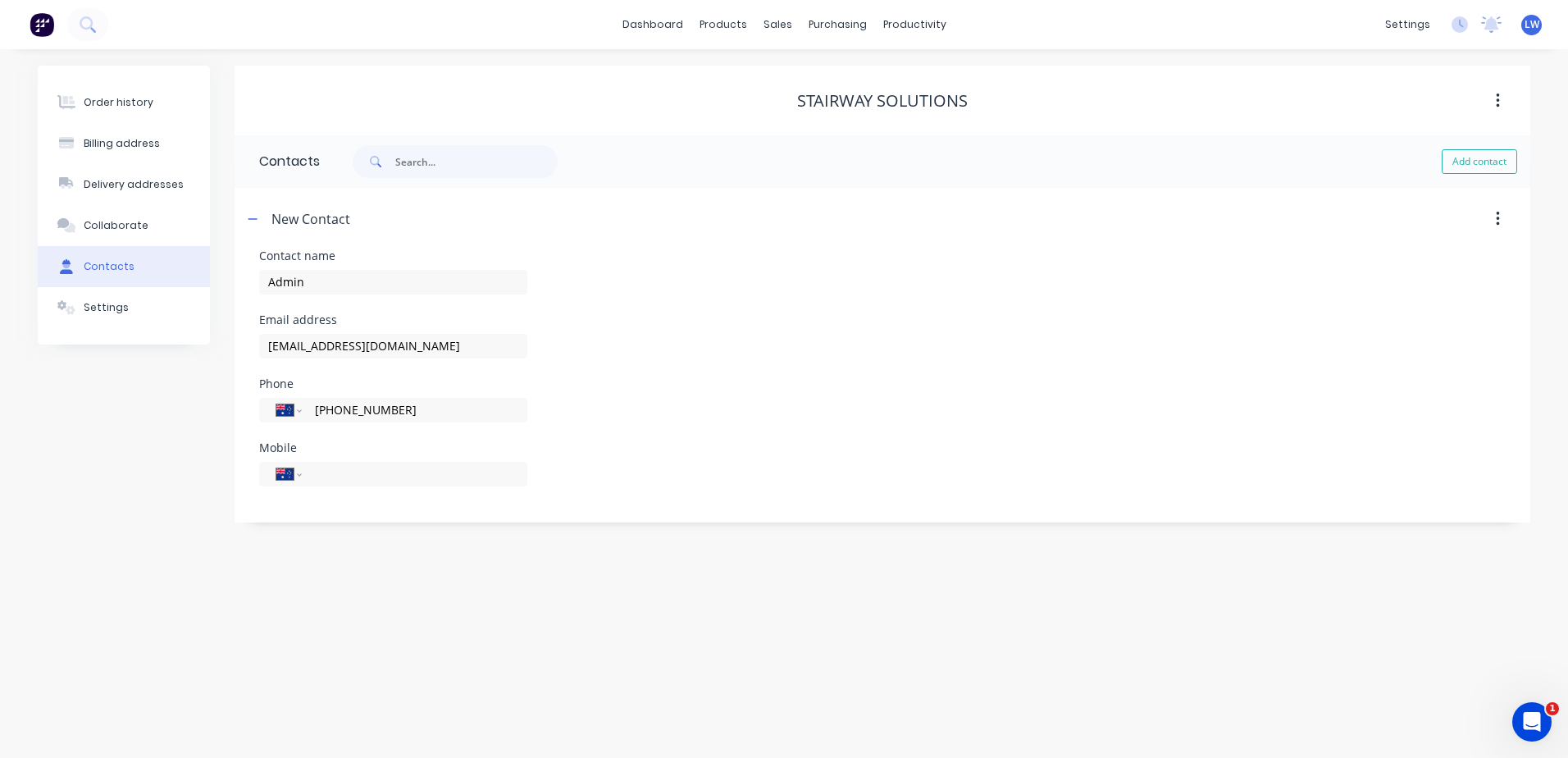
click at [850, 380] on div "Contact name Admin Email address [EMAIL_ADDRESS][DOMAIN_NAME] Phone Internation…" at bounding box center [883, 378] width 1247 height 256
click at [166, 451] on div "Order history Billing address Delivery addresses Collaborate Contacts Settings" at bounding box center [124, 294] width 172 height 457
select select "AU"
click at [94, 136] on div "Billing address" at bounding box center [122, 143] width 77 height 15
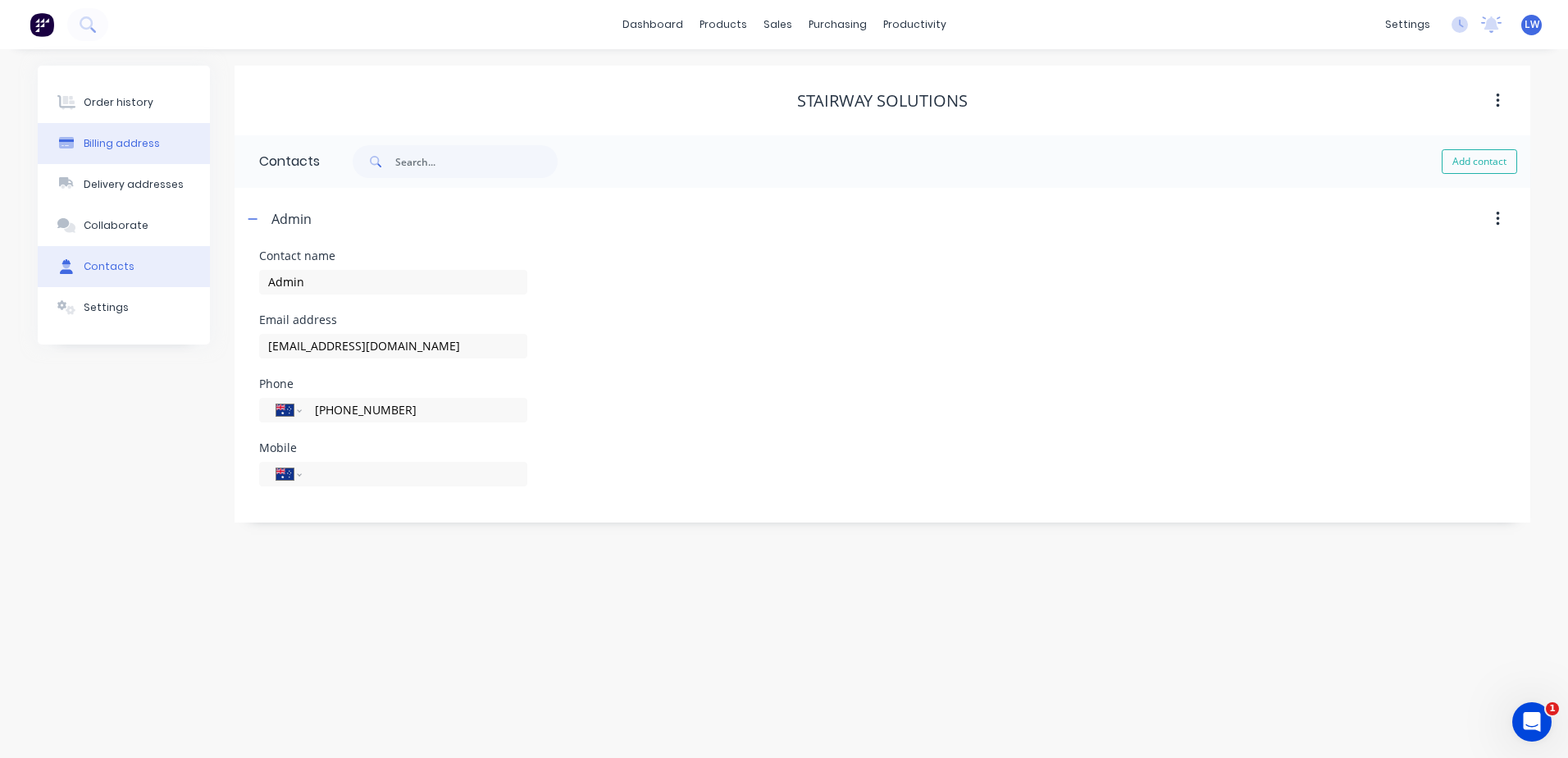
select select "AU"
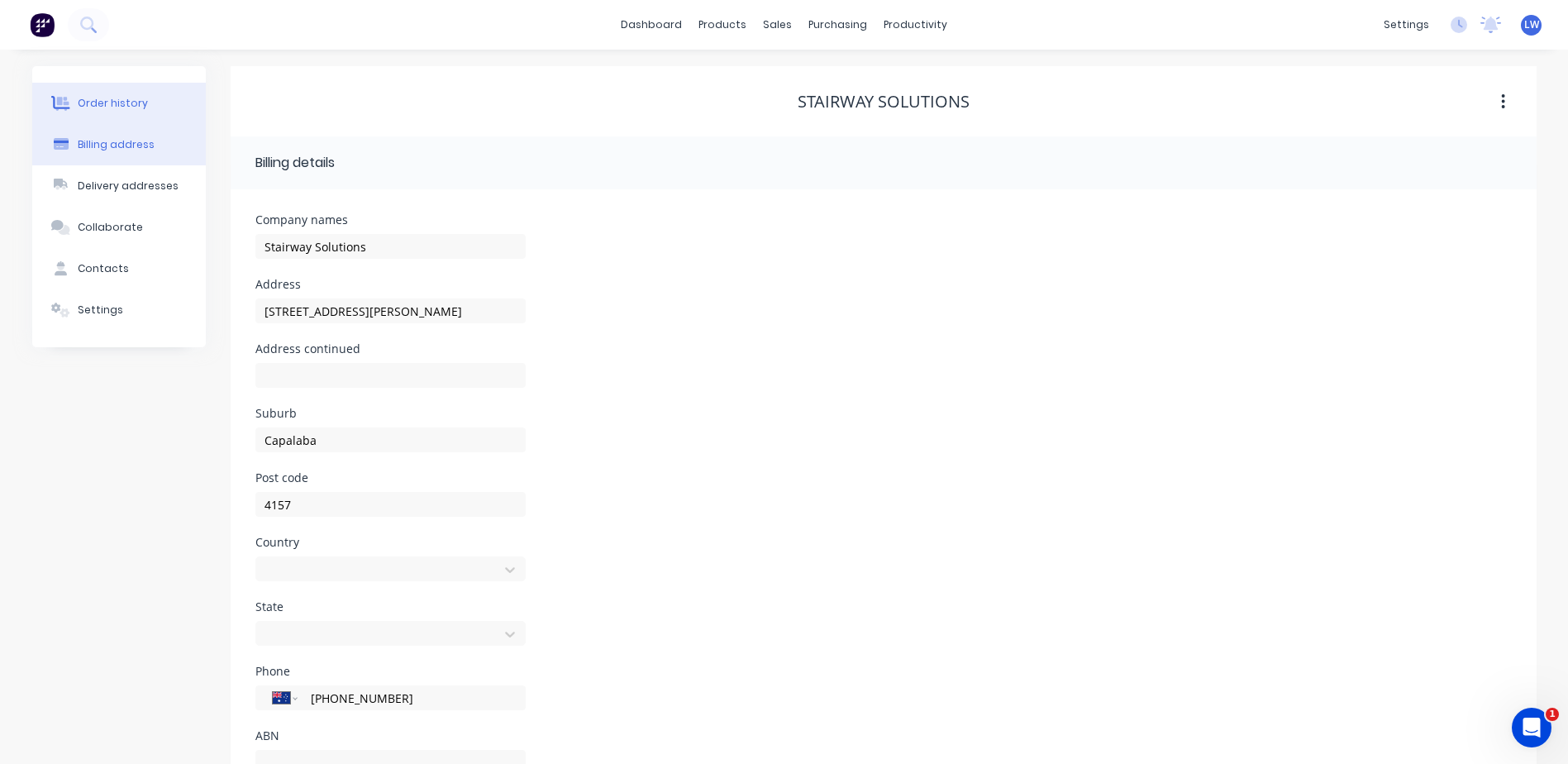
click at [114, 111] on button "Order history" at bounding box center [119, 103] width 173 height 41
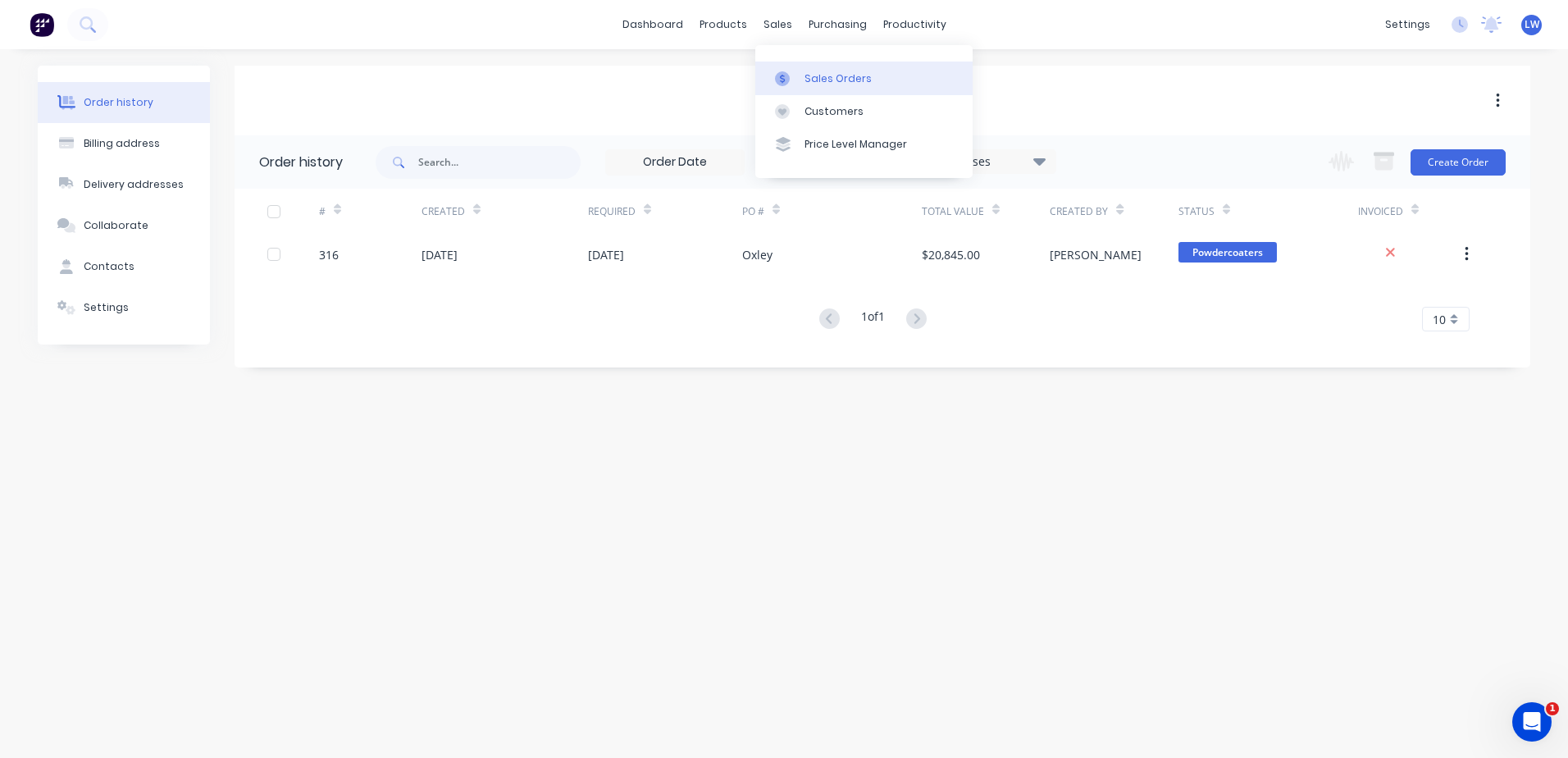
click at [815, 80] on div "Sales Orders" at bounding box center [838, 78] width 67 height 15
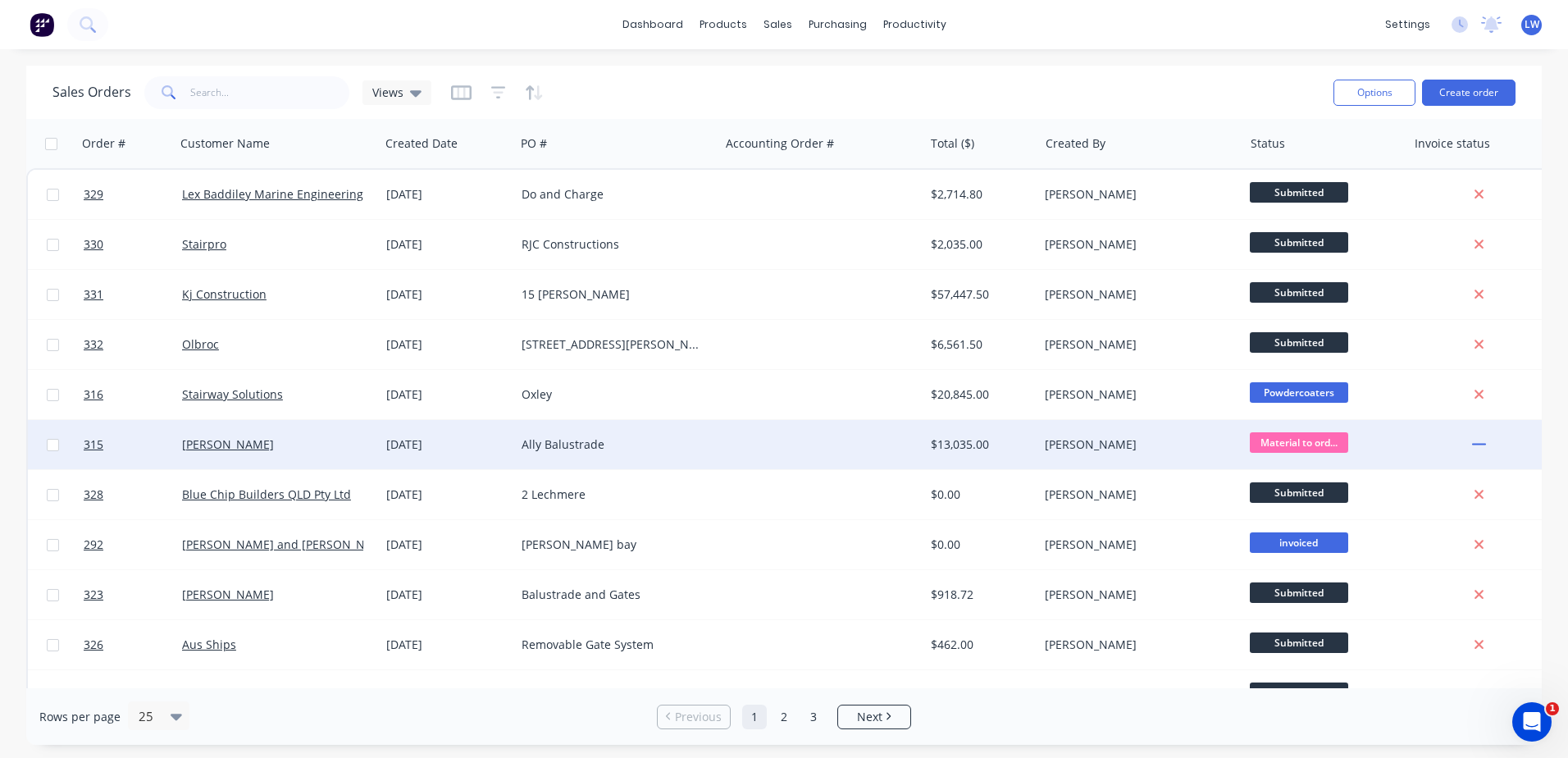
click at [583, 444] on div "Ally Balustrade" at bounding box center [612, 444] width 182 height 17
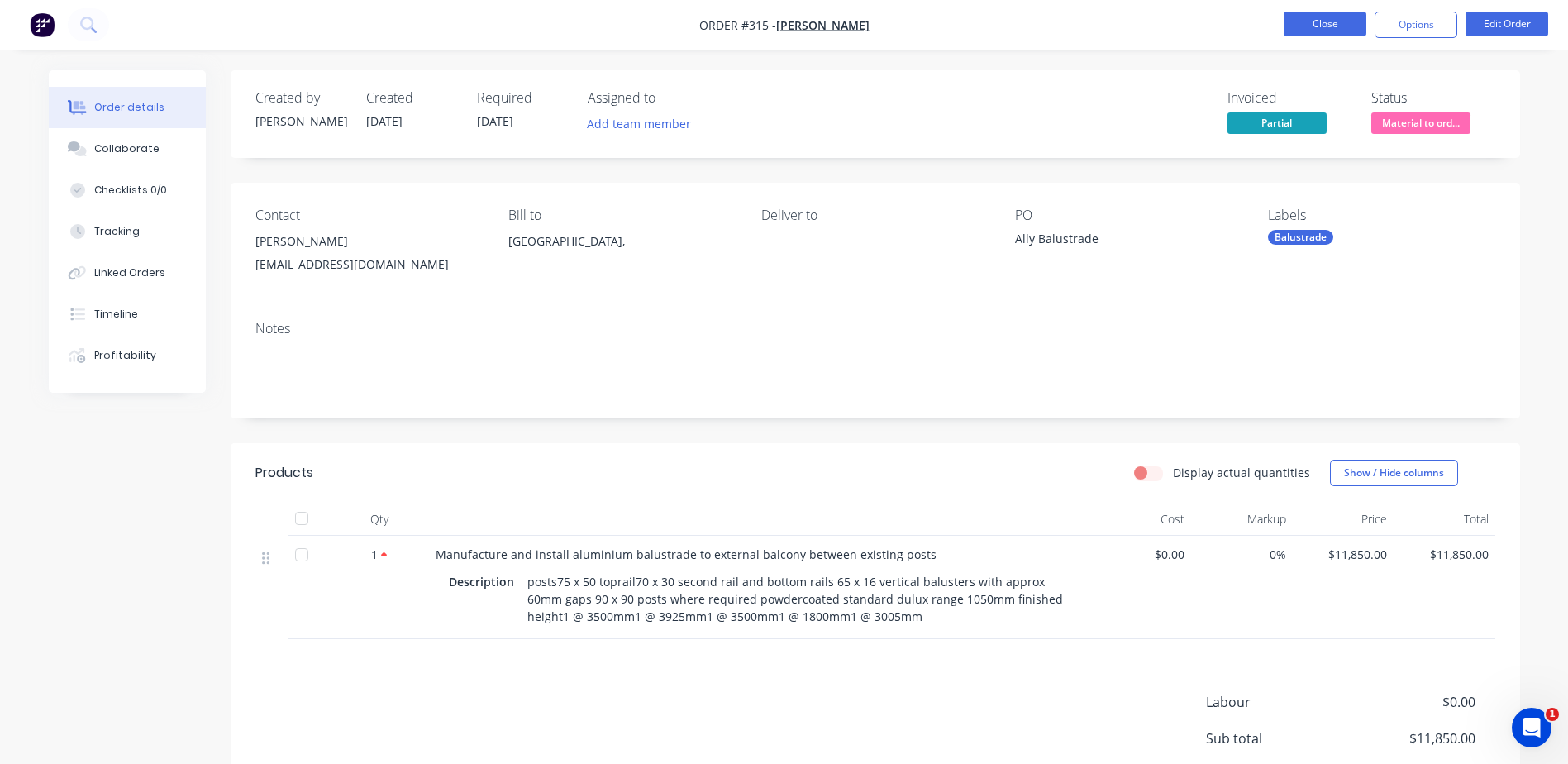
click at [1330, 28] on button "Close" at bounding box center [1324, 23] width 83 height 25
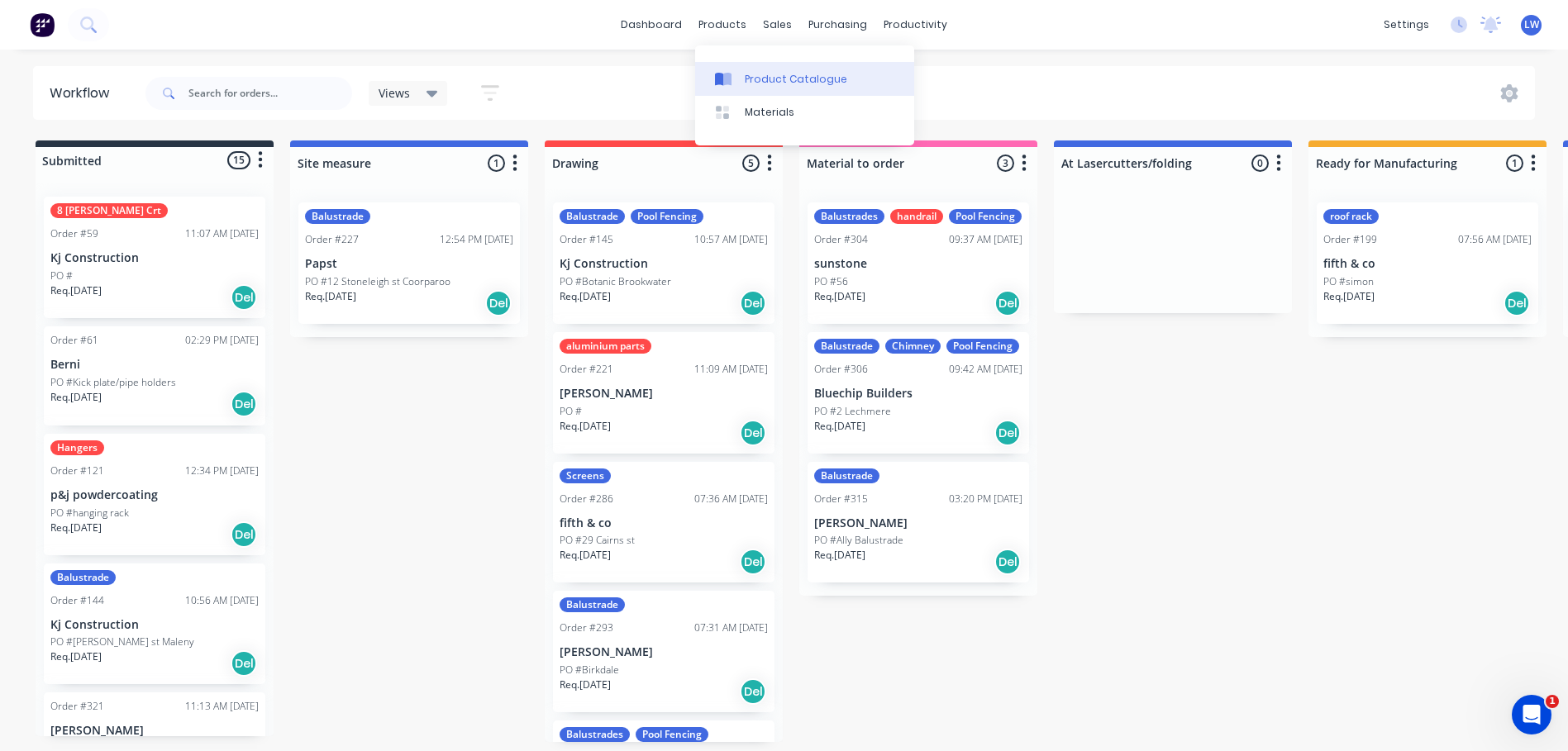
click at [744, 76] on div "Product Catalogue" at bounding box center [796, 79] width 102 height 15
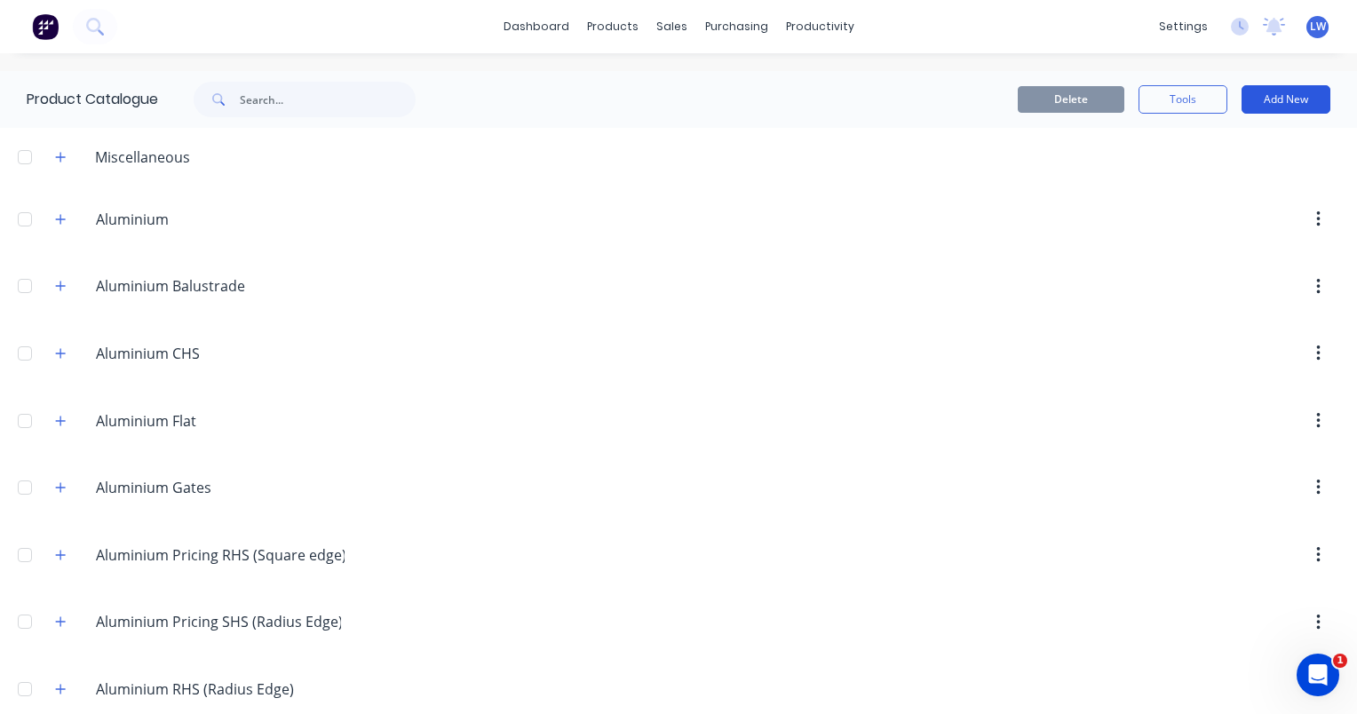
click at [1261, 110] on button "Add New" at bounding box center [1286, 99] width 89 height 28
click at [1191, 175] on div "Product" at bounding box center [1246, 181] width 137 height 26
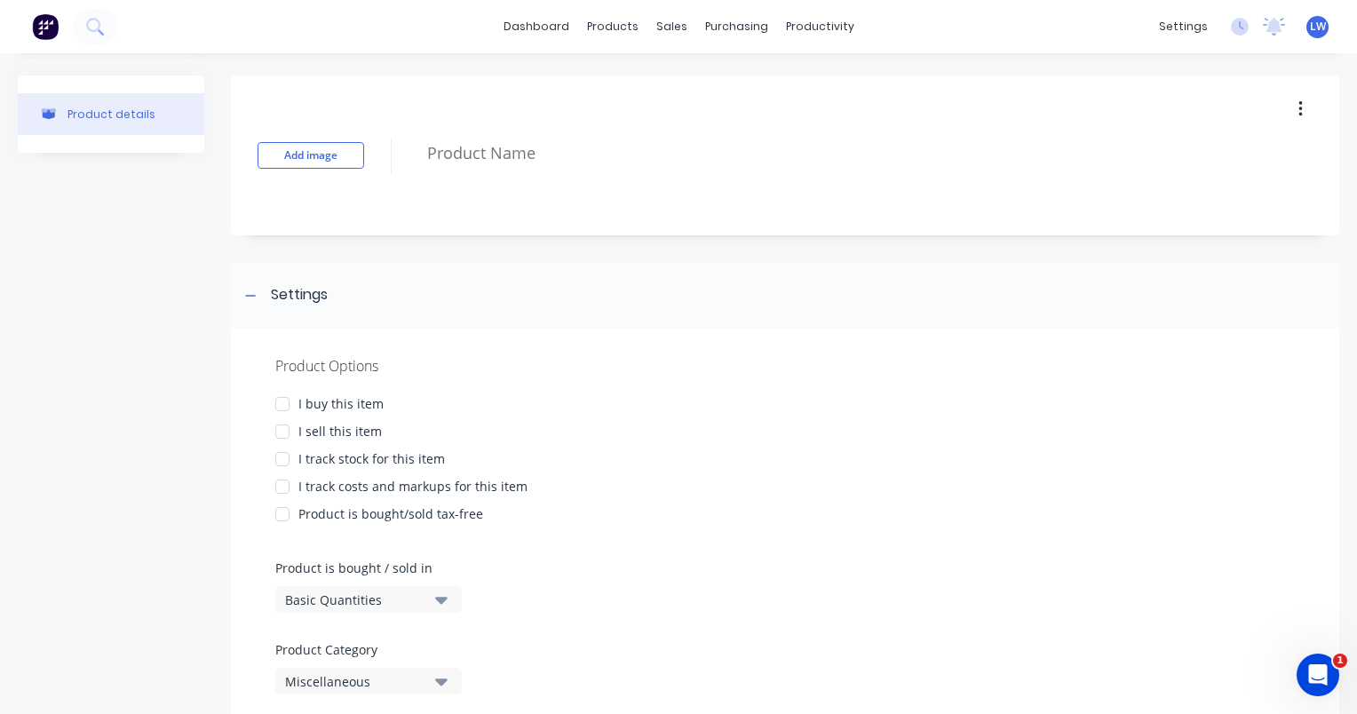
click at [282, 434] on div at bounding box center [283, 432] width 36 height 36
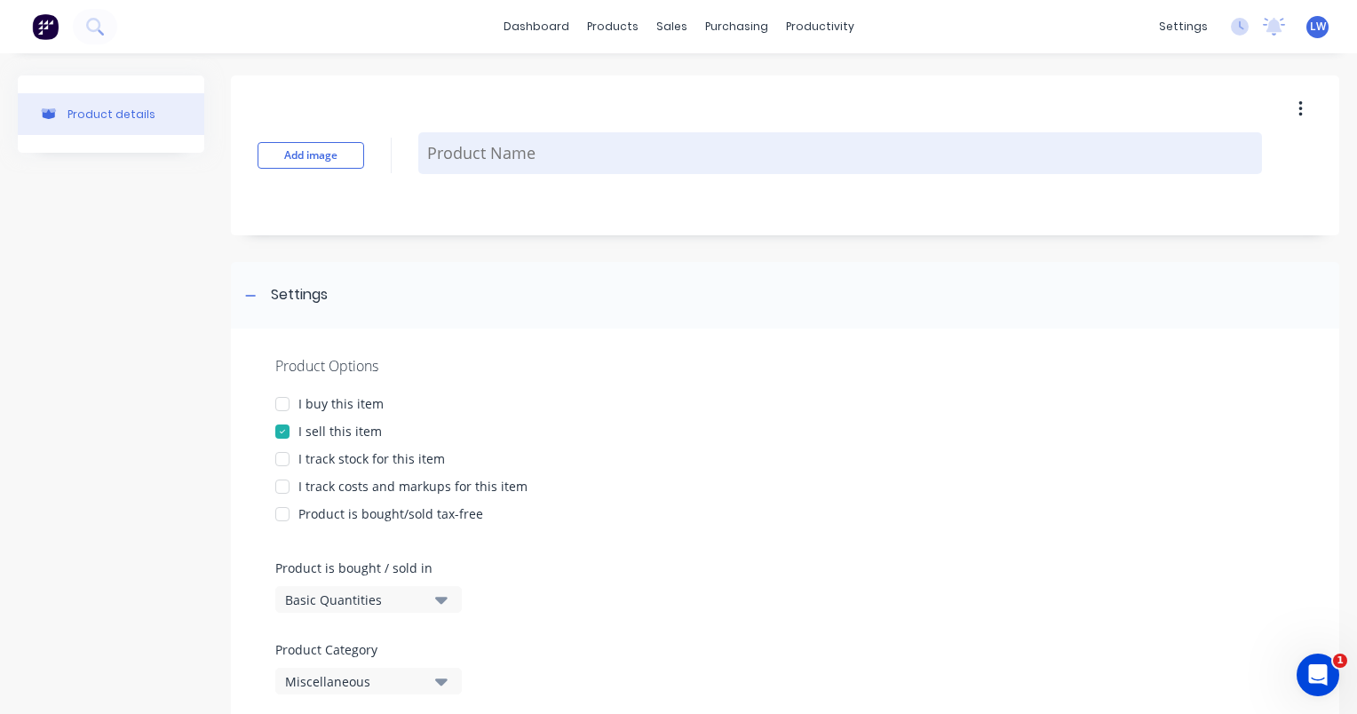
click at [427, 146] on textarea at bounding box center [840, 153] width 844 height 42
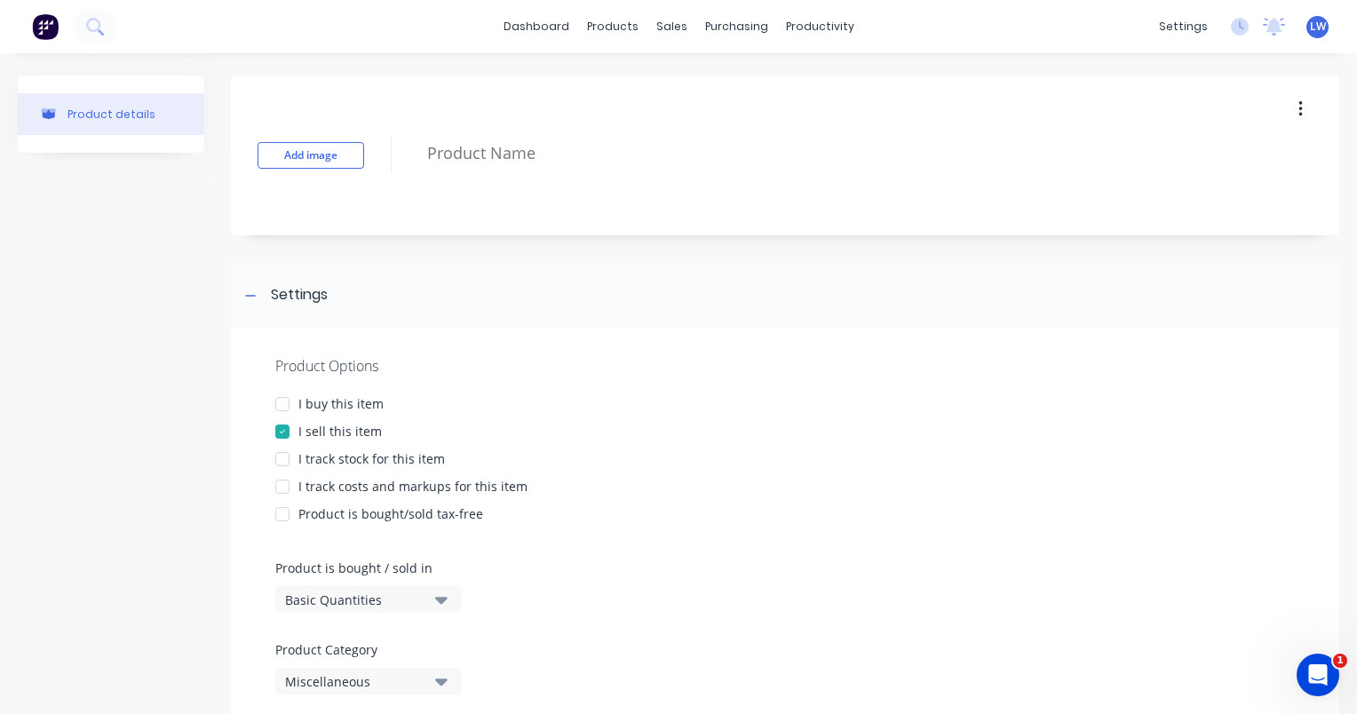
paste textarea "Manufacture and install aluminium balustrade to internal void 50 x 50 x 6 angle…"
type textarea "x"
type textarea "Manufacture and install aluminium balustrade to internal void 50 x 50 x 6 angle…"
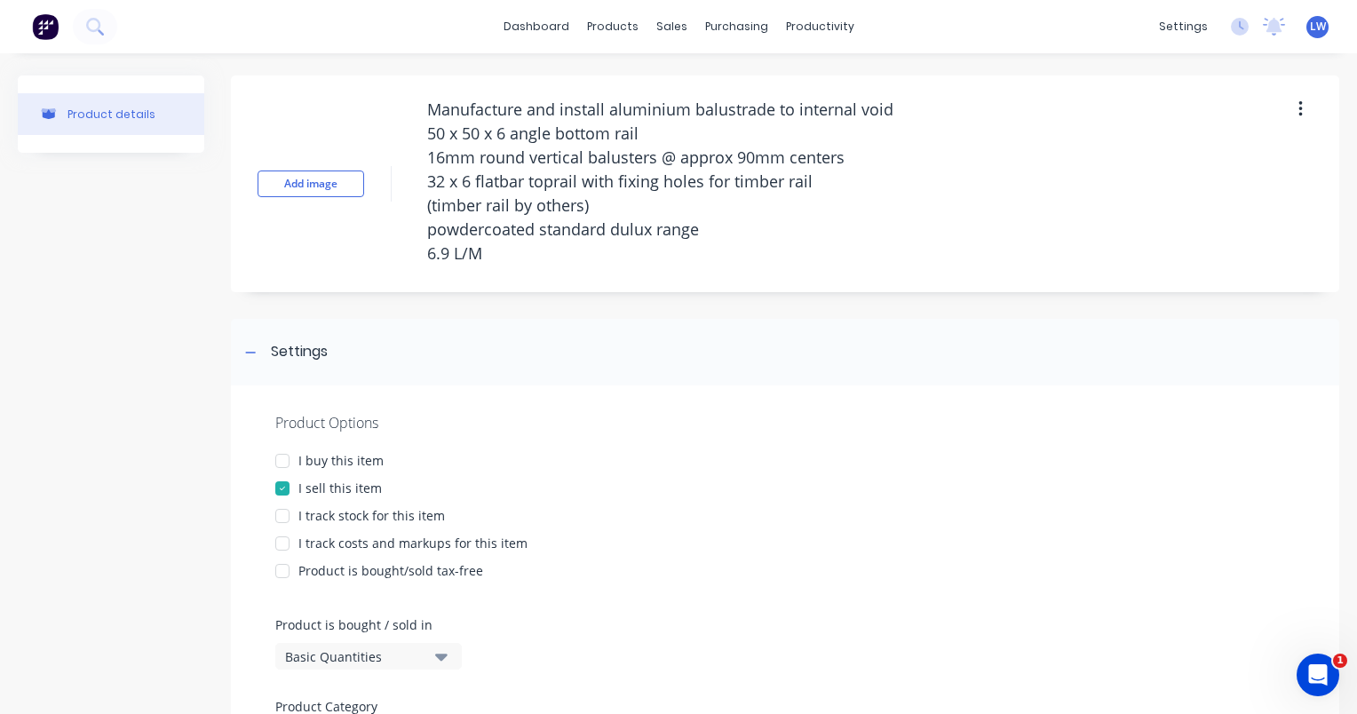
click at [284, 519] on div at bounding box center [283, 516] width 36 height 36
drag, startPoint x: 281, startPoint y: 519, endPoint x: 285, endPoint y: 530, distance: 12.4
click at [281, 517] on div at bounding box center [283, 516] width 36 height 36
click at [286, 544] on div at bounding box center [283, 544] width 36 height 36
type textarea "x"
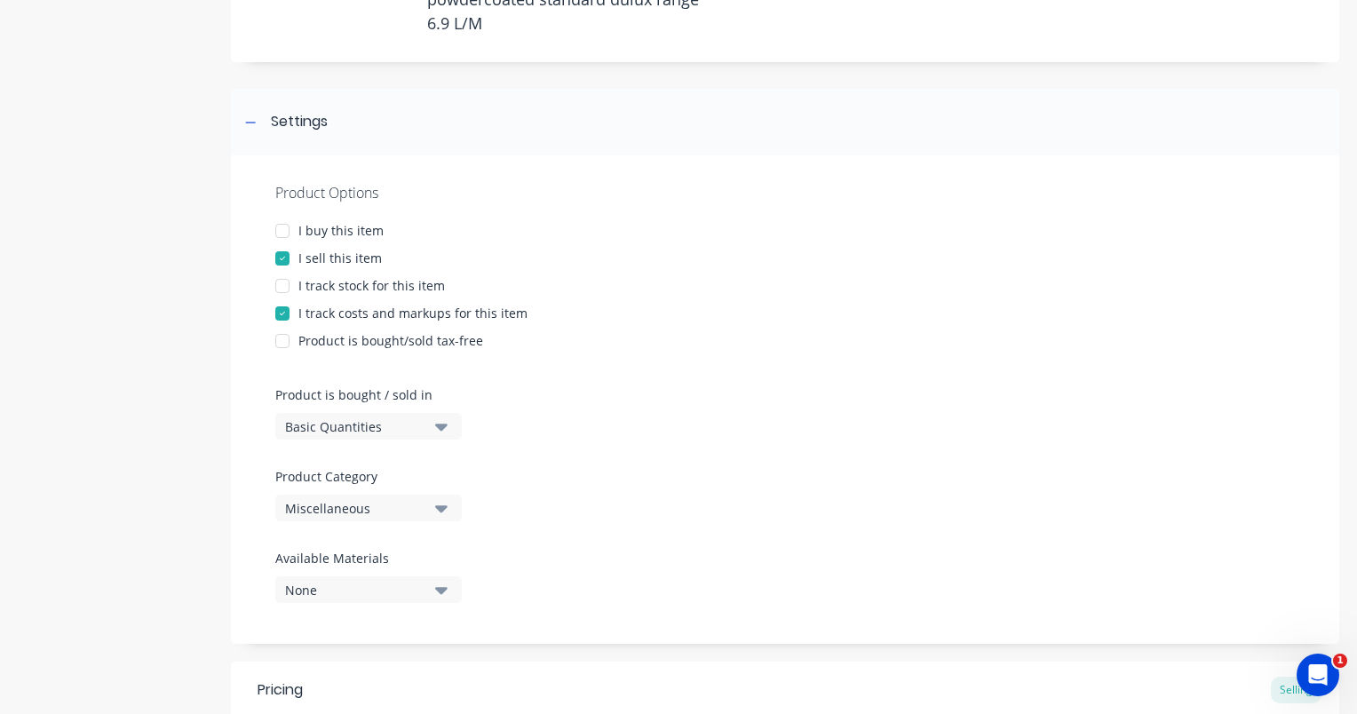
scroll to position [528, 0]
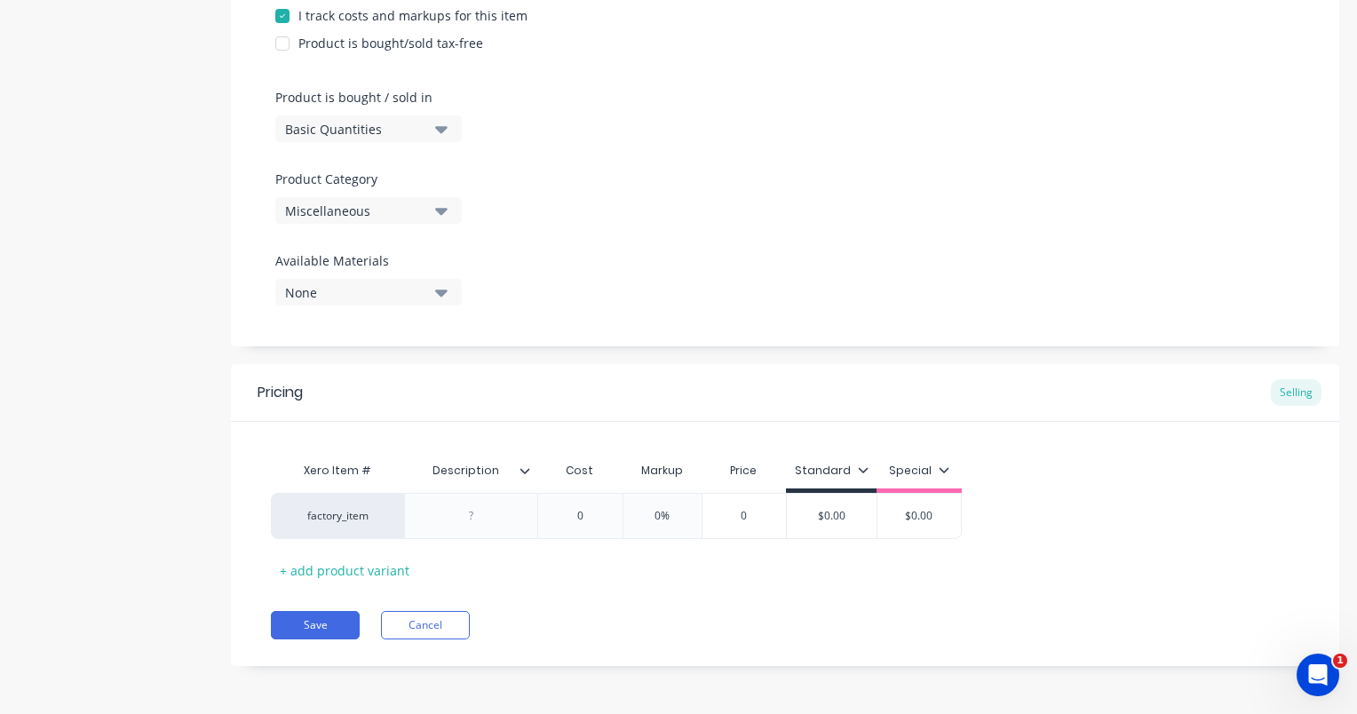
type textarea "Manufacture and install aluminium balustrade to internal void 50 x 50 x 6 angle…"
type textarea "x"
type textarea "Manufacture and install aluminium balustrade to internal void 50 x 50 x 6 angle…"
click at [440, 210] on div "Product Options I buy this item I sell this item I track stock for this item I …" at bounding box center [785, 102] width 1108 height 488
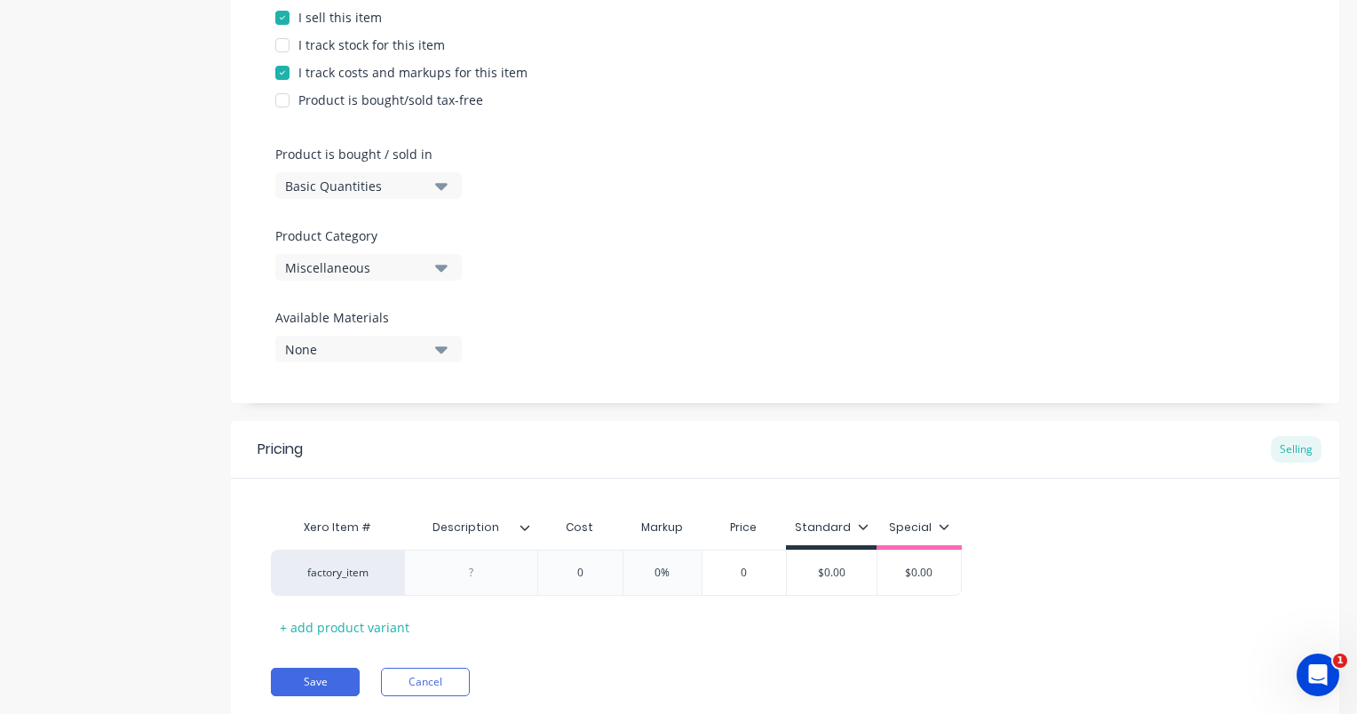
click at [444, 268] on icon "button" at bounding box center [441, 268] width 12 height 7
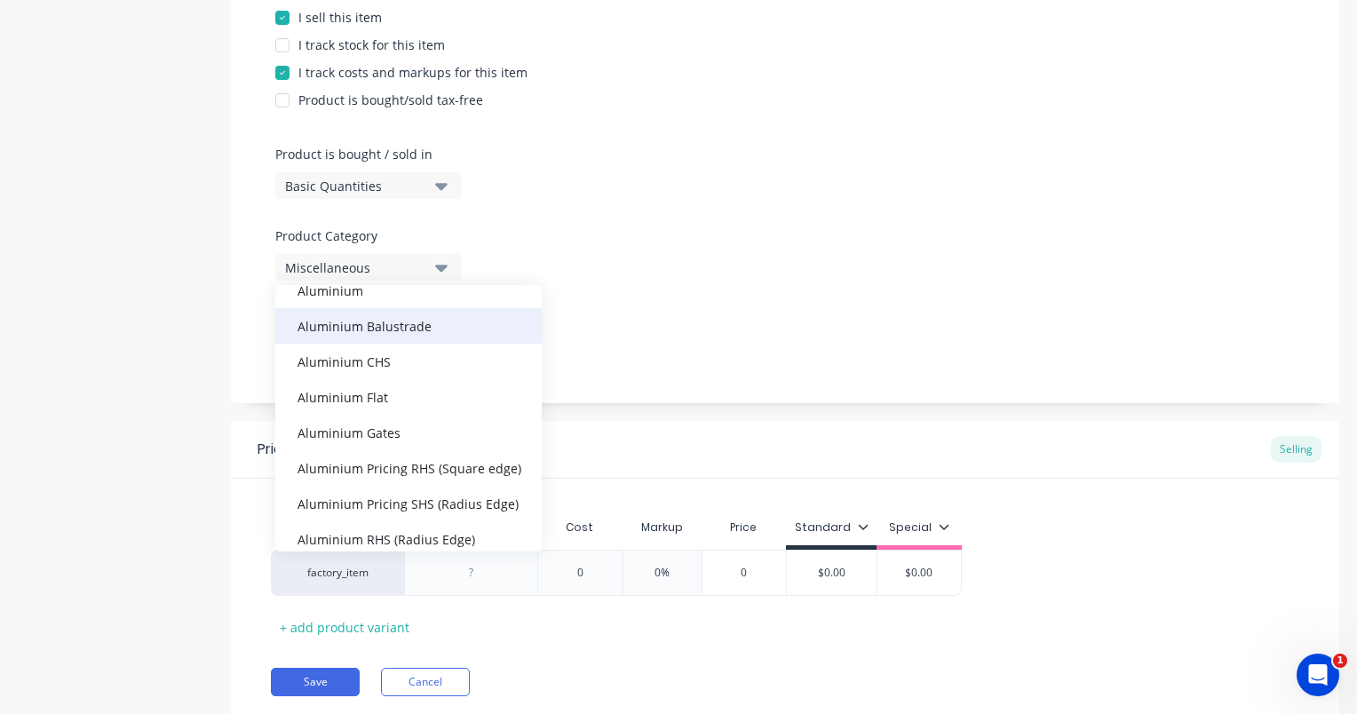
scroll to position [266, 0]
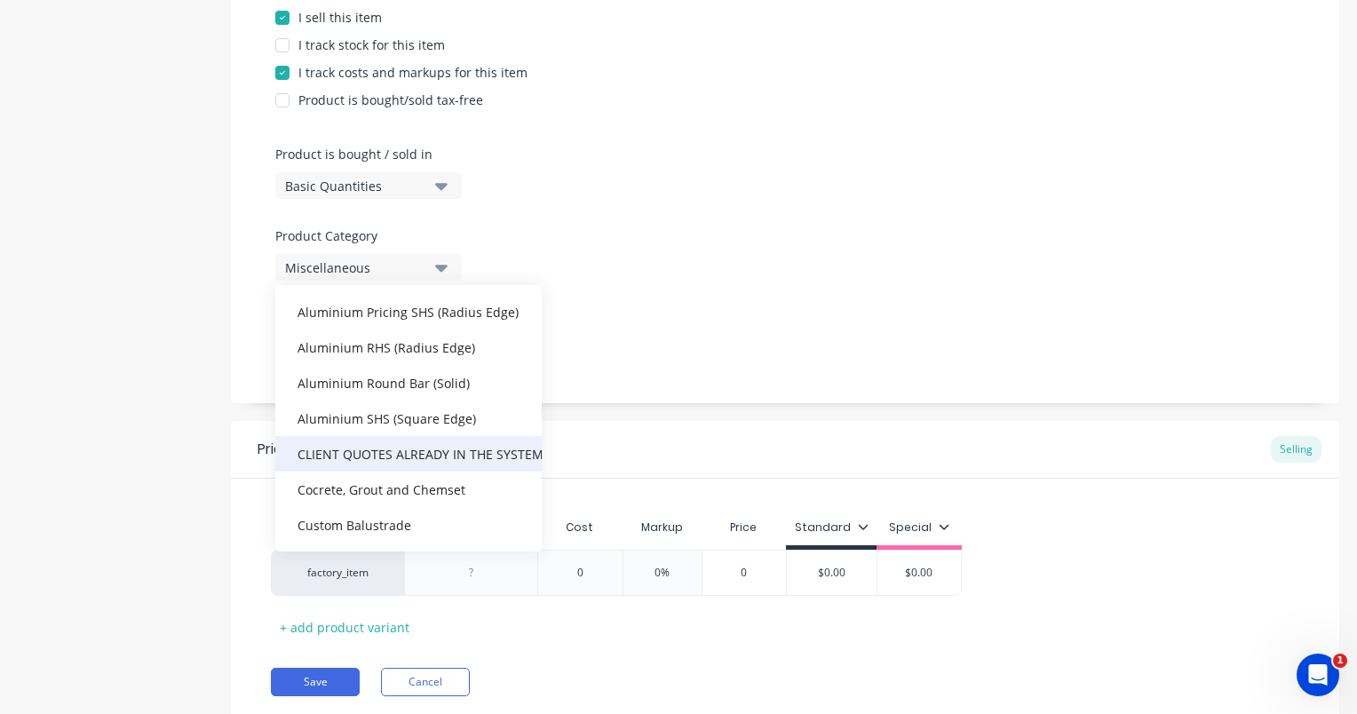
click at [394, 451] on div "CLIENT QUOTES ALREADY IN THE SYSTEM PRIOR TO [DATE]" at bounding box center [408, 454] width 266 height 36
type textarea "x"
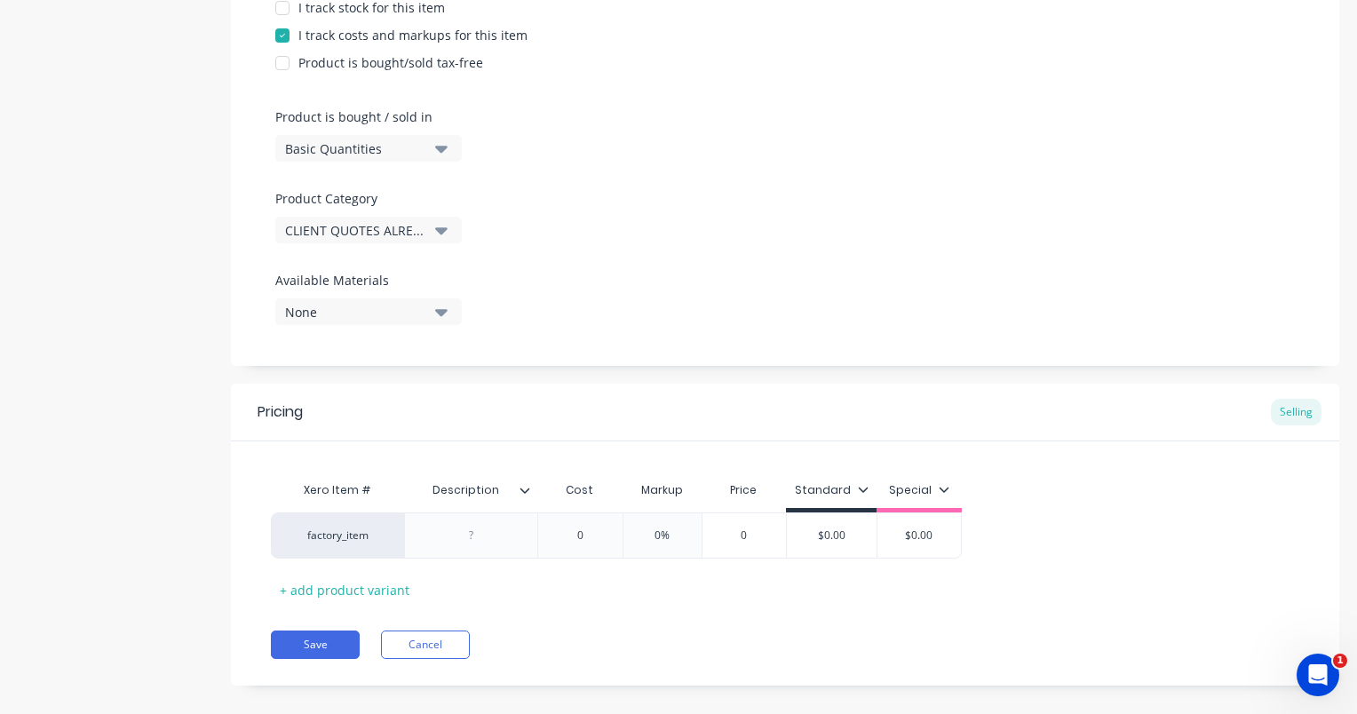
scroll to position [528, 0]
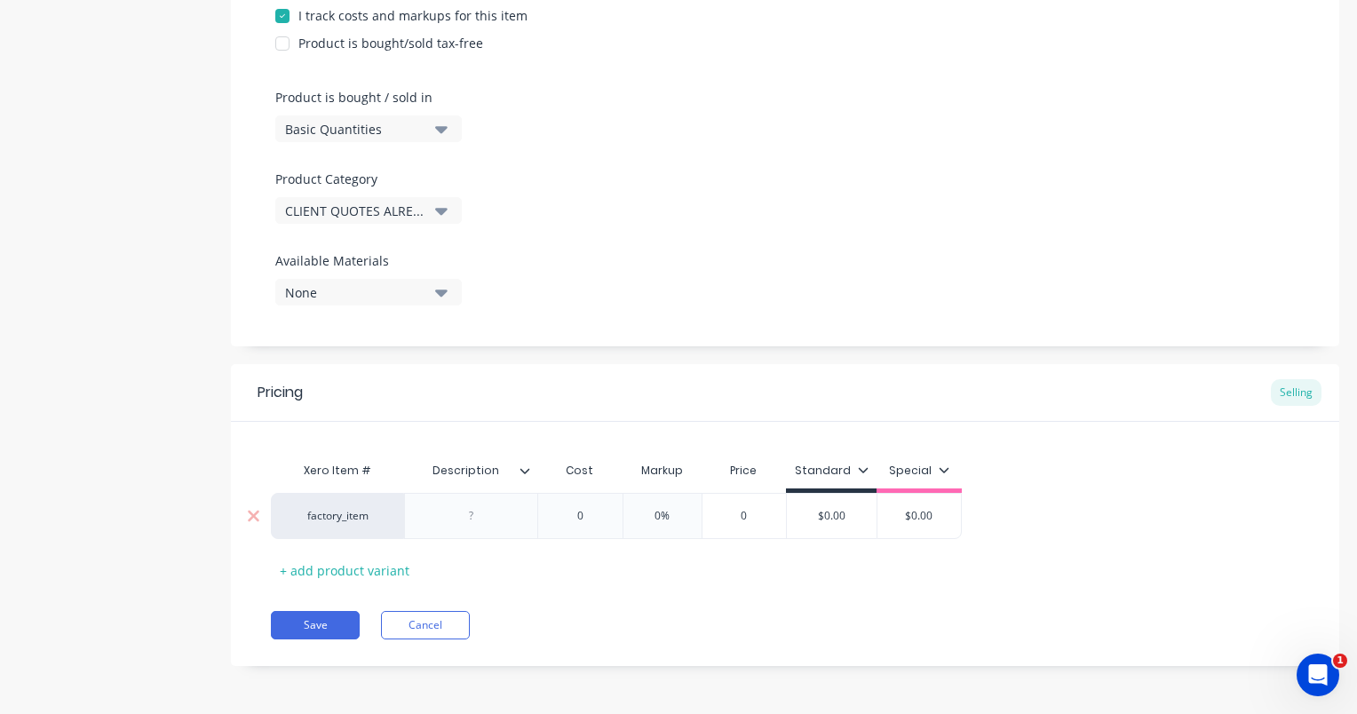
click at [470, 517] on div at bounding box center [471, 515] width 89 height 23
click at [481, 519] on div at bounding box center [471, 515] width 89 height 23
paste div
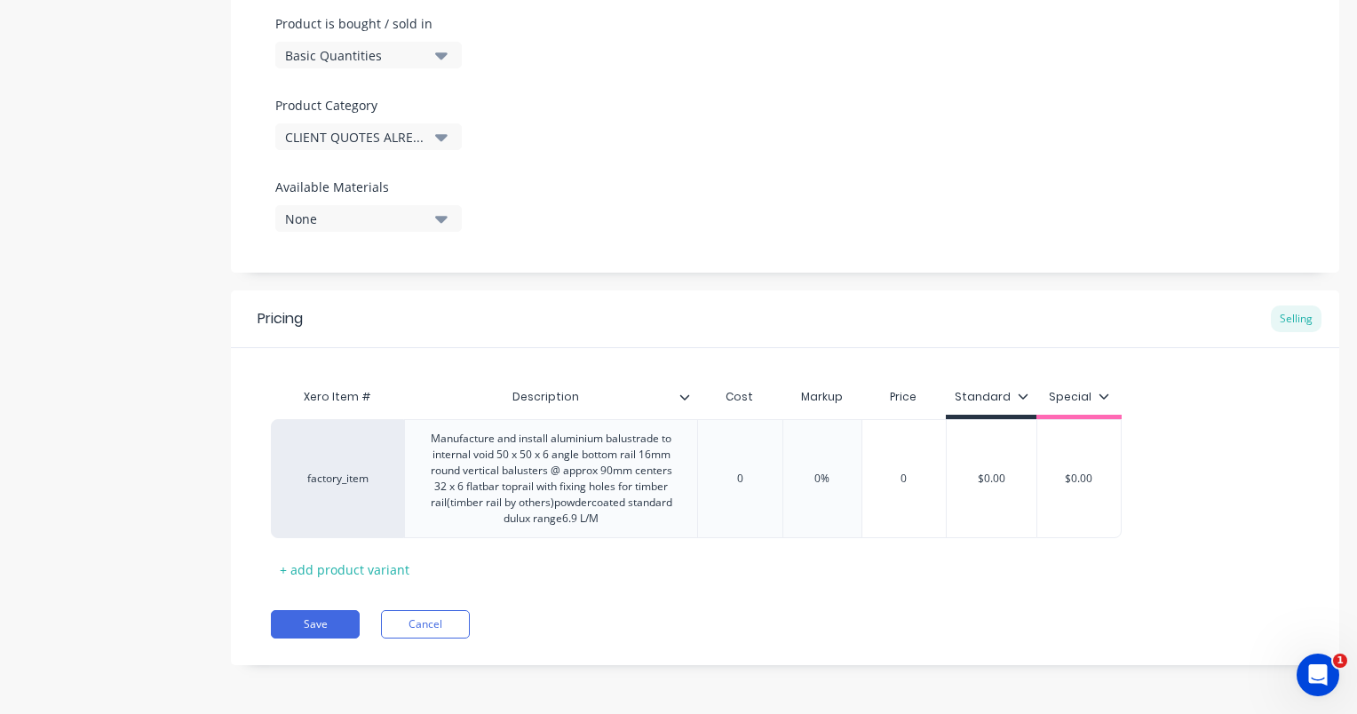
scroll to position [600, 0]
type textarea "x"
click at [743, 480] on input "0" at bounding box center [739, 480] width 89 height 16
drag, startPoint x: 743, startPoint y: 480, endPoint x: 713, endPoint y: 492, distance: 32.7
click at [713, 492] on div "0 0" at bounding box center [739, 479] width 89 height 44
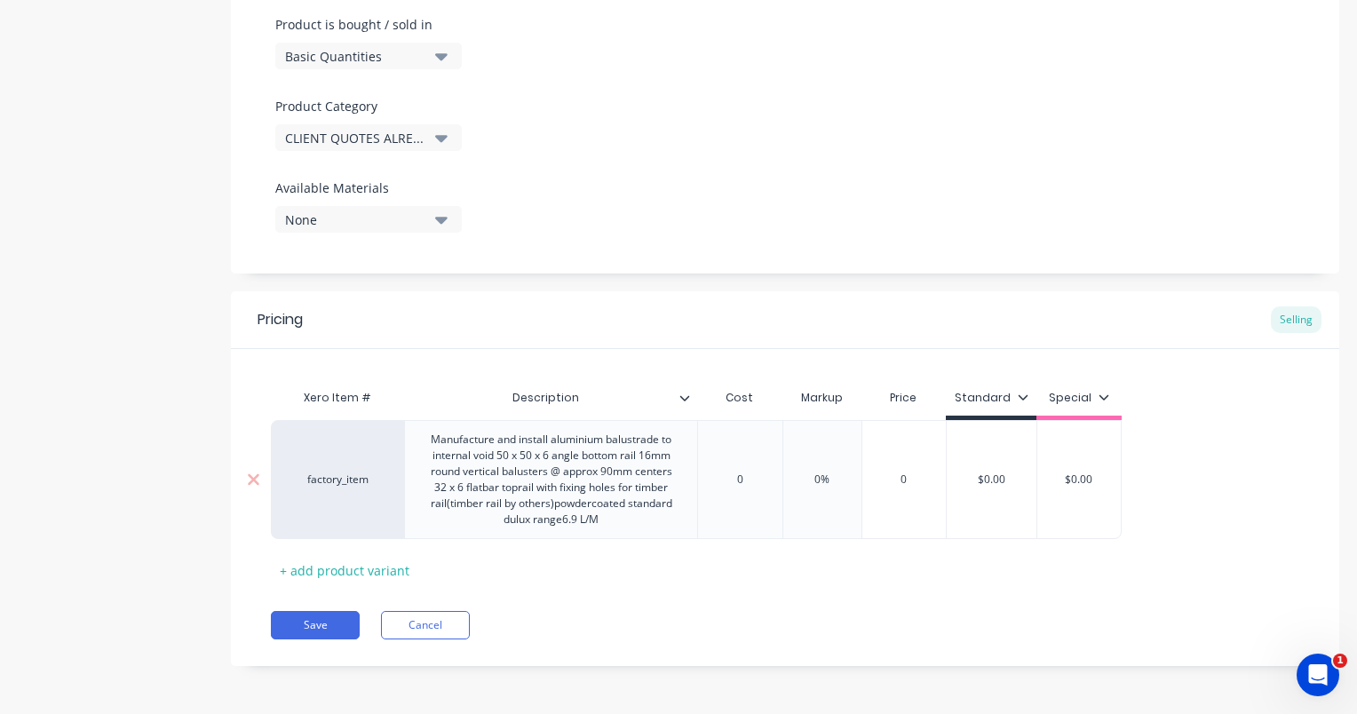
type input "4"
type textarea "x"
type input "47"
type textarea "x"
type input "477"
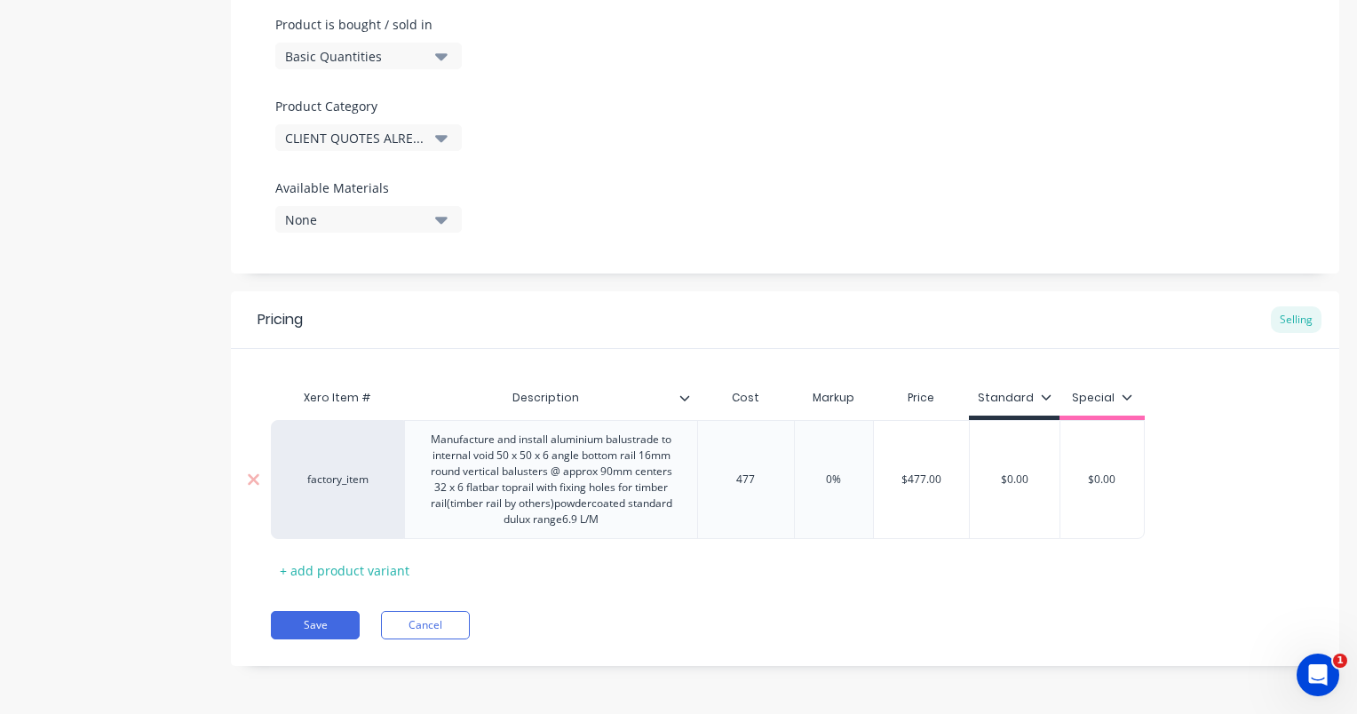
type textarea "x"
type input "4772"
type input "0%"
drag, startPoint x: 849, startPoint y: 483, endPoint x: 799, endPoint y: 488, distance: 50.0
click at [799, 488] on div "0% 0%" at bounding box center [839, 479] width 89 height 44
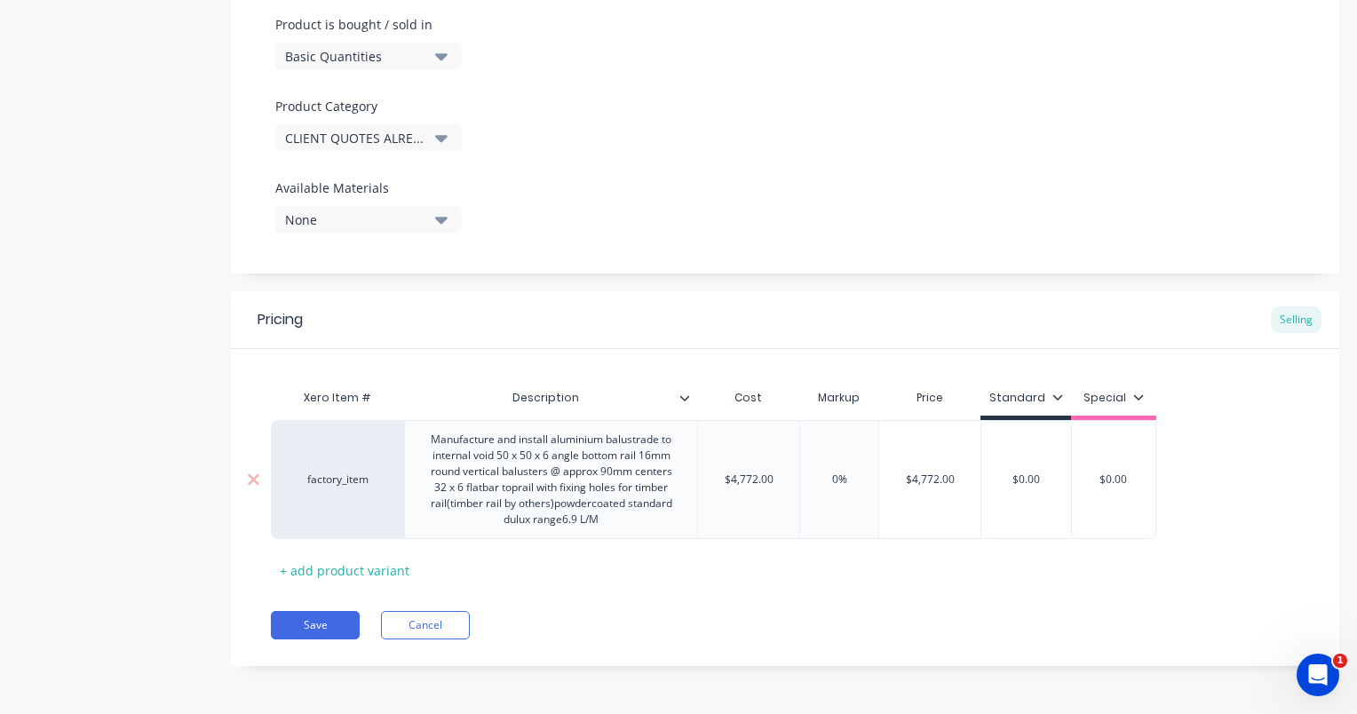
type textarea "x"
type input "2"
type textarea "x"
type input "25"
click at [839, 623] on div "Save Cancel" at bounding box center [805, 625] width 1068 height 28
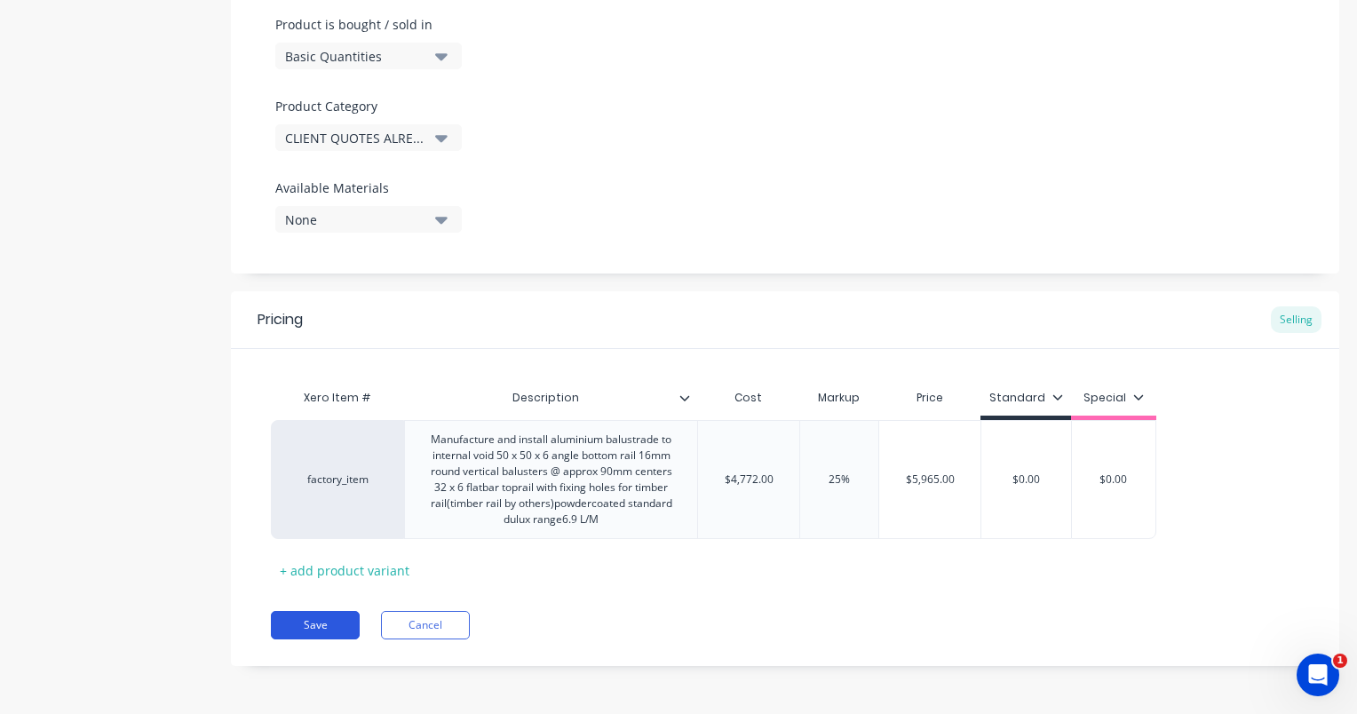
click at [313, 631] on button "Save" at bounding box center [315, 625] width 89 height 28
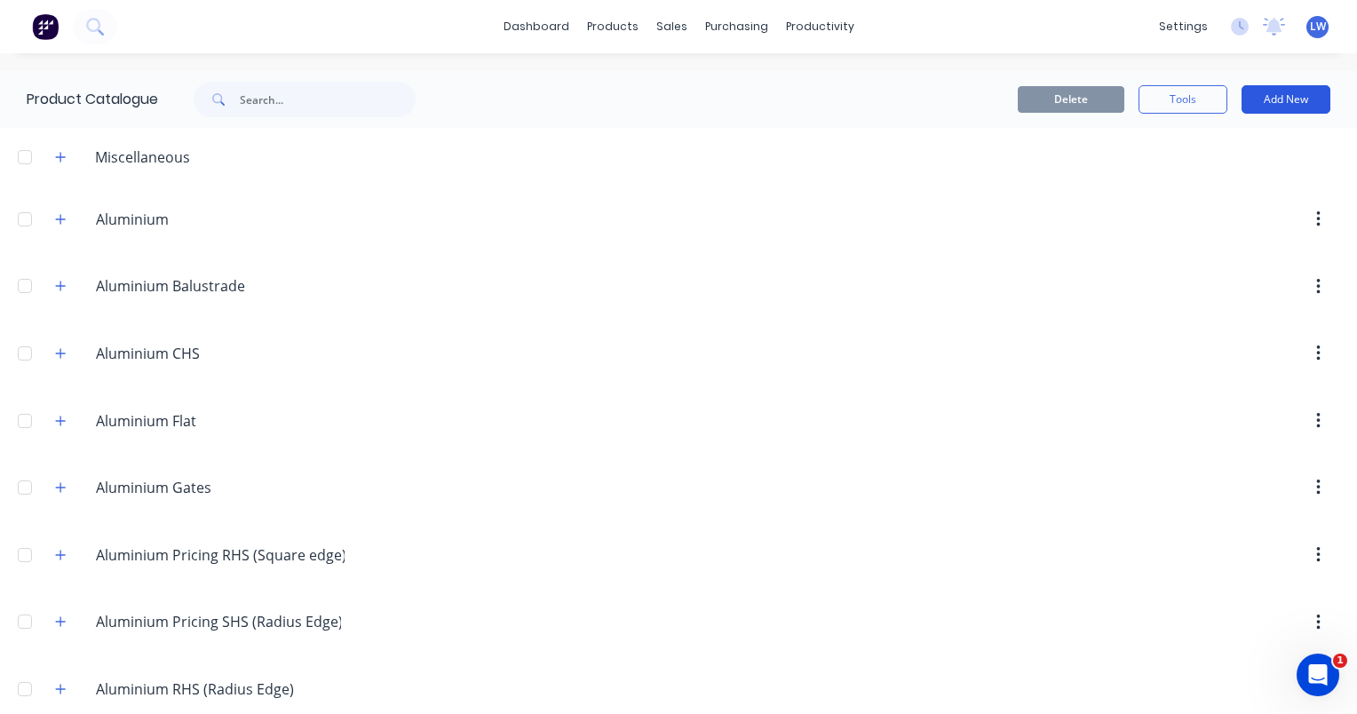
click at [1251, 102] on button "Add New" at bounding box center [1286, 99] width 89 height 28
click at [1200, 149] on div "Category" at bounding box center [1246, 145] width 137 height 26
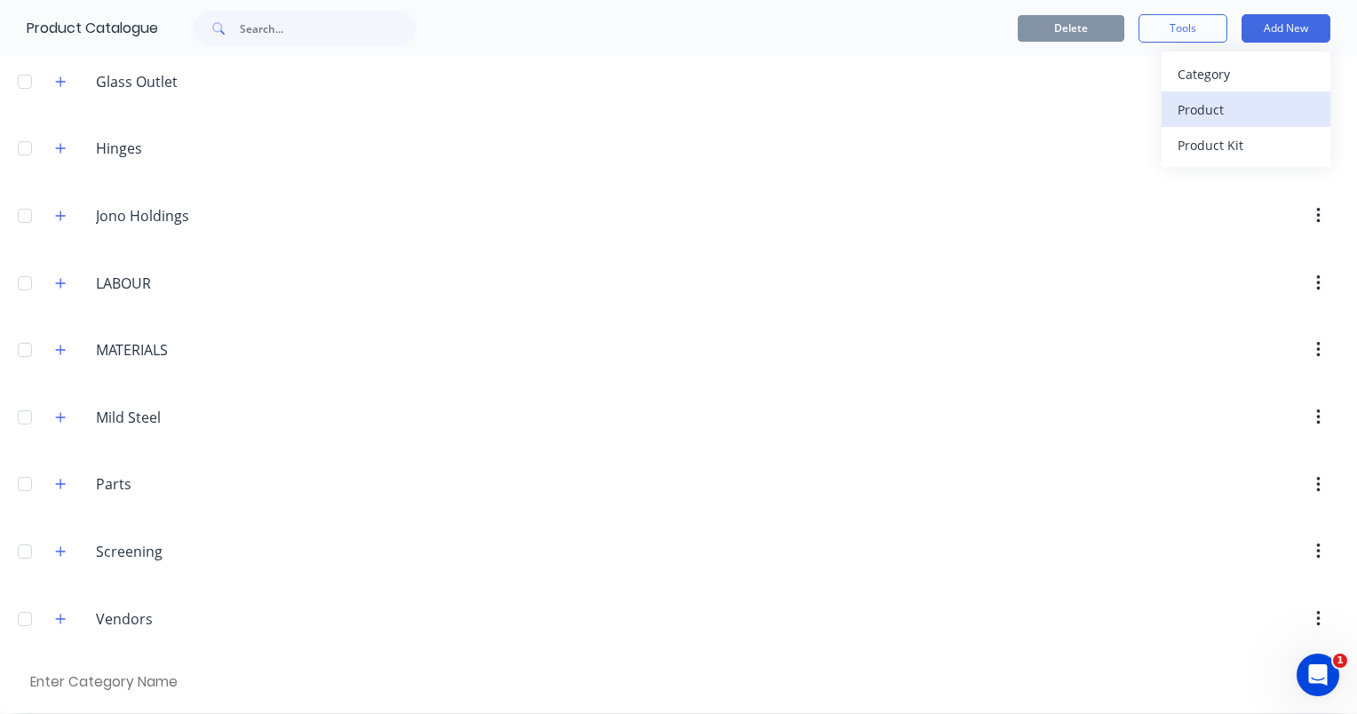
click at [1202, 108] on div "Product" at bounding box center [1246, 110] width 137 height 26
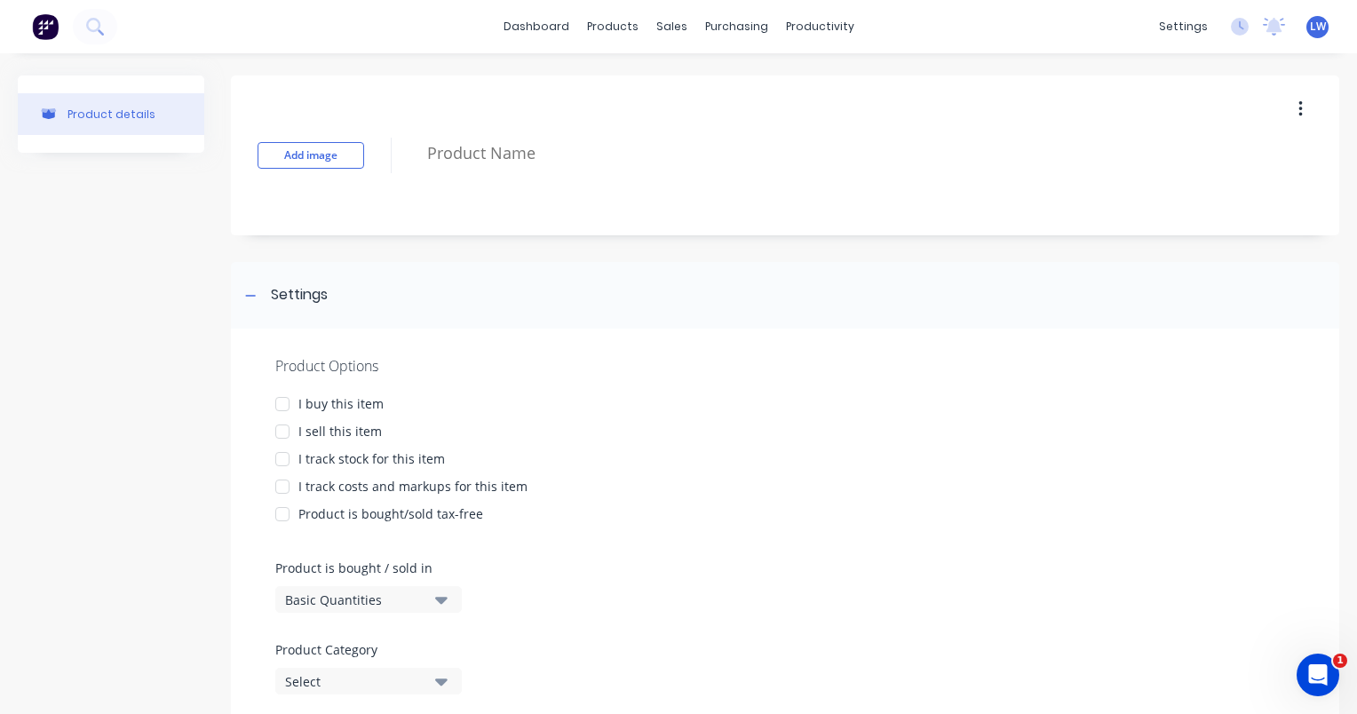
click at [288, 432] on div at bounding box center [283, 432] width 36 height 36
click at [285, 487] on div at bounding box center [283, 487] width 36 height 36
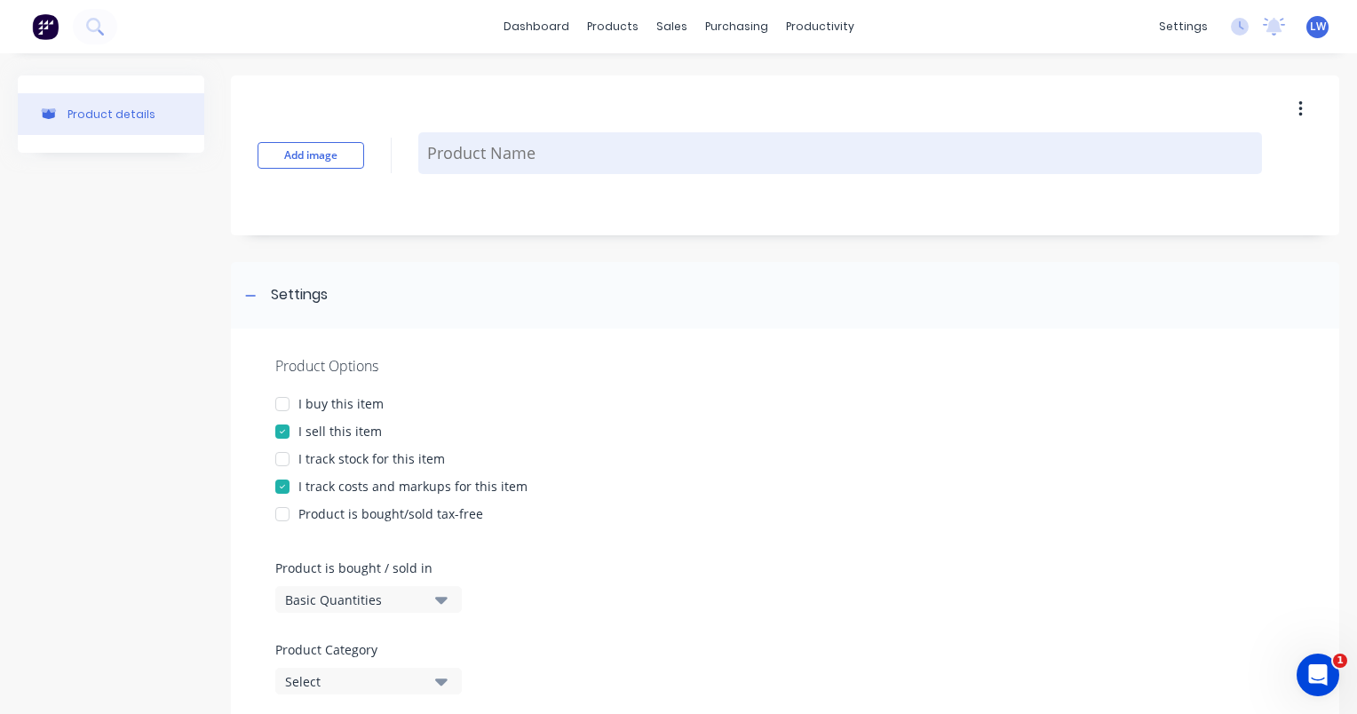
click at [487, 143] on textarea at bounding box center [840, 153] width 844 height 42
paste textarea "Manufacture and install aluminium balustrade to internal void 50 x 50 x 6 angle…"
type textarea "x"
type textarea "Manufacture and install aluminium balustrade to internal void 50 x 50 x 6 angle…"
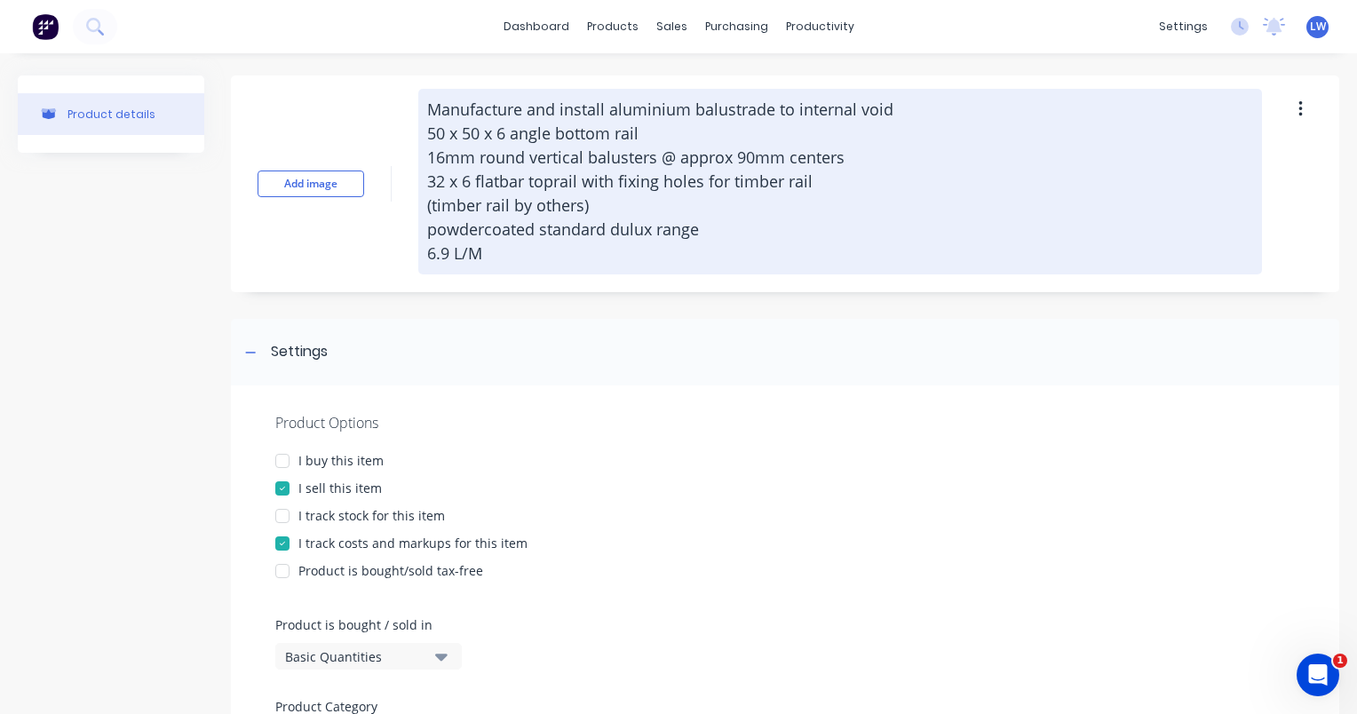
drag, startPoint x: 490, startPoint y: 256, endPoint x: 425, endPoint y: 256, distance: 64.8
click at [425, 256] on textarea "Manufacture and install aluminium balustrade to internal void 50 x 50 x 6 angle…" at bounding box center [840, 182] width 844 height 186
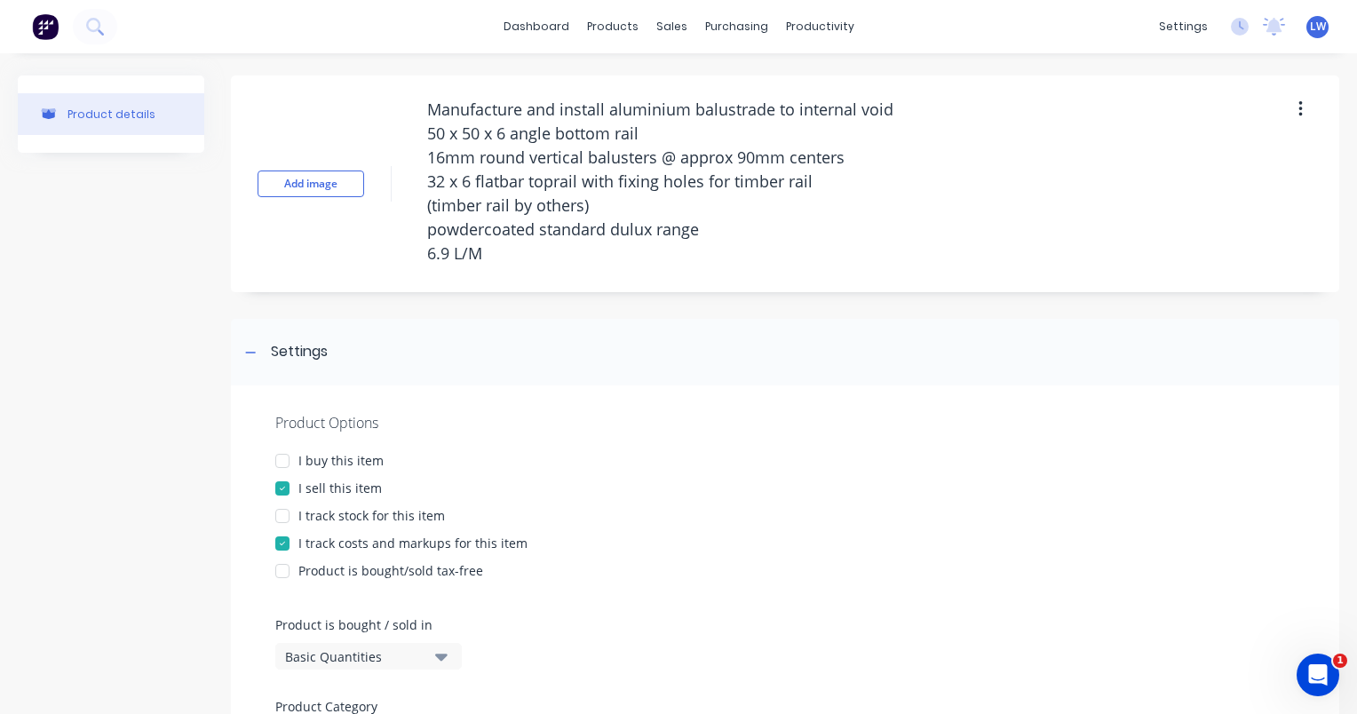
type textarea "x"
type textarea "Manufacture and install aluminium balustrade to internal void 50 x 50 x 6 angle…"
type textarea "x"
type textarea "Manufacture and install aluminium balustrade to internal void 50 x 50 x 6 angle…"
type textarea "x"
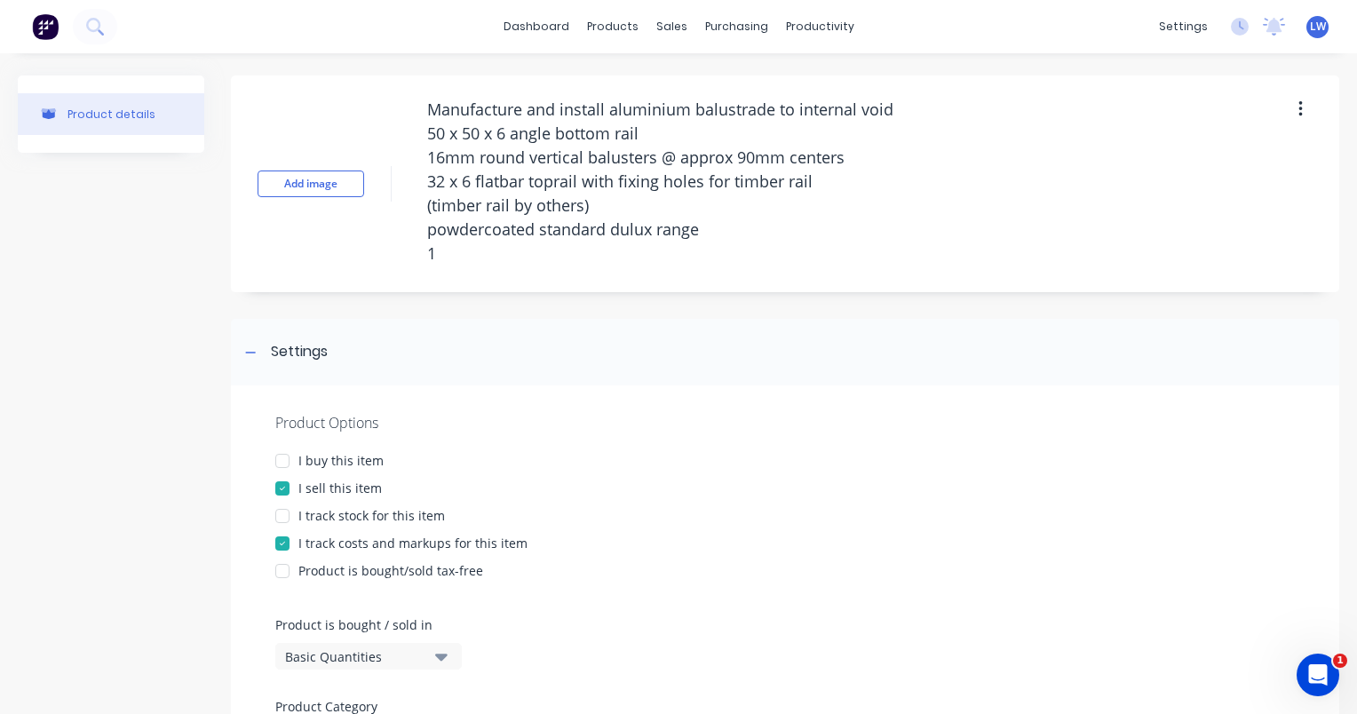
type textarea "Manufacture and install aluminium balustrade to internal void 50 x 50 x 6 angle…"
type textarea "x"
type textarea "Manufacture and install aluminium balustrade to internal void 50 x 50 x 6 angle…"
type textarea "x"
type textarea "Manufacture and install aluminium balustrade to internal void 50 x 50 x 6 angle…"
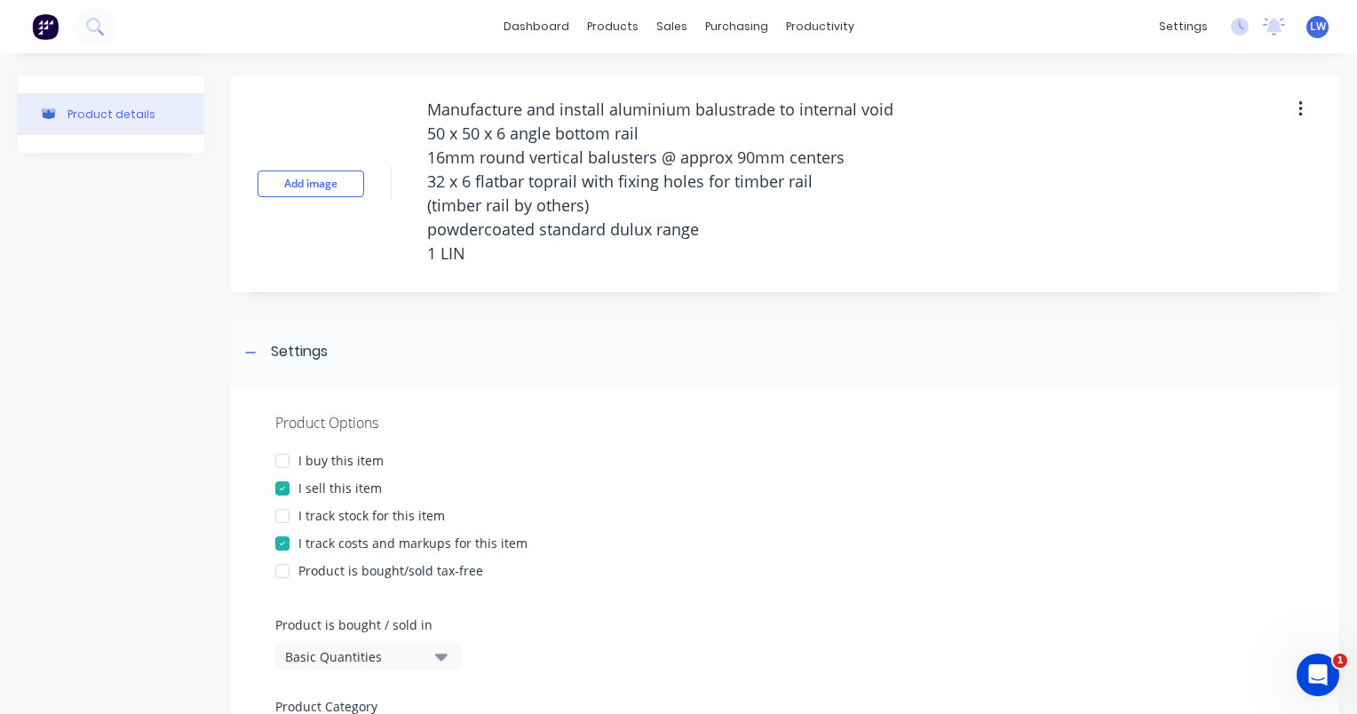
type textarea "x"
type textarea "Manufacture and install aluminium balustrade to internal void 50 x 50 x 6 angle…"
type textarea "x"
type textarea "Manufacture and install aluminium balustrade to internal void 50 x 50 x 6 angle…"
type textarea "x"
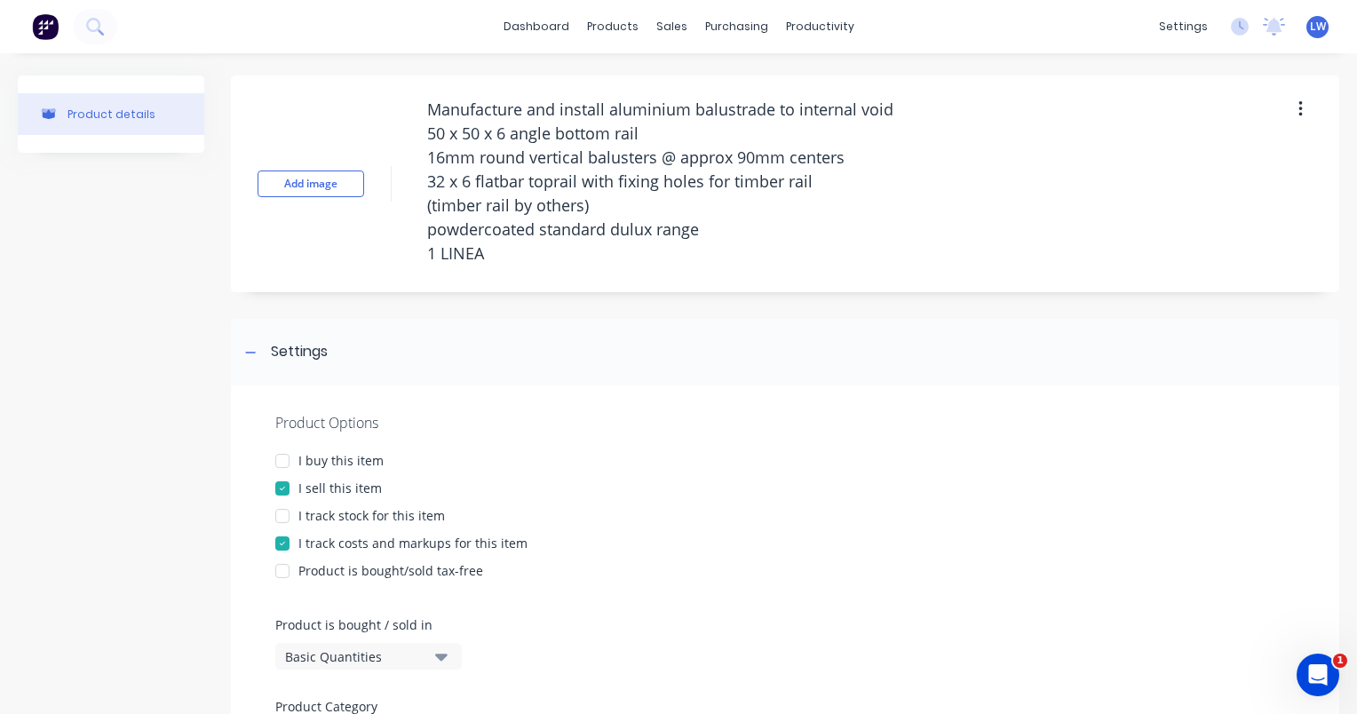
type textarea "Manufacture and install aluminium balustrade to internal void 50 x 50 x 6 angle…"
type textarea "x"
type textarea "Manufacture and install aluminium balustrade to internal void 50 x 50 x 6 angle…"
type textarea "x"
type textarea "Manufacture and install aluminium balustrade to internal void 50 x 50 x 6 angle…"
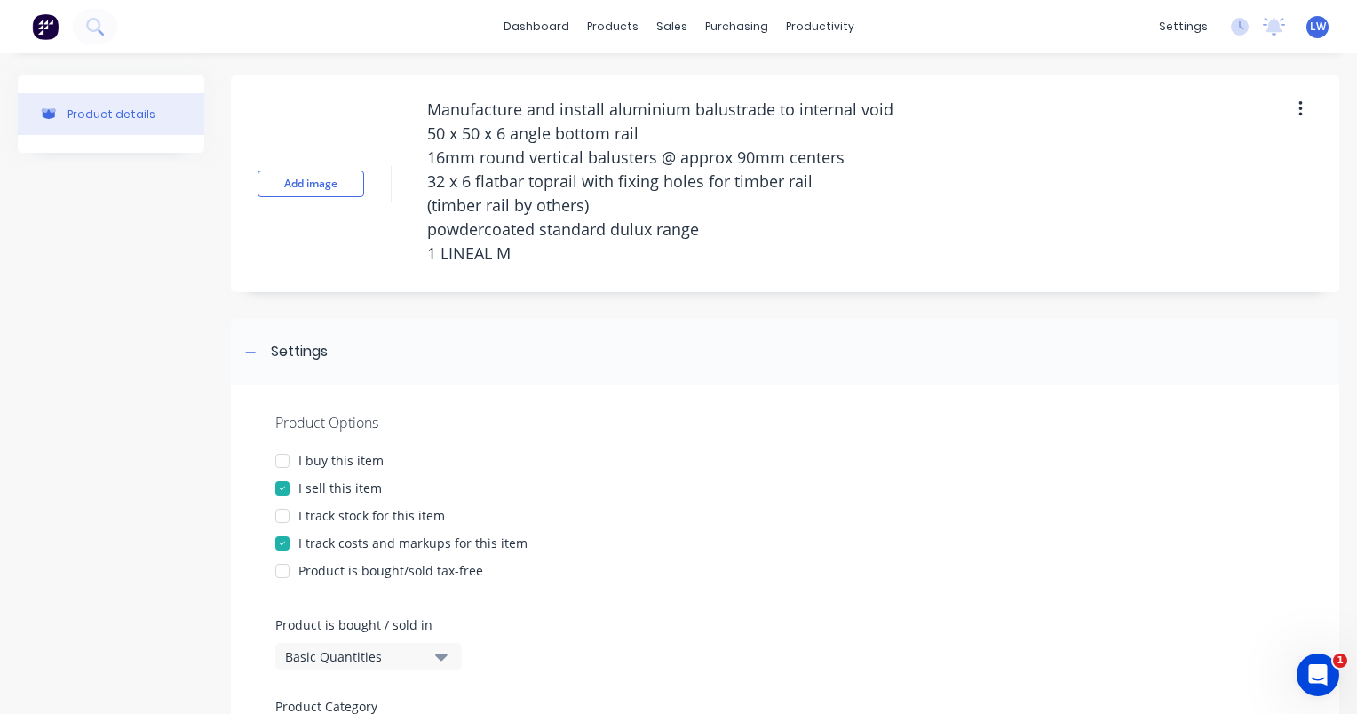
type textarea "x"
type textarea "Manufacture and install aluminium balustrade to internal void 50 x 50 x 6 angle…"
type textarea "x"
type textarea "Manufacture and install aluminium balustrade to internal void 50 x 50 x 6 angle…"
type textarea "x"
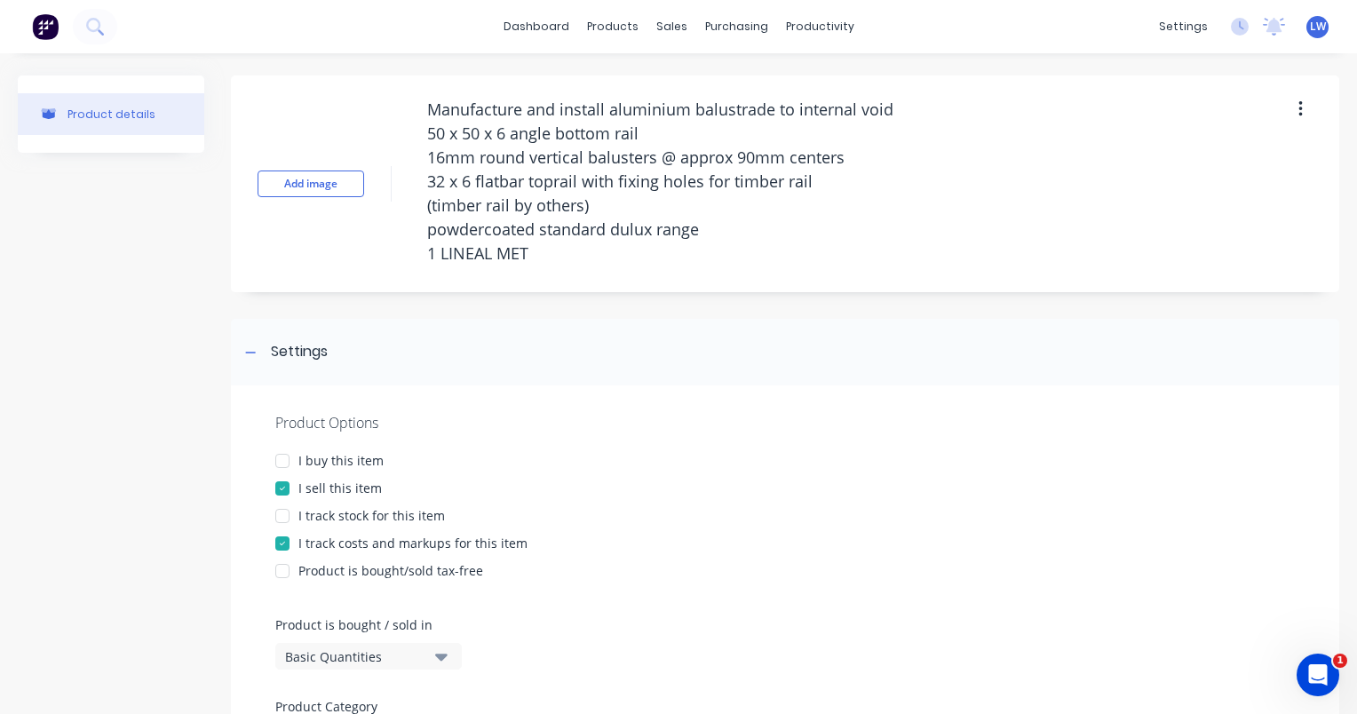
type textarea "Manufacture and install aluminium balustrade to internal void 50 x 50 x 6 angle…"
type textarea "x"
drag, startPoint x: 550, startPoint y: 252, endPoint x: 417, endPoint y: 252, distance: 133.2
click at [417, 252] on div "Add image Manufacture and install aluminium balustrade to internal void 50 x 50…" at bounding box center [785, 183] width 1108 height 217
type textarea "Manufacture and install aluminium balustrade to internal void 50 x 50 x 6 angle…"
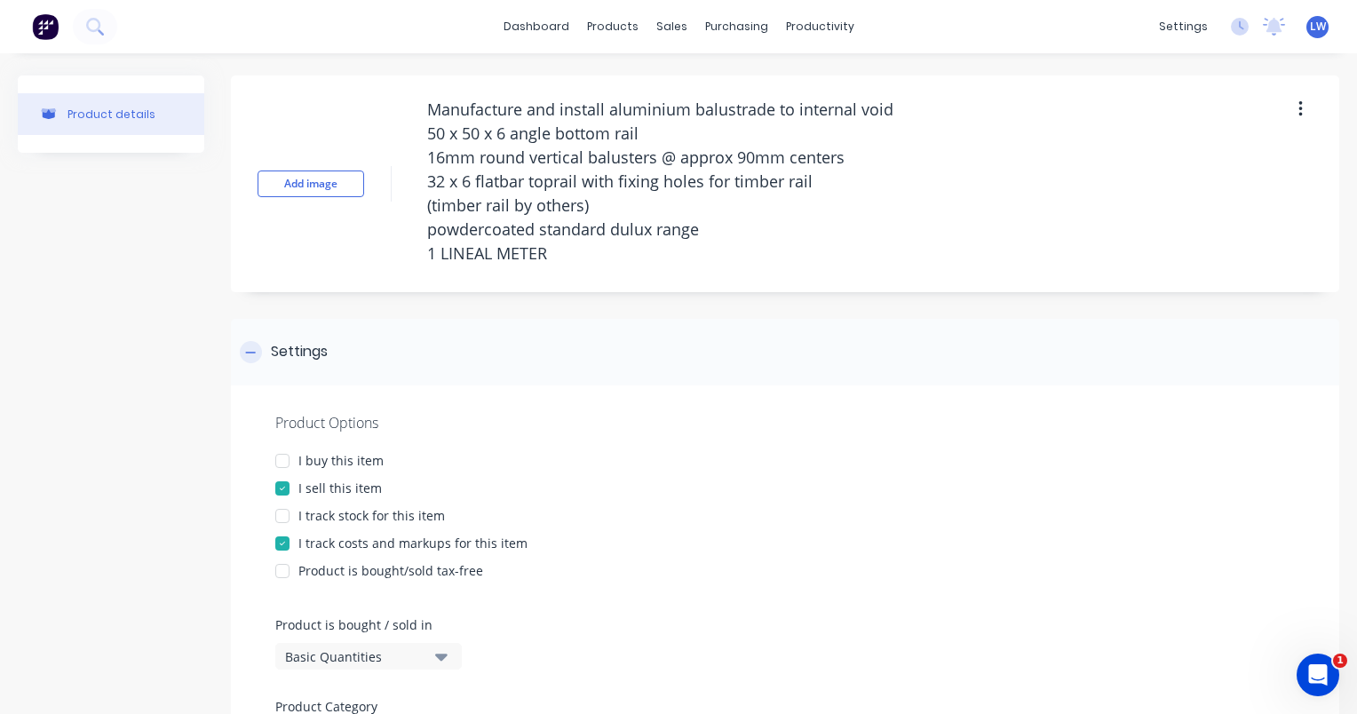
type textarea "x"
type textarea "Manufacture and install aluminium balustrade to internal void 50 x 50 x 6 angle…"
click at [607, 329] on div "Settings" at bounding box center [785, 352] width 1108 height 67
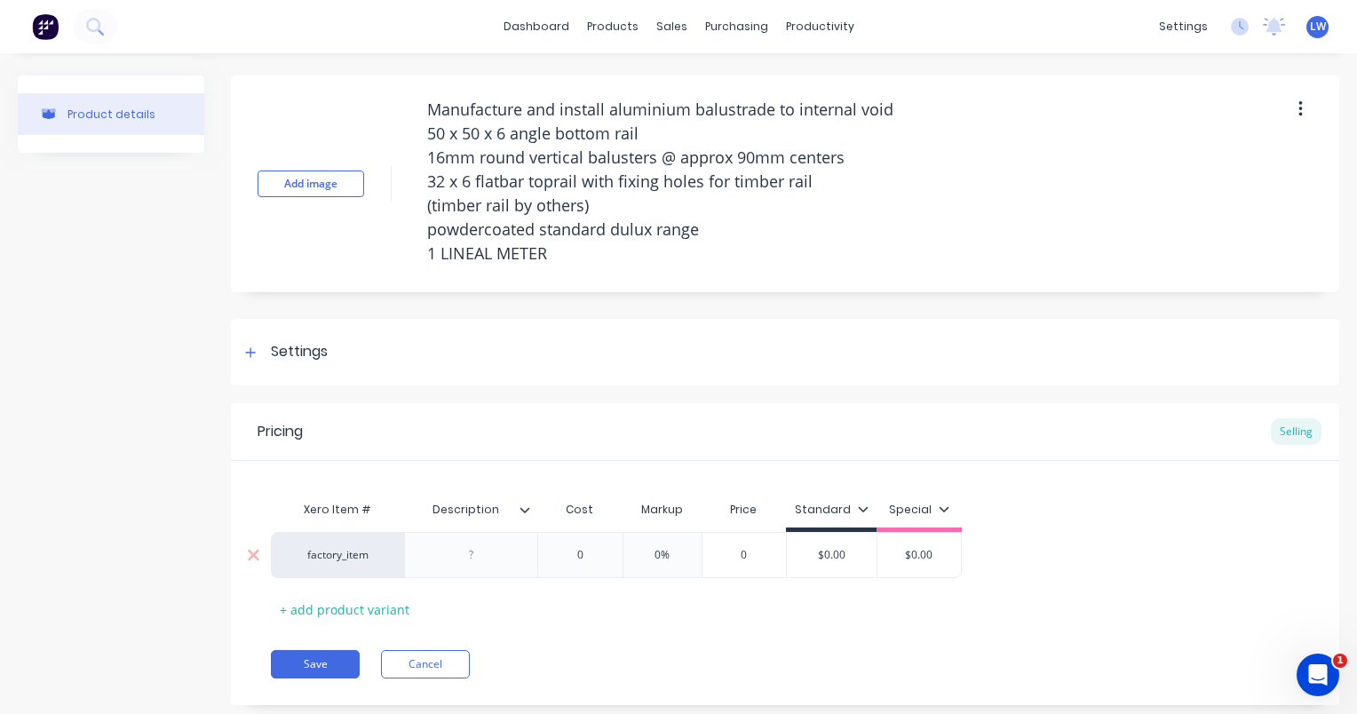
click at [476, 551] on div at bounding box center [471, 555] width 89 height 23
drag, startPoint x: 554, startPoint y: 263, endPoint x: 355, endPoint y: 110, distance: 250.8
click at [355, 110] on div "Add image Manufacture and install aluminium balustrade to internal void 50 x 50…" at bounding box center [785, 183] width 1108 height 217
type textarea "x"
click at [464, 554] on div at bounding box center [471, 555] width 89 height 23
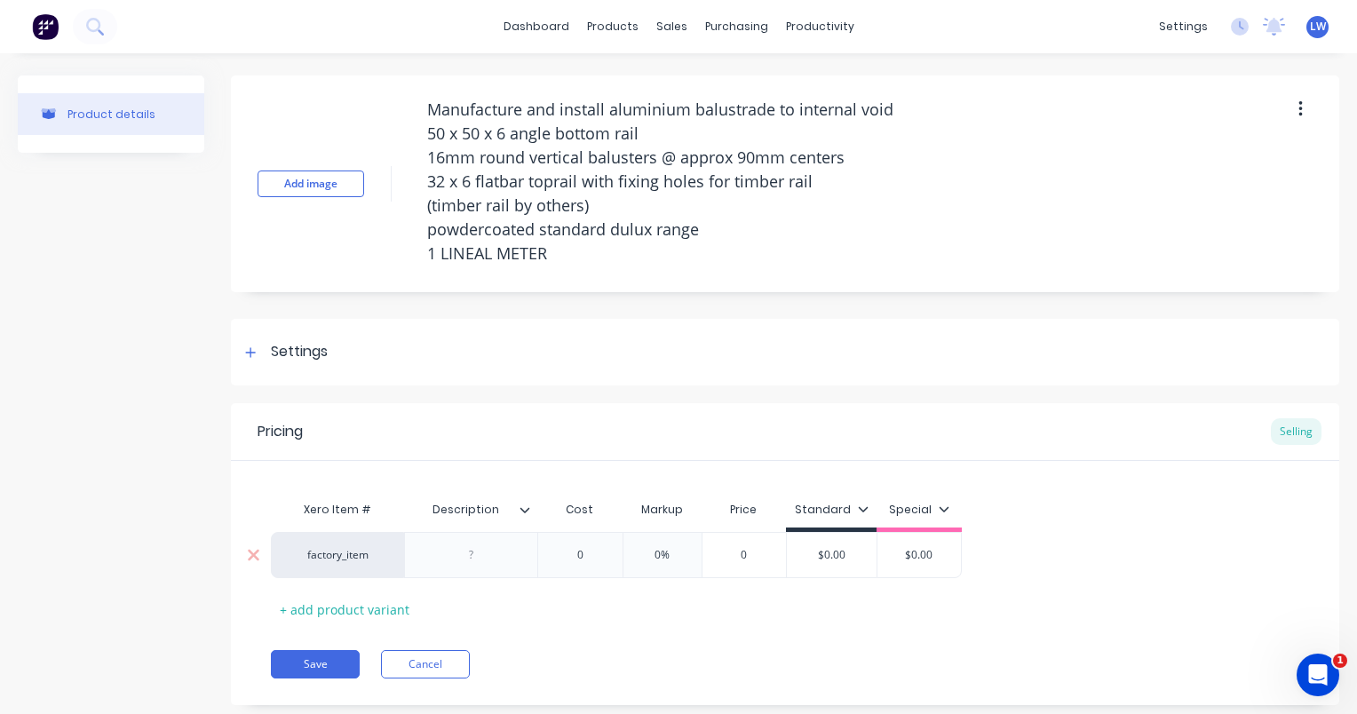
paste div
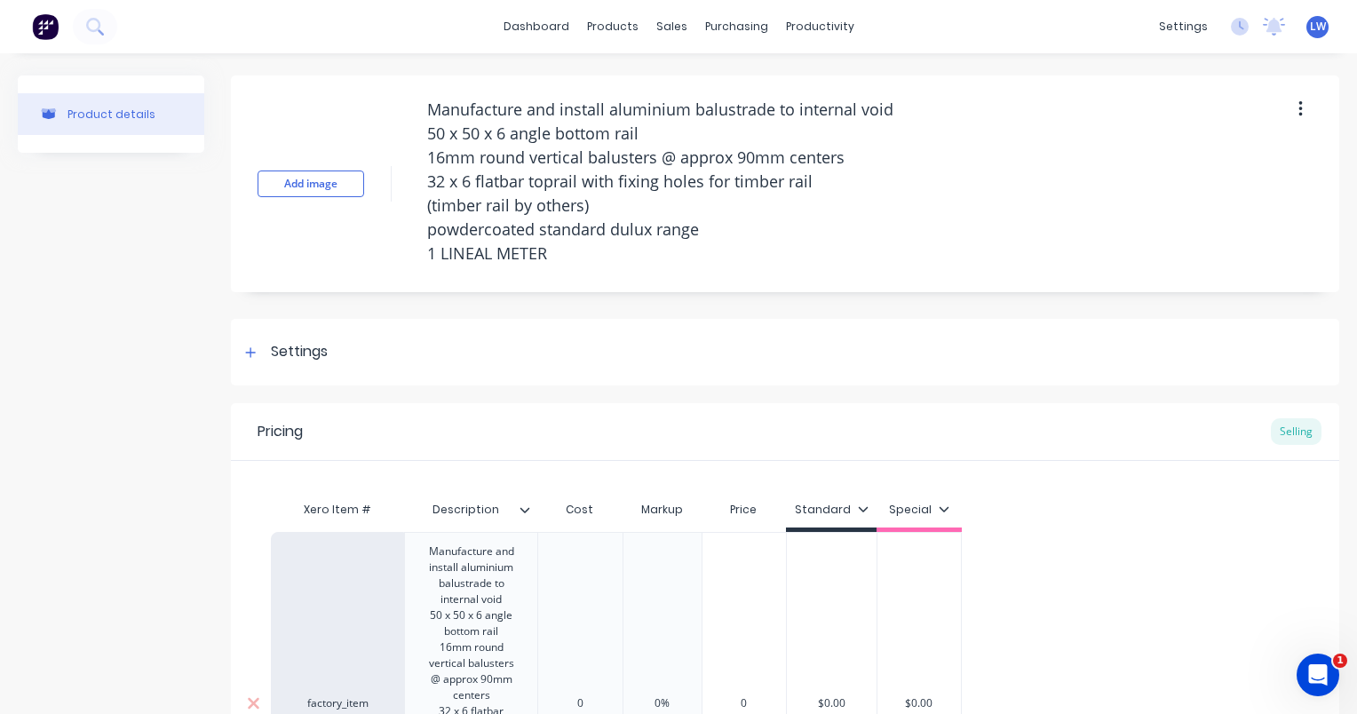
click at [584, 584] on div "0" at bounding box center [579, 703] width 85 height 343
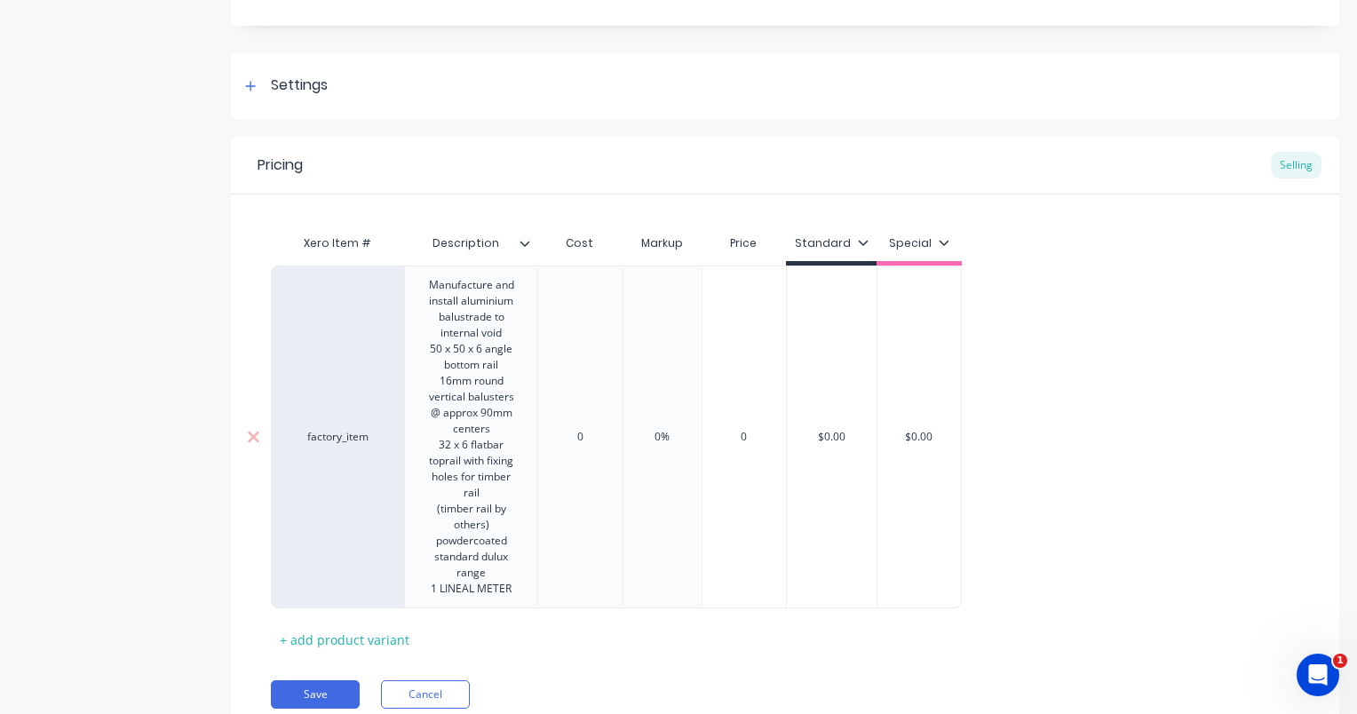
click at [578, 448] on div "0" at bounding box center [580, 437] width 89 height 44
type textarea "x"
type input "0"
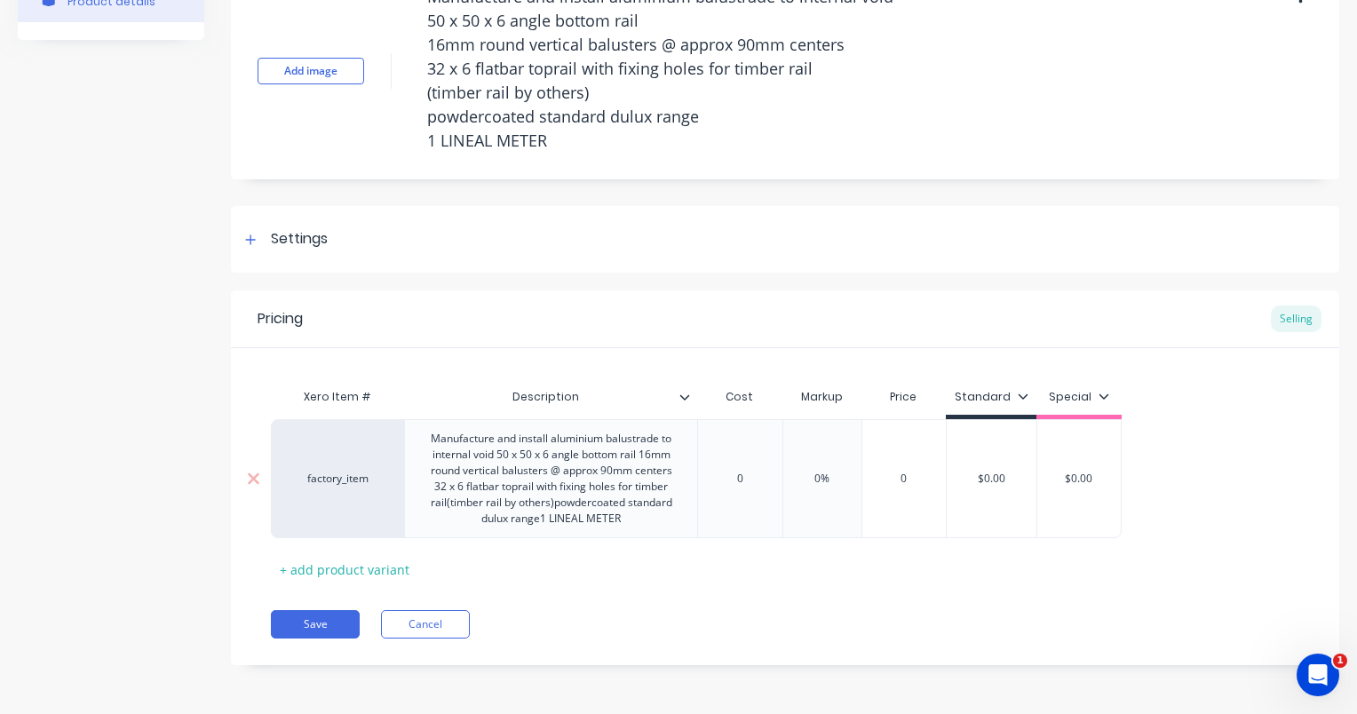
scroll to position [112, 0]
type textarea "x"
type input "6"
type textarea "x"
type input "69"
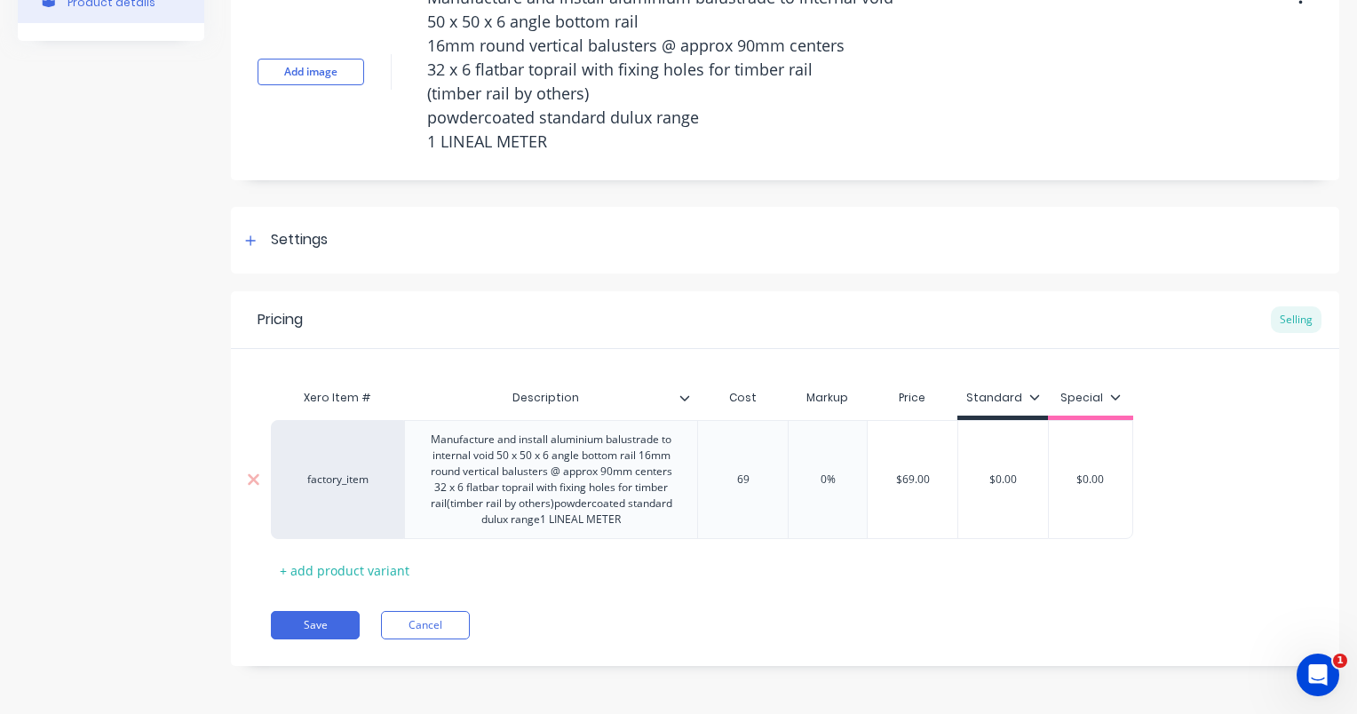
type textarea "x"
type input "692"
click at [832, 480] on input "0%" at bounding box center [834, 480] width 89 height 16
type input "%"
type textarea "x"
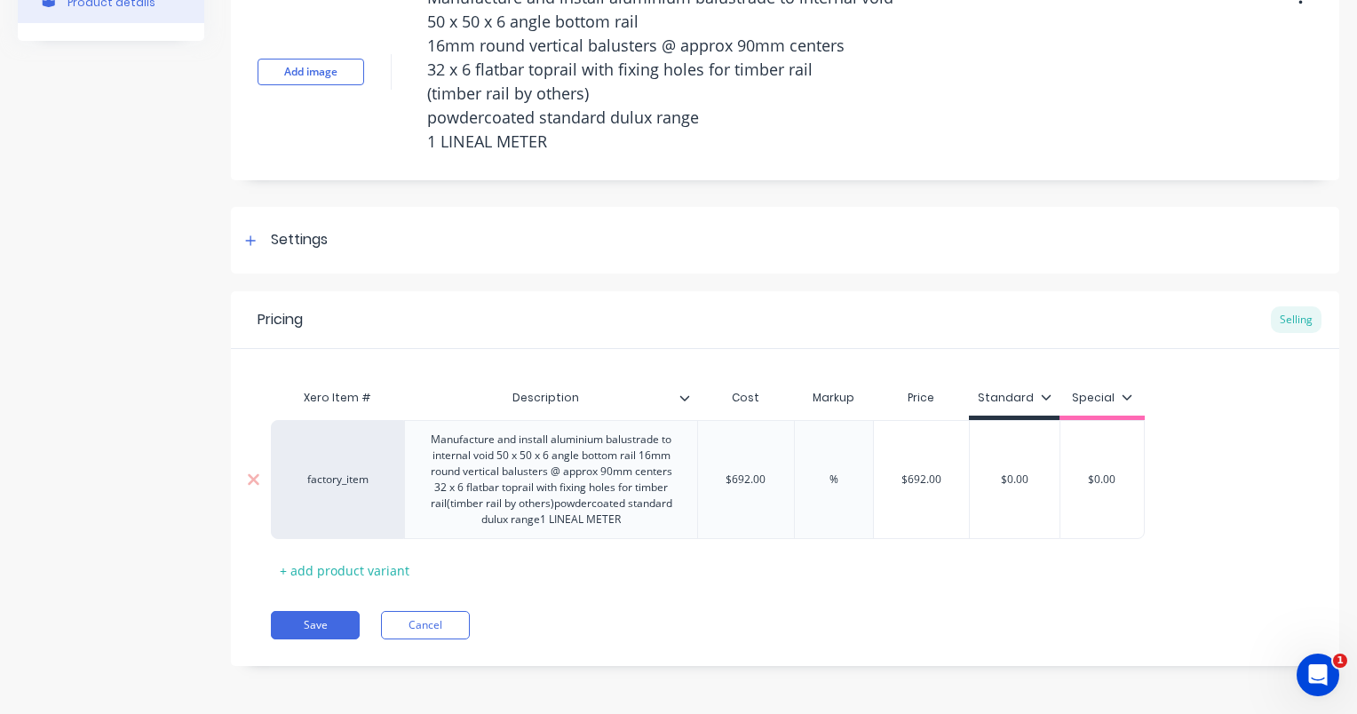
type input "2%"
type textarea "x"
type input "25%"
click at [302, 620] on button "Save" at bounding box center [315, 625] width 89 height 28
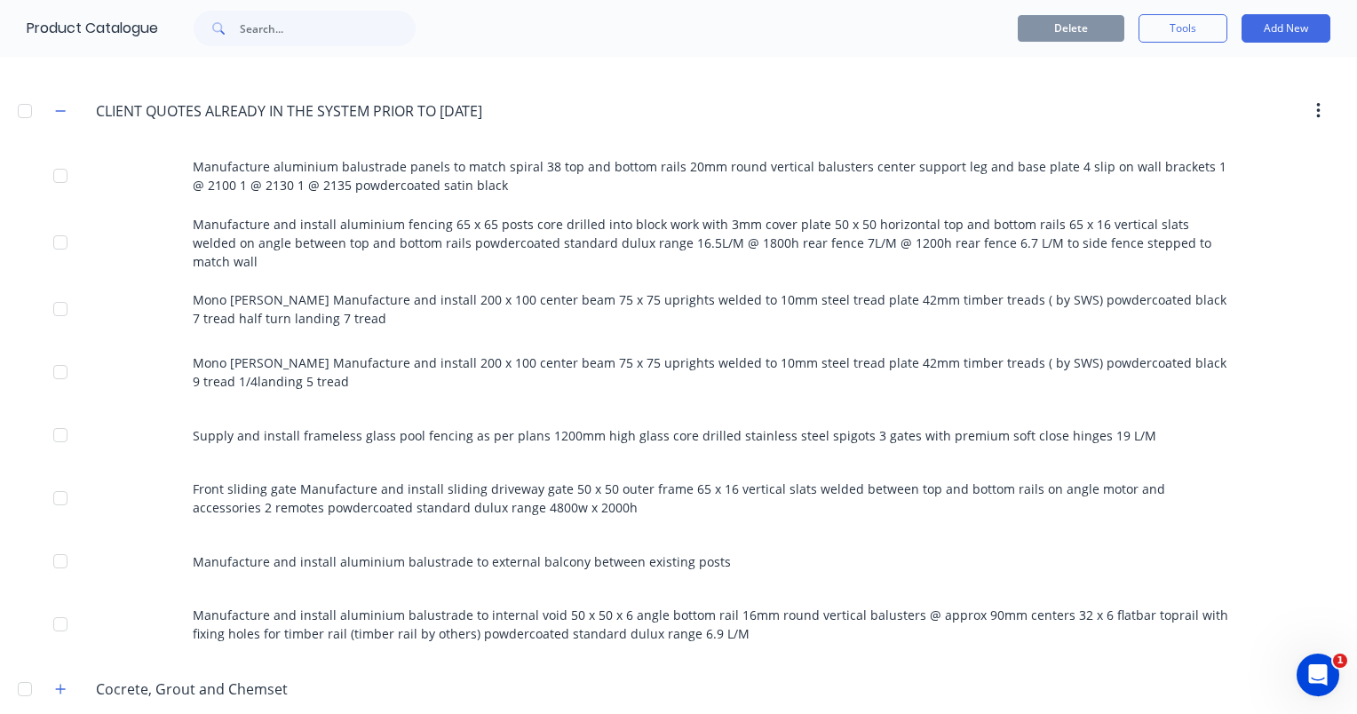
scroll to position [799, 0]
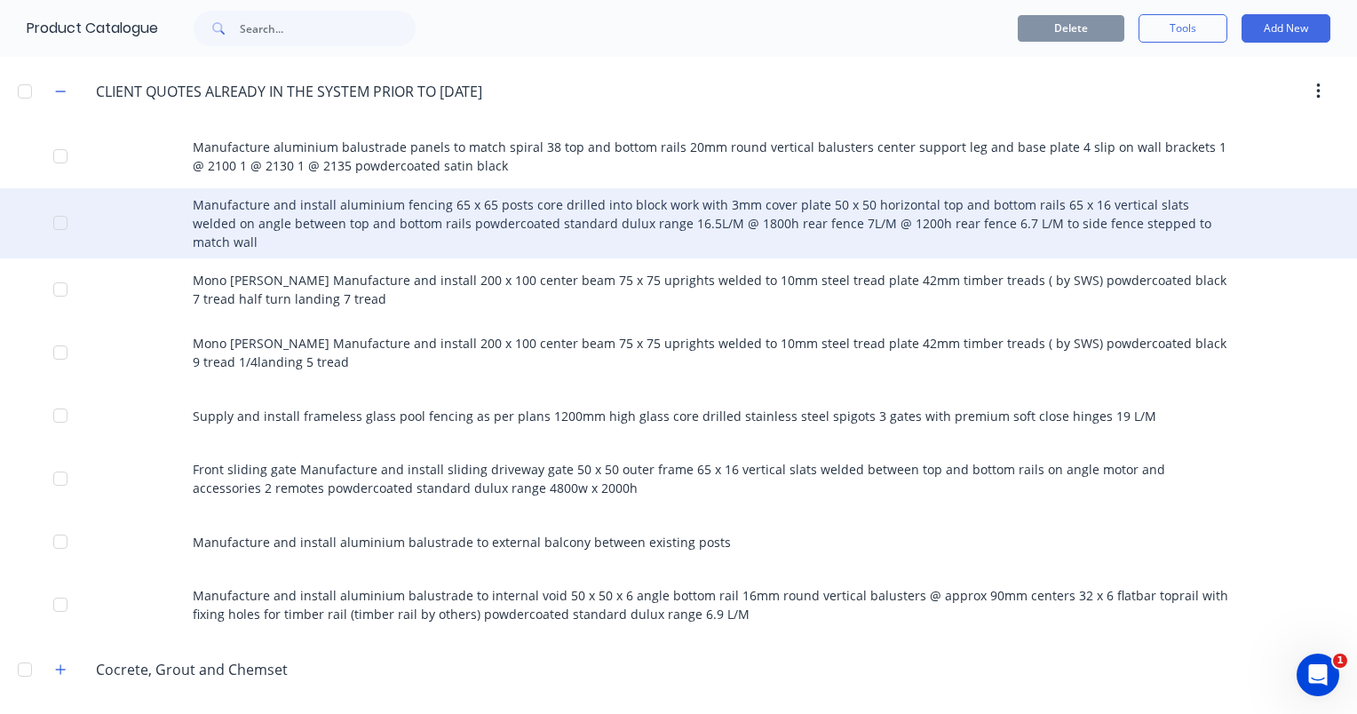
click at [519, 217] on div "Manufacture and install aluminium fencing 65 x 65 posts core drilled into block…" at bounding box center [678, 223] width 1357 height 70
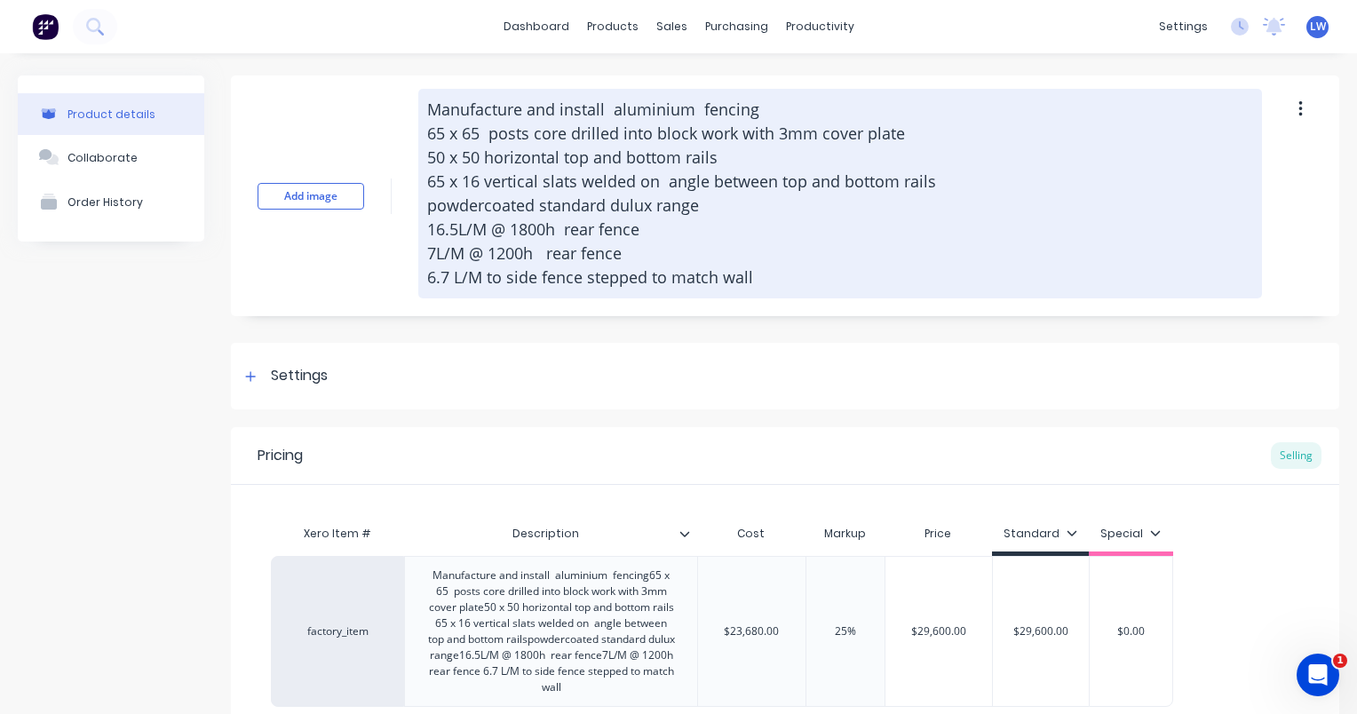
click at [761, 282] on textarea "Manufacture and install aluminium fencing 65 x 65 posts core drilled into block…" at bounding box center [840, 194] width 844 height 210
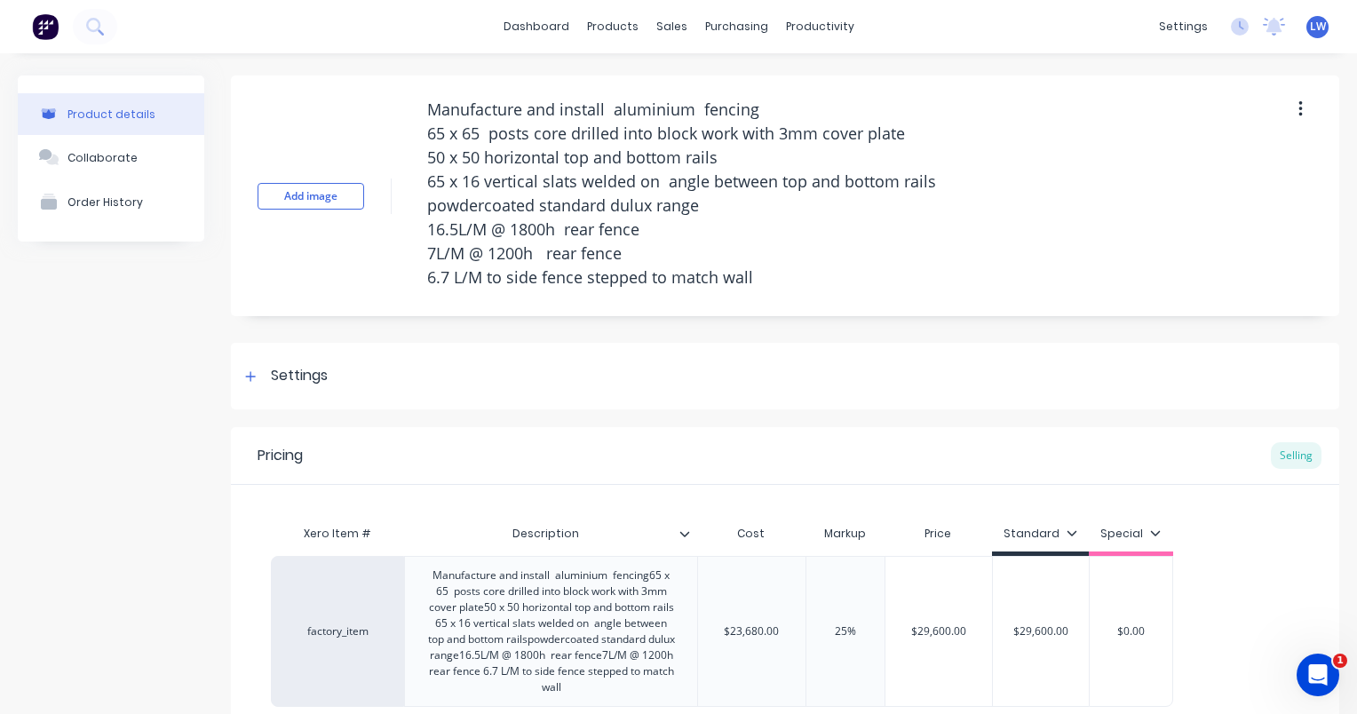
drag, startPoint x: 761, startPoint y: 282, endPoint x: 413, endPoint y: 238, distance: 350.8
click at [413, 238] on div "Add image Manufacture and install aluminium fencing 65 x 65 posts core drilled …" at bounding box center [785, 195] width 1108 height 241
type textarea "x"
type textarea "Manufacture and install aluminium fencing 65 x 65 posts core drilled into block…"
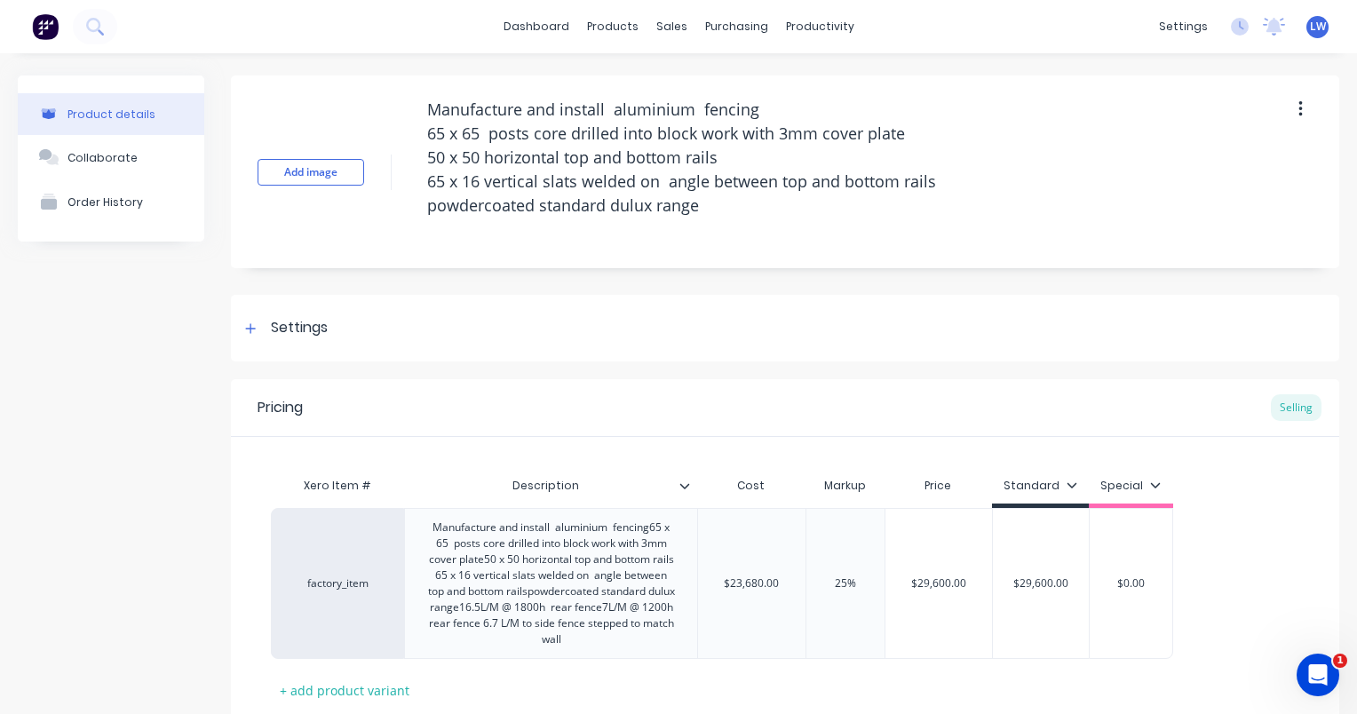
type textarea "x"
type textarea "Manufacture and install aluminium fencing 65 x 65 posts core drilled into block…"
type textarea "x"
type textarea "Manufacture and install aluminium fencing 65 x 65 posts core drilled into block…"
type textarea "x"
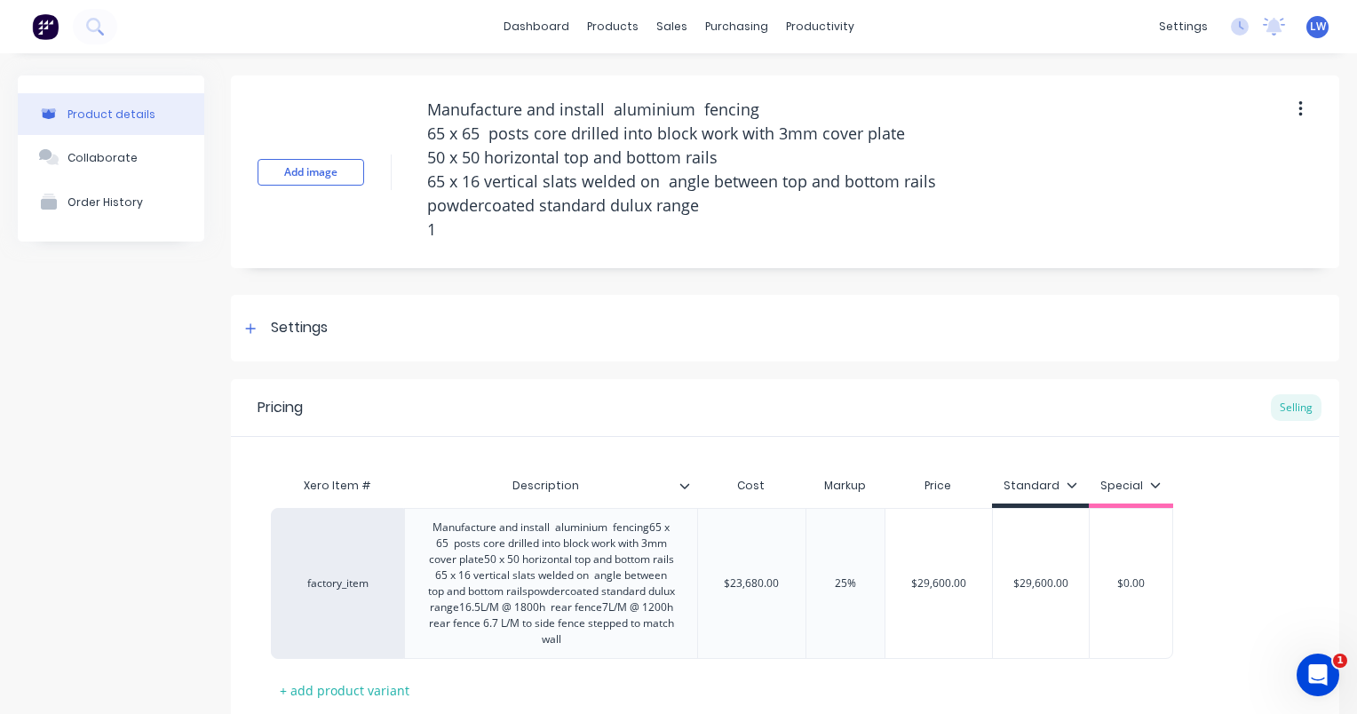
type textarea "Manufacture and install aluminium fencing 65 x 65 posts core drilled into block…"
type textarea "x"
type textarea "Manufacture and install aluminium fencing 65 x 65 posts core drilled into block…"
type textarea "x"
type textarea "Manufacture and install aluminium fencing 65 x 65 posts core drilled into block…"
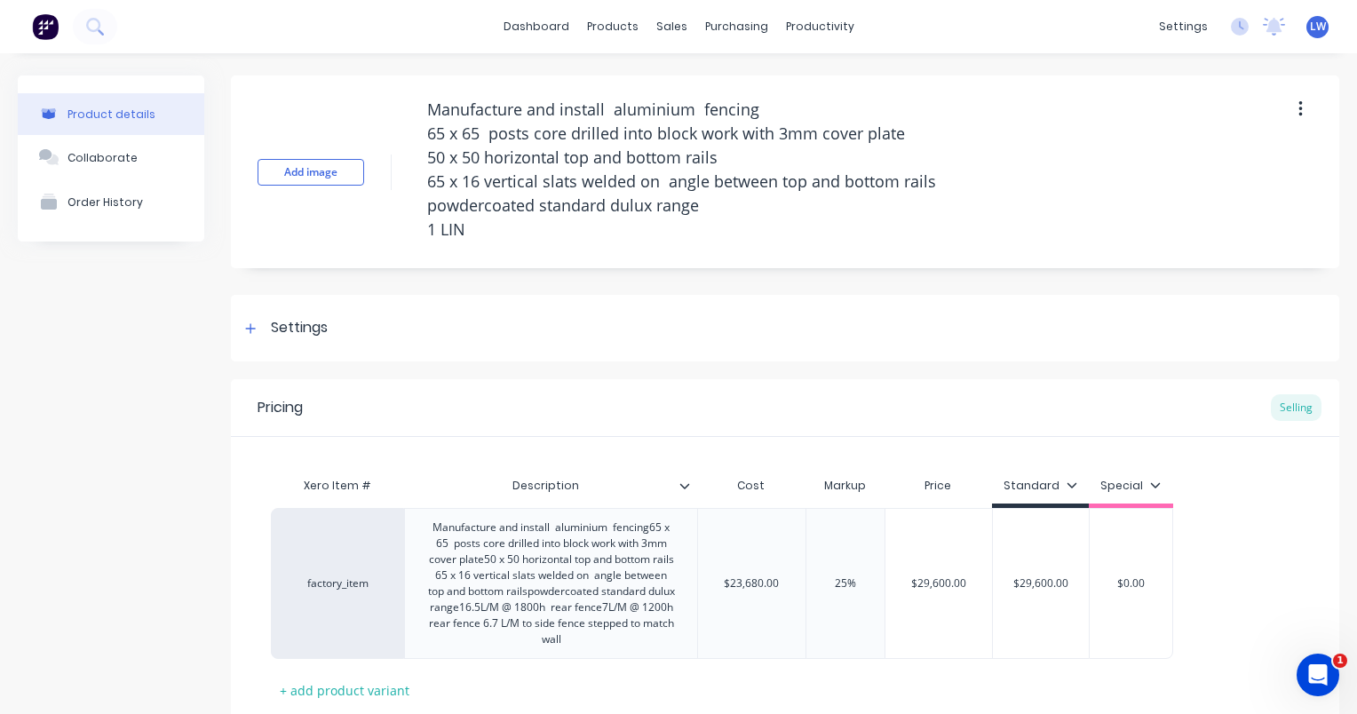
type textarea "x"
type textarea "Manufacture and install aluminium fencing 65 x 65 posts core drilled into block…"
type textarea "x"
type textarea "Manufacture and install aluminium fencing 65 x 65 posts core drilled into block…"
type textarea "x"
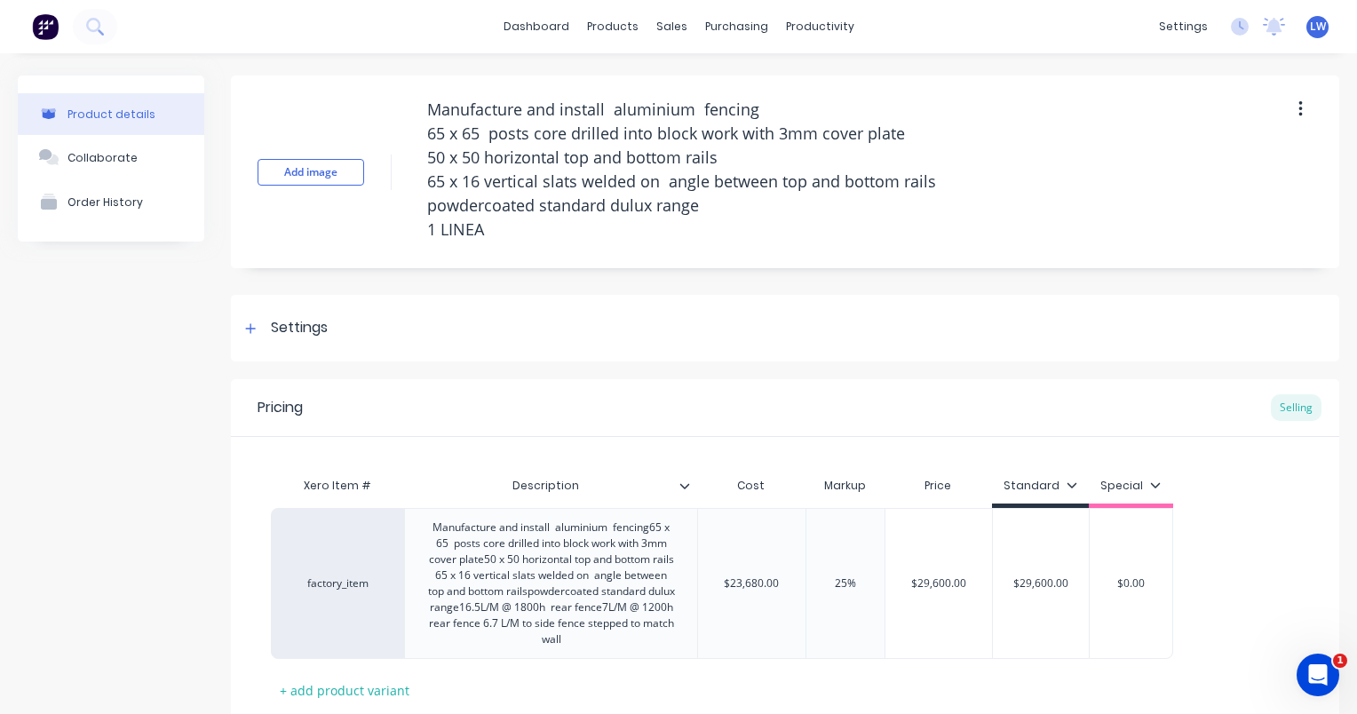
type textarea "Manufacture and install aluminium fencing 65 x 65 posts core drilled into block…"
type textarea "x"
type textarea "Manufacture and install aluminium fencing 65 x 65 posts core drilled into block…"
type textarea "x"
type textarea "Manufacture and install aluminium fencing 65 x 65 posts core drilled into block…"
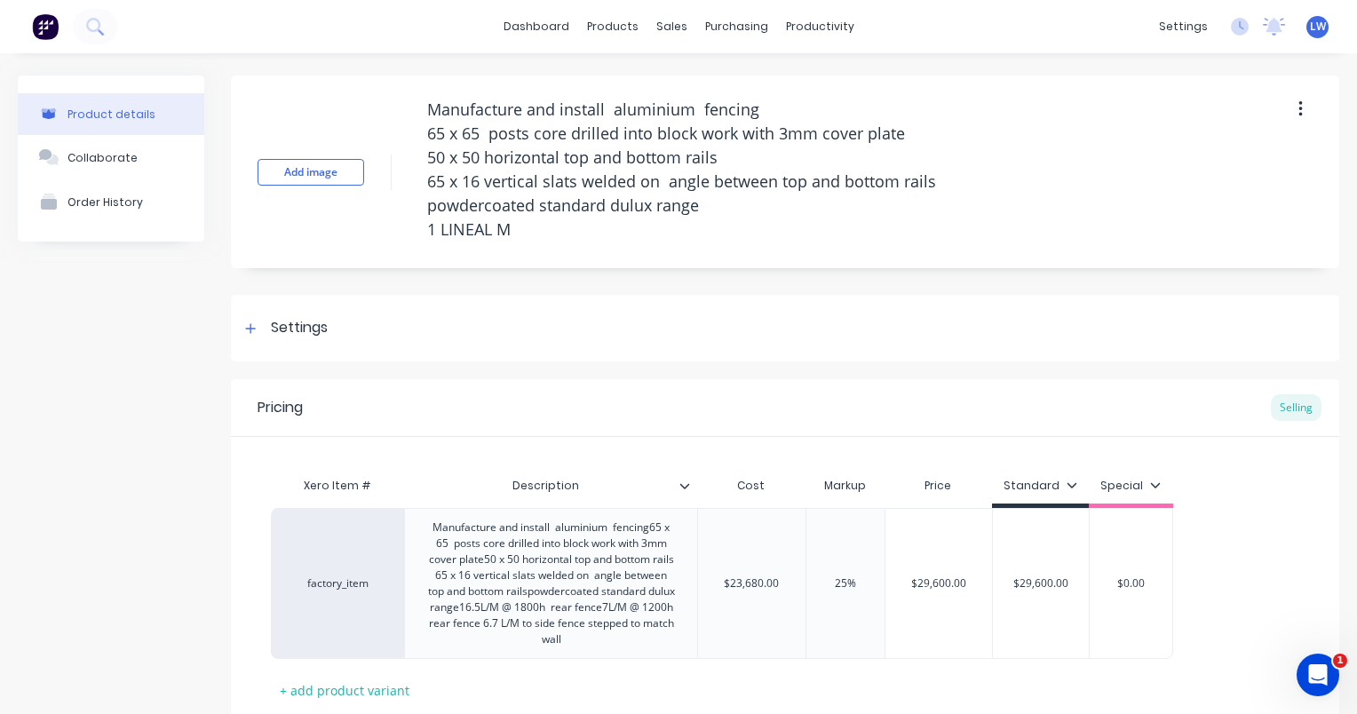
type textarea "x"
type textarea "Manufacture and install aluminium fencing 65 x 65 posts core drilled into block…"
type textarea "x"
type textarea "Manufacture and install aluminium fencing 65 x 65 posts core drilled into block…"
type textarea "x"
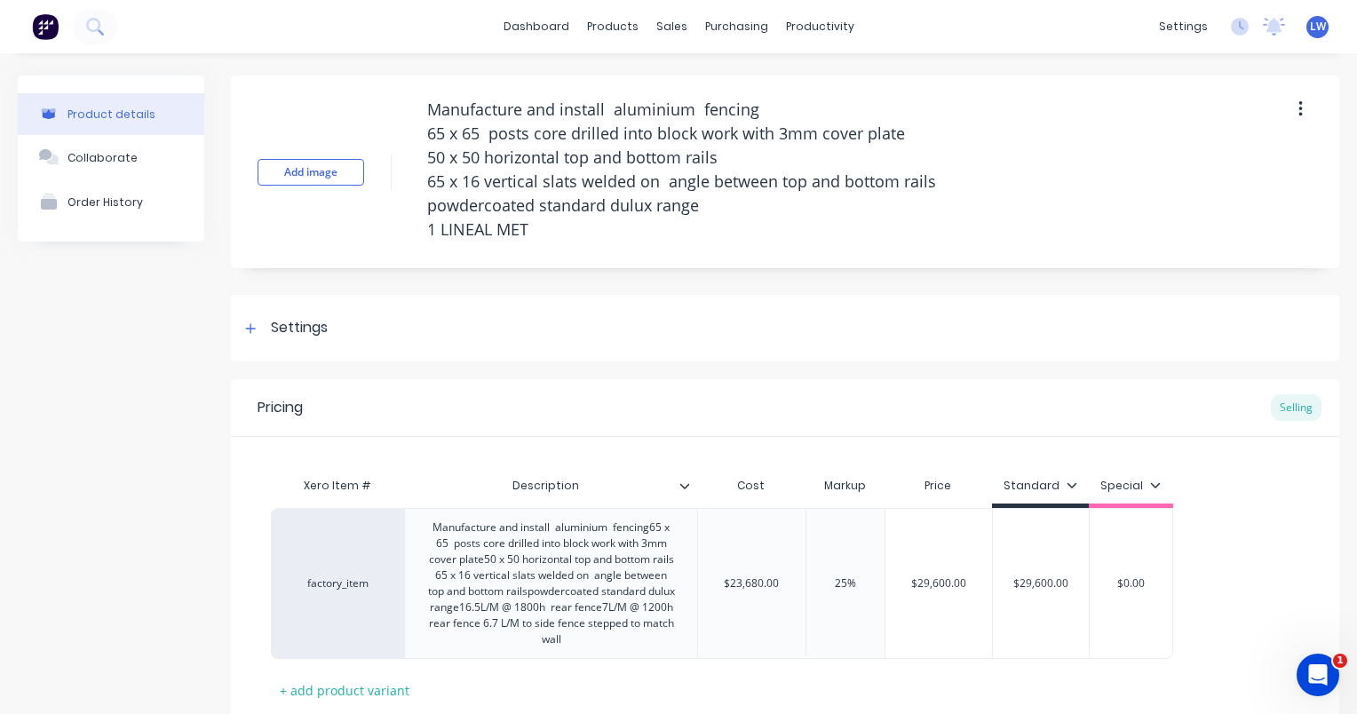
type textarea "Manufacture and install aluminium fencing 65 x 65 posts core drilled into block…"
type textarea "x"
type textarea "Manufacture and install aluminium fencing 65 x 65 posts core drilled into block…"
type textarea "x"
type textarea "Manufacture and install aluminium fencing 65 x 65 posts core drilled into block…"
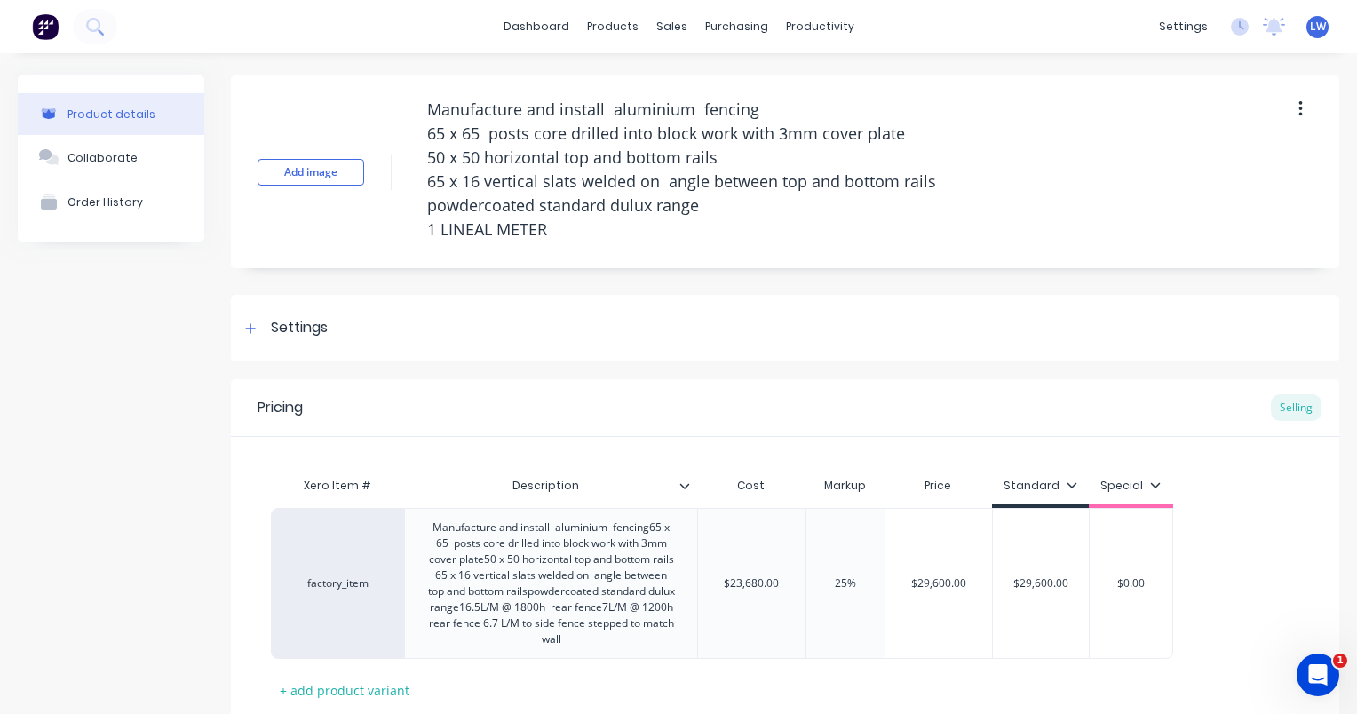
drag, startPoint x: 565, startPoint y: 232, endPoint x: 356, endPoint y: 102, distance: 245.7
click at [356, 102] on div "Add image Manufacture and install aluminium fencing 65 x 65 posts core drilled …" at bounding box center [785, 171] width 1108 height 193
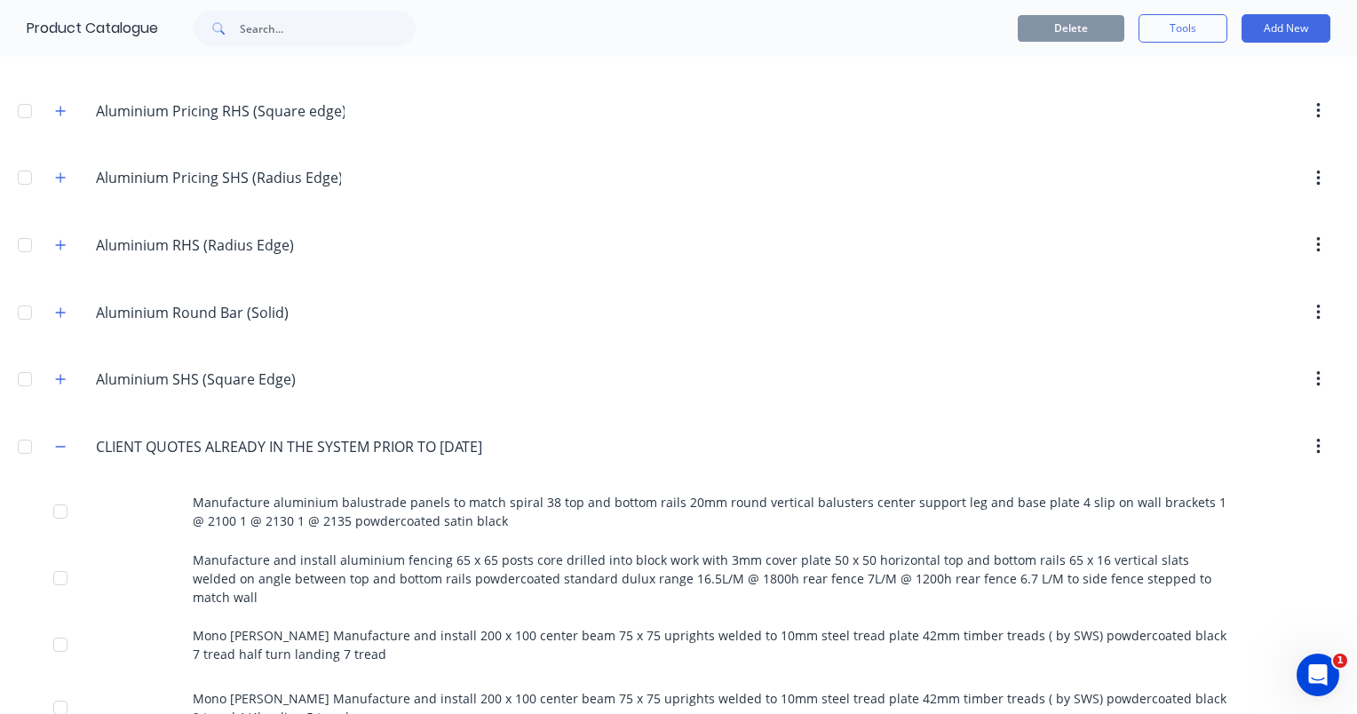
scroll to position [799, 0]
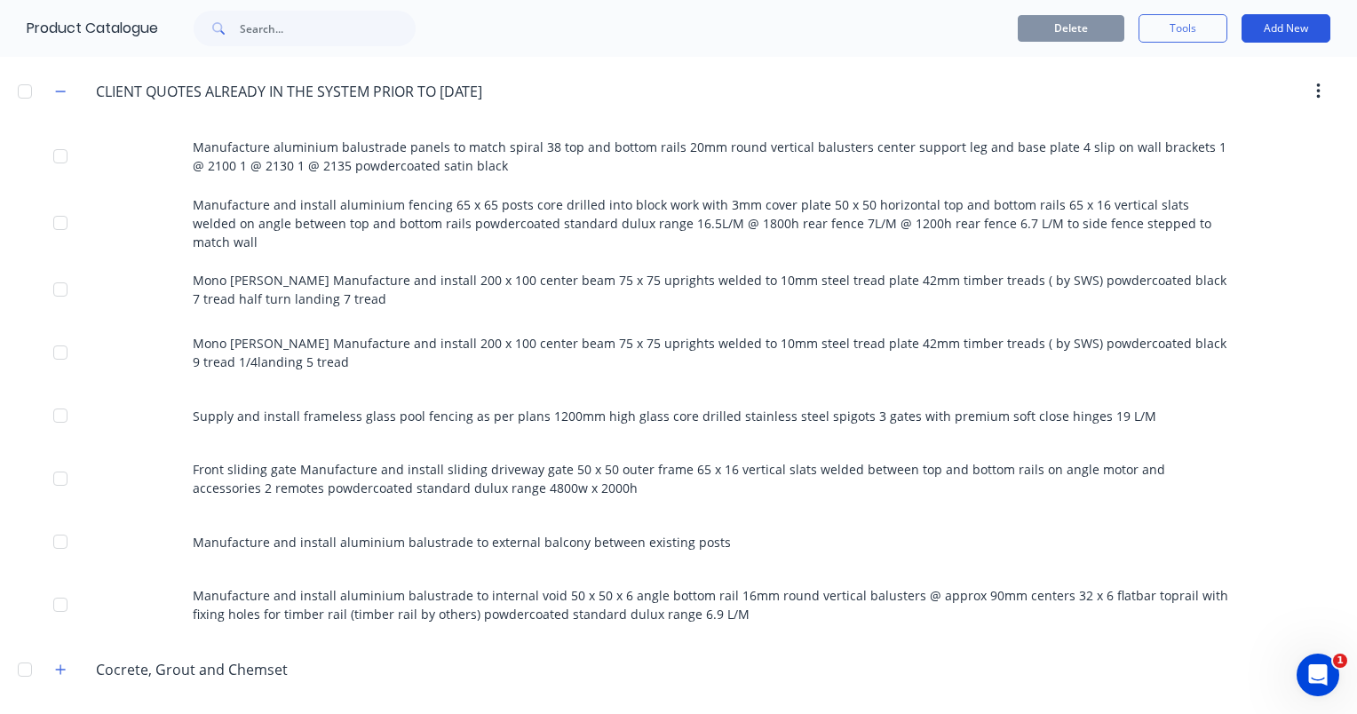
click at [1272, 33] on button "Add New" at bounding box center [1286, 28] width 89 height 28
click at [1206, 104] on div "Product" at bounding box center [1246, 110] width 137 height 26
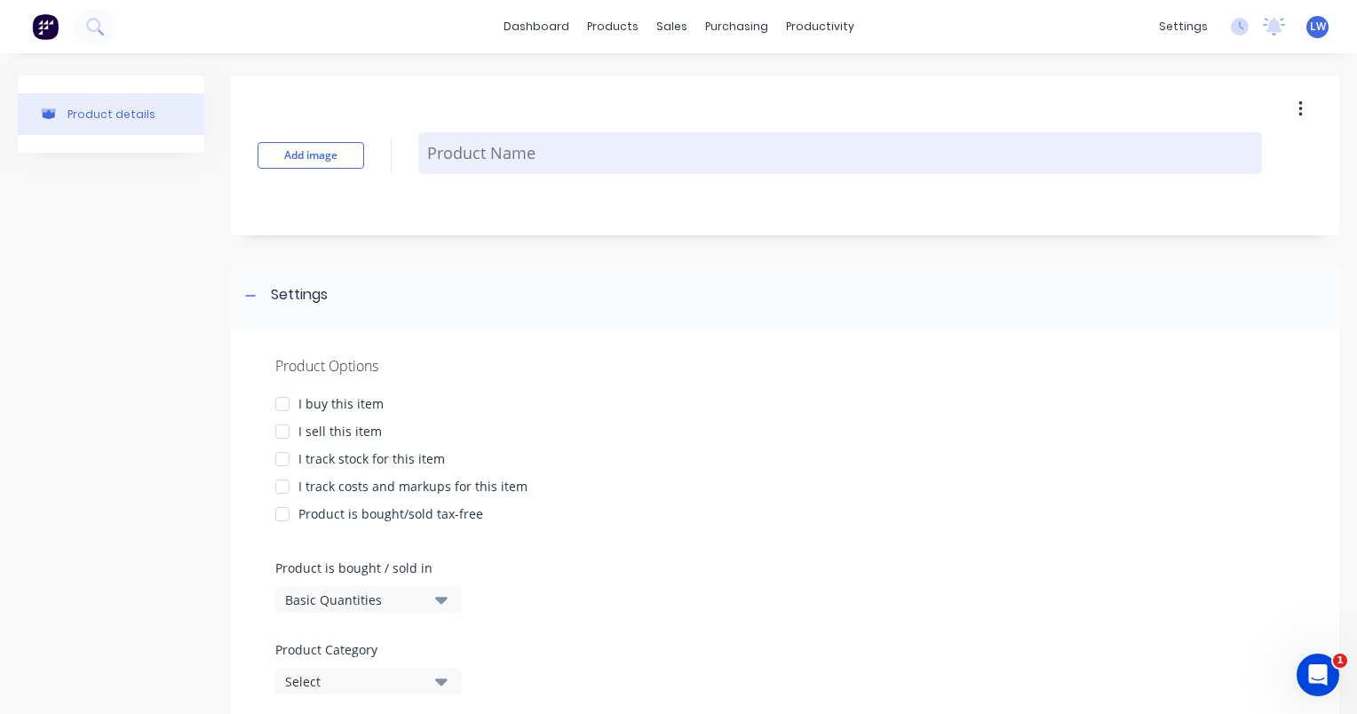
click at [570, 161] on textarea at bounding box center [840, 153] width 844 height 42
paste textarea "Manufacture and install aluminium fencing 65 x 65 posts core drilled into block…"
type textarea "x"
type textarea "Manufacture and install aluminium fencing 65 x 65 posts core drilled into block…"
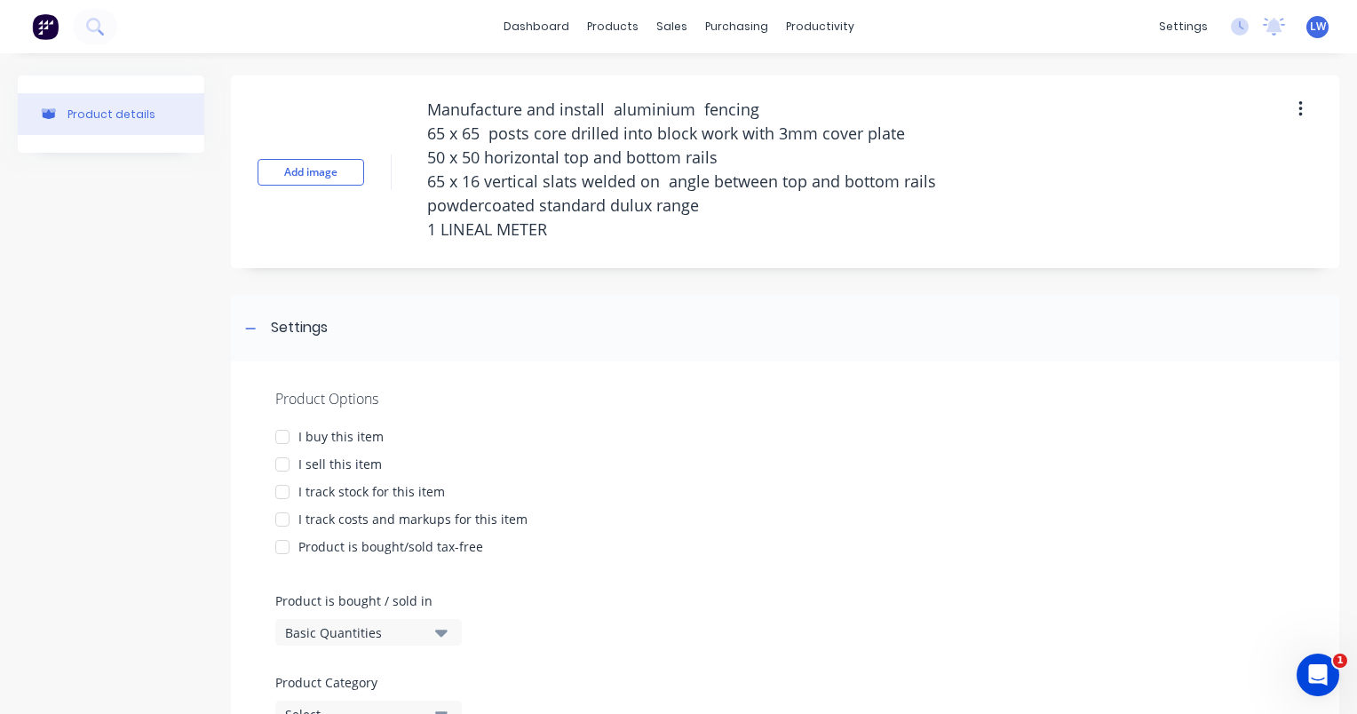
click at [282, 462] on div at bounding box center [283, 465] width 36 height 36
click at [283, 519] on div at bounding box center [283, 520] width 36 height 36
type textarea "x"
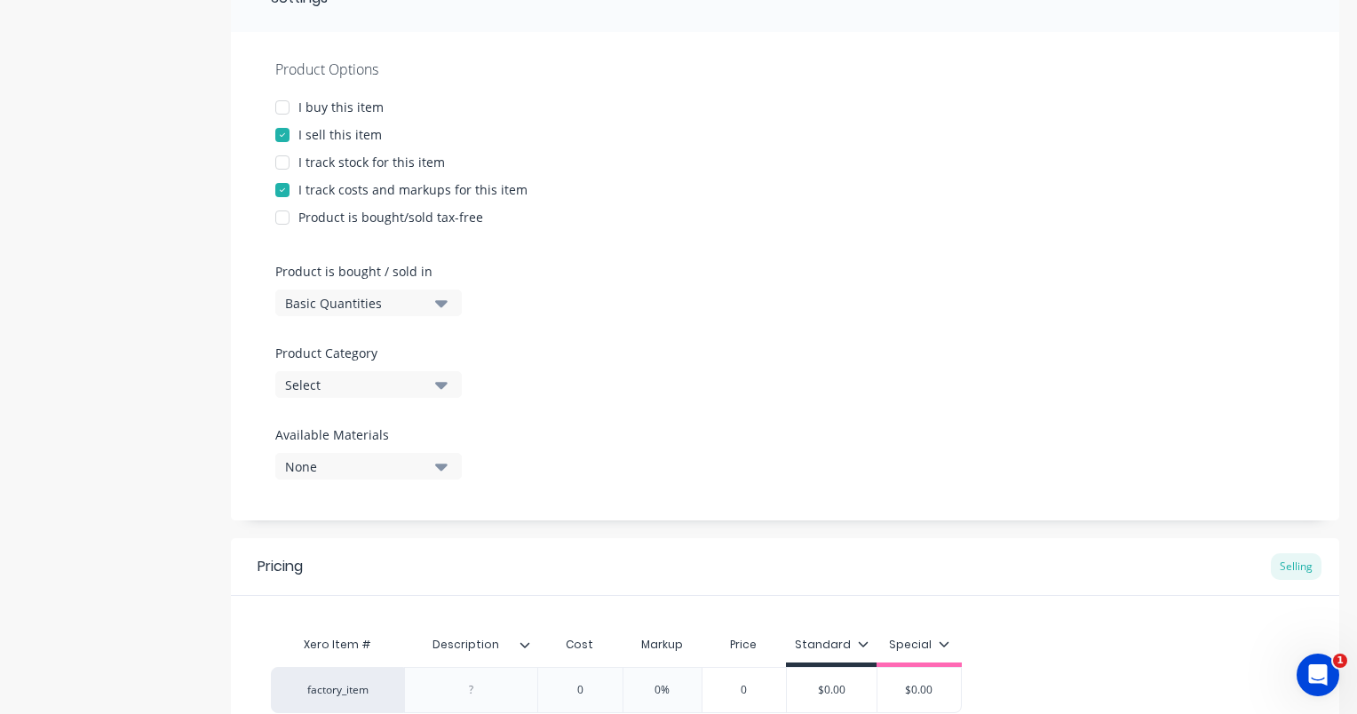
scroll to position [355, 0]
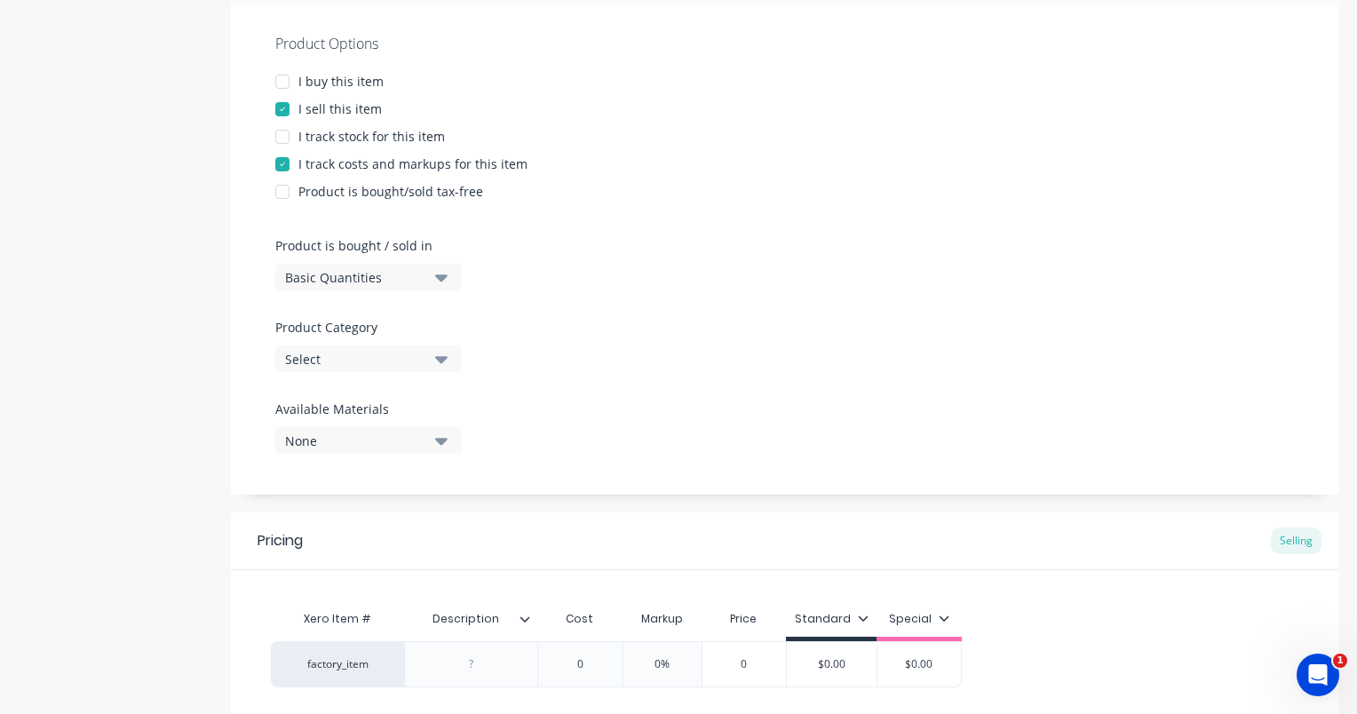
type textarea "Manufacture and install aluminium fencing 65 x 65 posts core drilled into block…"
type textarea "x"
type textarea "Manufacture and install aluminium fencing 65 x 65 posts core drilled into block…"
click at [439, 282] on icon "button" at bounding box center [441, 277] width 12 height 20
click at [684, 298] on div "Product Options I buy this item I sell this item I track stock for this item I …" at bounding box center [785, 250] width 1108 height 488
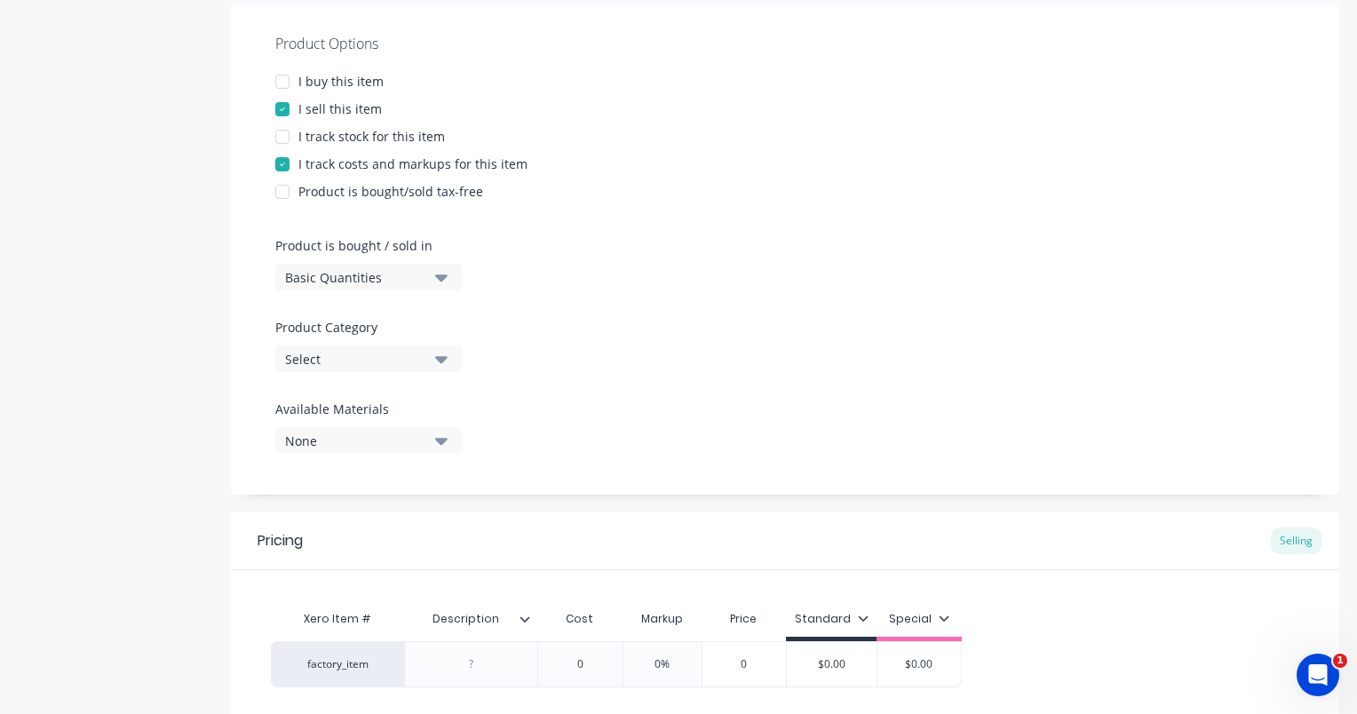
click at [444, 359] on icon "button" at bounding box center [441, 359] width 12 height 7
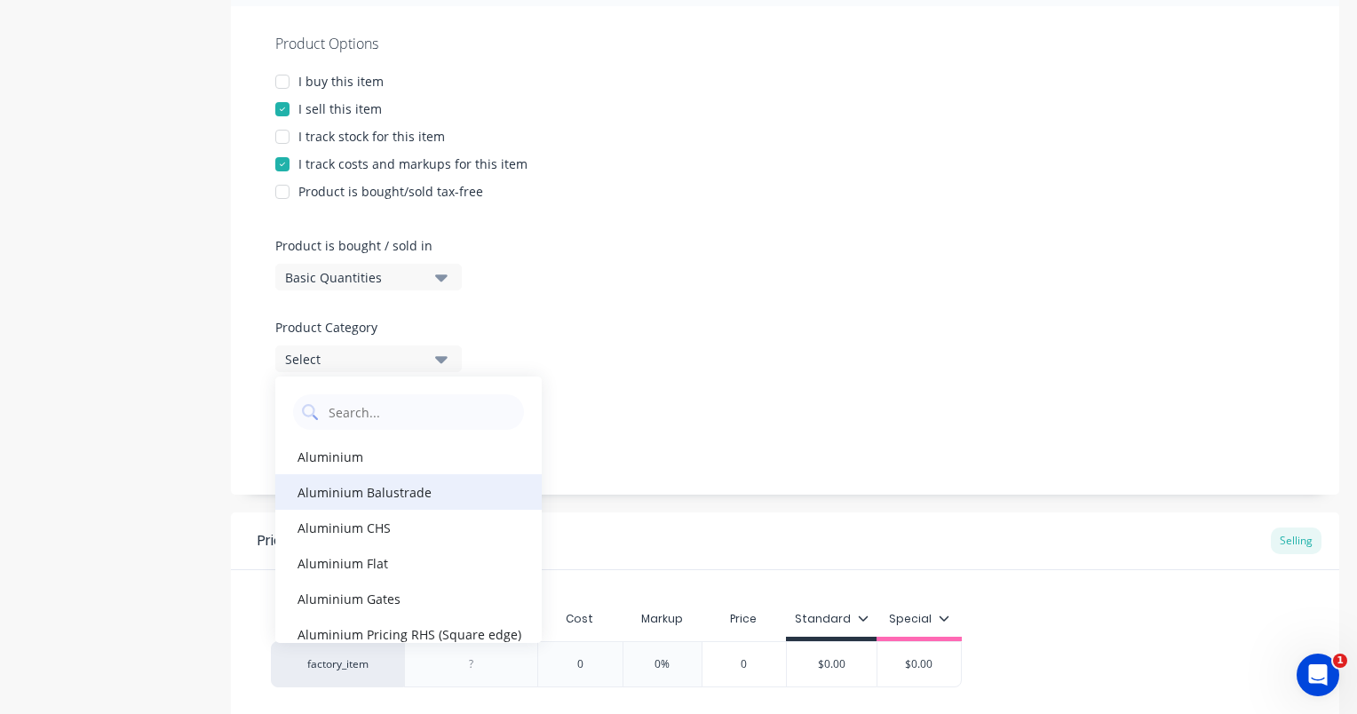
click at [383, 496] on div "Aluminium Balustrade" at bounding box center [408, 492] width 266 height 36
type textarea "x"
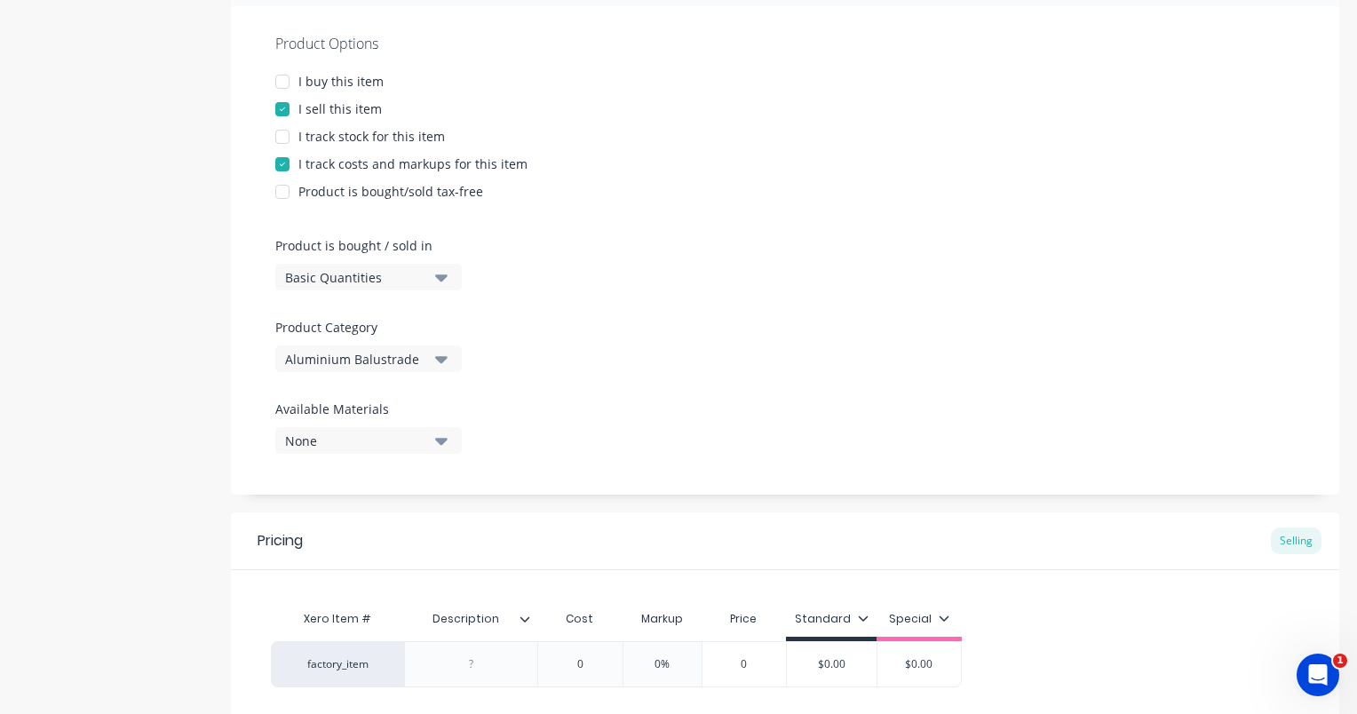
scroll to position [504, 0]
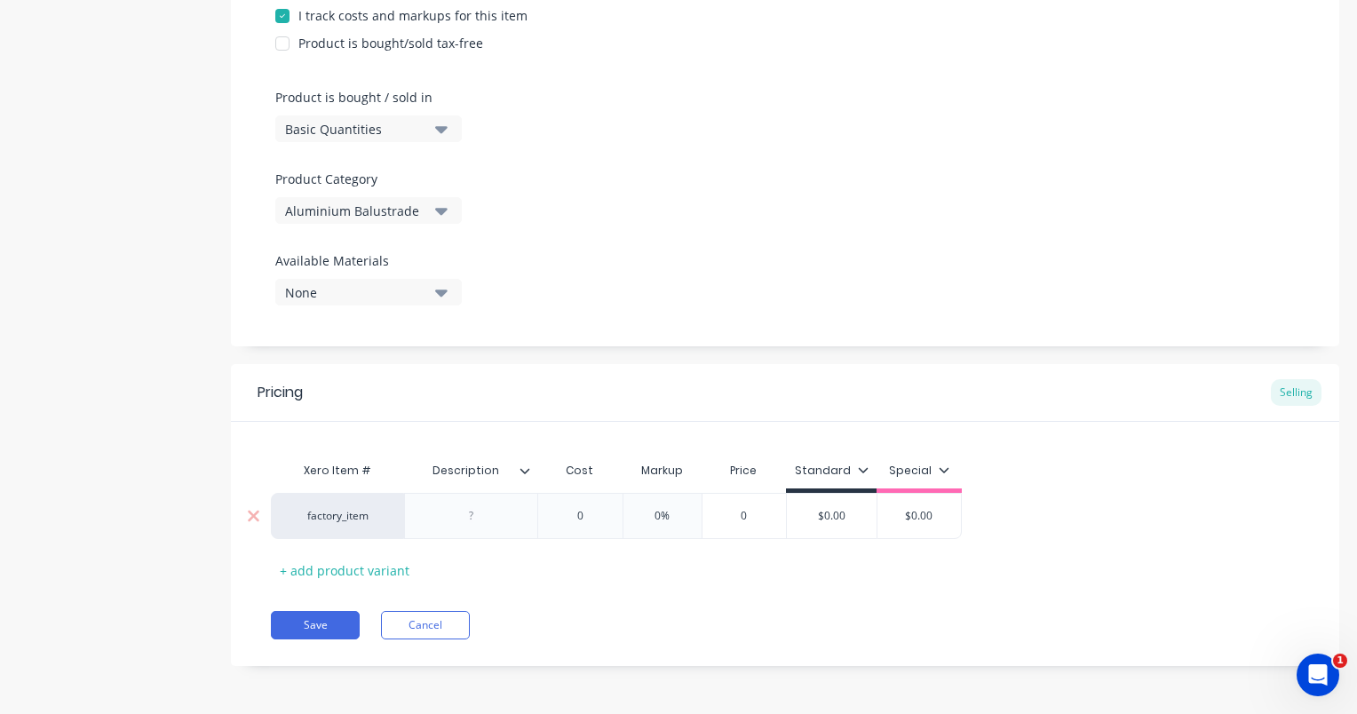
click at [487, 518] on div at bounding box center [471, 515] width 89 height 23
paste div
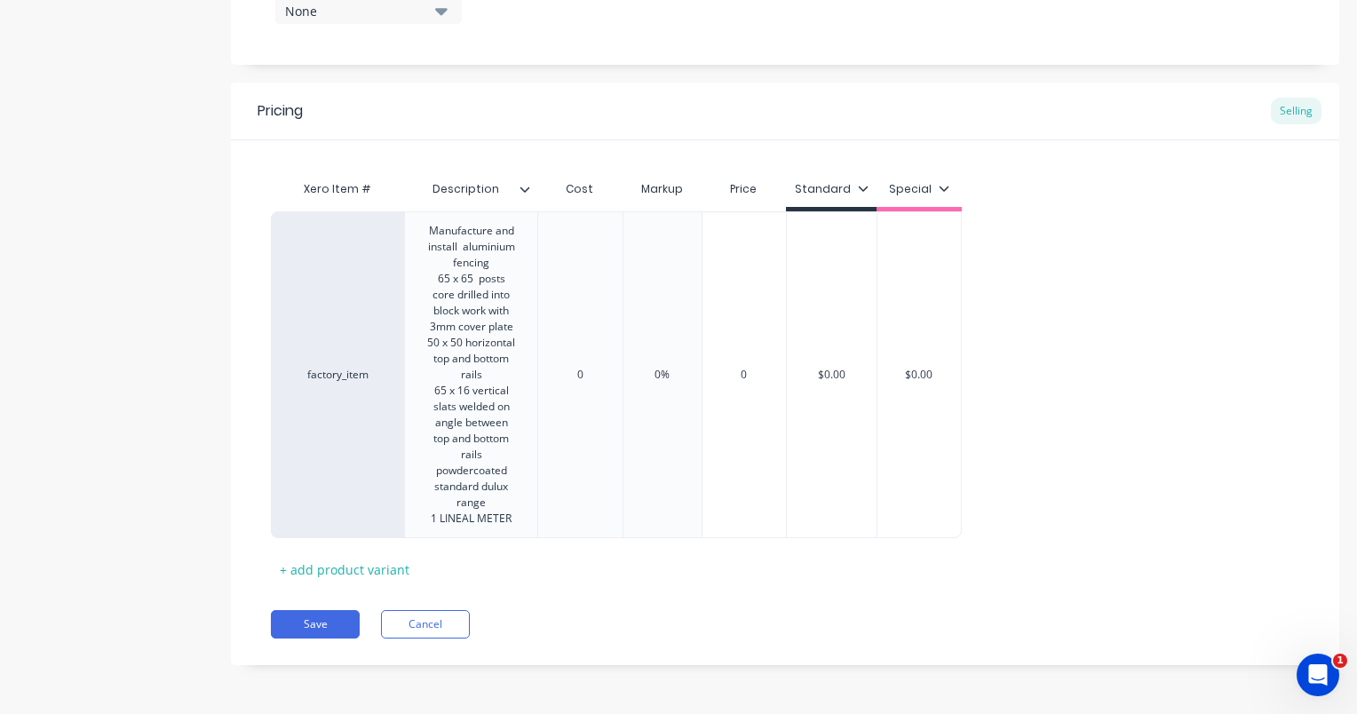
scroll to position [800, 0]
type textarea "x"
type input "0"
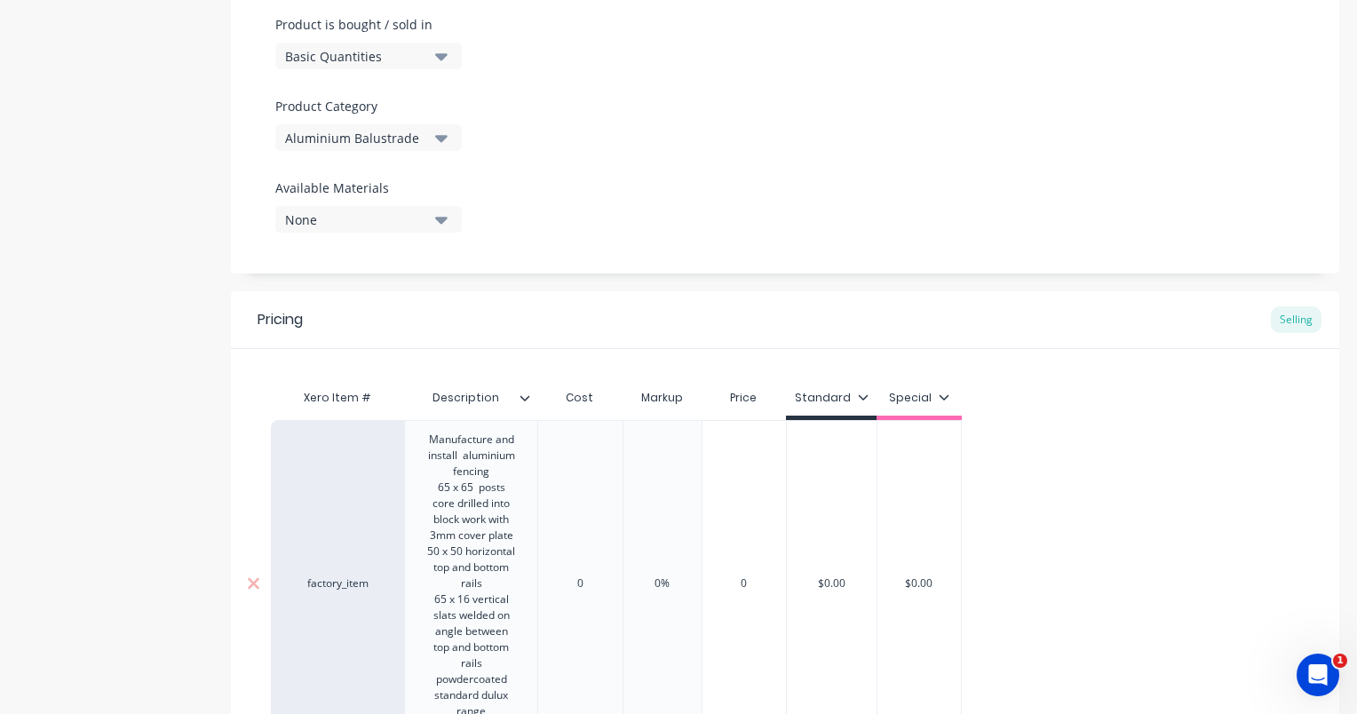
click at [581, 369] on div "Xero Item # Description Cost Markup Price Standard Special factory_item Manufac…" at bounding box center [785, 570] width 1108 height 443
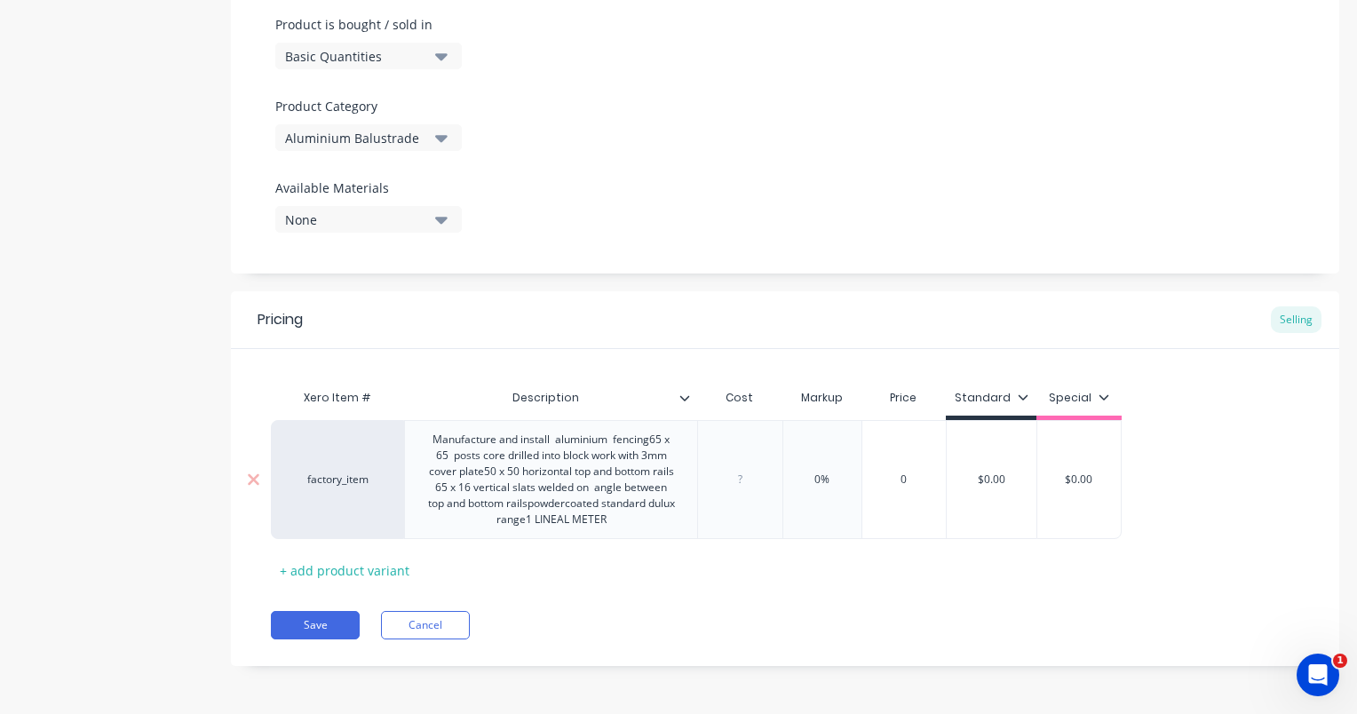
type textarea "x"
type input "7"
type textarea "x"
type input "78"
type textarea "x"
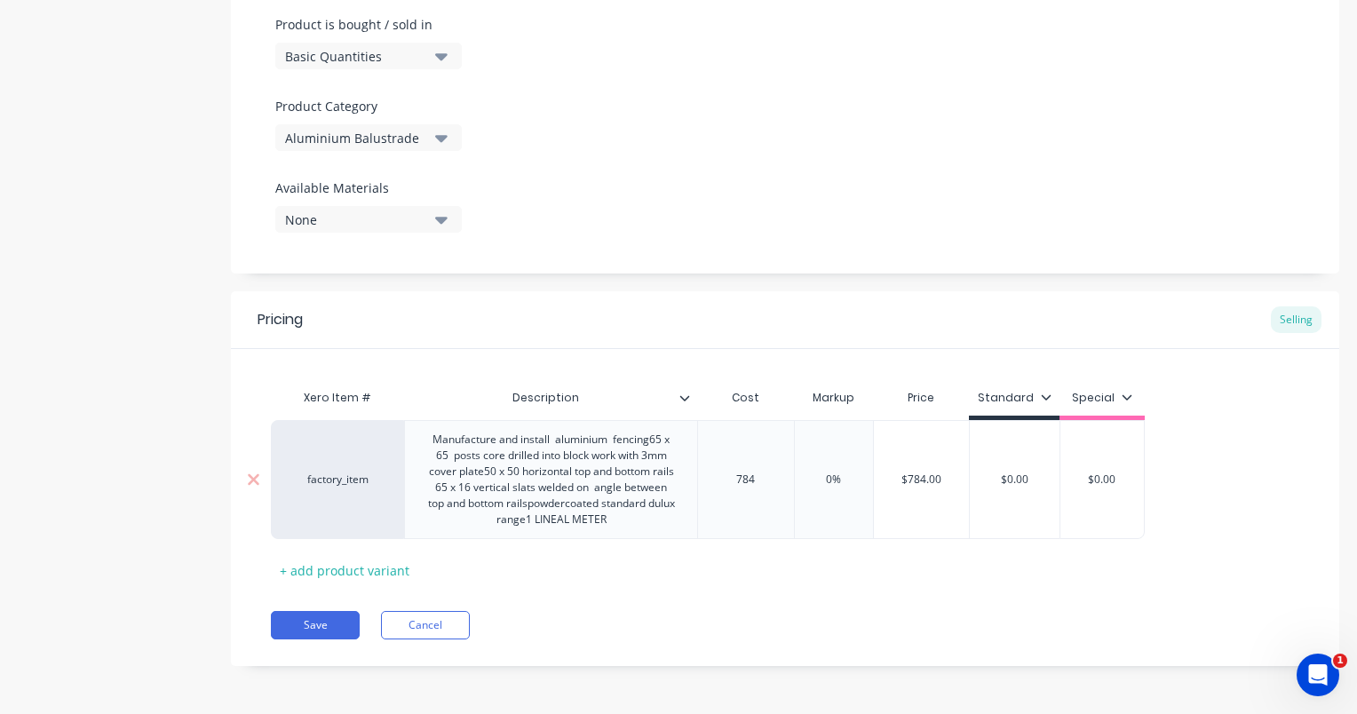
type input "784."
type textarea "x"
type input "784.8"
type input "0%"
click at [853, 482] on input "0%" at bounding box center [845, 480] width 89 height 16
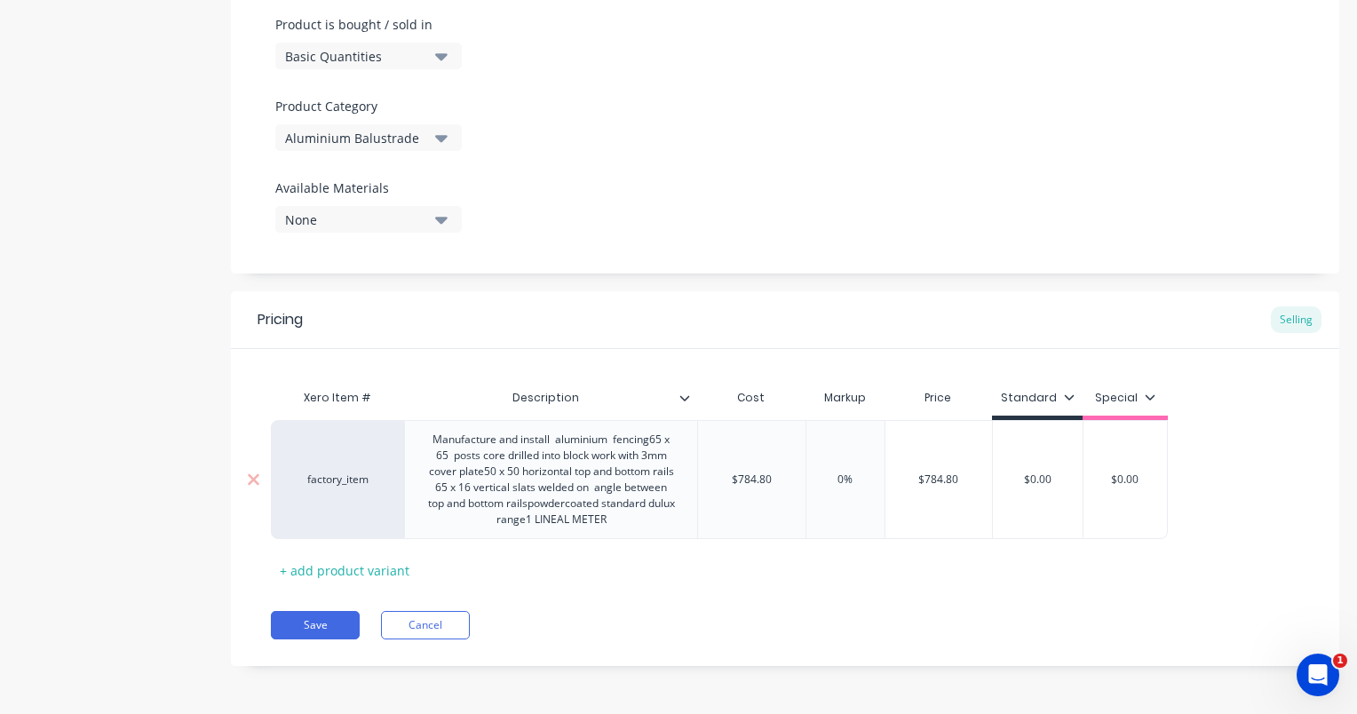
drag, startPoint x: 853, startPoint y: 482, endPoint x: 839, endPoint y: 488, distance: 15.5
click at [839, 488] on div "0% 0%" at bounding box center [845, 479] width 89 height 44
type textarea "x"
type input "2"
type textarea "x"
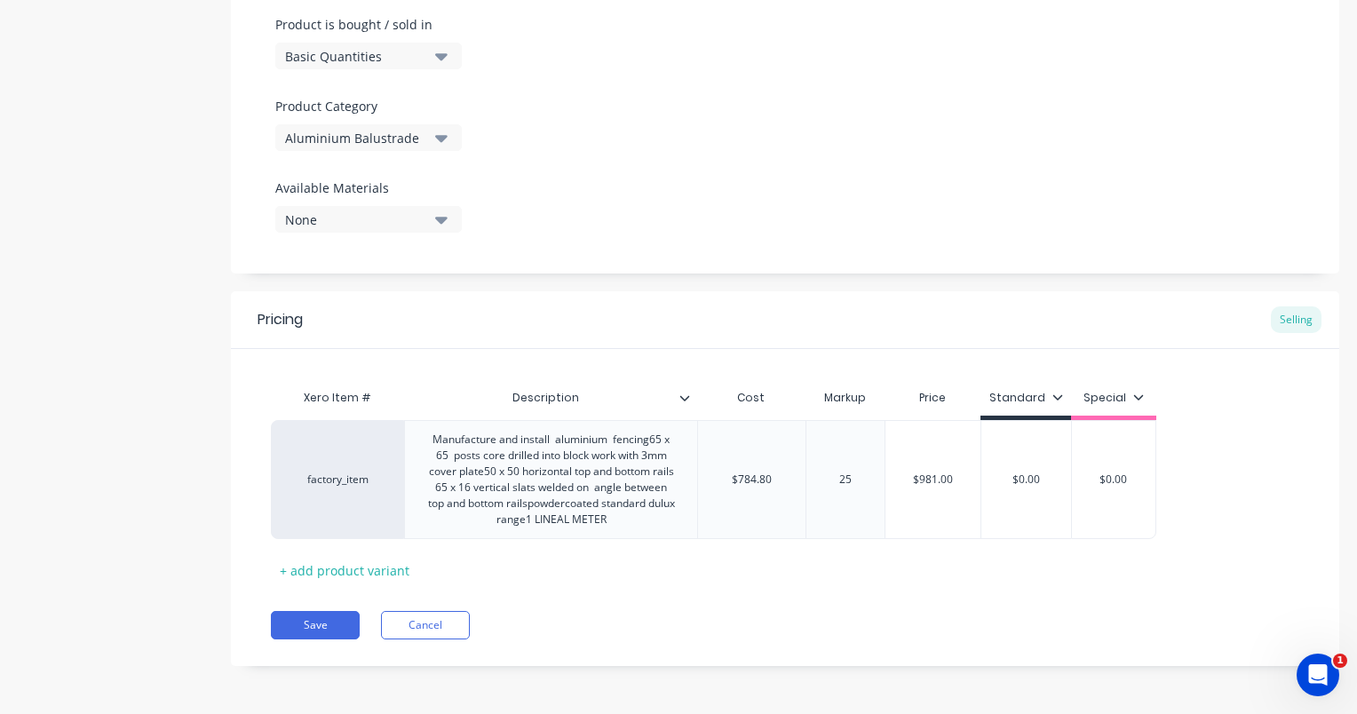
type input "25"
click at [786, 611] on div "Save Cancel" at bounding box center [805, 625] width 1068 height 28
click at [307, 623] on button "Save" at bounding box center [315, 625] width 89 height 28
type textarea "x"
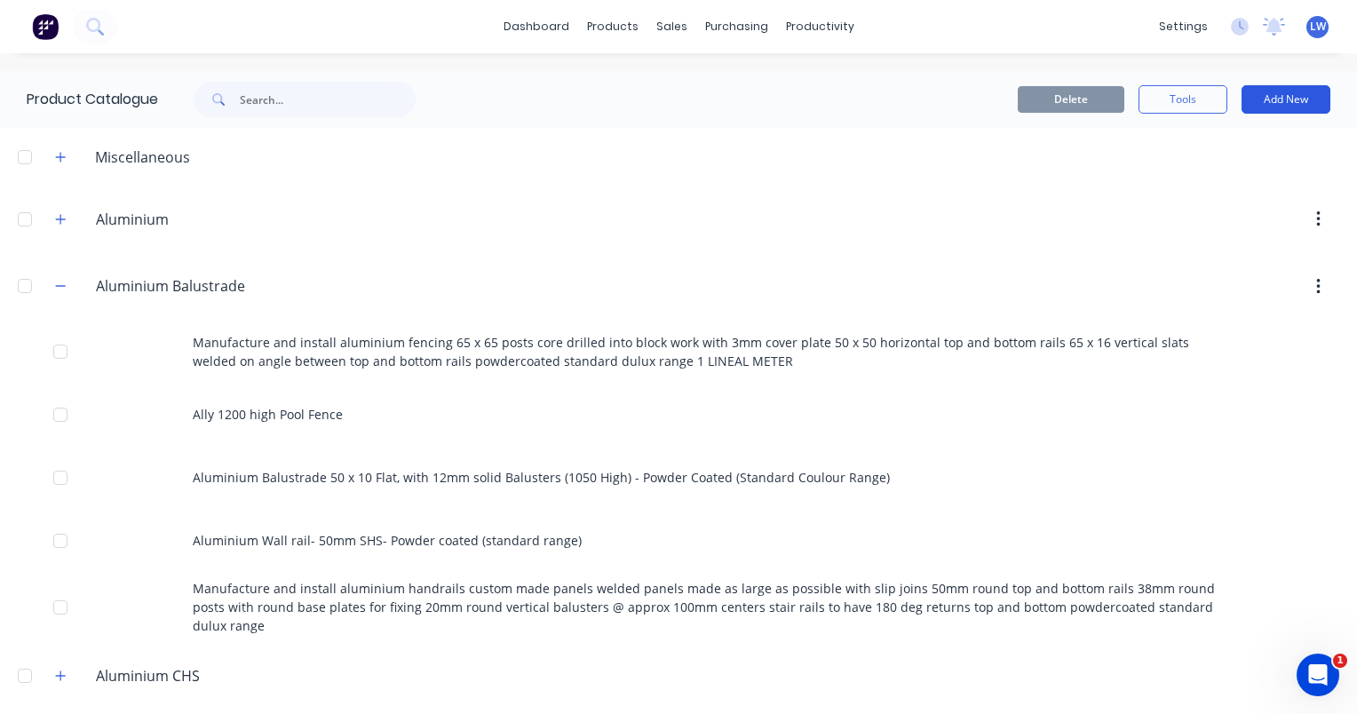
click at [1283, 95] on button "Add New" at bounding box center [1286, 99] width 89 height 28
click at [1219, 141] on div "Category" at bounding box center [1246, 145] width 137 height 26
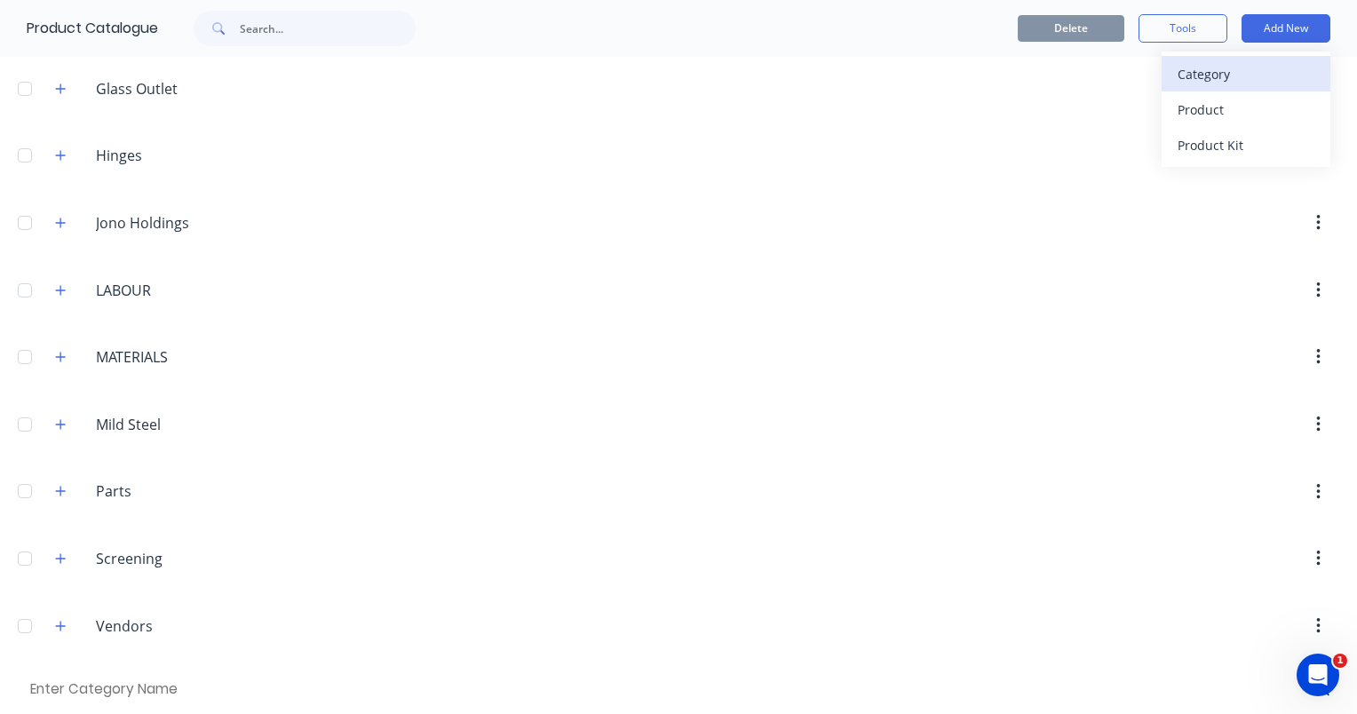
click at [1202, 78] on div "Category" at bounding box center [1246, 74] width 137 height 26
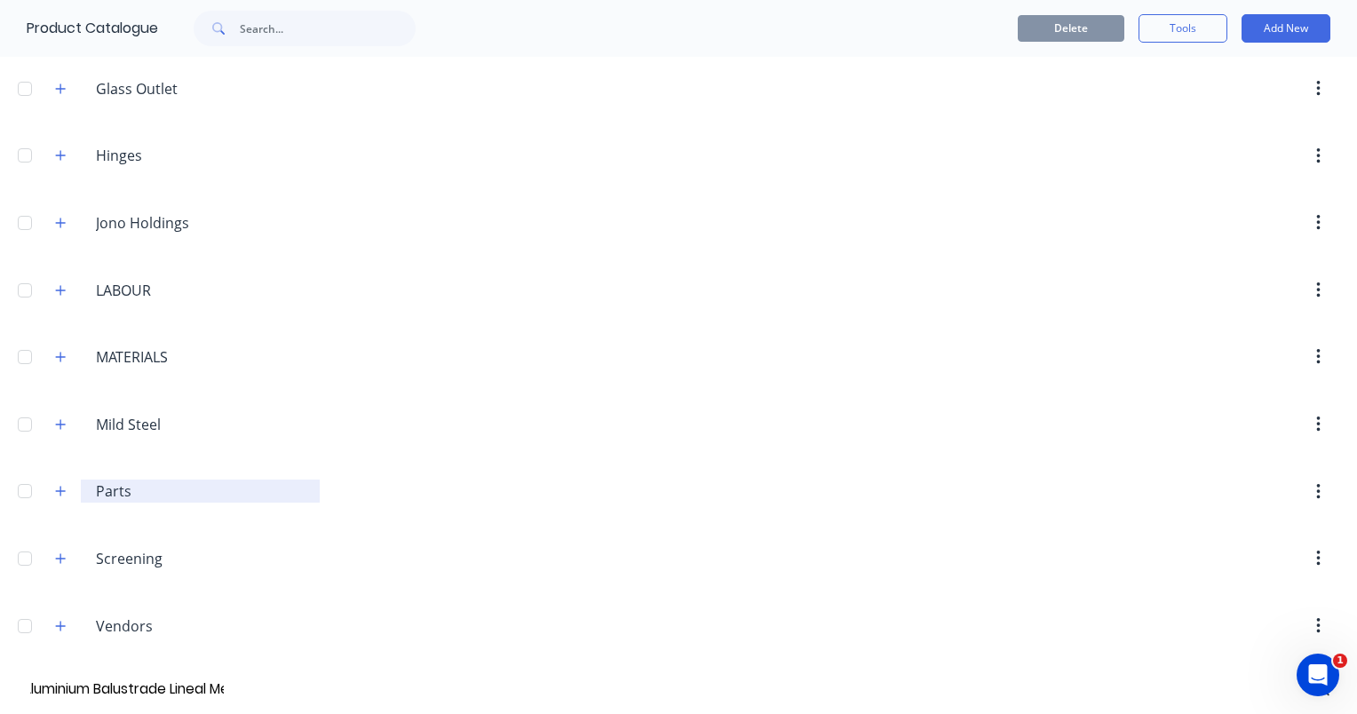
type input "Aluminium Balustrade Lineal Meter Rates (Based off current quotes)"
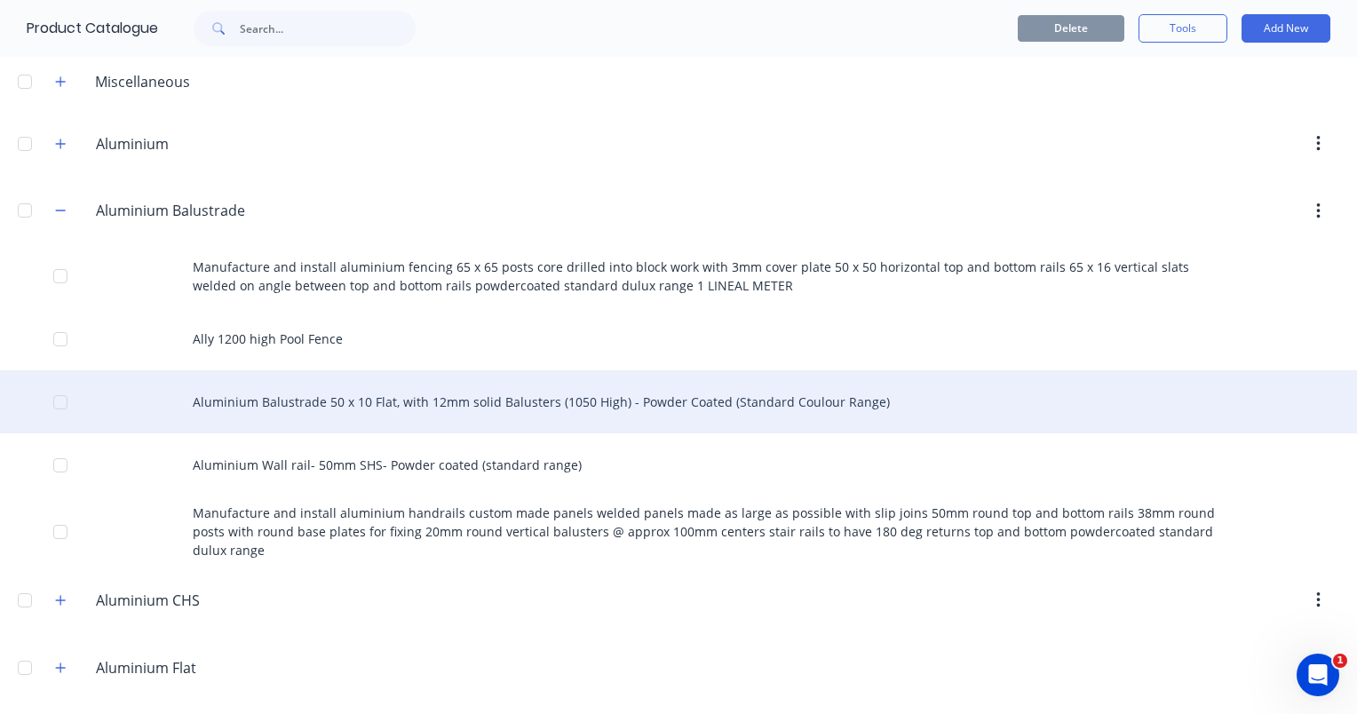
scroll to position [0, 0]
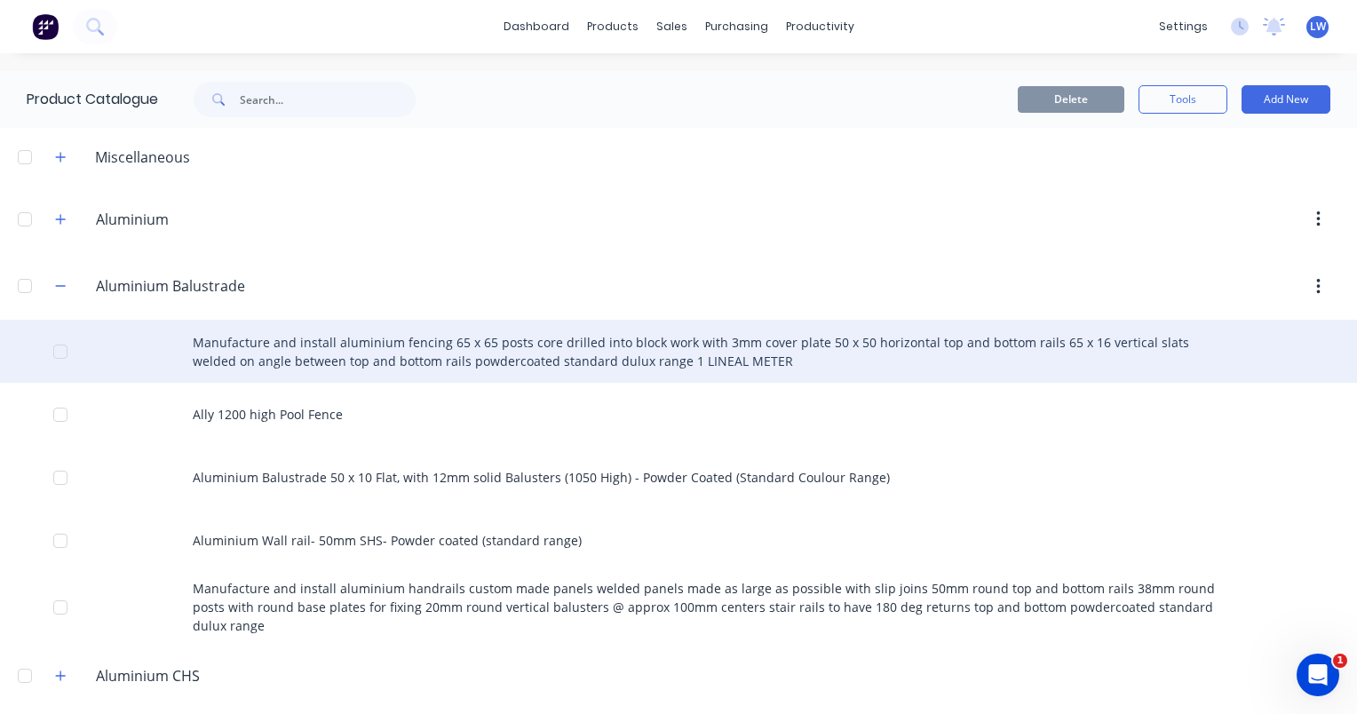
click at [413, 348] on div "Manufacture and install aluminium fencing 65 x 65 posts core drilled into block…" at bounding box center [678, 351] width 1357 height 63
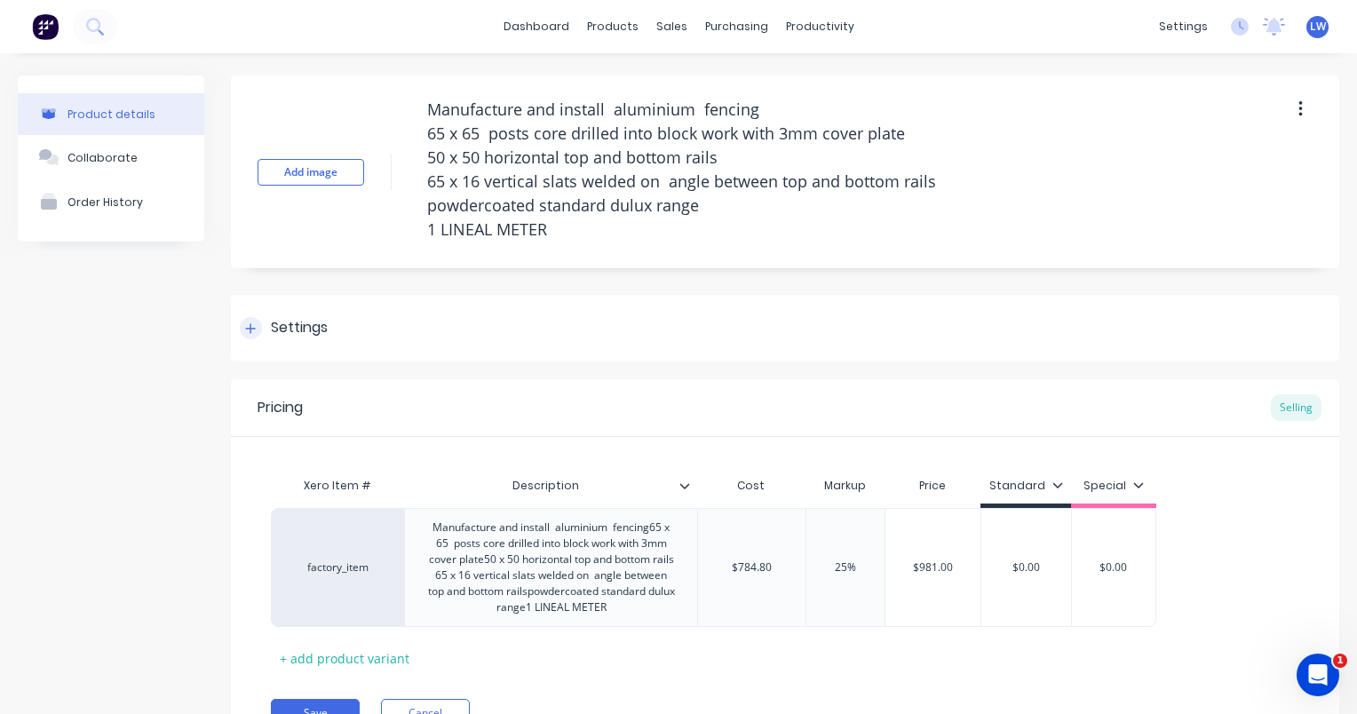
click at [281, 333] on div "Settings" at bounding box center [299, 328] width 57 height 22
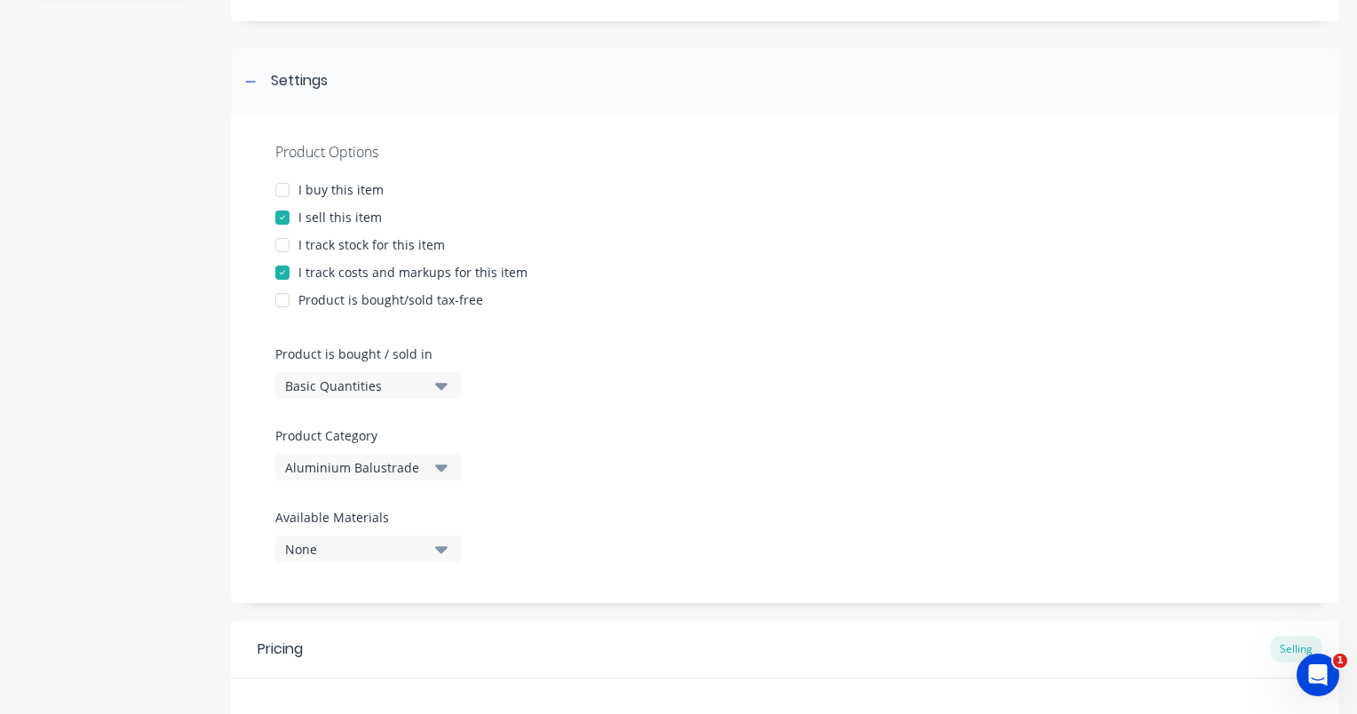
scroll to position [444, 0]
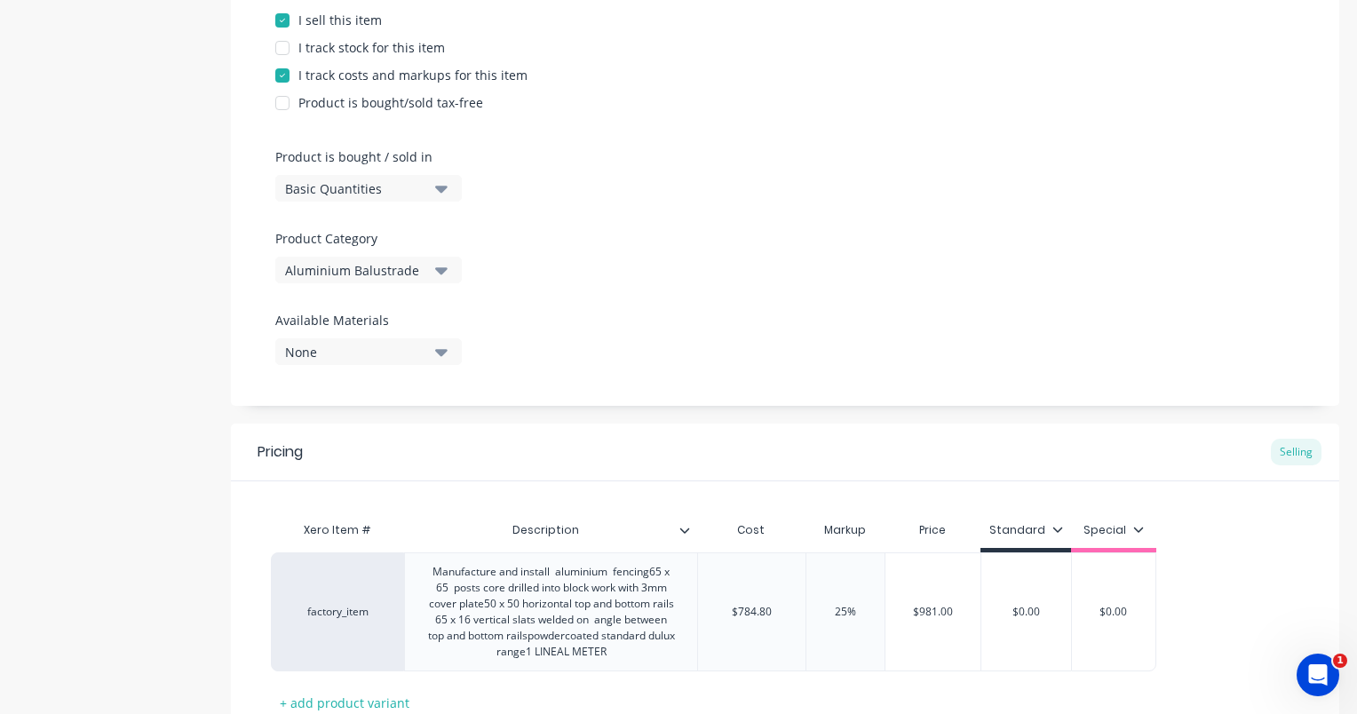
click at [433, 268] on button "Aluminium Balustrade" at bounding box center [368, 270] width 186 height 27
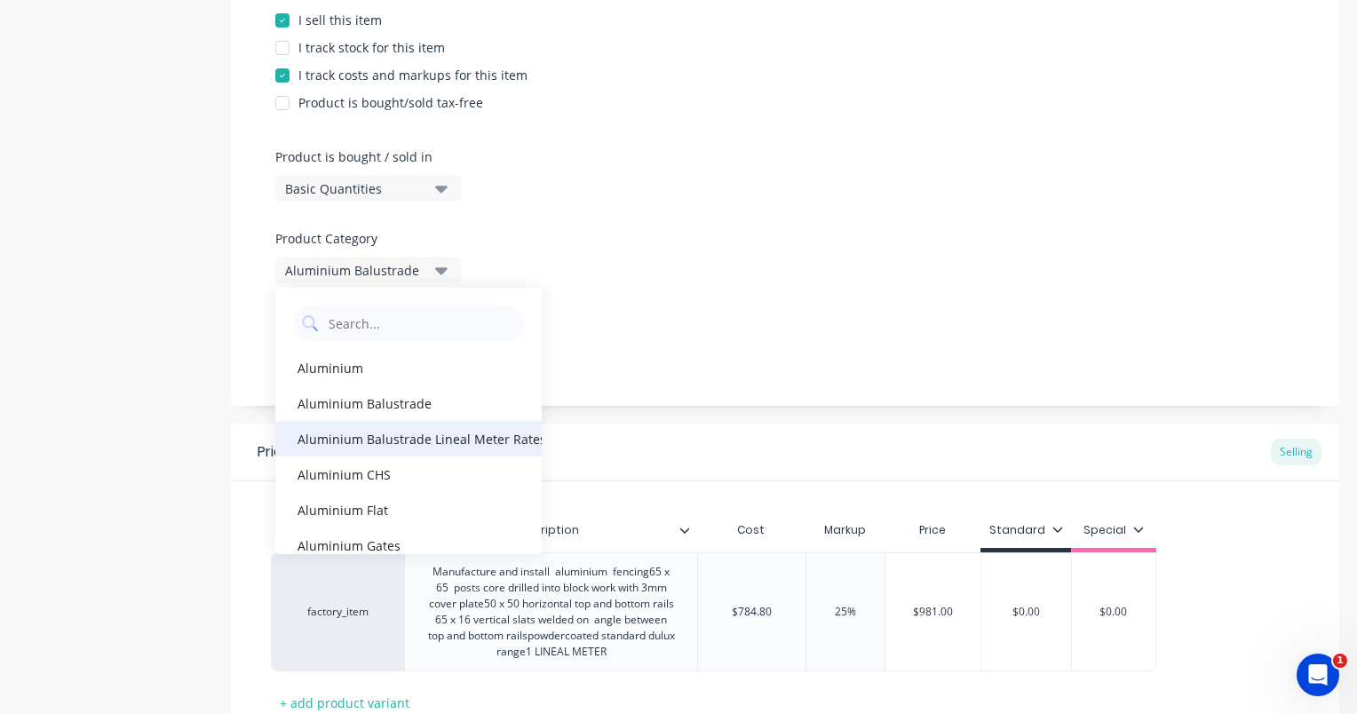
click at [409, 434] on div "Aluminium Balustrade Lineal Meter Rates (Based off current quotes)" at bounding box center [408, 439] width 266 height 36
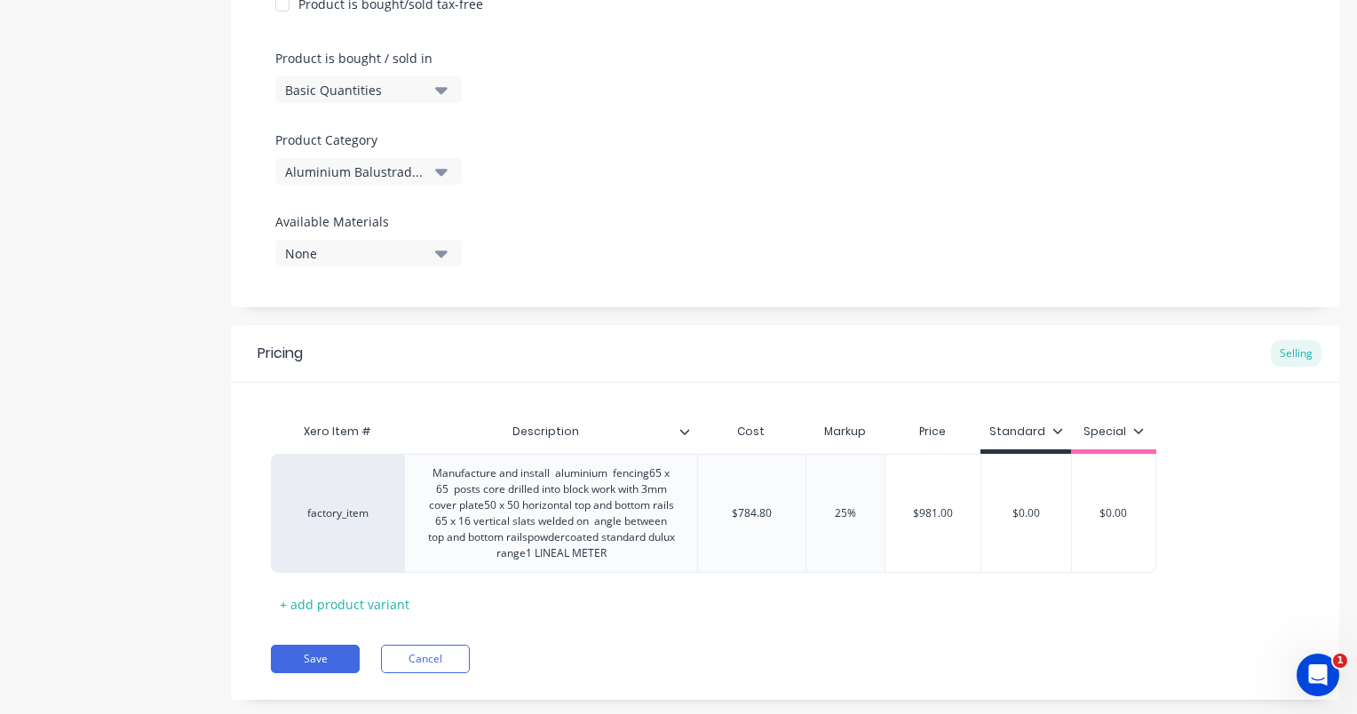
scroll to position [576, 0]
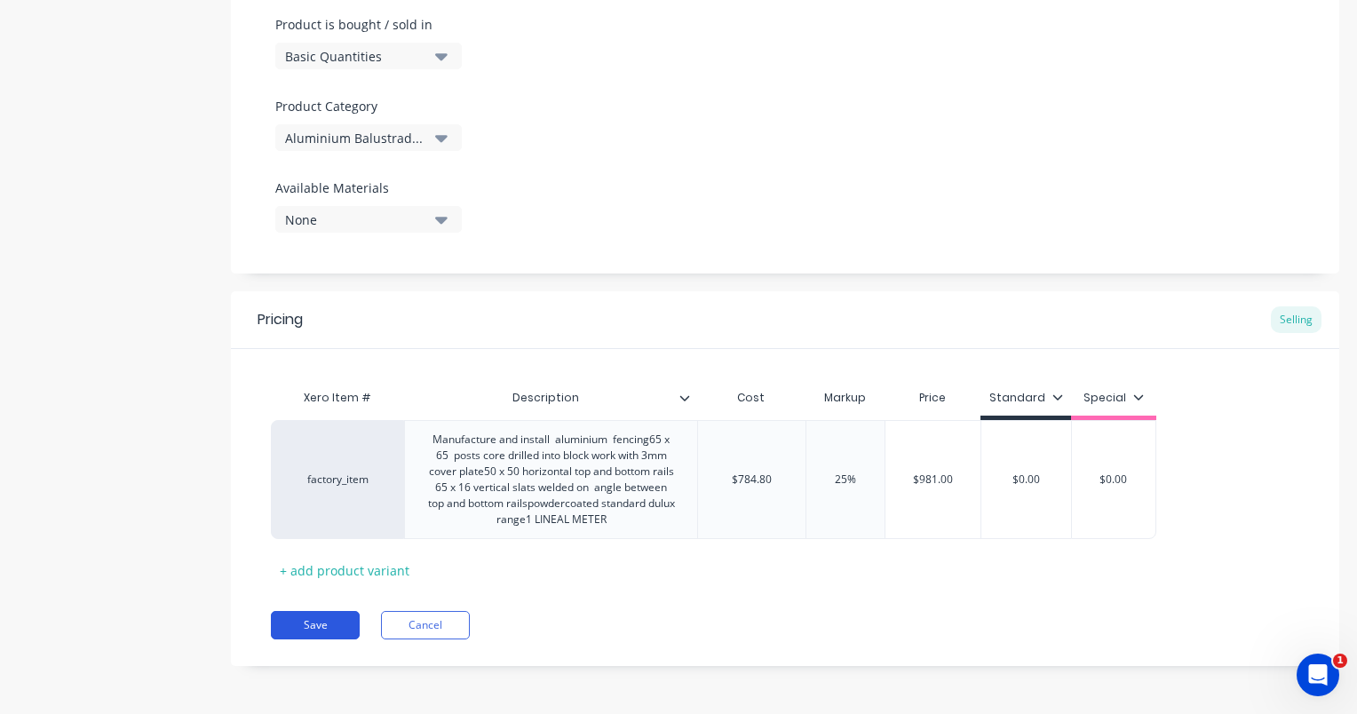
click at [298, 625] on button "Save" at bounding box center [315, 625] width 89 height 28
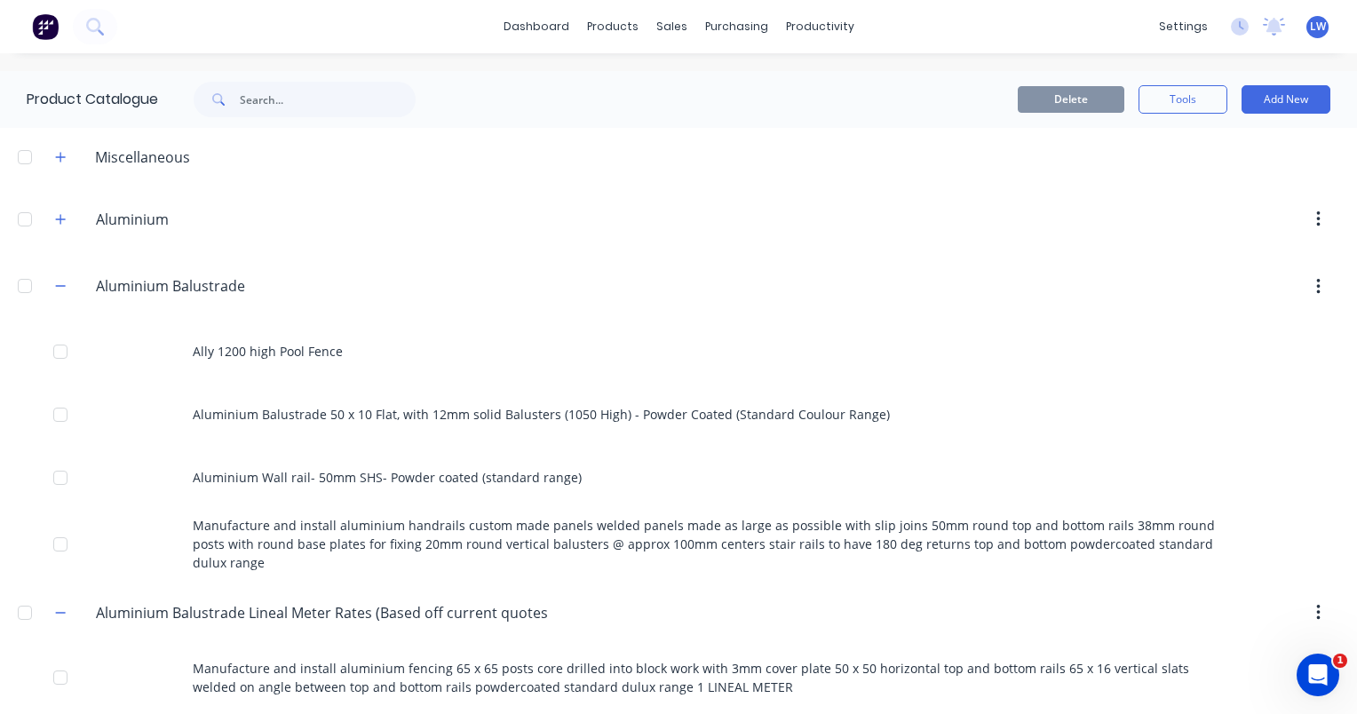
click at [131, 159] on div "Miscellaneous" at bounding box center [142, 157] width 123 height 21
click at [57, 160] on icon "button" at bounding box center [60, 157] width 11 height 12
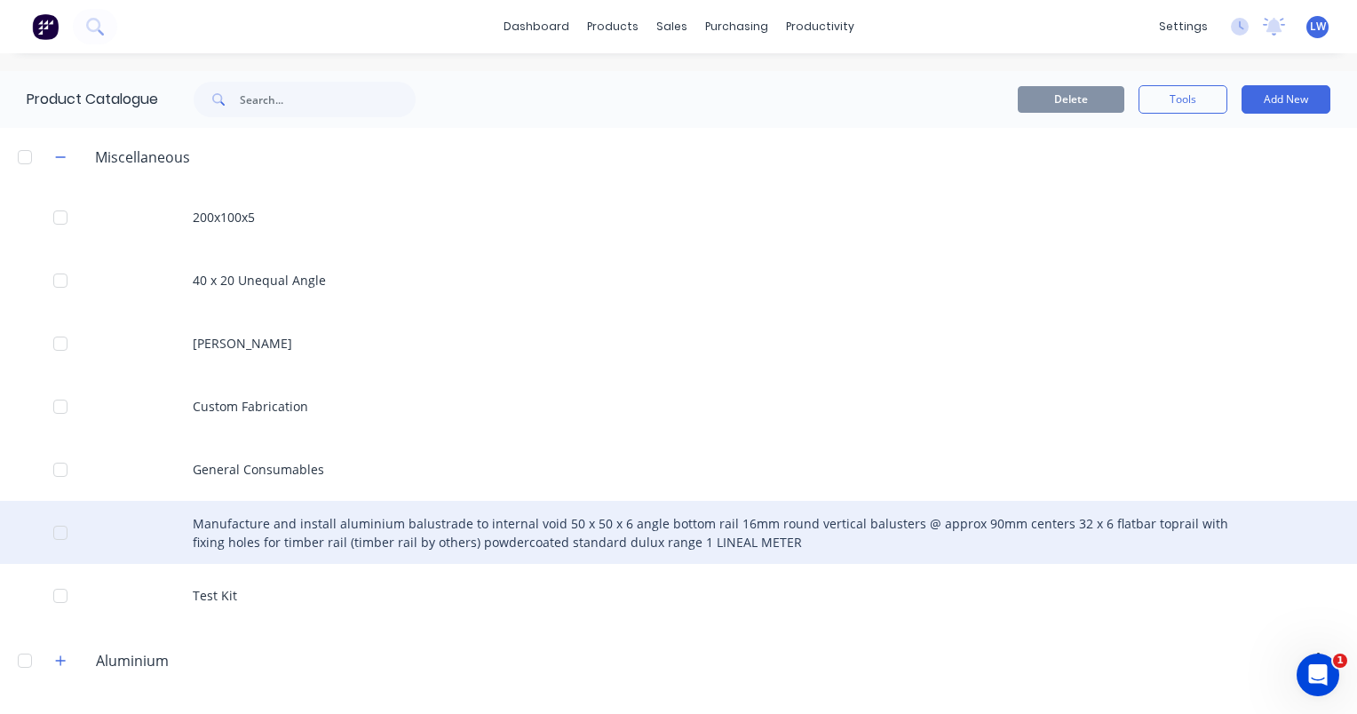
click at [407, 538] on div "Manufacture and install aluminium balustrade to internal void 50 x 50 x 6 angle…" at bounding box center [678, 532] width 1357 height 63
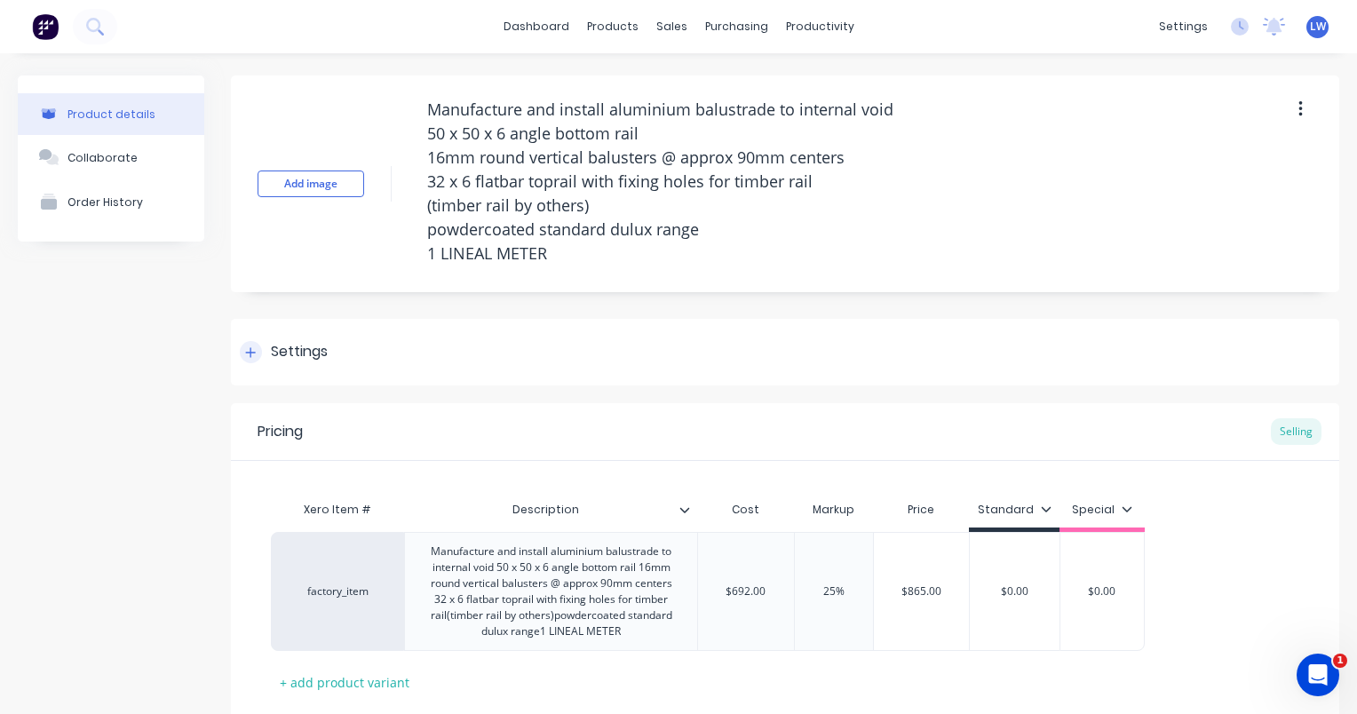
click at [262, 345] on div "Settings" at bounding box center [284, 352] width 88 height 22
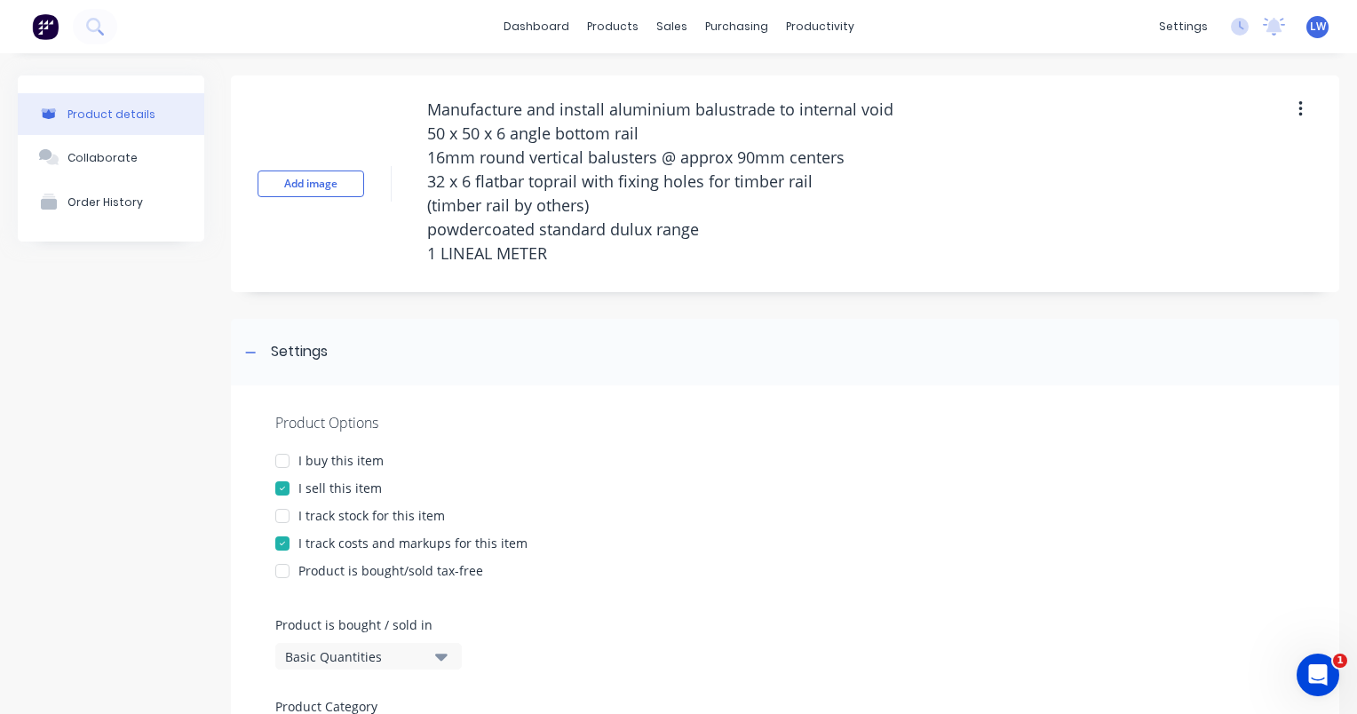
scroll to position [355, 0]
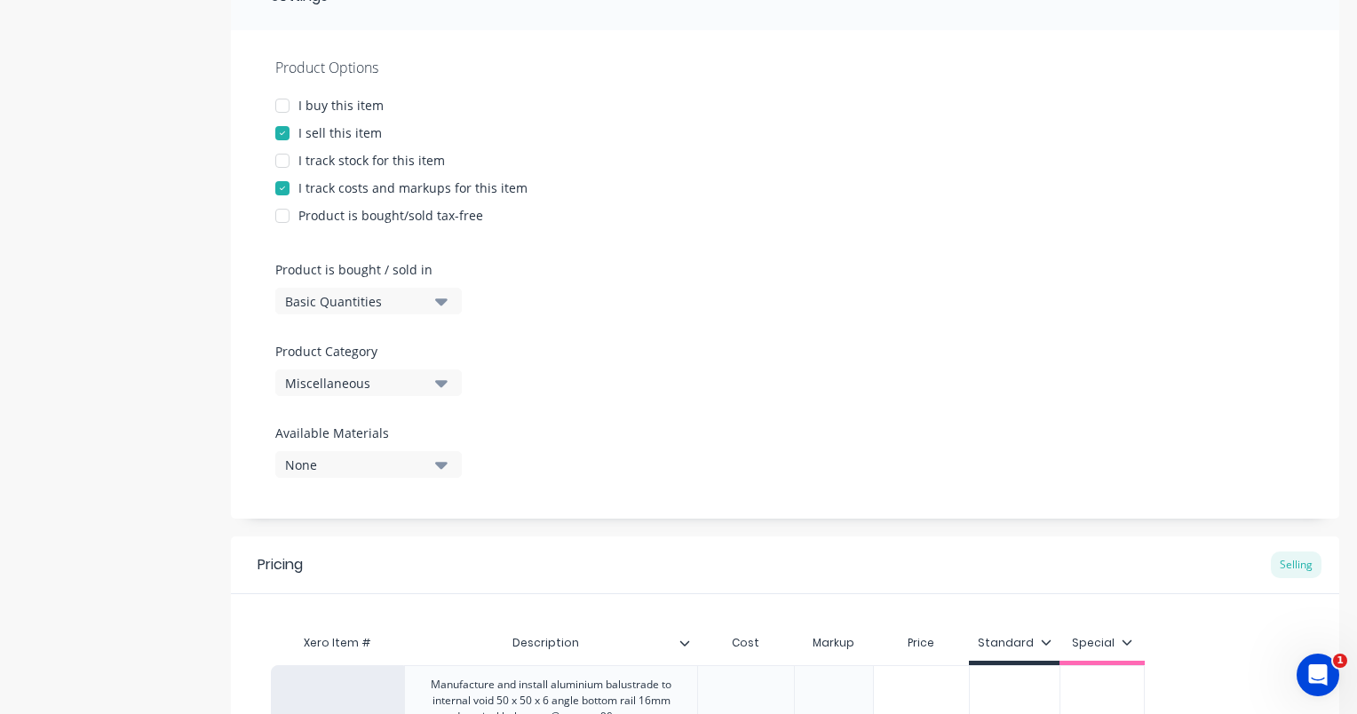
click at [442, 387] on icon "button" at bounding box center [441, 383] width 12 height 20
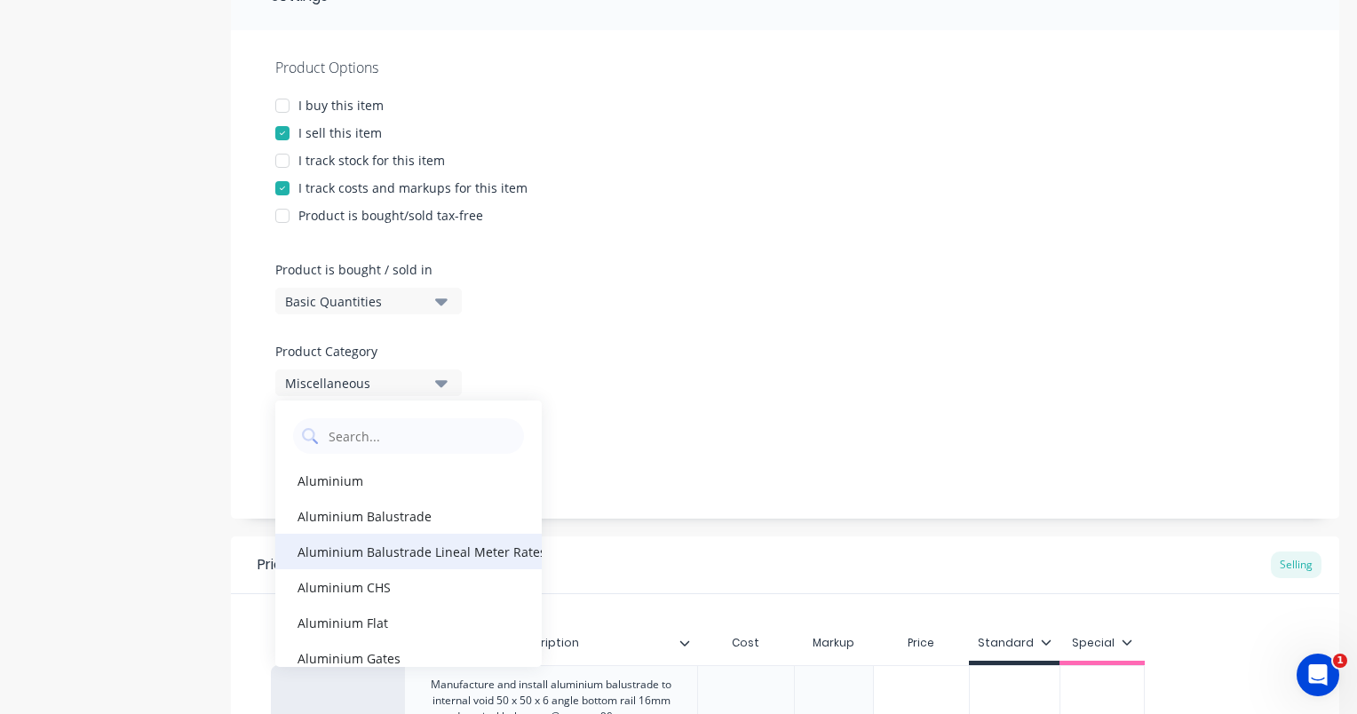
click at [397, 556] on div "Aluminium Balustrade Lineal Meter Rates (Based off current quotes)" at bounding box center [408, 552] width 266 height 36
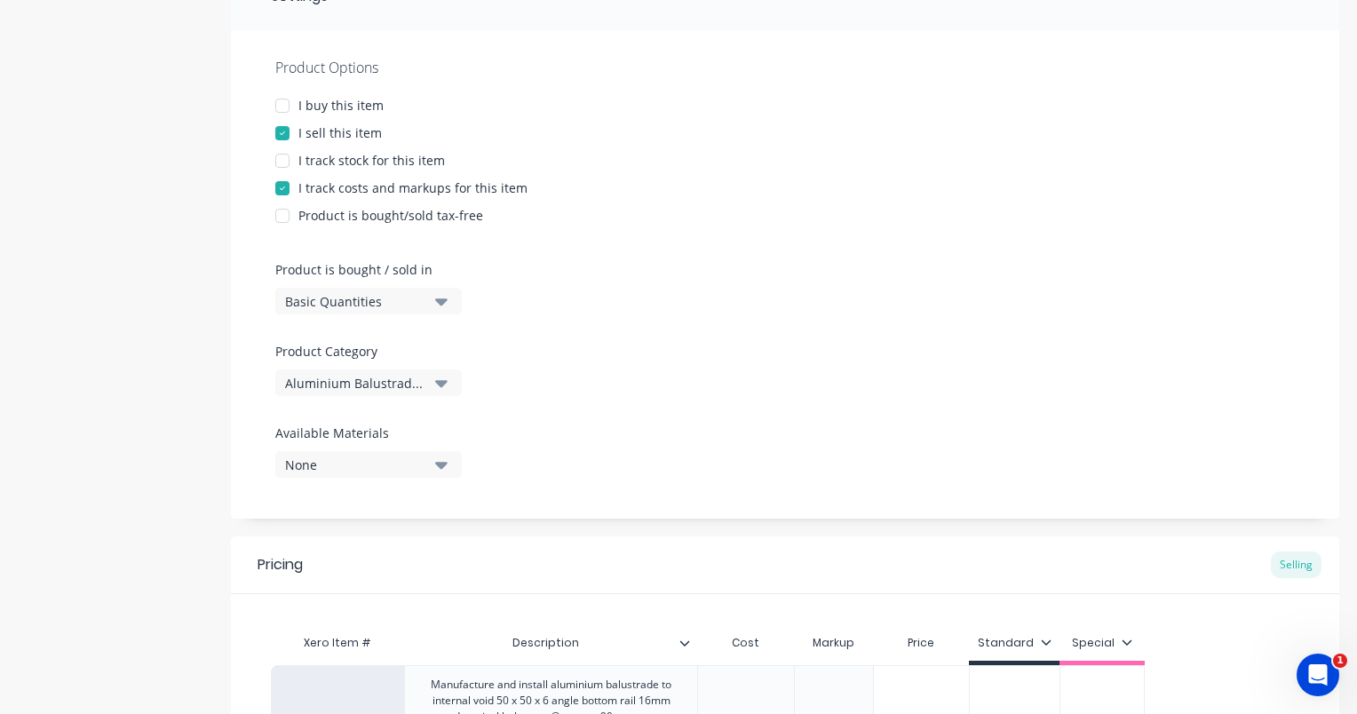
scroll to position [600, 0]
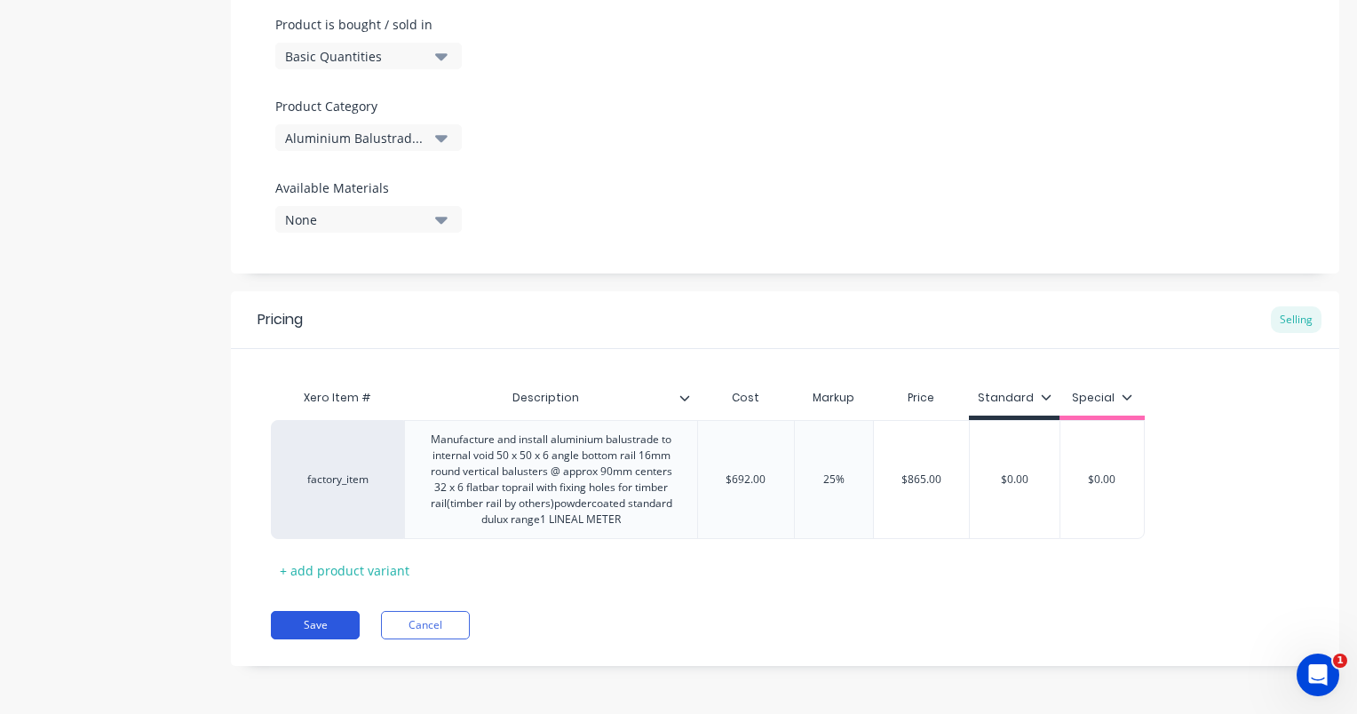
click at [317, 624] on button "Save" at bounding box center [315, 625] width 89 height 28
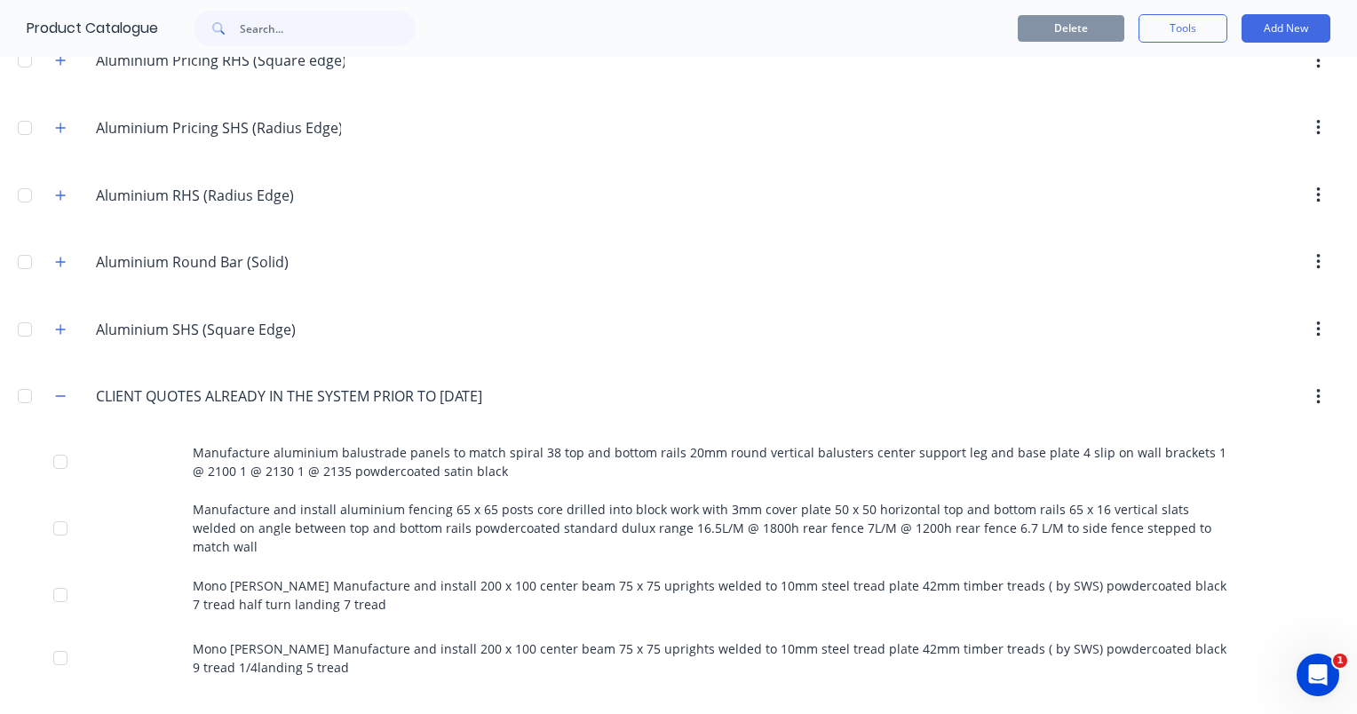
scroll to position [1332, 0]
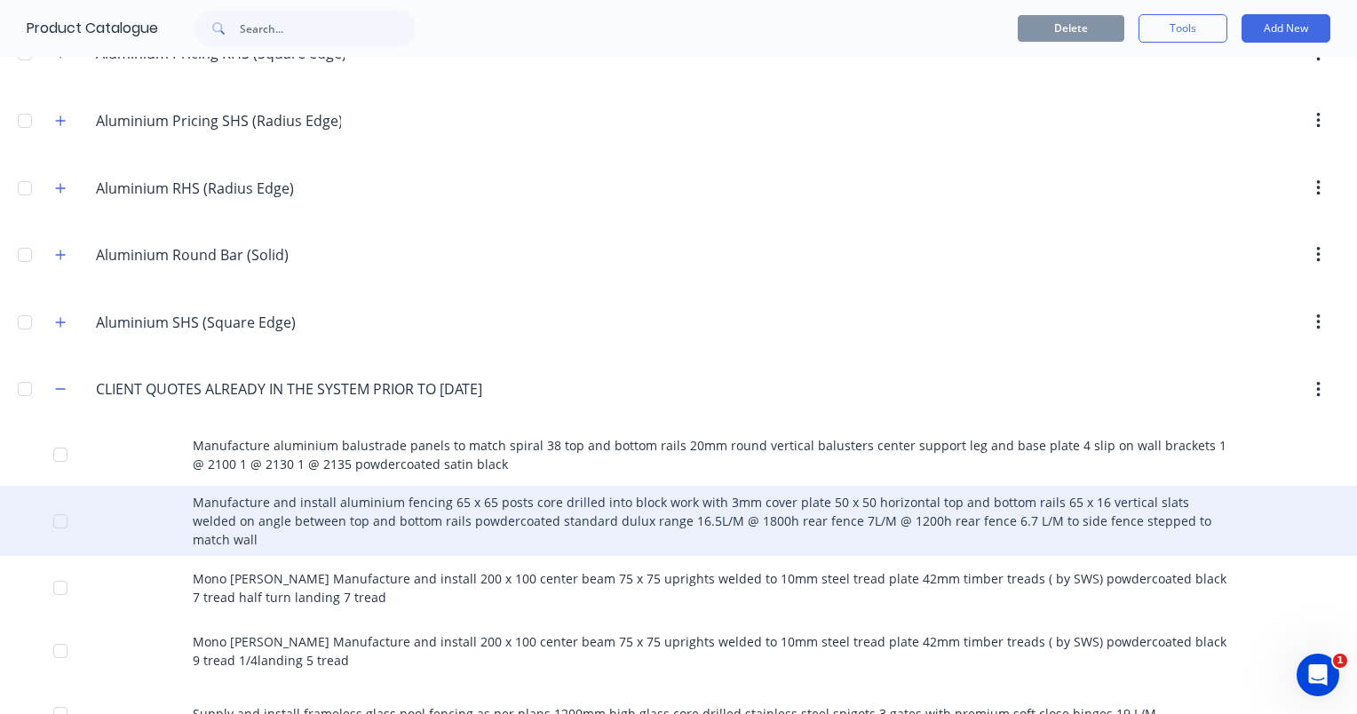
click at [416, 504] on div "Manufacture and install aluminium fencing 65 x 65 posts core drilled into block…" at bounding box center [678, 521] width 1357 height 70
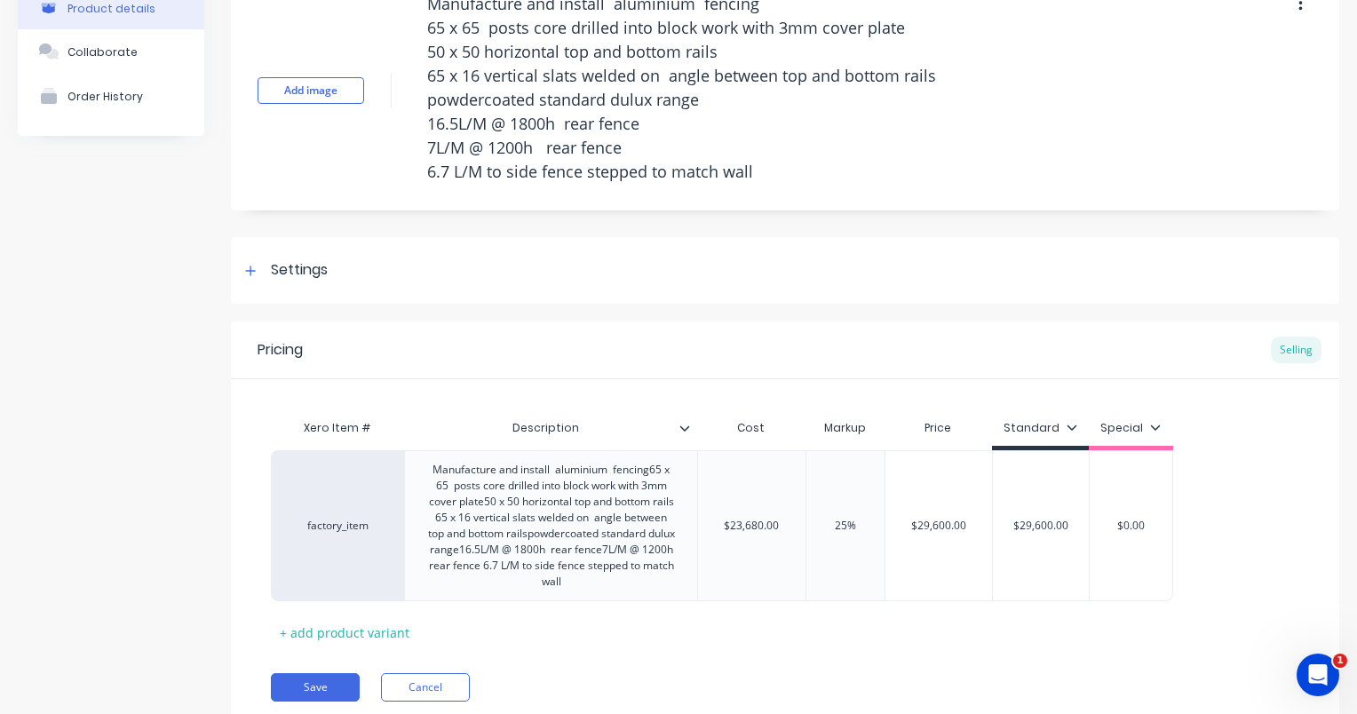
scroll to position [168, 0]
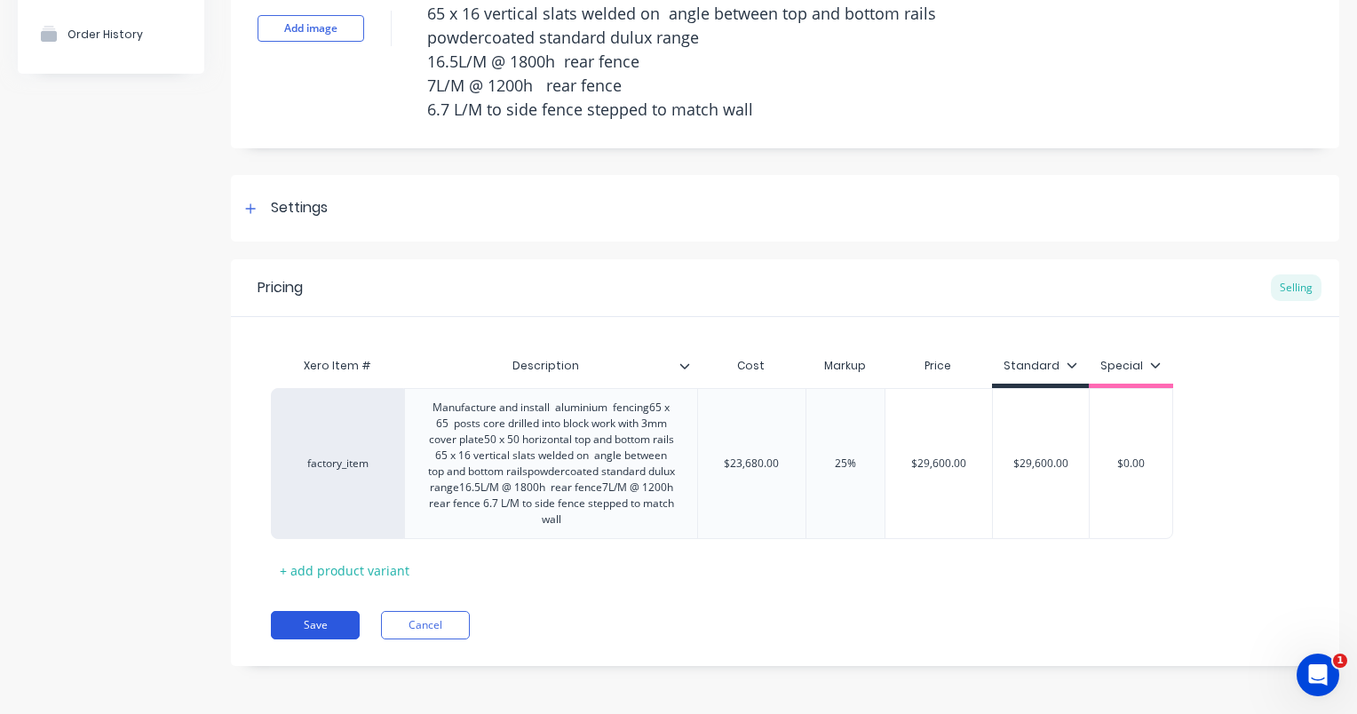
click at [331, 615] on button "Save" at bounding box center [315, 625] width 89 height 28
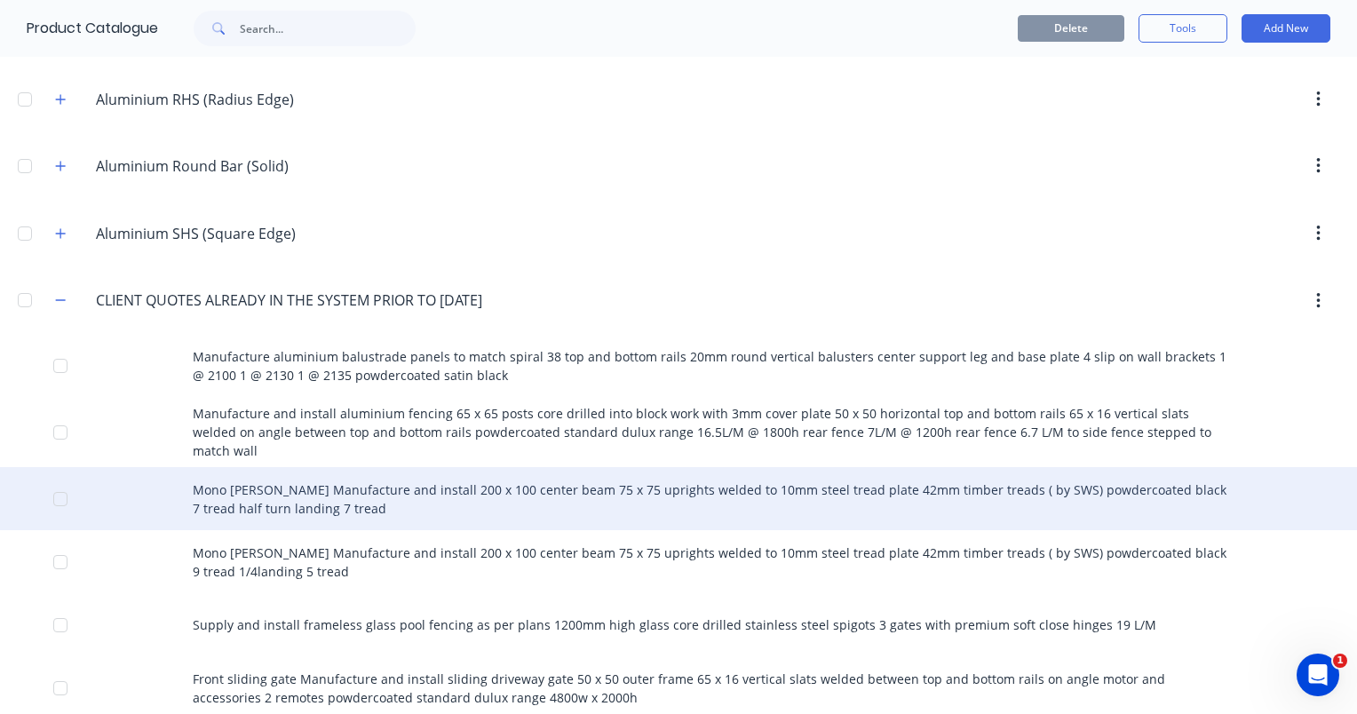
scroll to position [1599, 0]
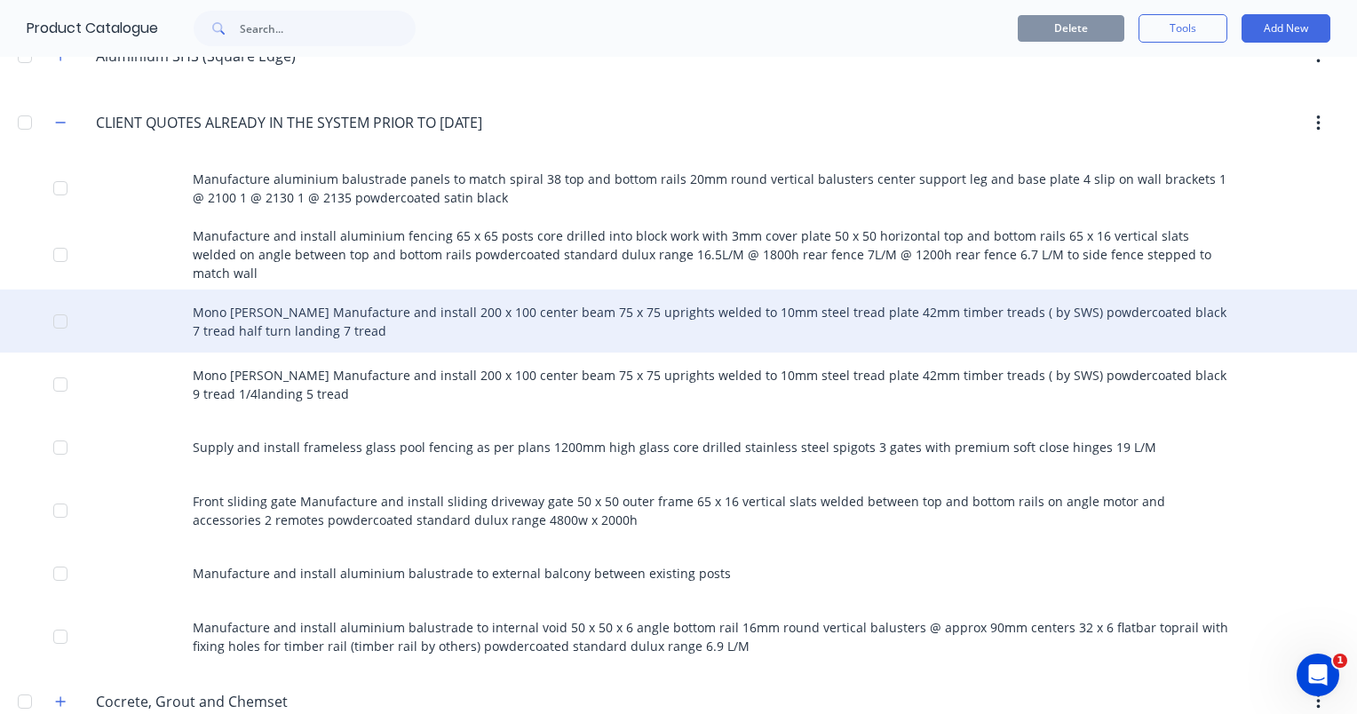
click at [234, 307] on div "Mono [PERSON_NAME] Manufacture and install 200 x 100 center beam 75 x 75 uprigh…" at bounding box center [678, 321] width 1357 height 63
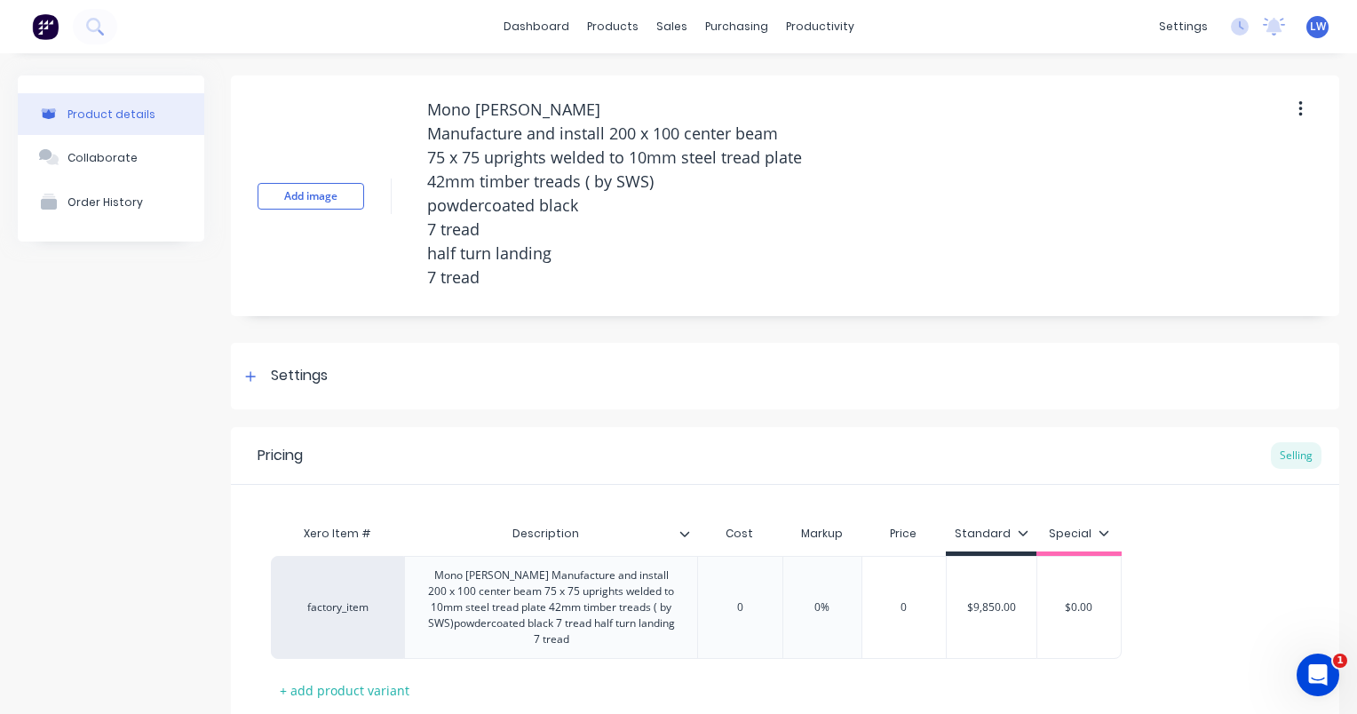
type textarea "x"
